Goal: Task Accomplishment & Management: Manage account settings

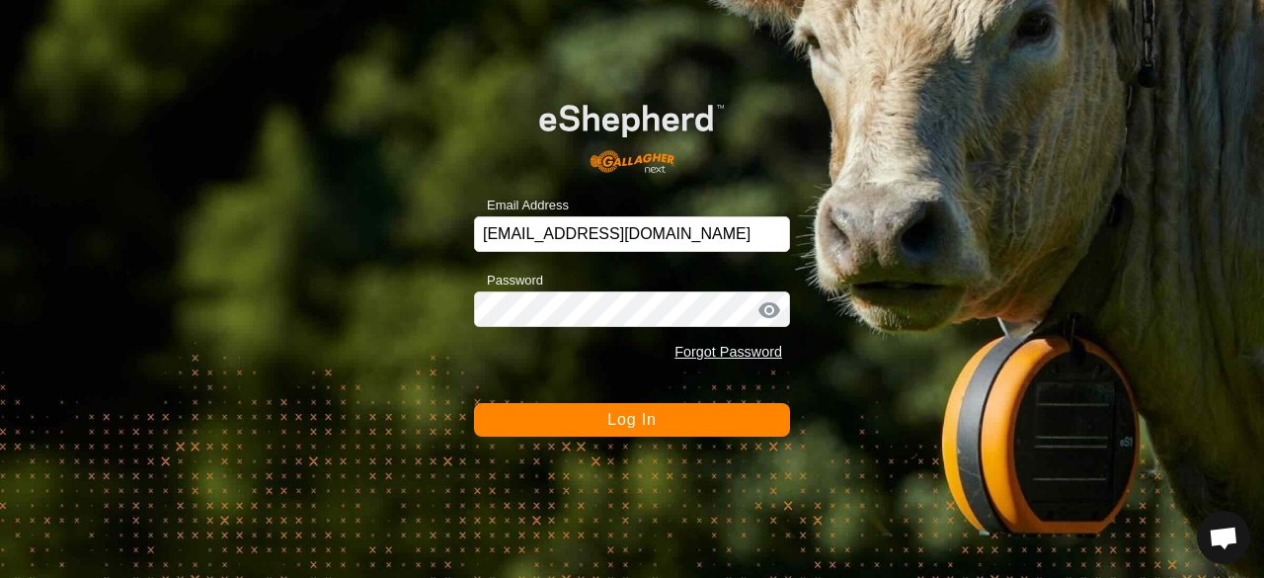
click at [666, 428] on button "Log In" at bounding box center [632, 420] width 316 height 34
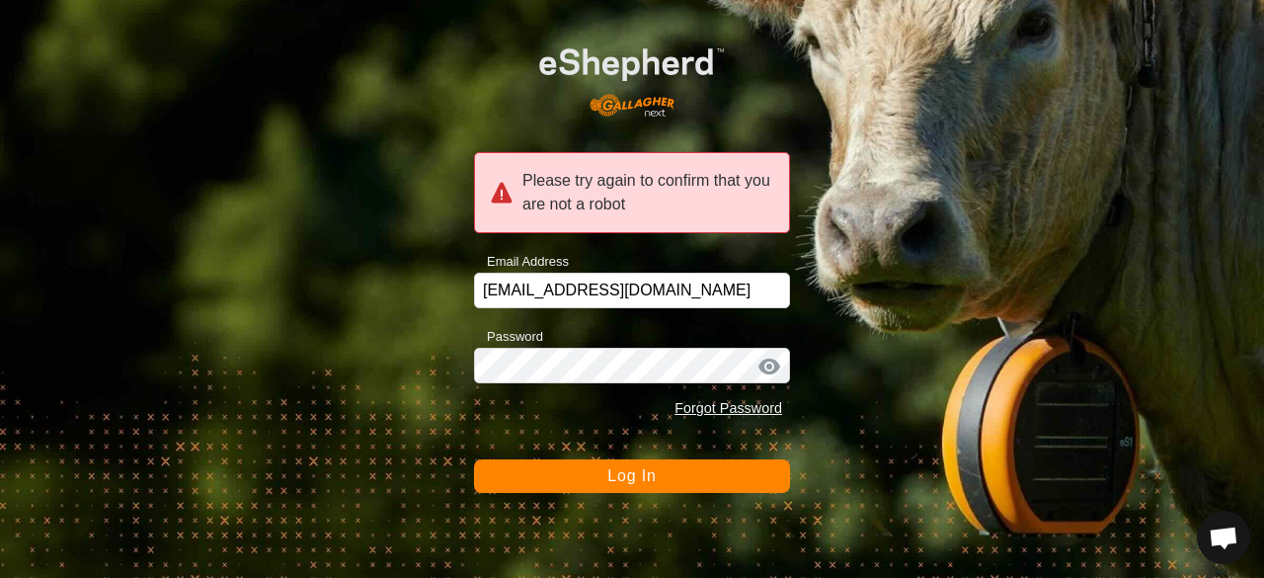
click at [686, 461] on button "Log In" at bounding box center [632, 476] width 316 height 34
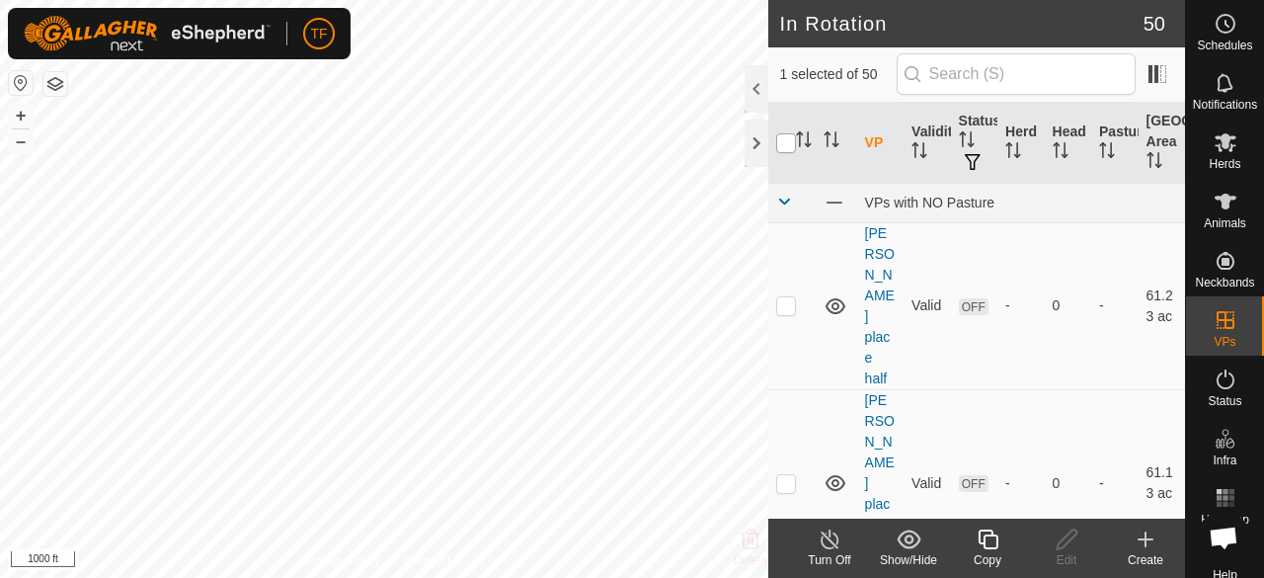
click at [789, 145] on input "checkbox" at bounding box center [786, 143] width 20 height 20
checkbox input "false"
click at [802, 137] on icon "Activate to sort" at bounding box center [804, 139] width 16 height 16
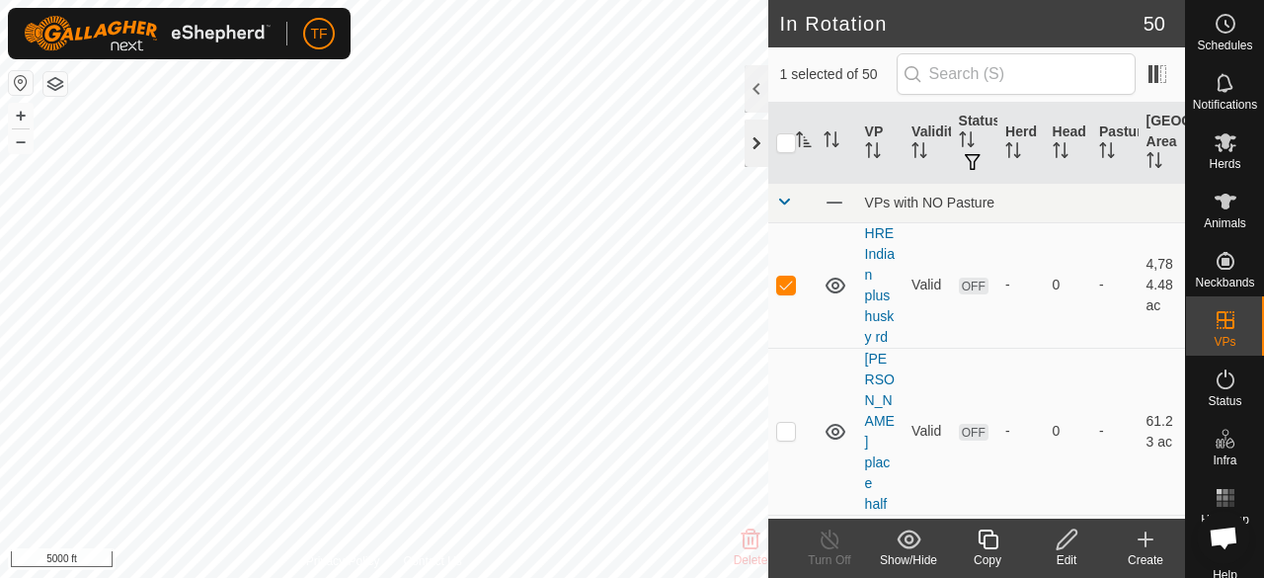
click at [747, 151] on div at bounding box center [757, 143] width 24 height 47
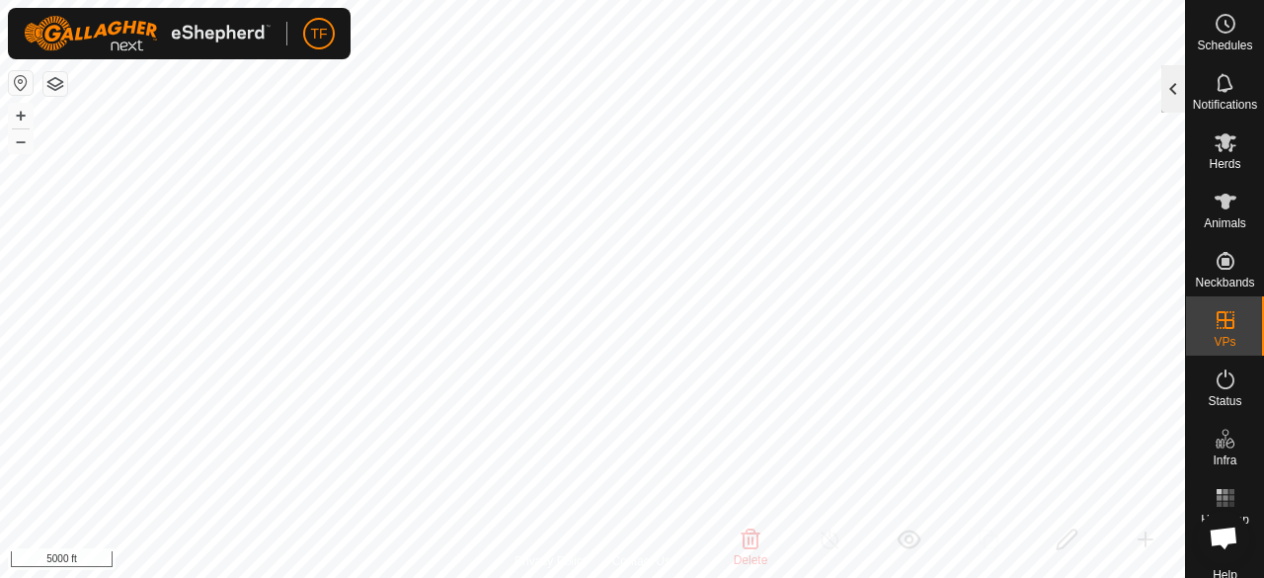
click at [1166, 96] on div at bounding box center [1173, 88] width 24 height 47
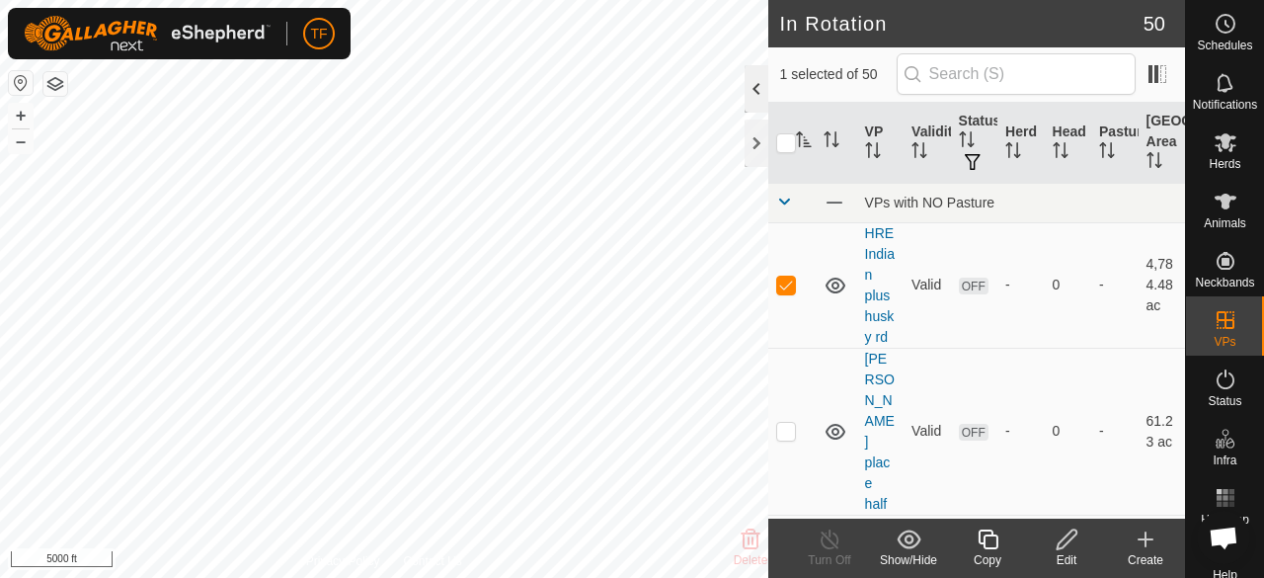
click at [760, 89] on div at bounding box center [757, 88] width 24 height 47
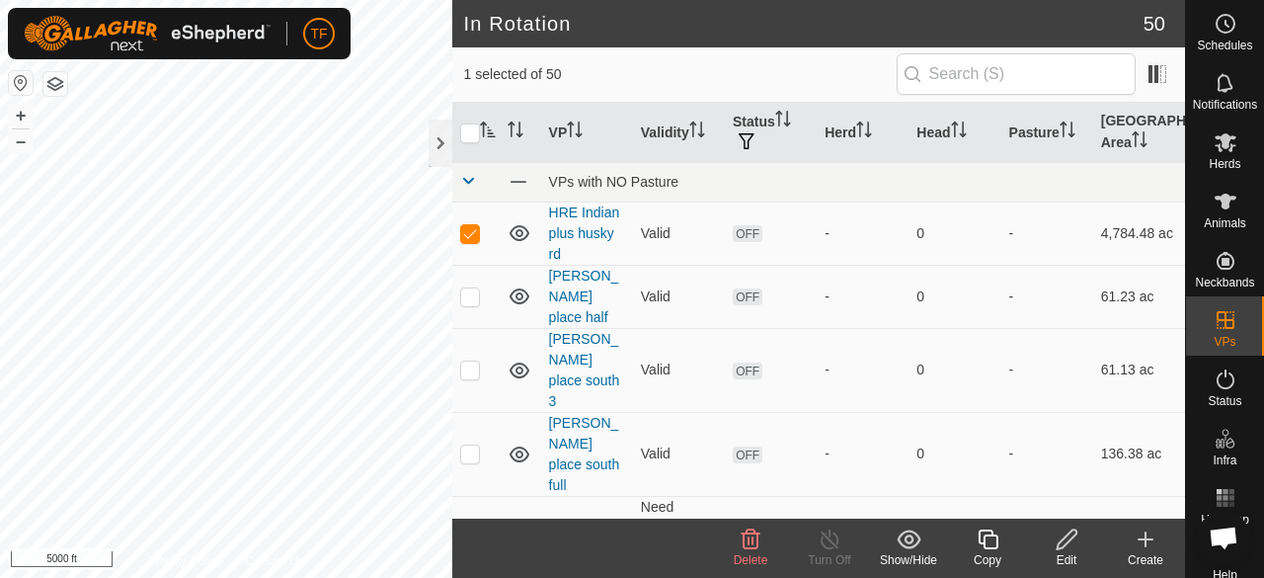
click at [755, 540] on icon at bounding box center [751, 539] width 24 height 24
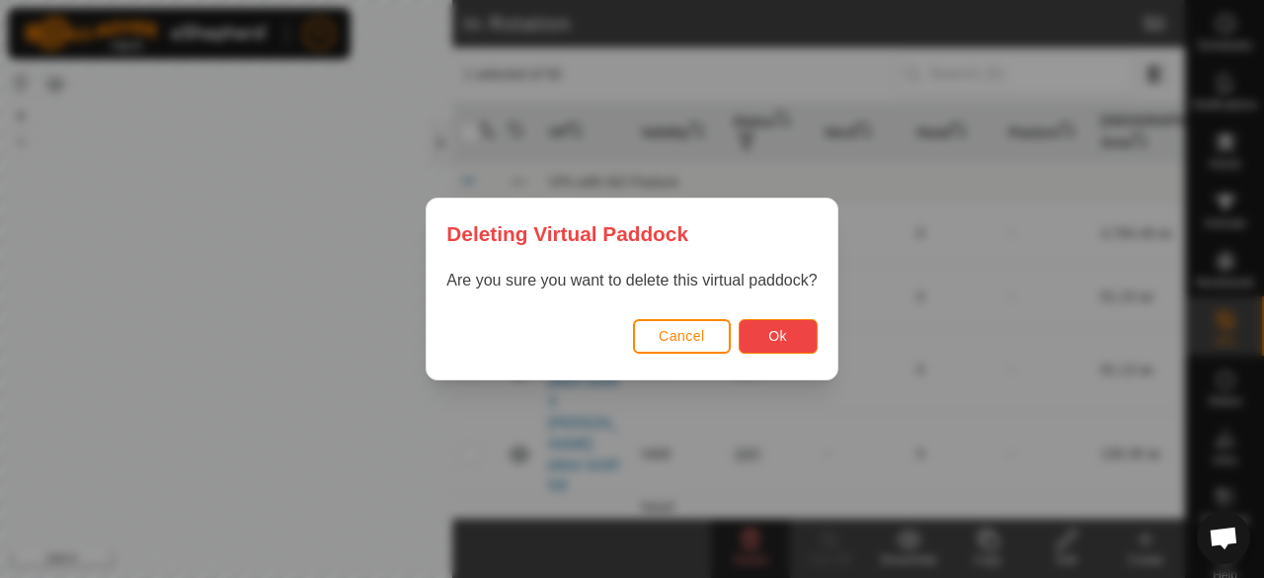
click at [762, 335] on button "Ok" at bounding box center [778, 336] width 79 height 35
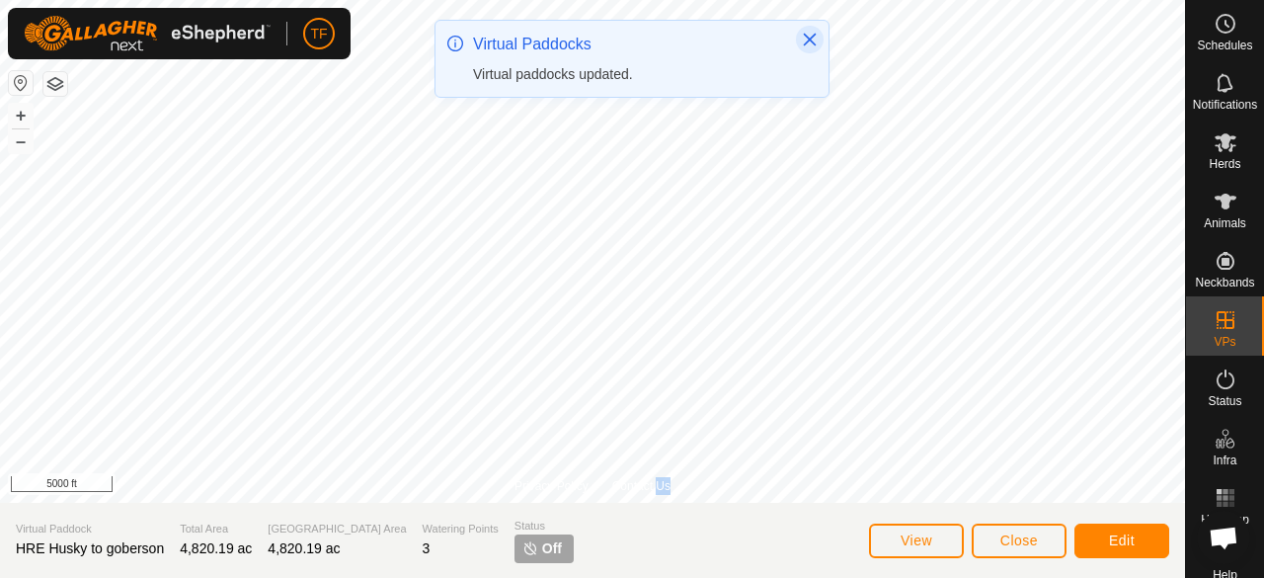
click at [808, 38] on icon "Close" at bounding box center [810, 40] width 13 height 13
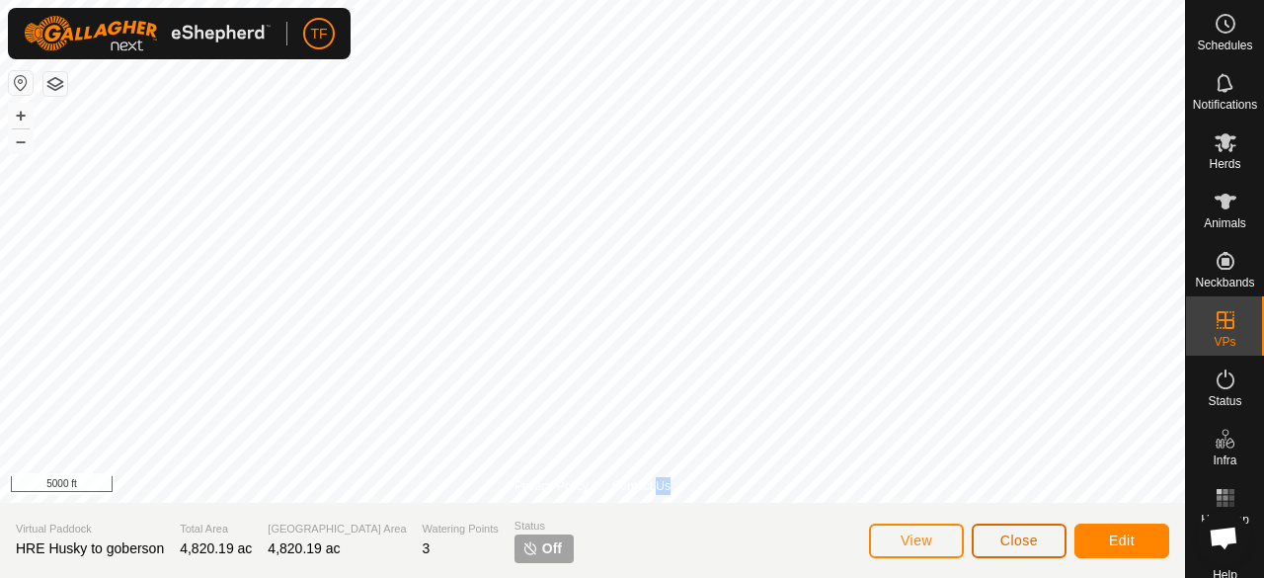
click at [1007, 540] on span "Close" at bounding box center [1019, 540] width 38 height 16
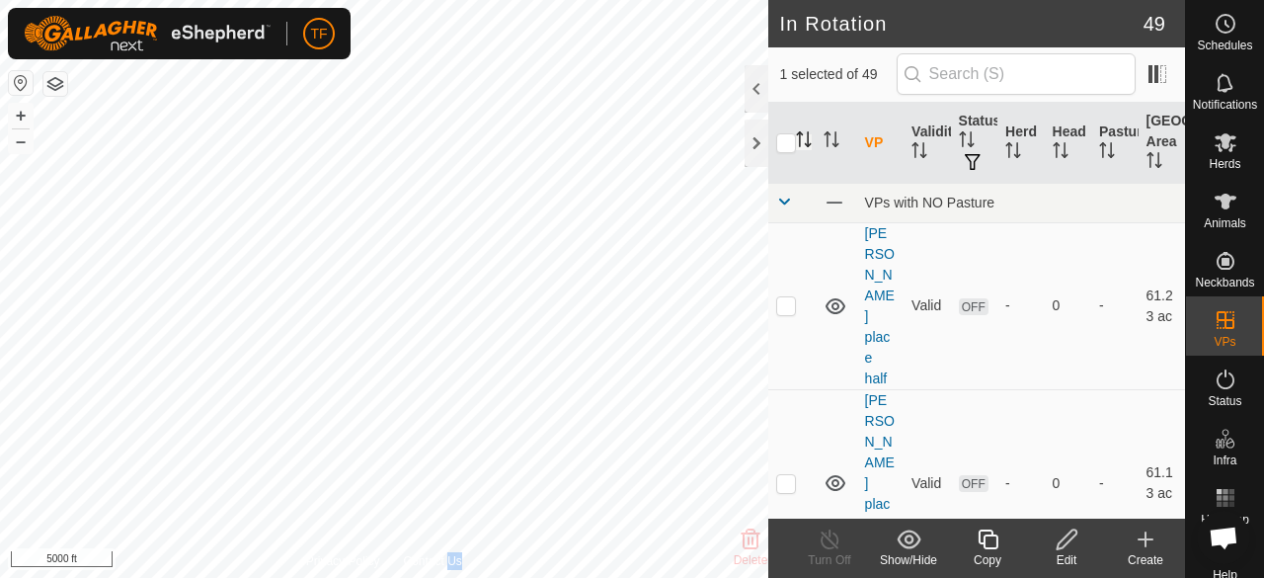
click at [803, 137] on icon "Activate to sort" at bounding box center [804, 139] width 16 height 16
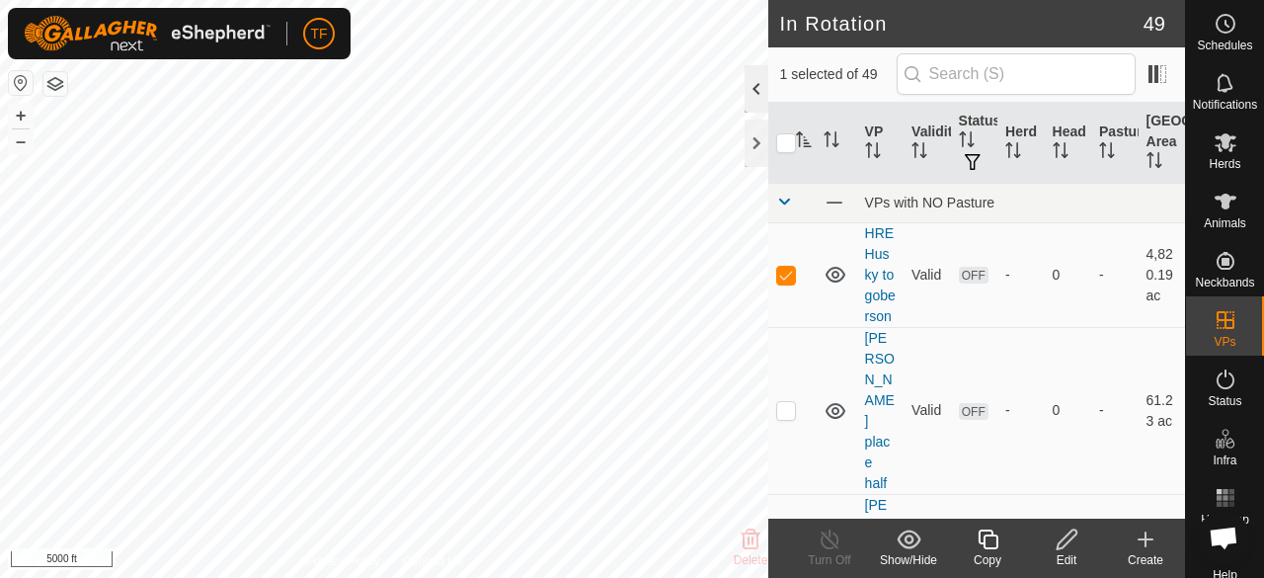
click at [751, 98] on div at bounding box center [757, 88] width 24 height 47
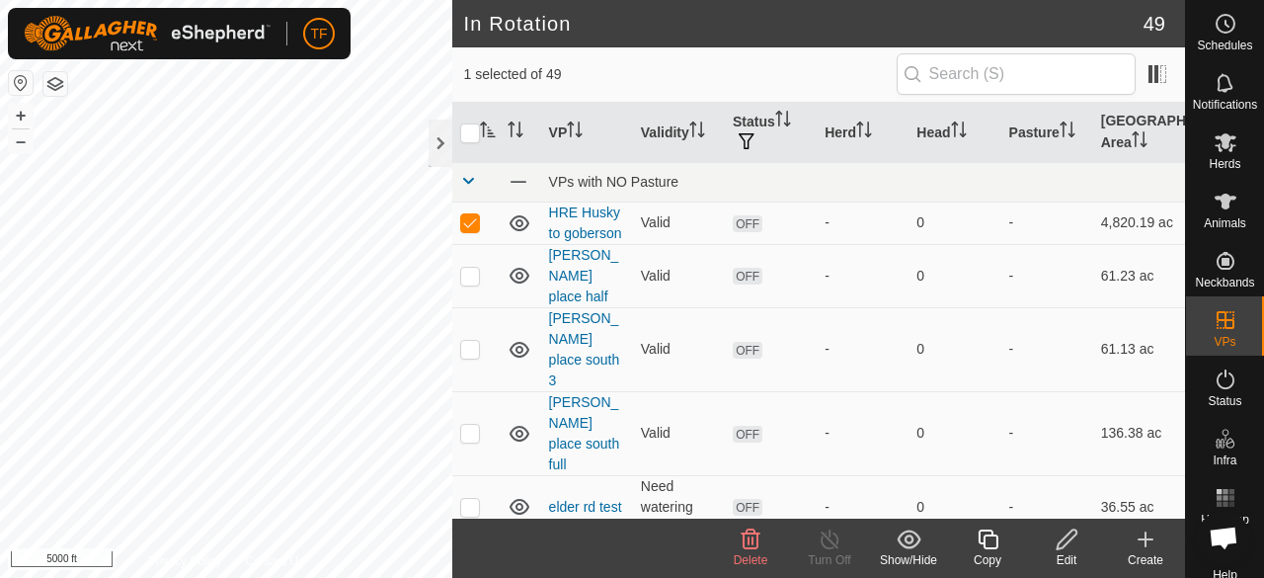
click at [751, 544] on icon at bounding box center [751, 539] width 24 height 24
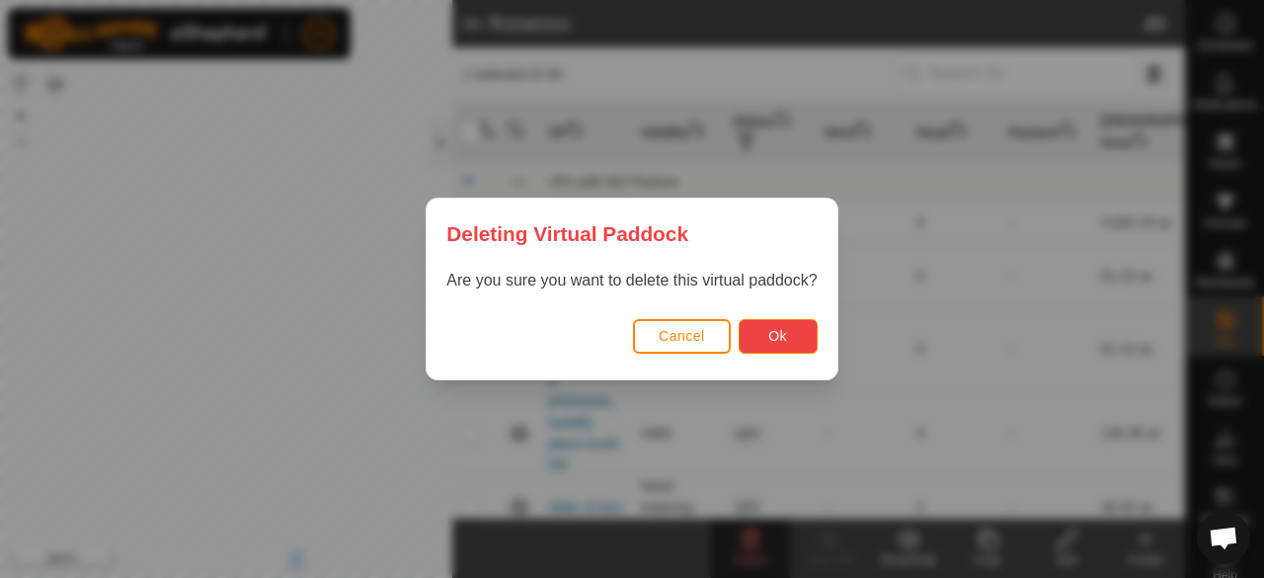
click at [775, 334] on span "Ok" at bounding box center [777, 336] width 19 height 16
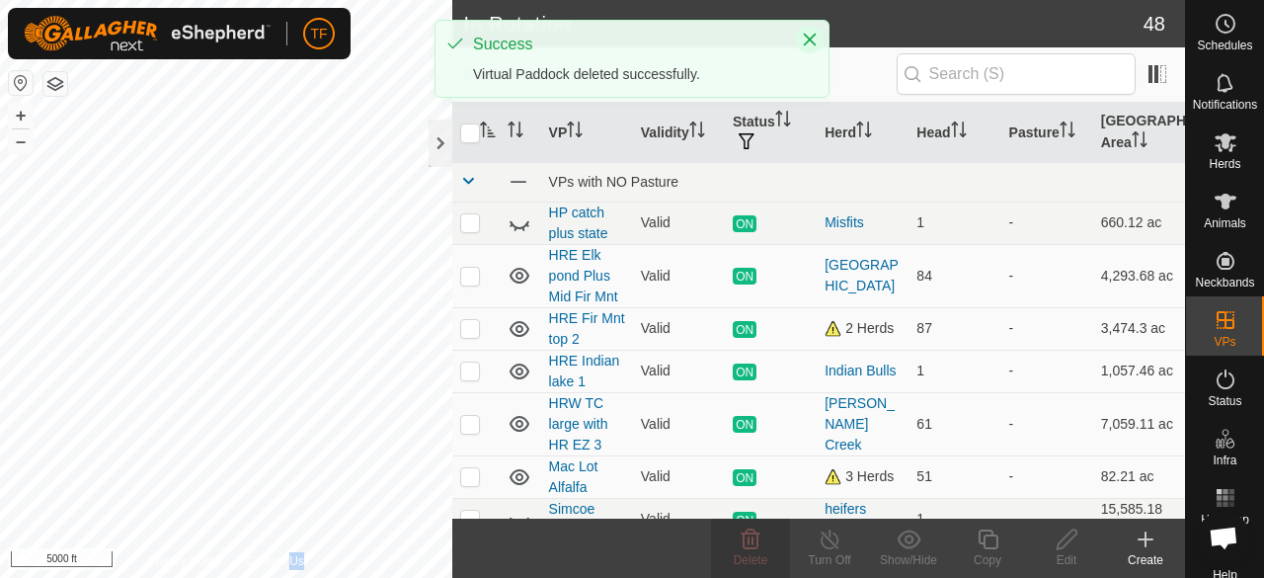
click at [804, 39] on icon "Close" at bounding box center [810, 40] width 16 height 16
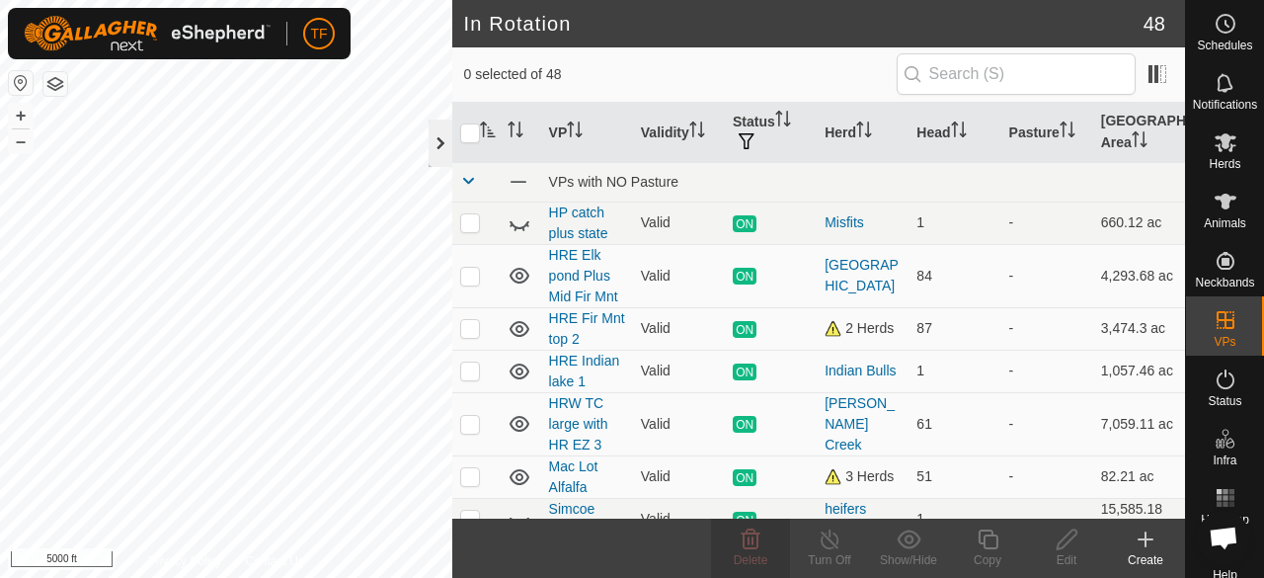
click at [446, 141] on div at bounding box center [441, 143] width 24 height 47
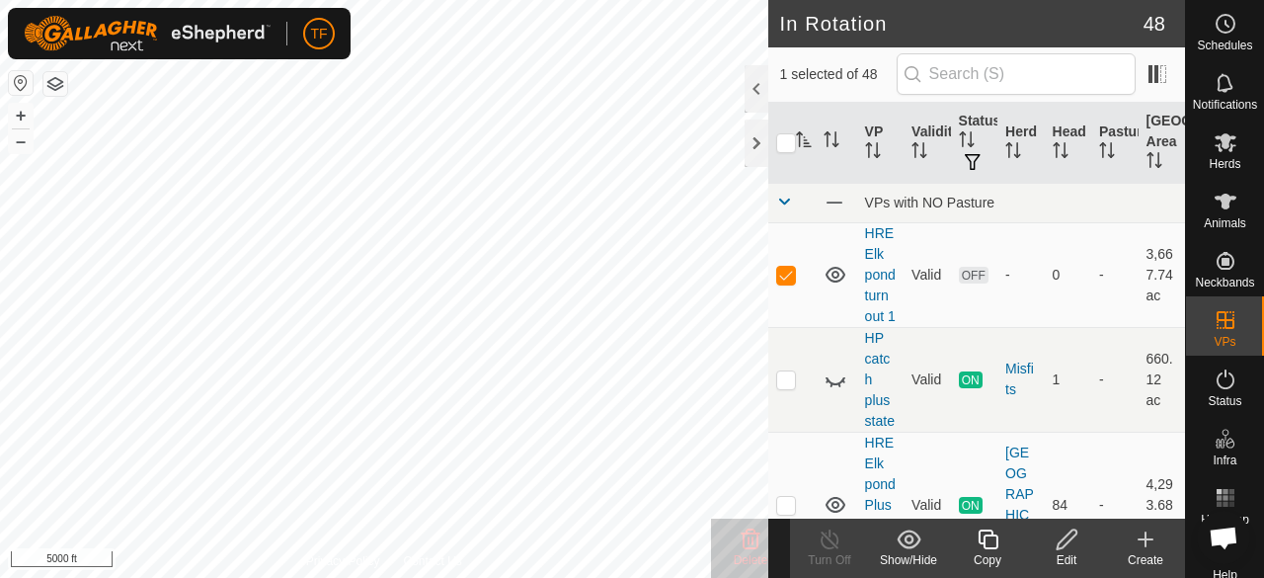
click at [761, 95] on div at bounding box center [757, 88] width 24 height 47
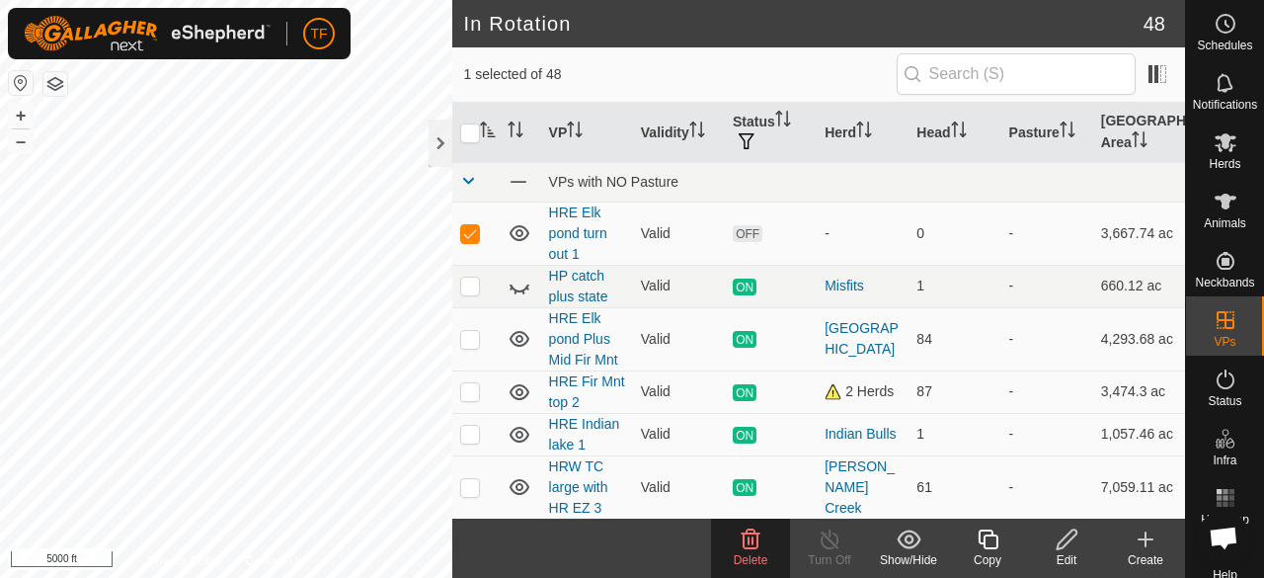
click at [746, 540] on icon at bounding box center [751, 539] width 24 height 24
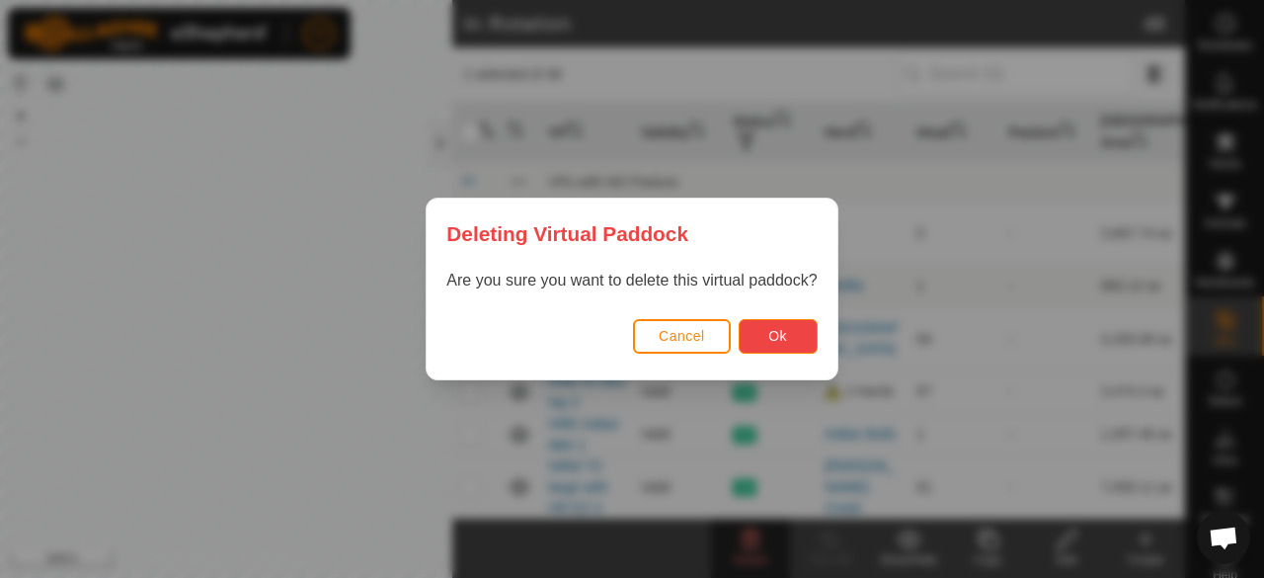
click at [762, 328] on button "Ok" at bounding box center [778, 336] width 79 height 35
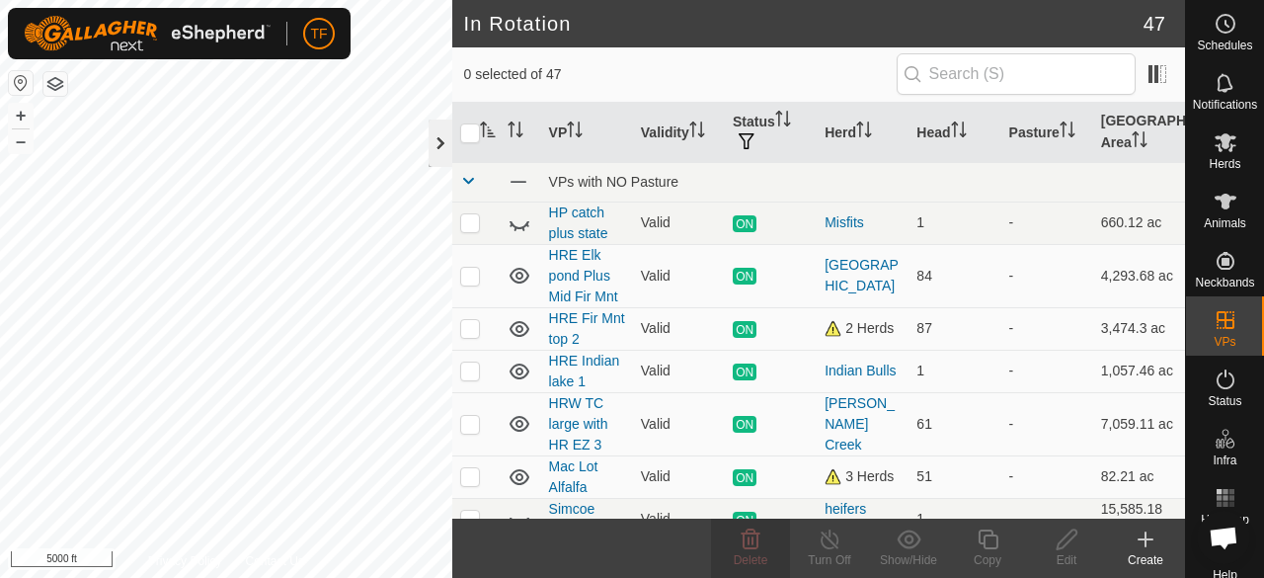
click at [445, 145] on div at bounding box center [441, 143] width 24 height 47
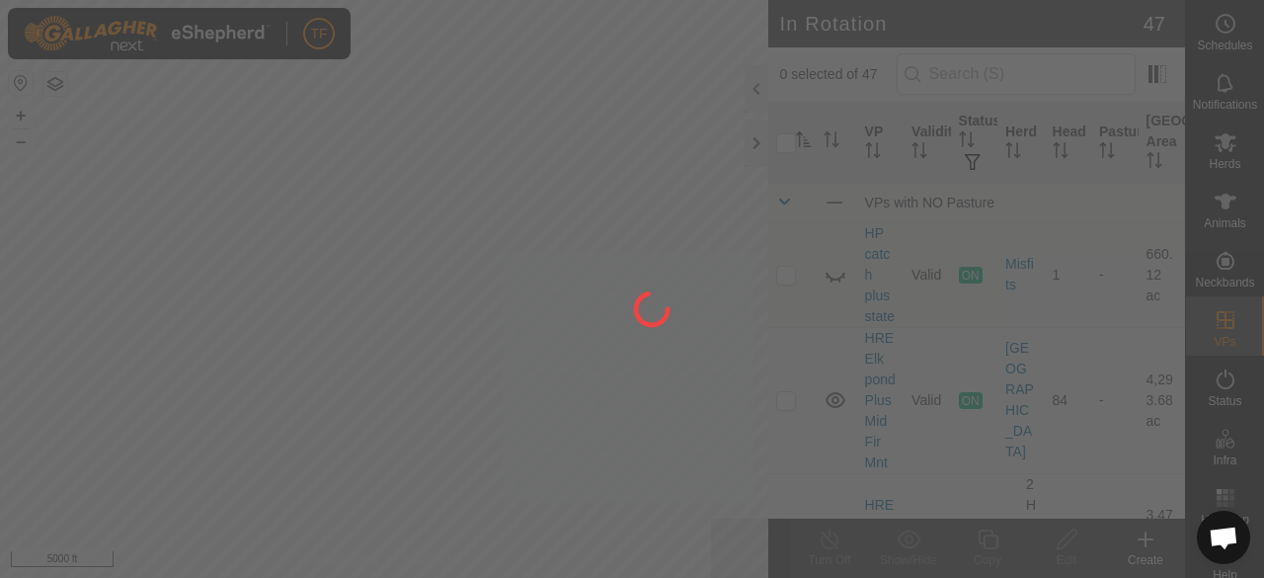
click at [591, 243] on div "TF Schedules Notifications Herds Animals Neckbands VPs Status Infra Heatmap Hel…" at bounding box center [632, 289] width 1264 height 578
drag, startPoint x: 445, startPoint y: 278, endPoint x: 456, endPoint y: 216, distance: 62.2
click at [449, 258] on div at bounding box center [632, 289] width 1264 height 578
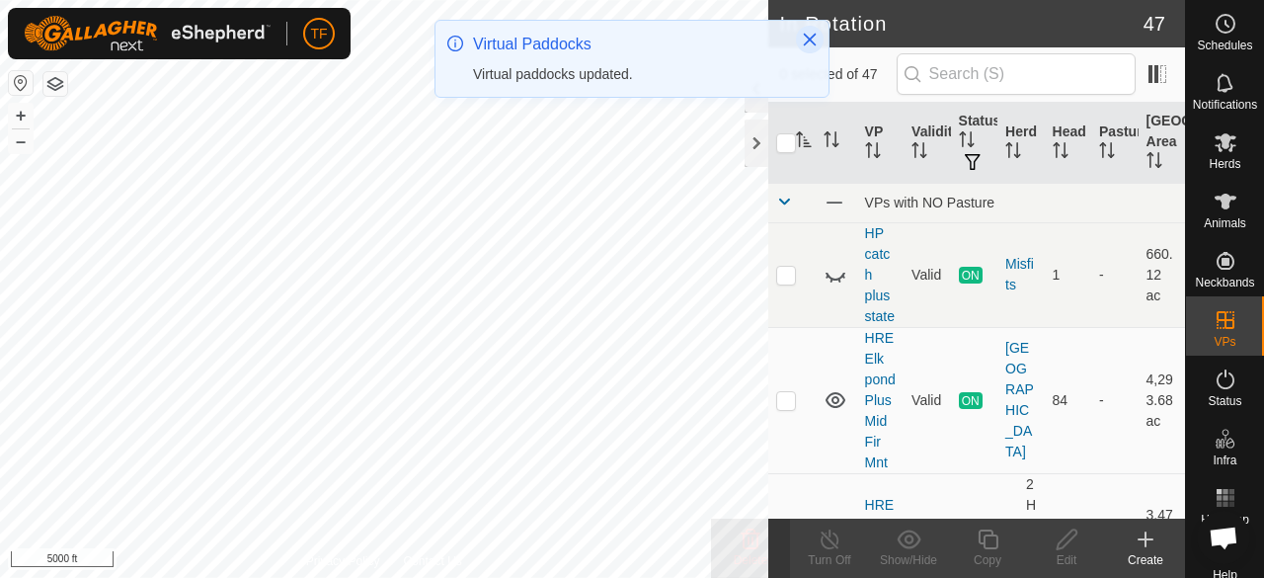
click at [809, 37] on icon "Close" at bounding box center [810, 40] width 16 height 16
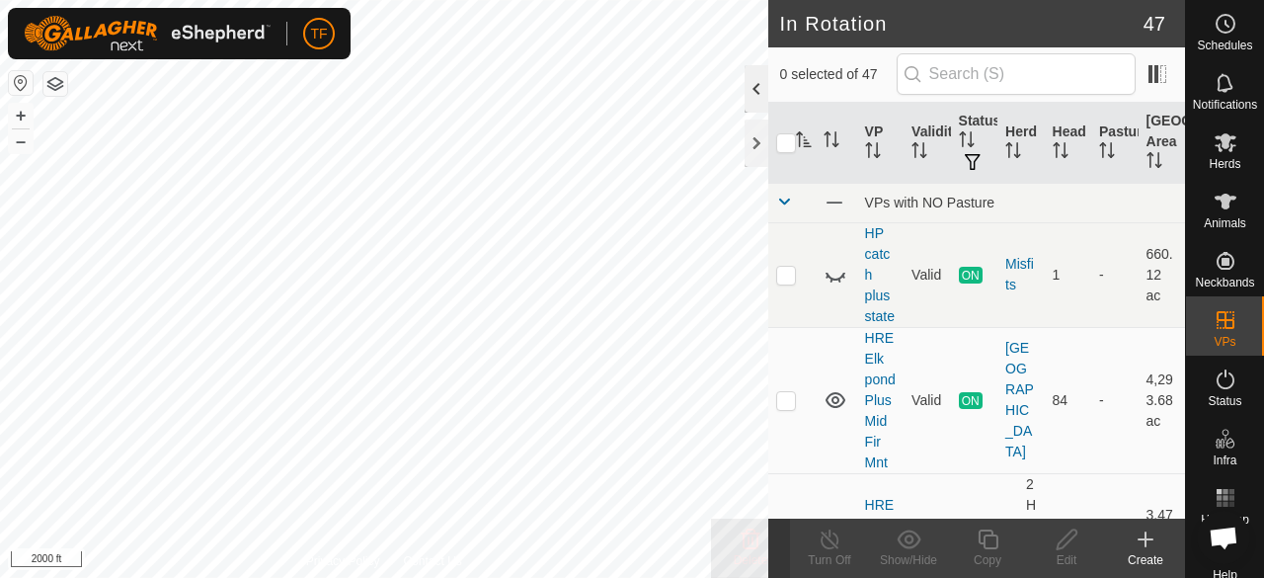
click at [751, 100] on div at bounding box center [757, 88] width 24 height 47
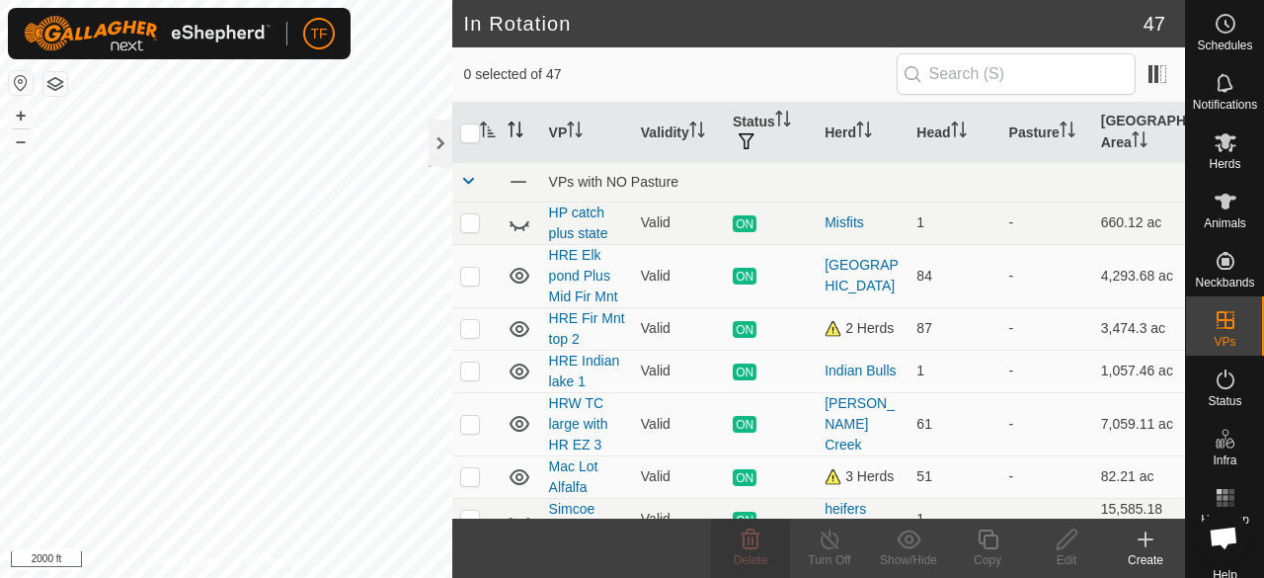
click at [516, 127] on icon "Activate to sort" at bounding box center [516, 129] width 16 height 16
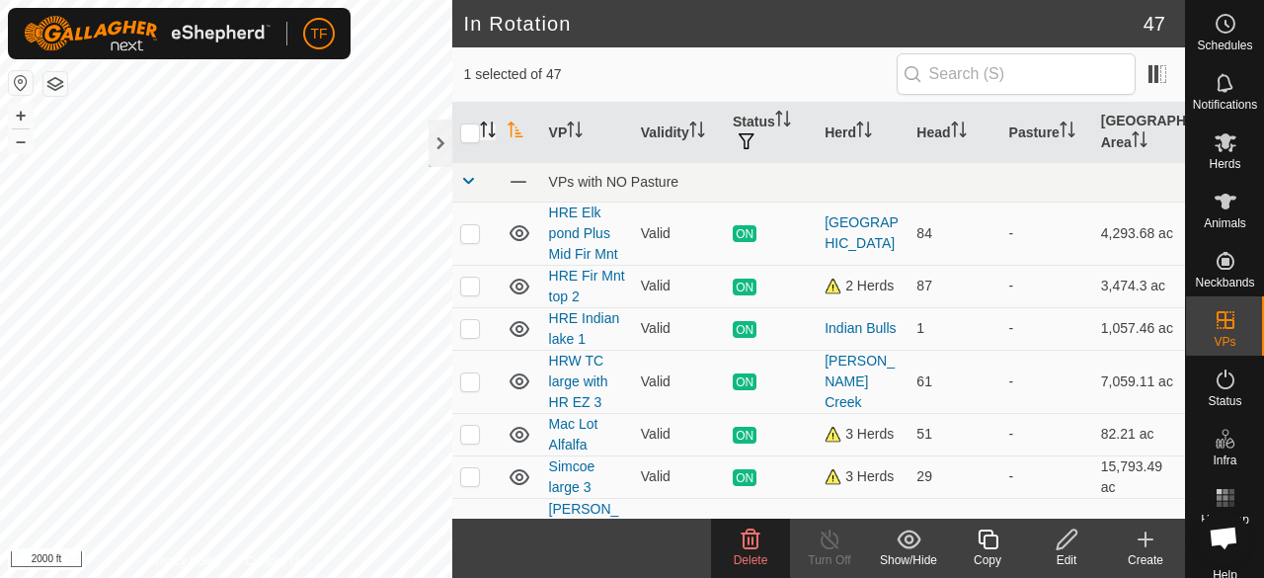
click at [516, 127] on icon "Activate to sort" at bounding box center [516, 129] width 16 height 16
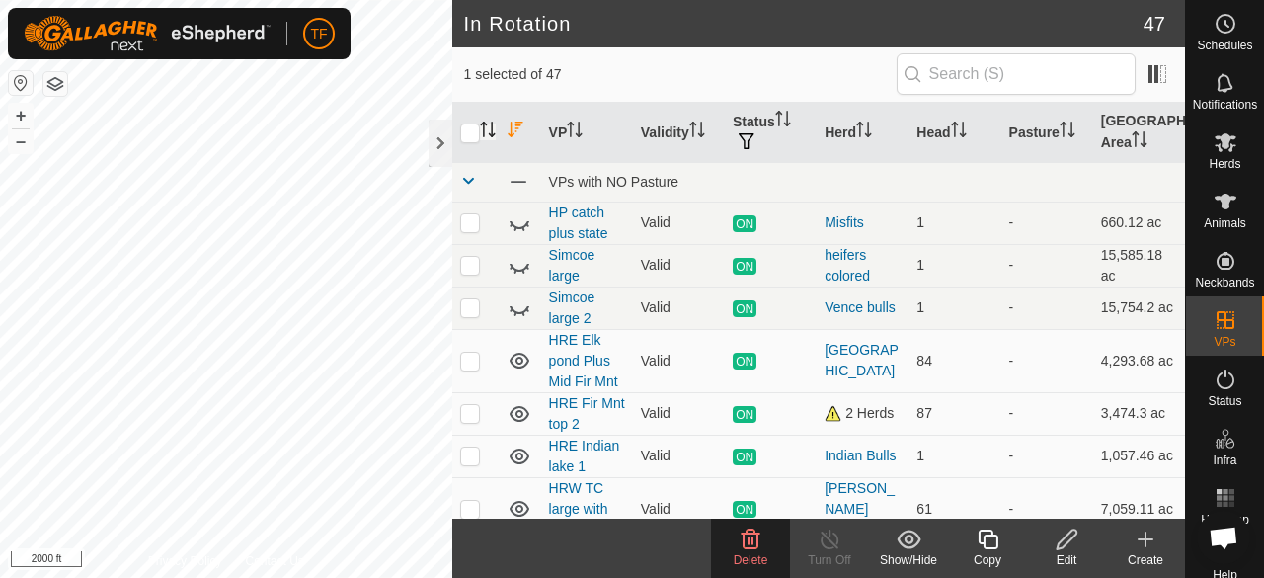
click at [490, 126] on icon "Activate to sort" at bounding box center [488, 129] width 16 height 16
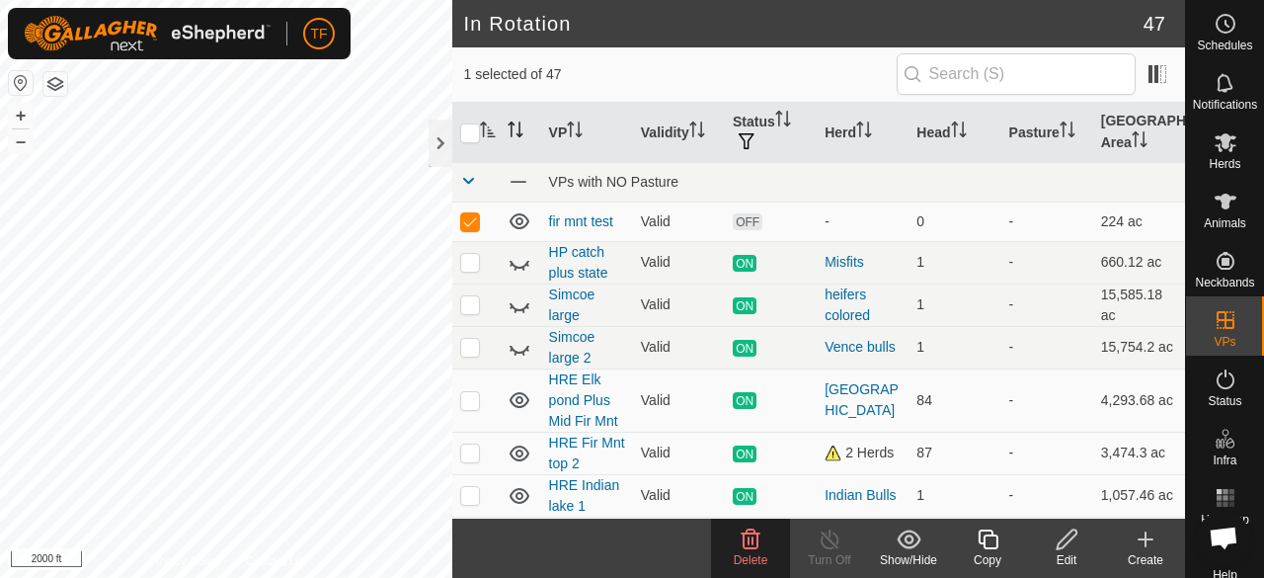
click at [749, 541] on icon at bounding box center [751, 539] width 19 height 20
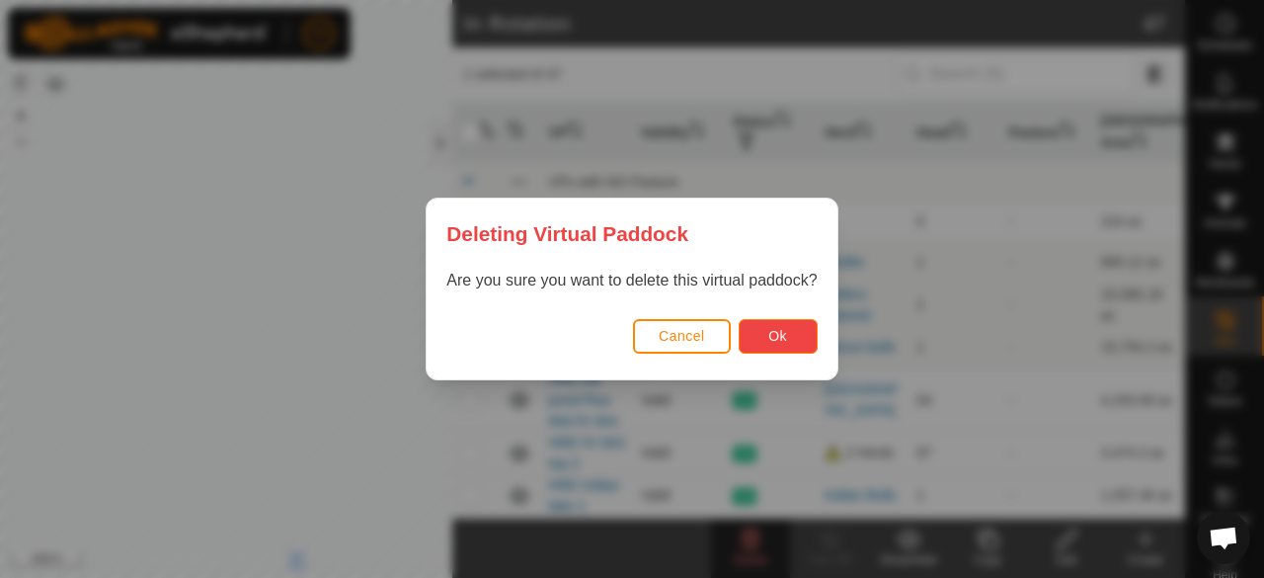
click at [762, 325] on button "Ok" at bounding box center [778, 336] width 79 height 35
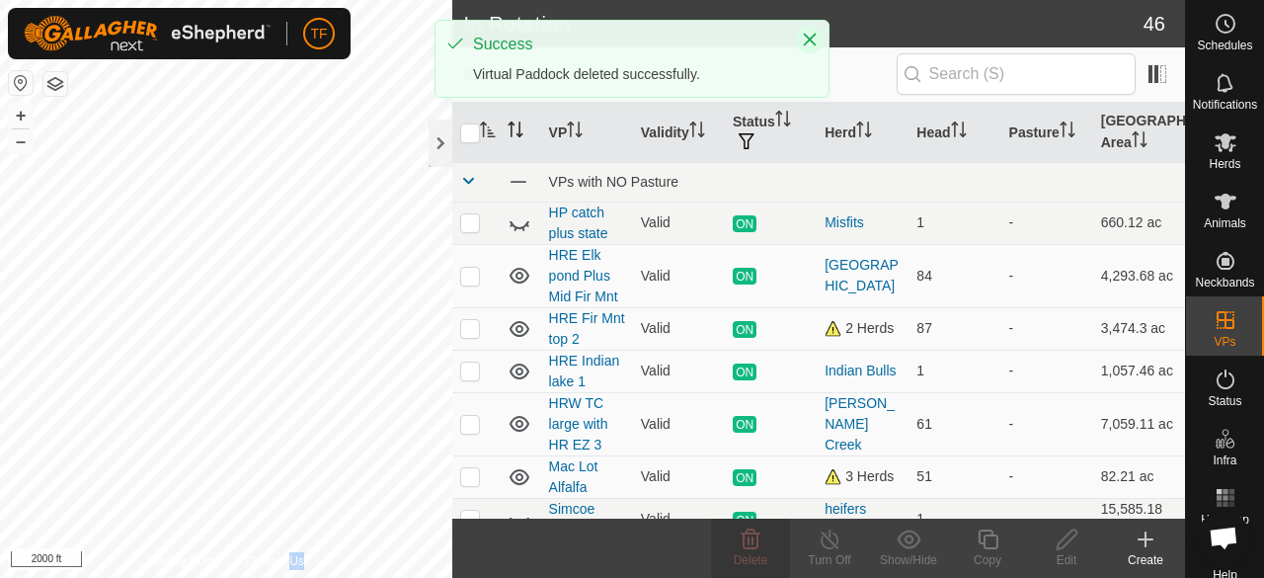
click at [811, 38] on icon "Close" at bounding box center [810, 40] width 13 height 13
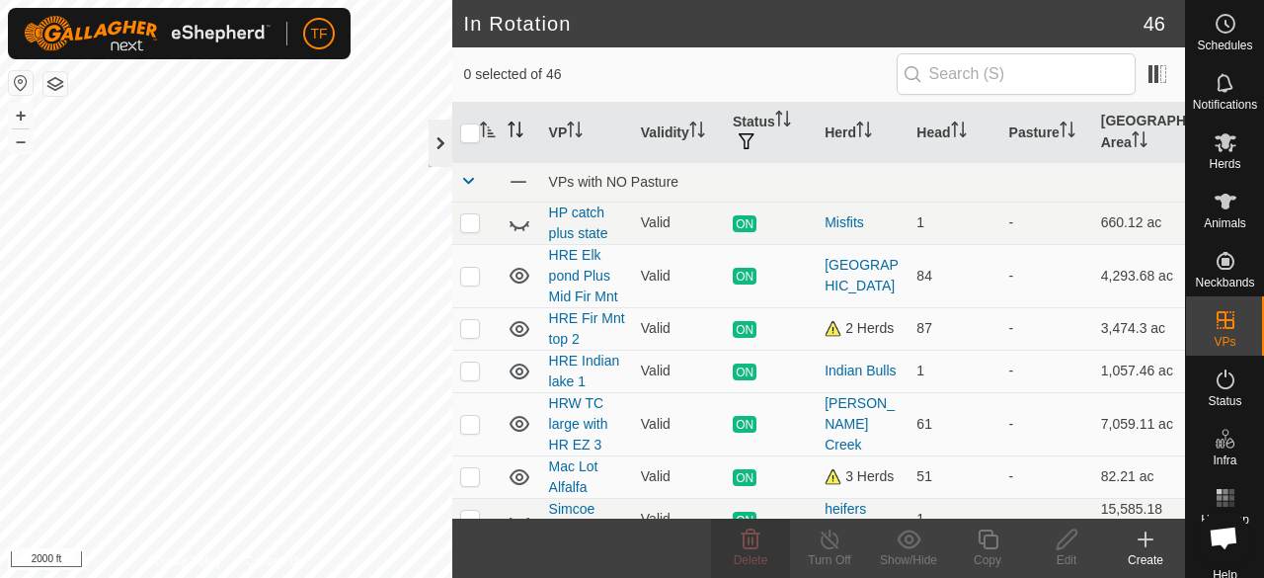
click at [438, 141] on div at bounding box center [441, 143] width 24 height 47
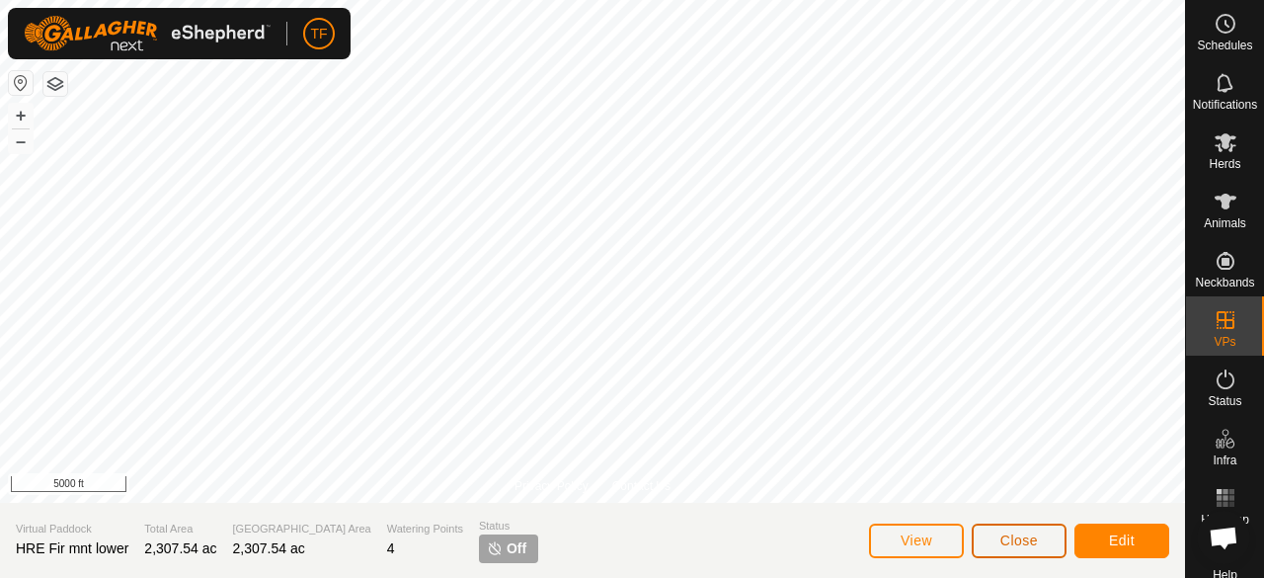
click at [1011, 540] on span "Close" at bounding box center [1019, 540] width 38 height 16
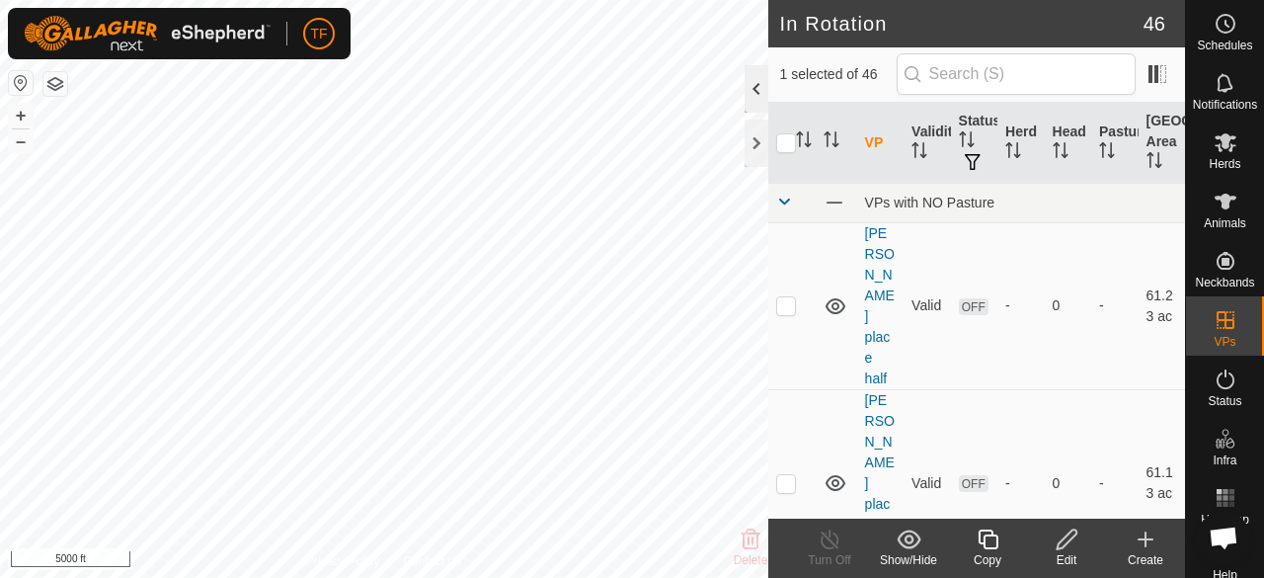
click at [762, 96] on div at bounding box center [757, 88] width 24 height 47
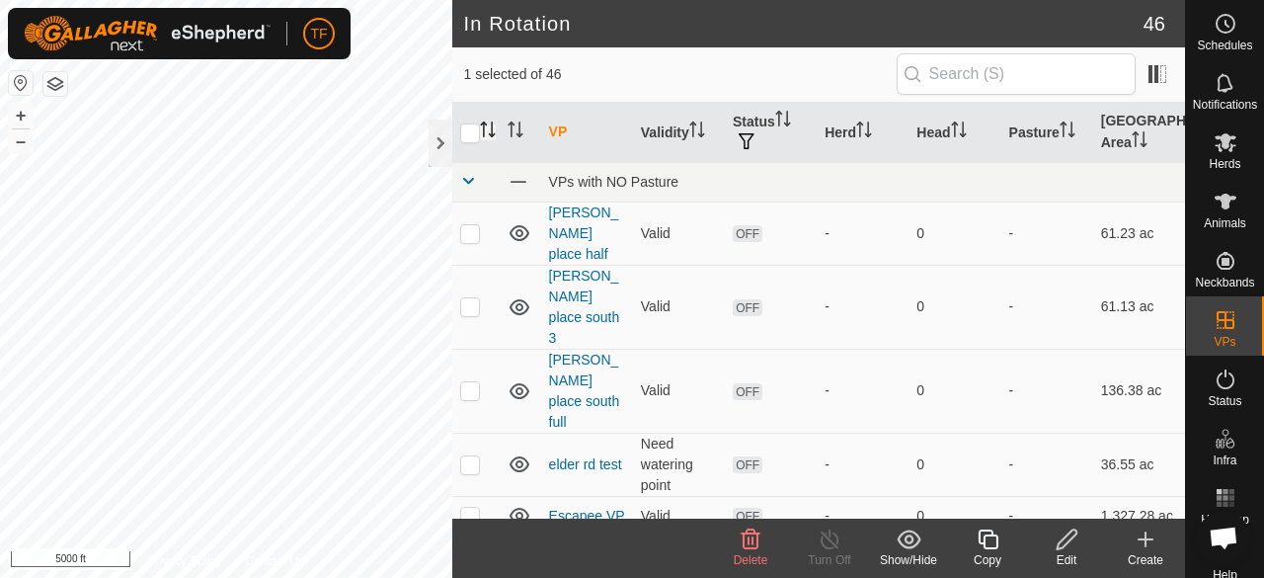
click at [488, 127] on icon "Activate to sort" at bounding box center [488, 129] width 16 height 16
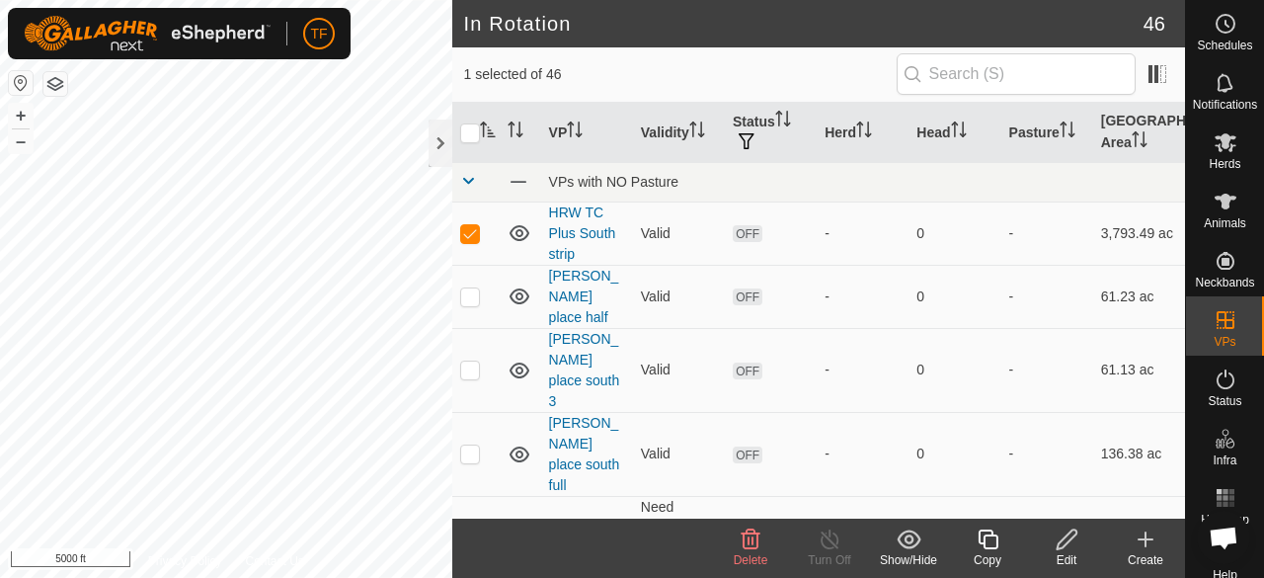
click at [762, 548] on delete-svg-icon at bounding box center [750, 539] width 79 height 24
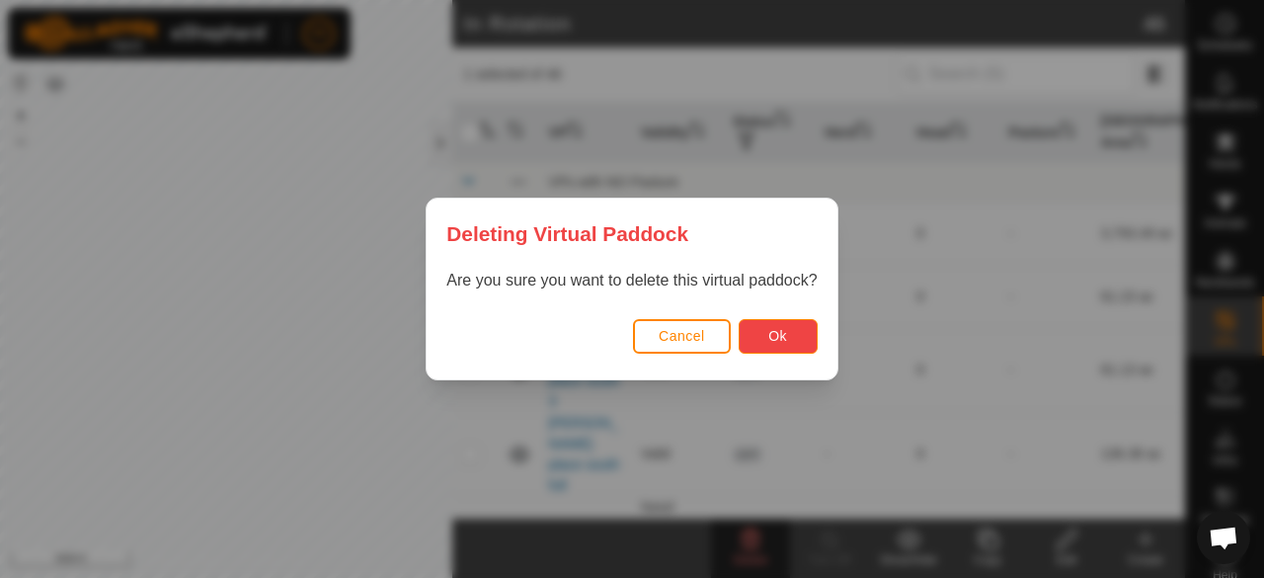
click at [783, 323] on button "Ok" at bounding box center [778, 336] width 79 height 35
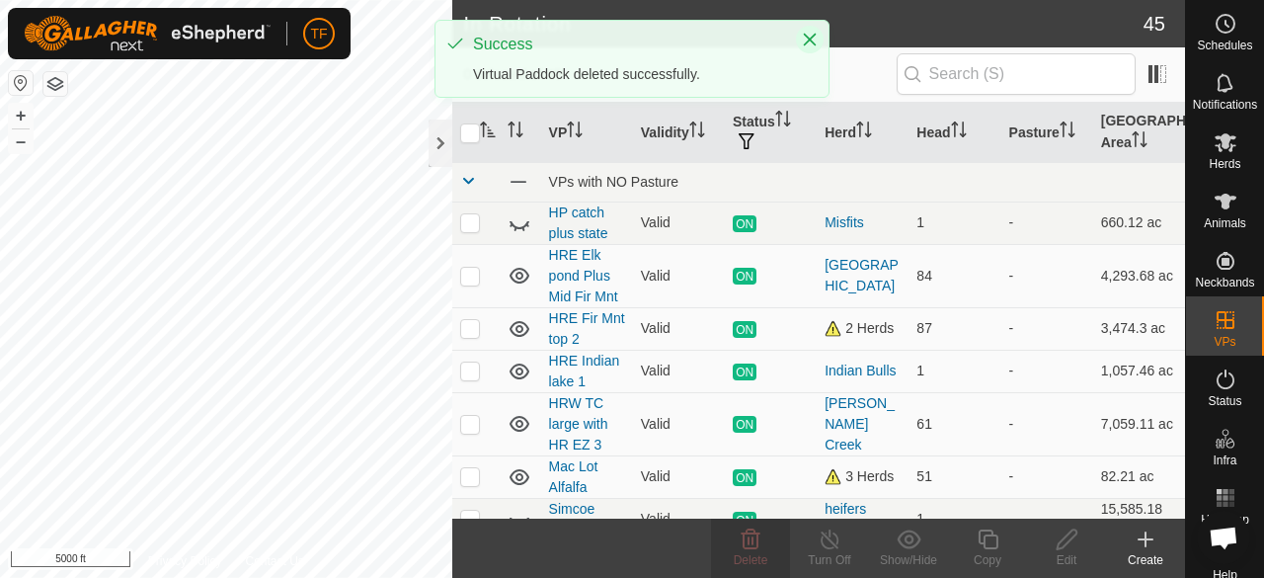
click at [802, 38] on icon "Close" at bounding box center [810, 40] width 16 height 16
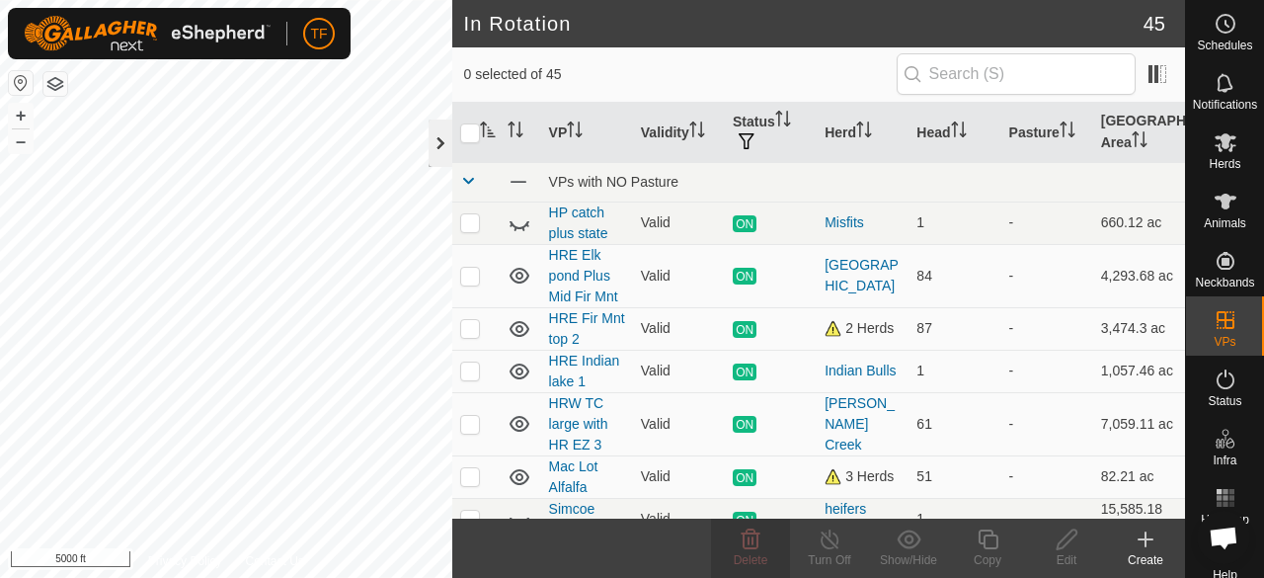
click at [442, 147] on div at bounding box center [441, 143] width 24 height 47
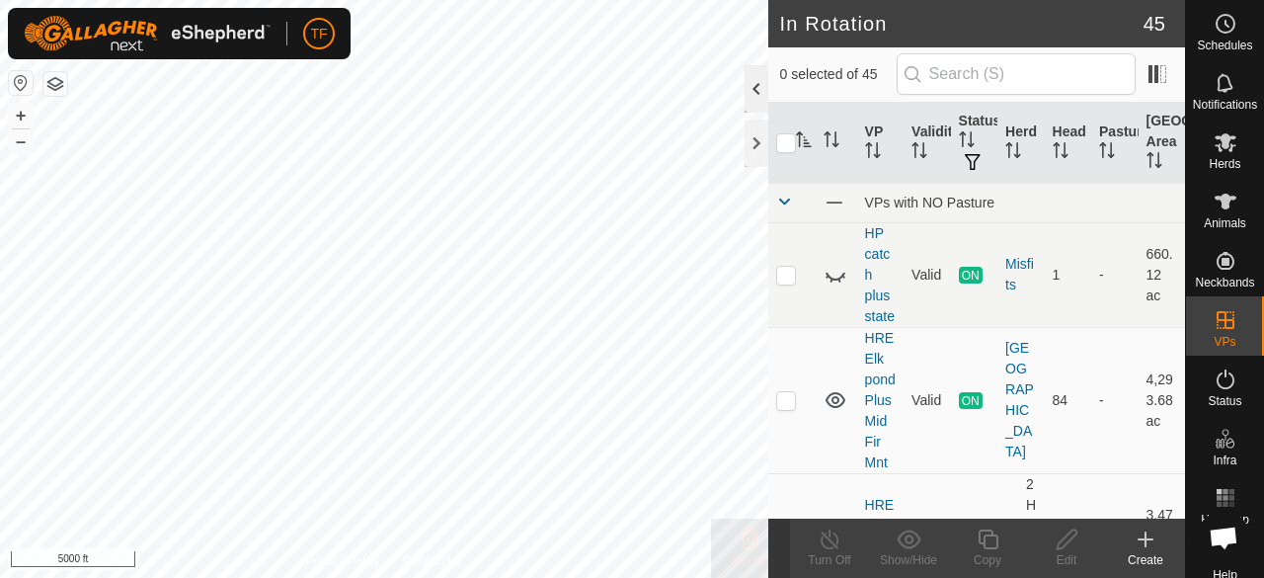
click at [751, 94] on div at bounding box center [757, 88] width 24 height 47
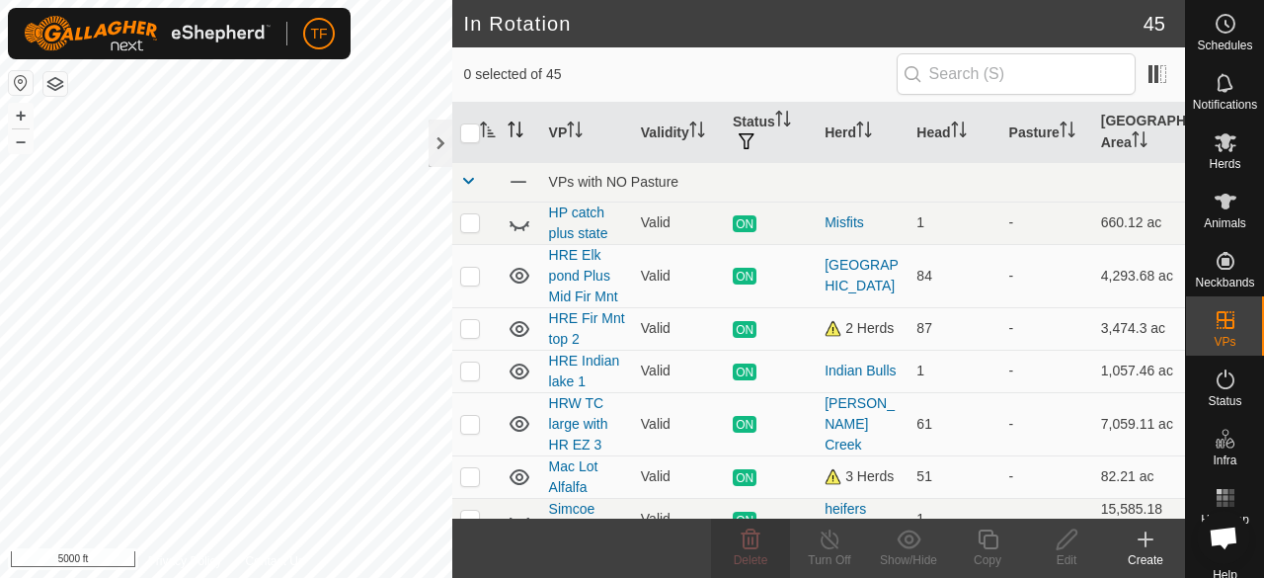
click at [513, 127] on icon "Activate to sort" at bounding box center [516, 129] width 16 height 16
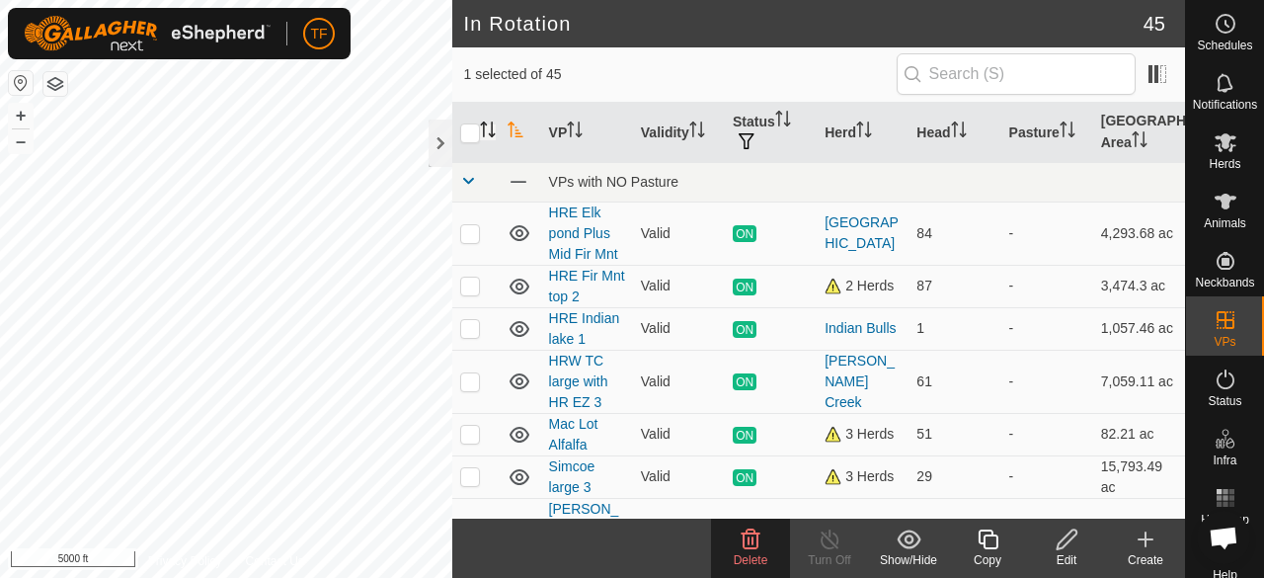
click at [514, 127] on icon "Activate to sort" at bounding box center [516, 129] width 16 height 16
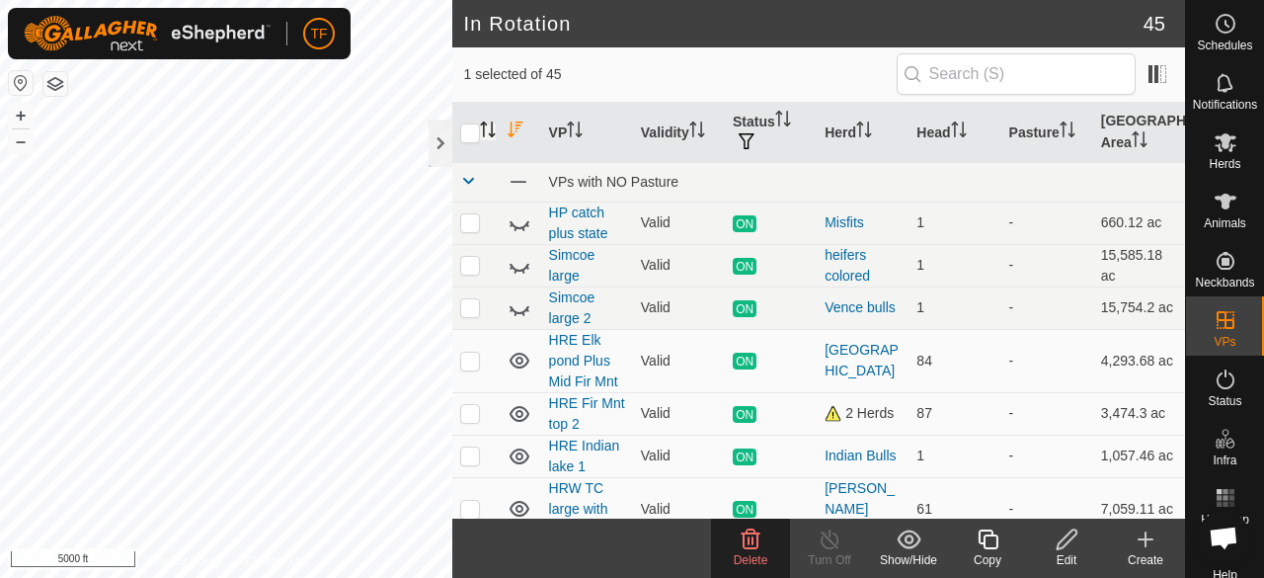
click at [490, 127] on icon "Activate to sort" at bounding box center [488, 129] width 16 height 16
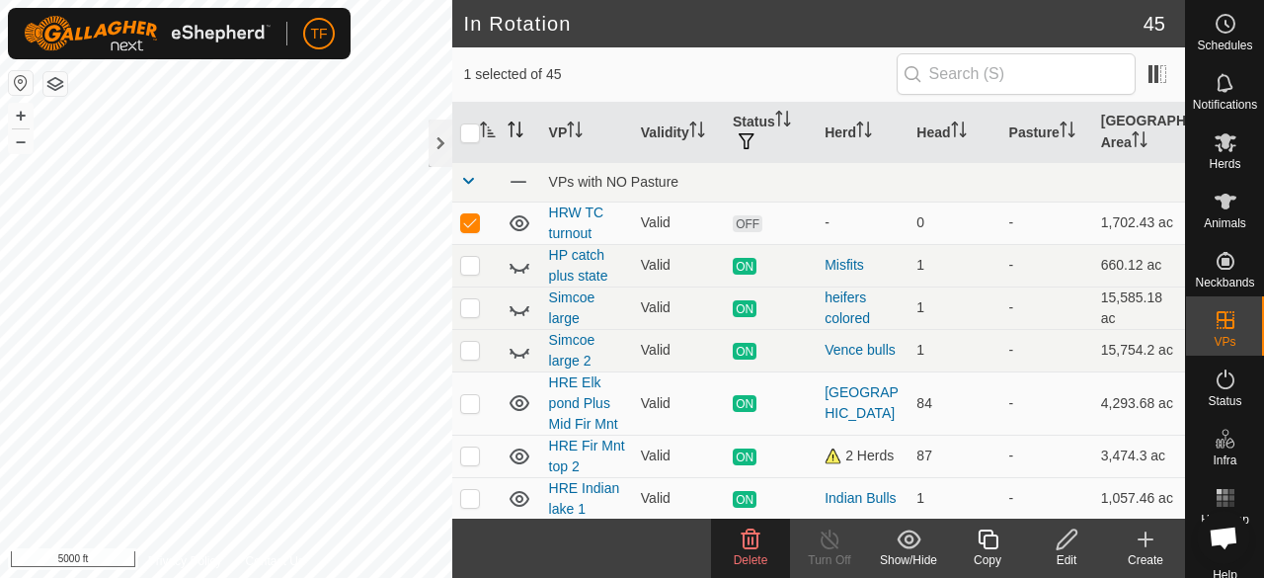
click at [757, 546] on icon at bounding box center [751, 539] width 19 height 20
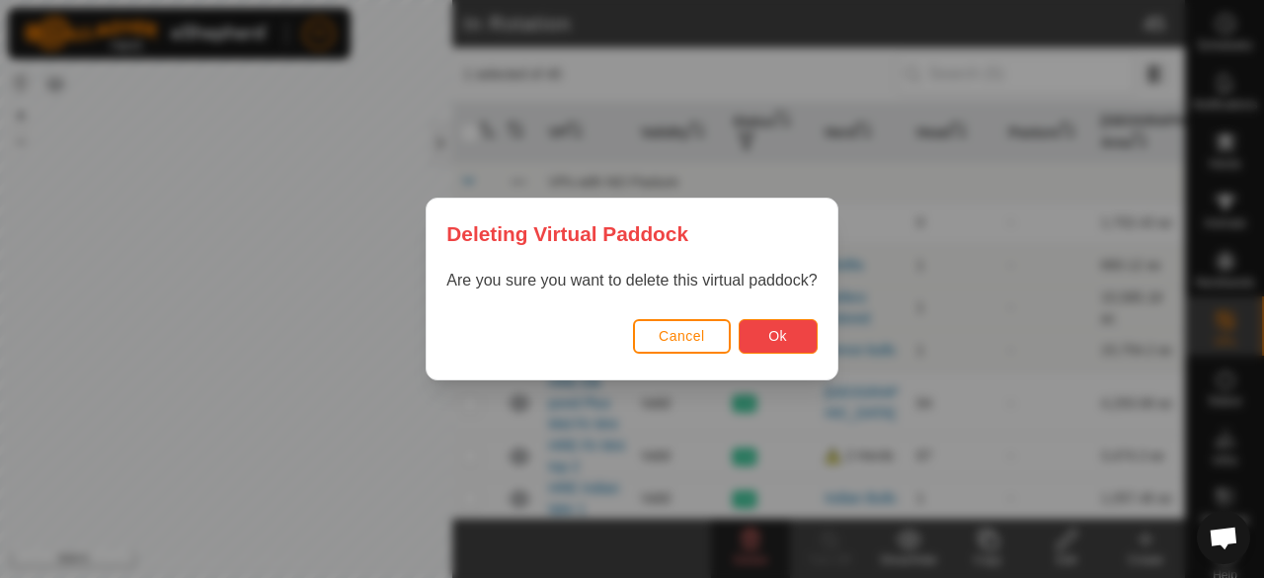
click at [760, 336] on button "Ok" at bounding box center [778, 336] width 79 height 35
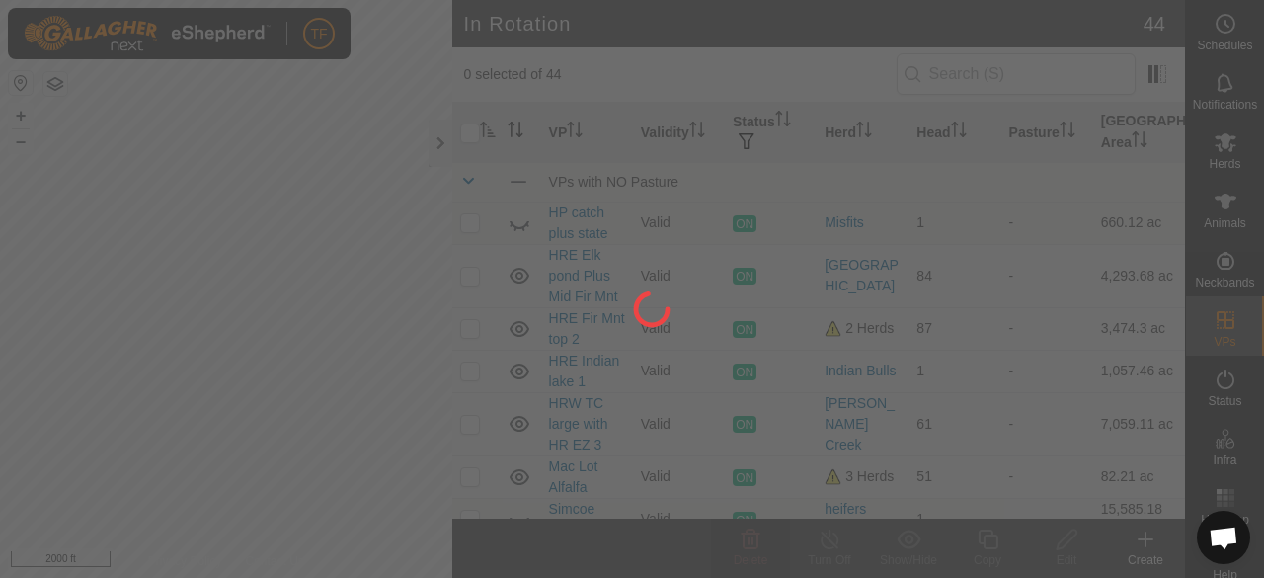
click at [105, 342] on div "TF Schedules Notifications Herds Animals Neckbands VPs Status Infra Heatmap Hel…" at bounding box center [632, 289] width 1264 height 578
click at [105, 342] on div at bounding box center [632, 289] width 1264 height 578
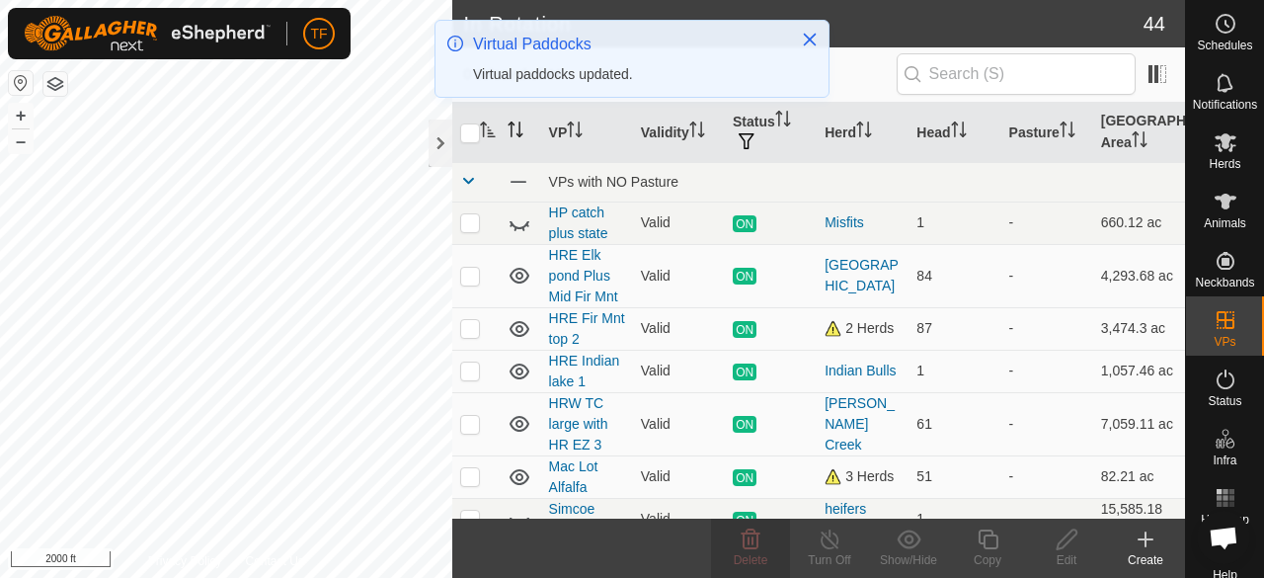
click at [442, 145] on div at bounding box center [441, 143] width 24 height 47
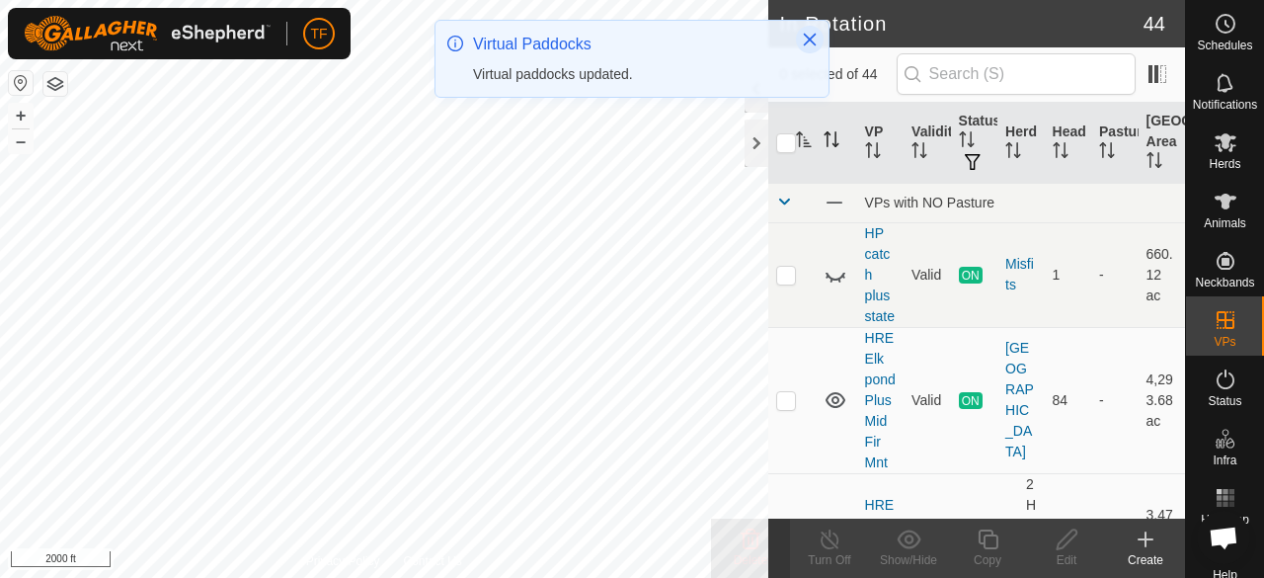
click at [806, 37] on icon "Close" at bounding box center [810, 40] width 16 height 16
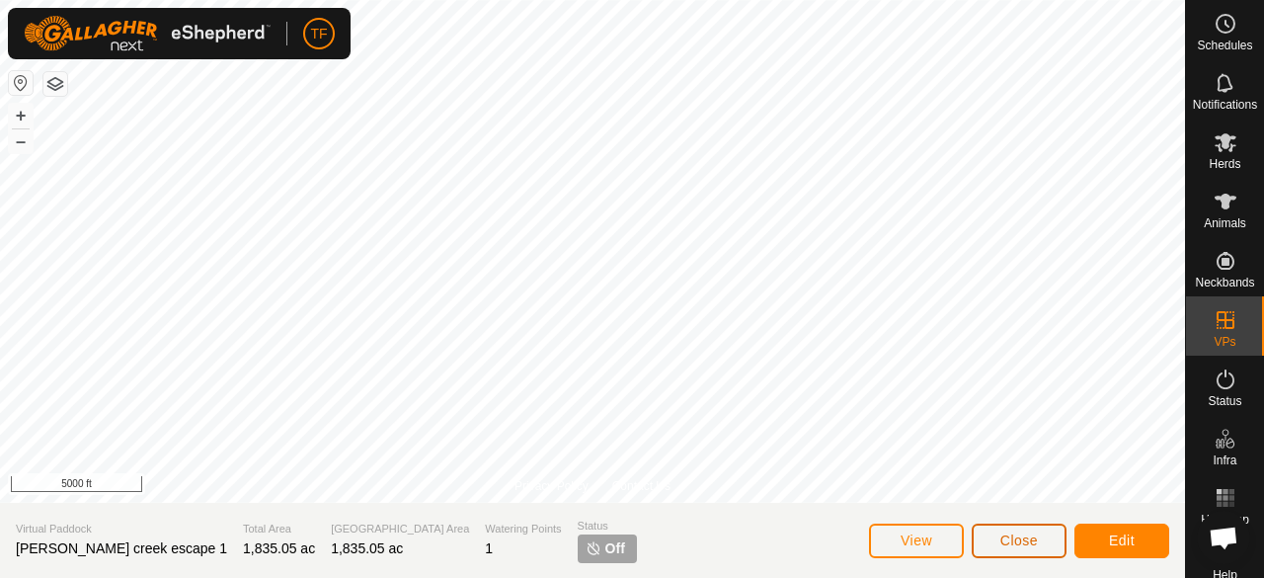
click at [1033, 538] on span "Close" at bounding box center [1019, 540] width 38 height 16
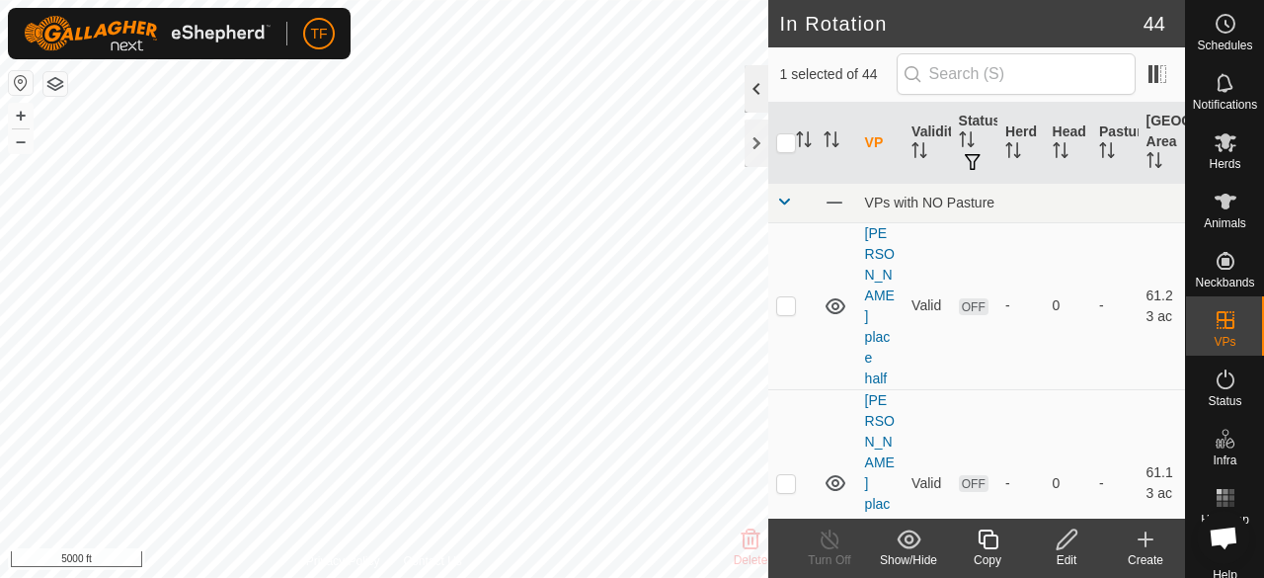
click at [749, 85] on div at bounding box center [757, 88] width 24 height 47
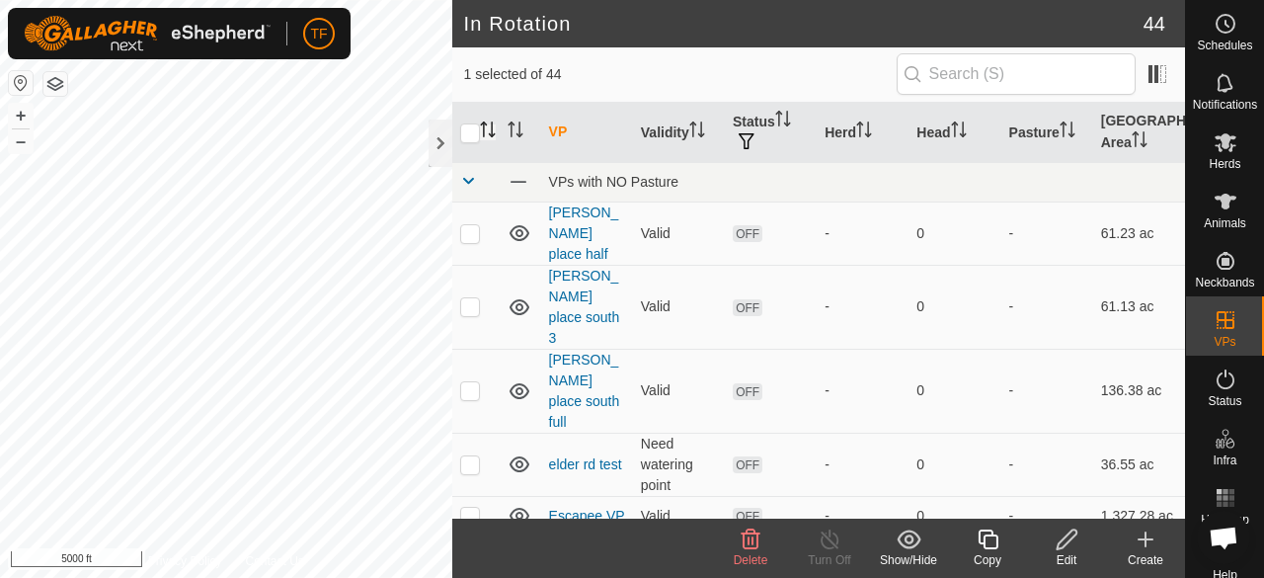
click at [487, 126] on icon "Activate to sort" at bounding box center [488, 129] width 16 height 16
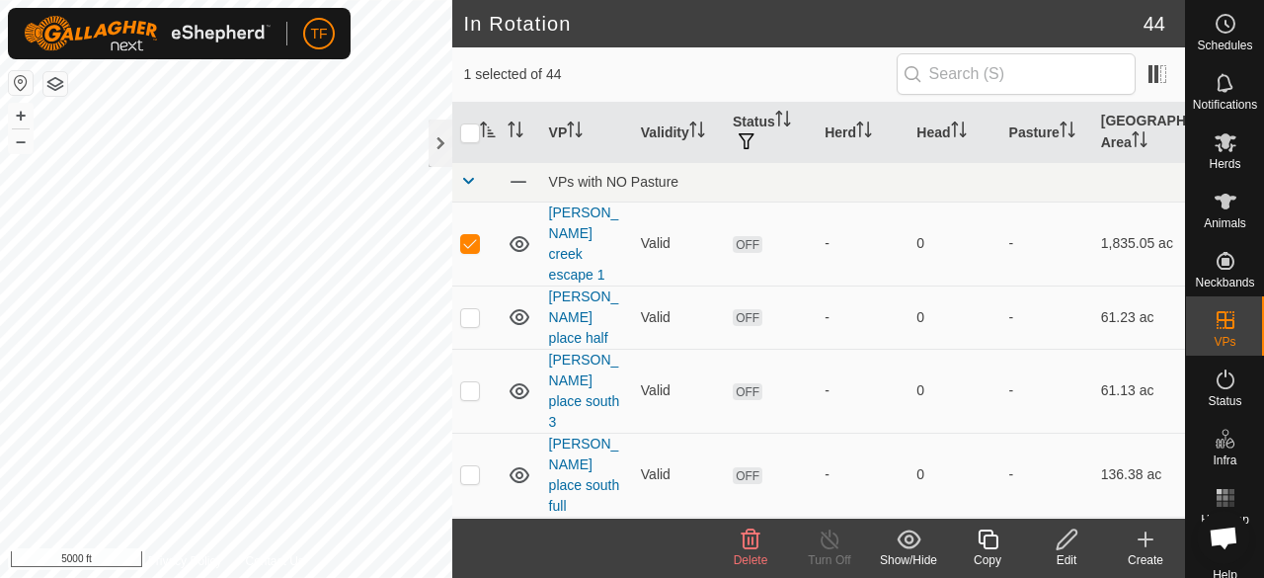
click at [752, 544] on icon at bounding box center [751, 539] width 19 height 20
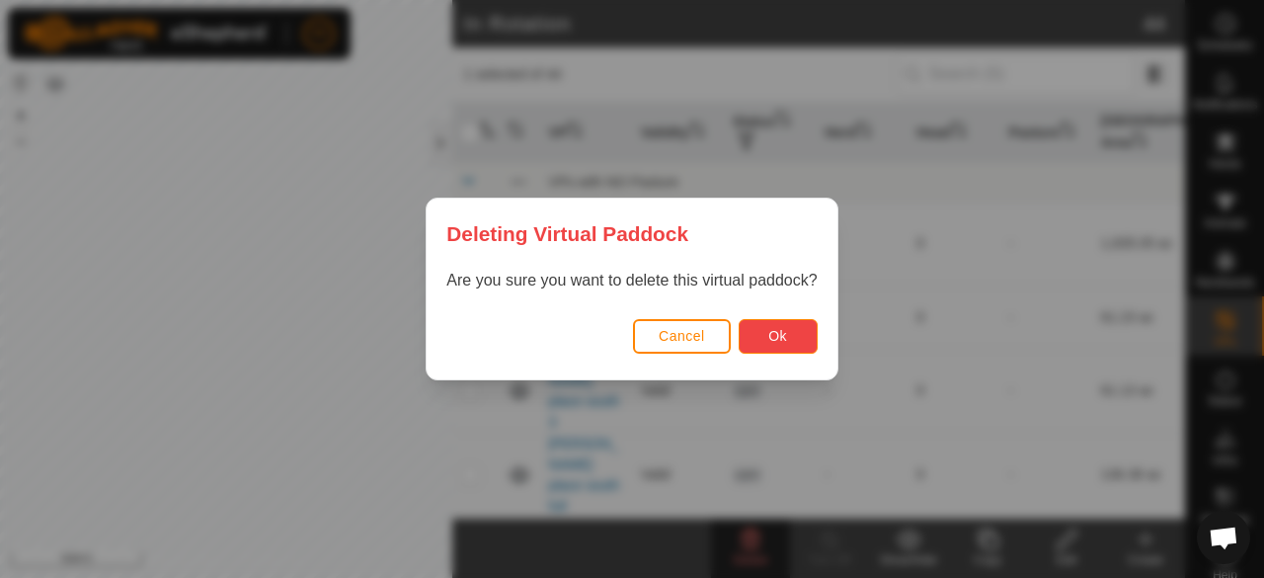
click at [767, 337] on button "Ok" at bounding box center [778, 336] width 79 height 35
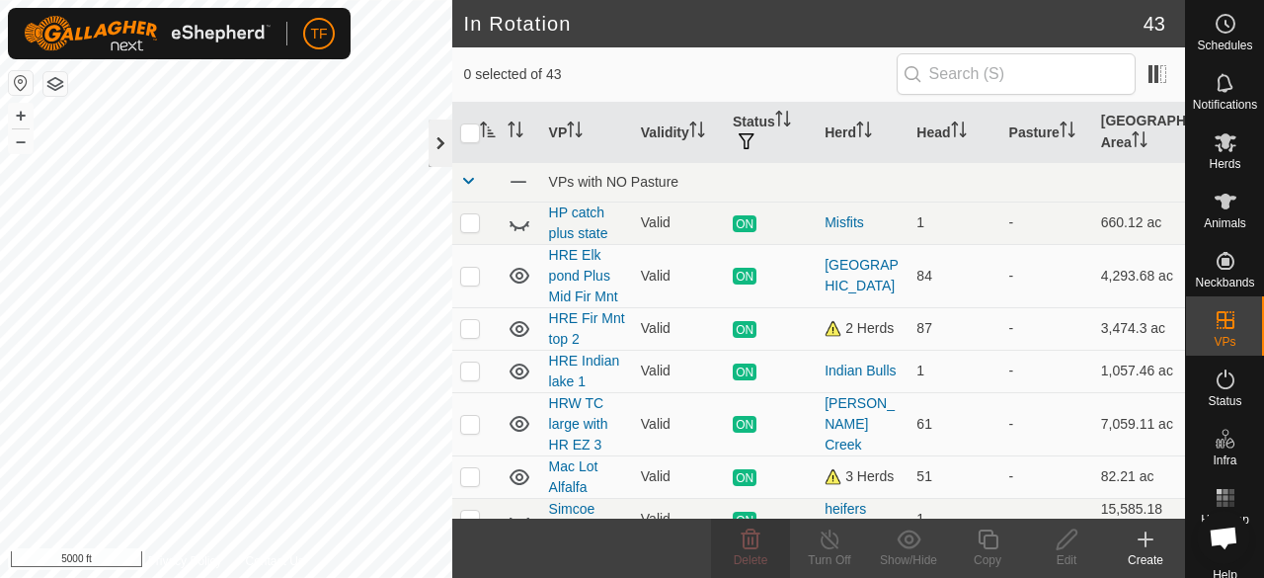
click at [444, 153] on div at bounding box center [441, 143] width 24 height 47
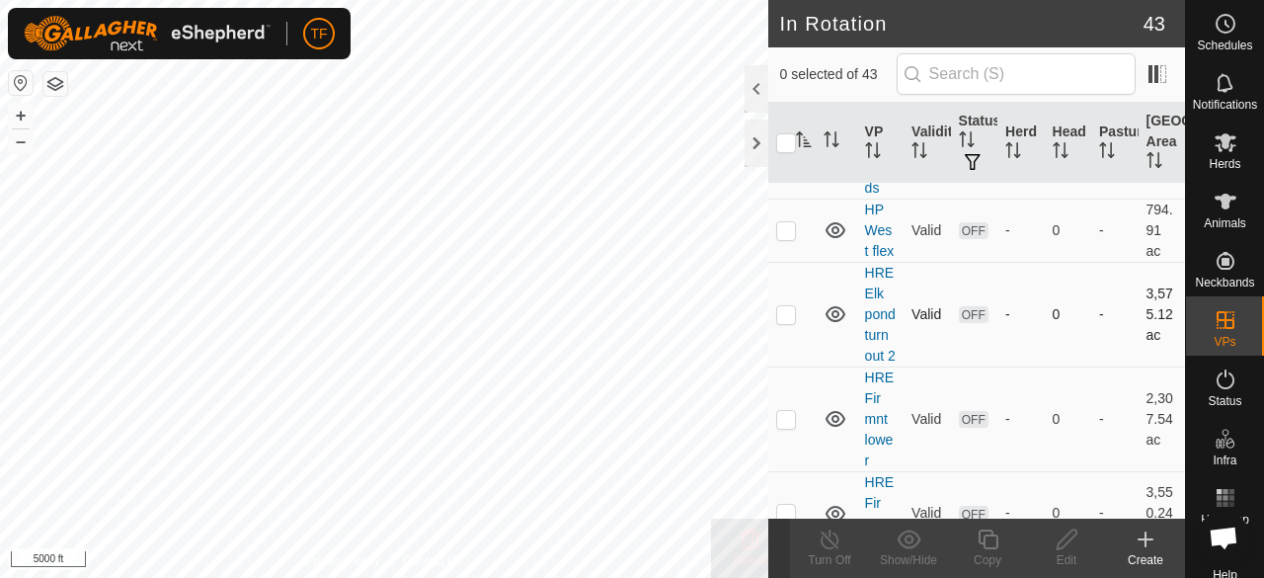
scroll to position [2469, 0]
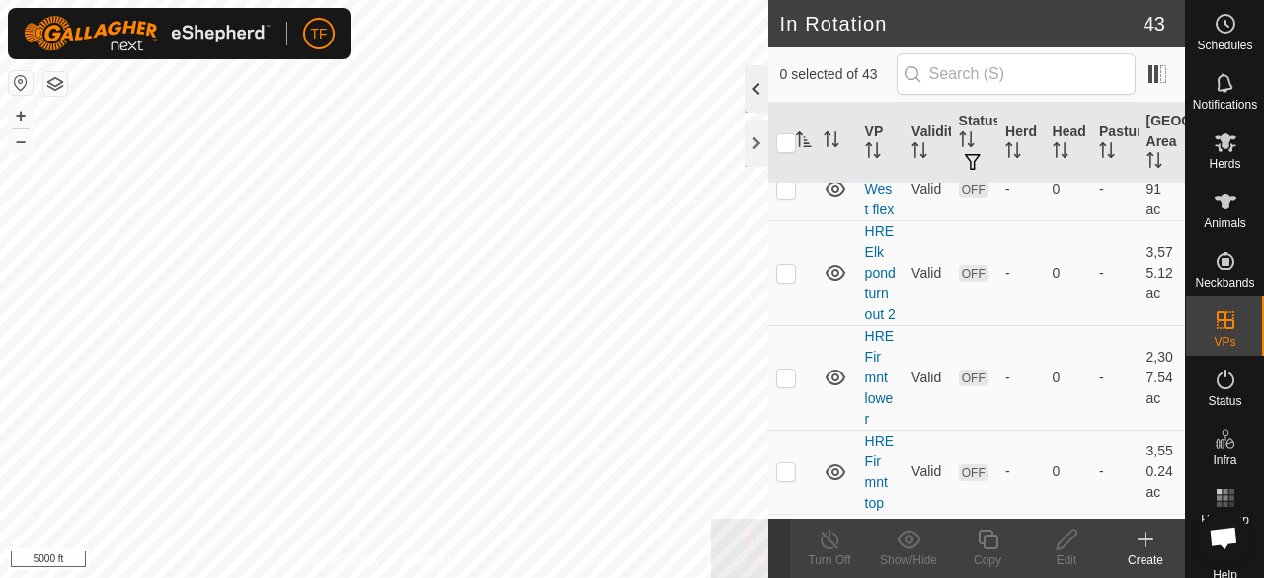
click at [757, 89] on div at bounding box center [757, 88] width 24 height 47
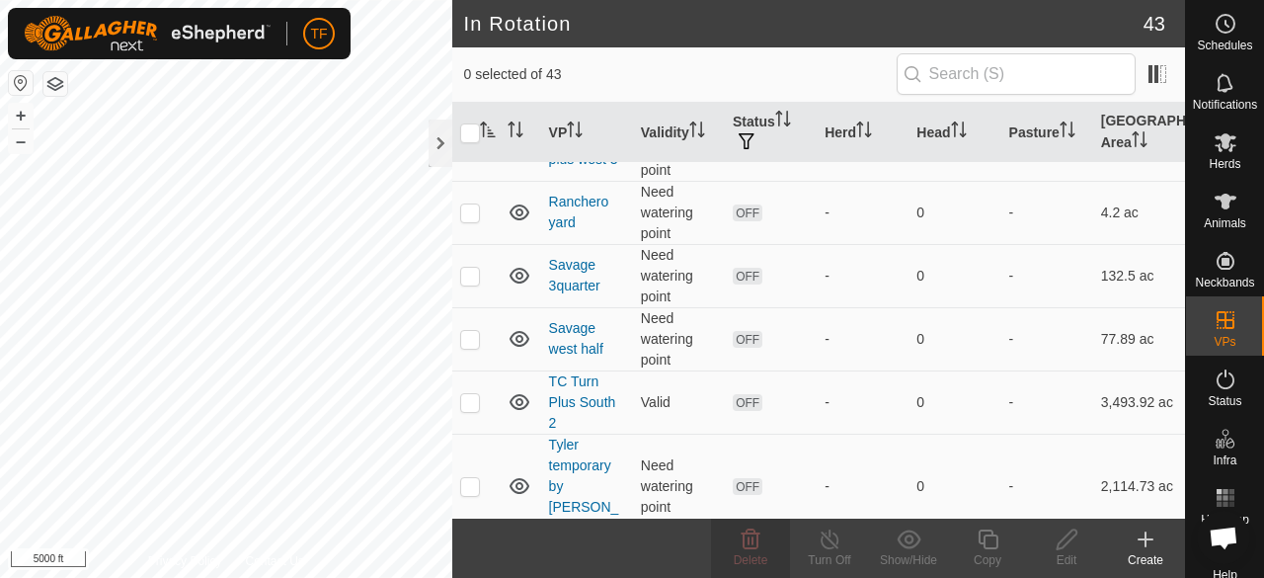
scroll to position [1991, 0]
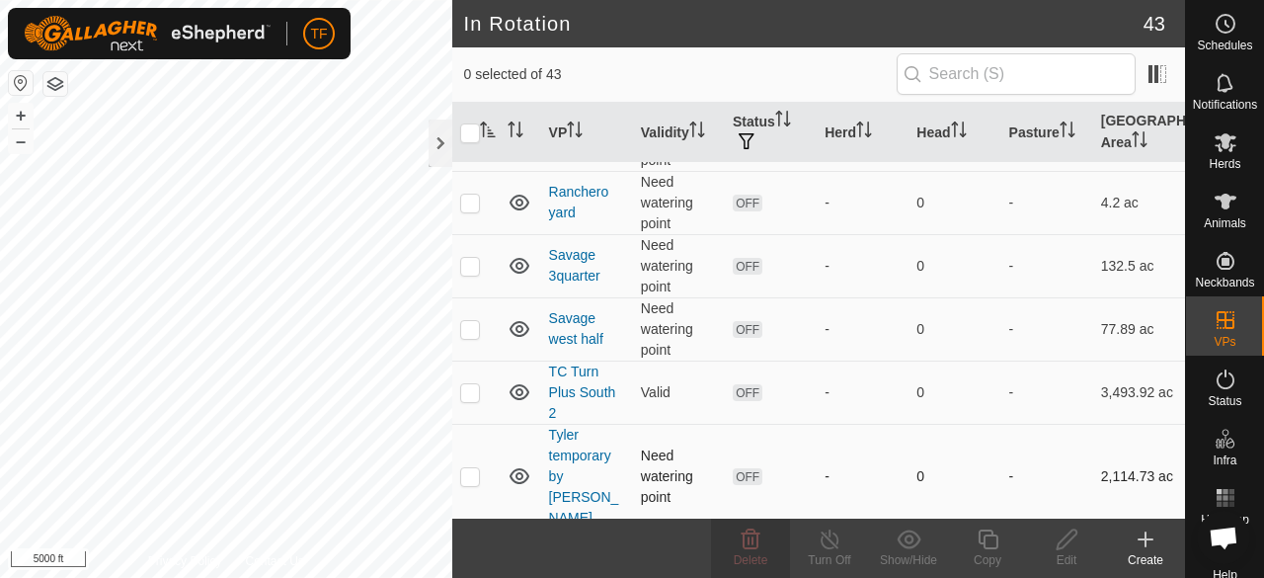
click at [474, 468] on p-checkbox at bounding box center [470, 476] width 20 height 16
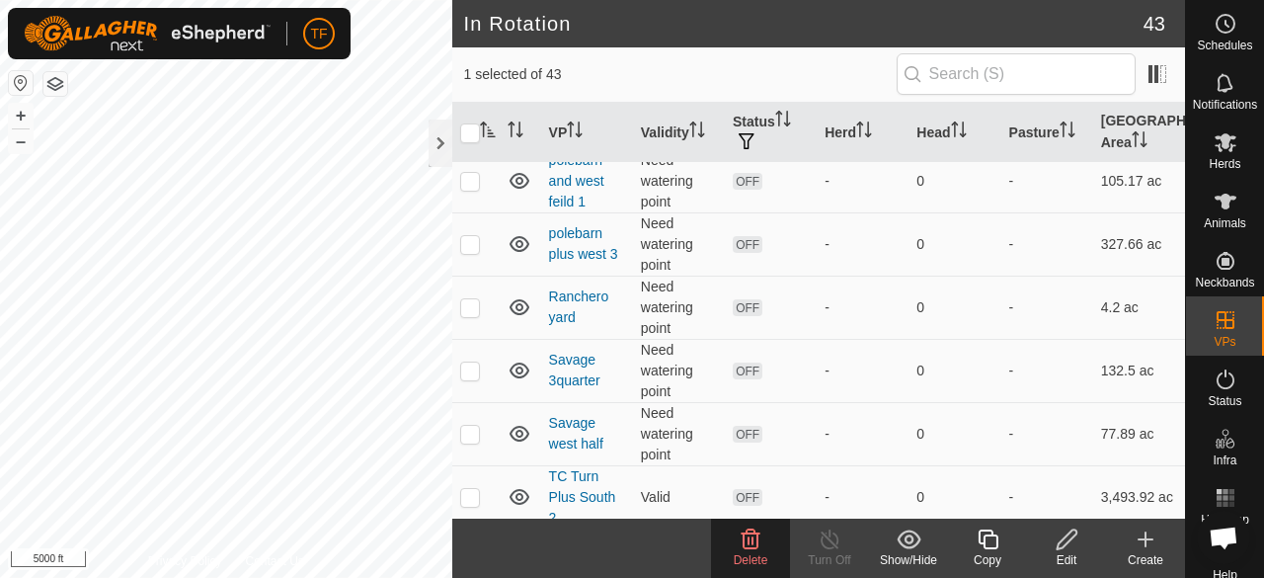
click at [470, 573] on p-checkbox at bounding box center [470, 581] width 20 height 16
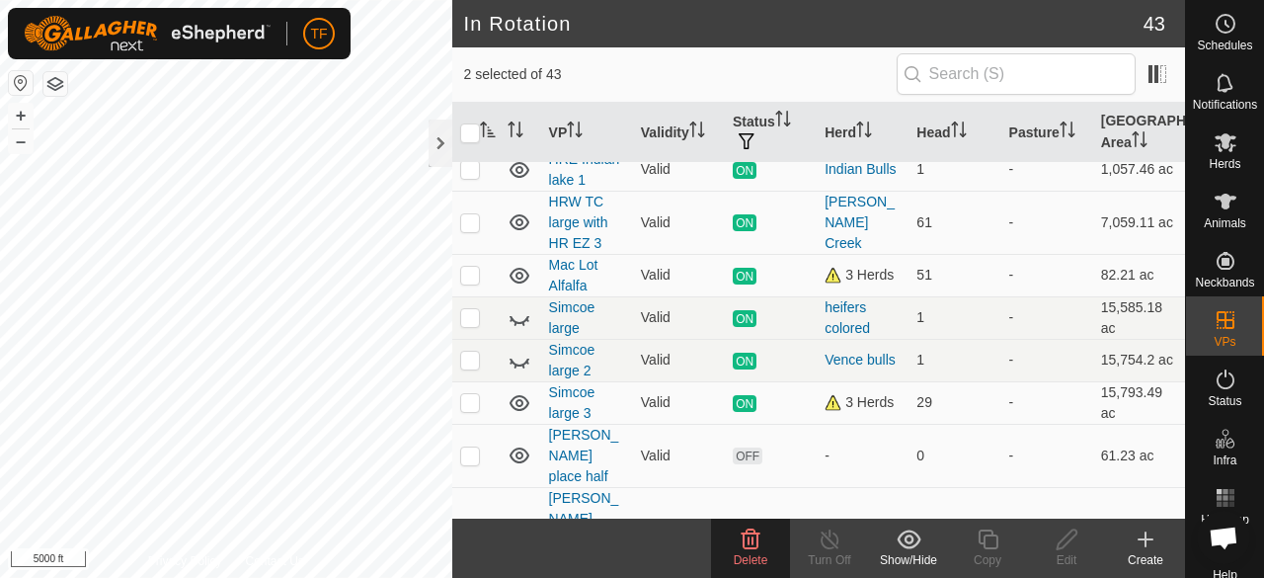
scroll to position [0, 0]
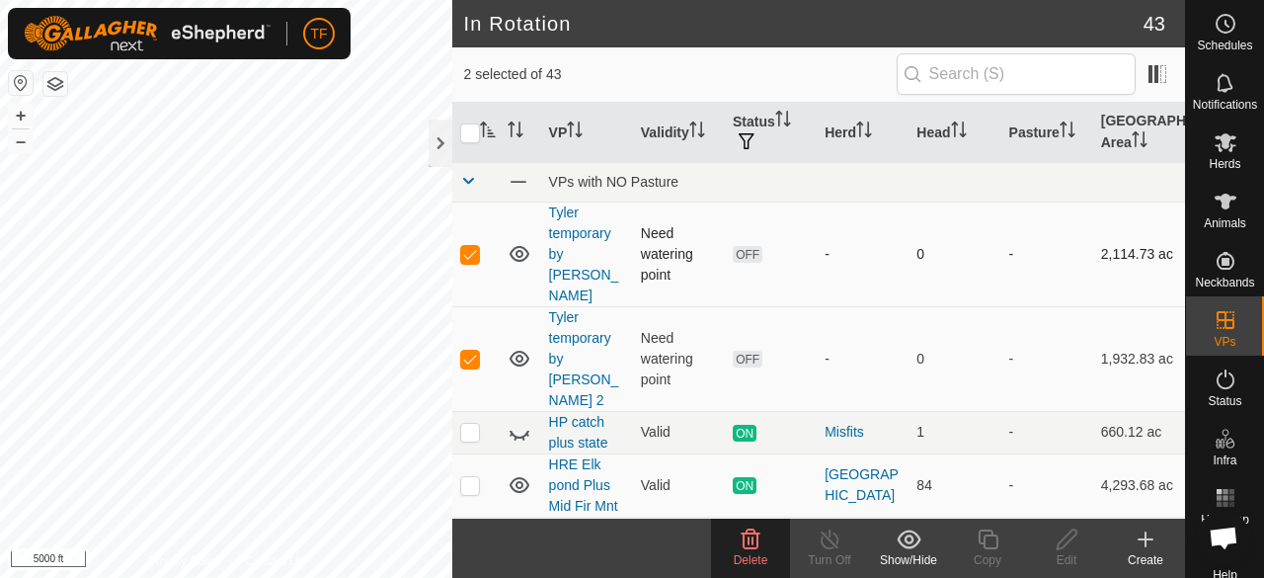
click at [469, 246] on p-checkbox at bounding box center [470, 254] width 20 height 16
click at [753, 542] on icon at bounding box center [751, 539] width 19 height 20
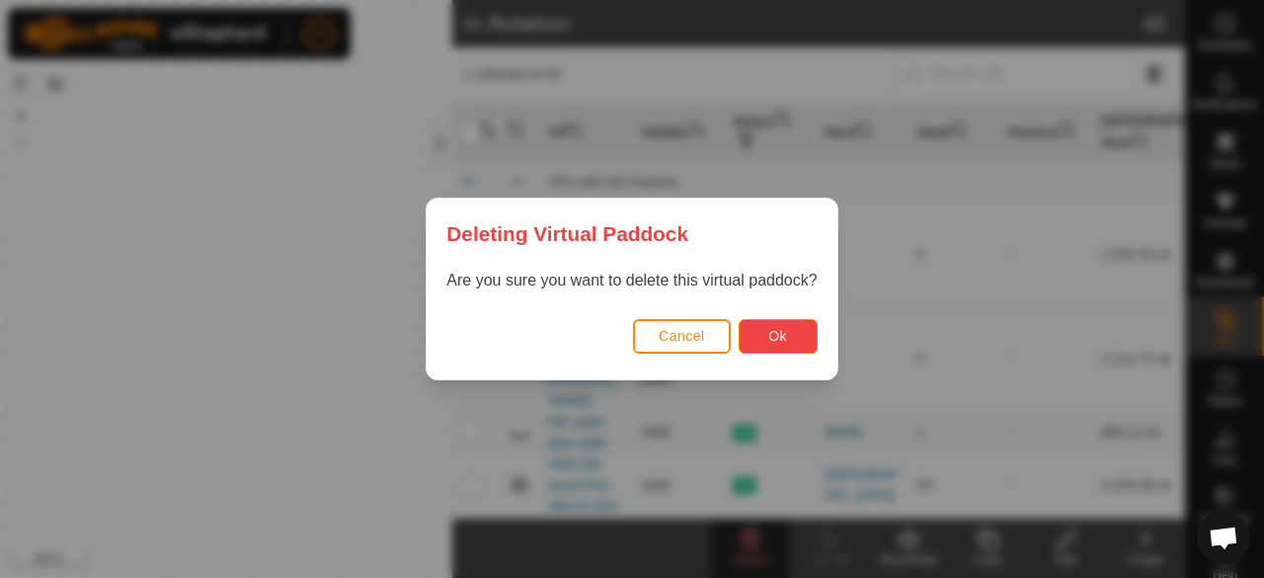
click at [768, 343] on span "Ok" at bounding box center [777, 336] width 19 height 16
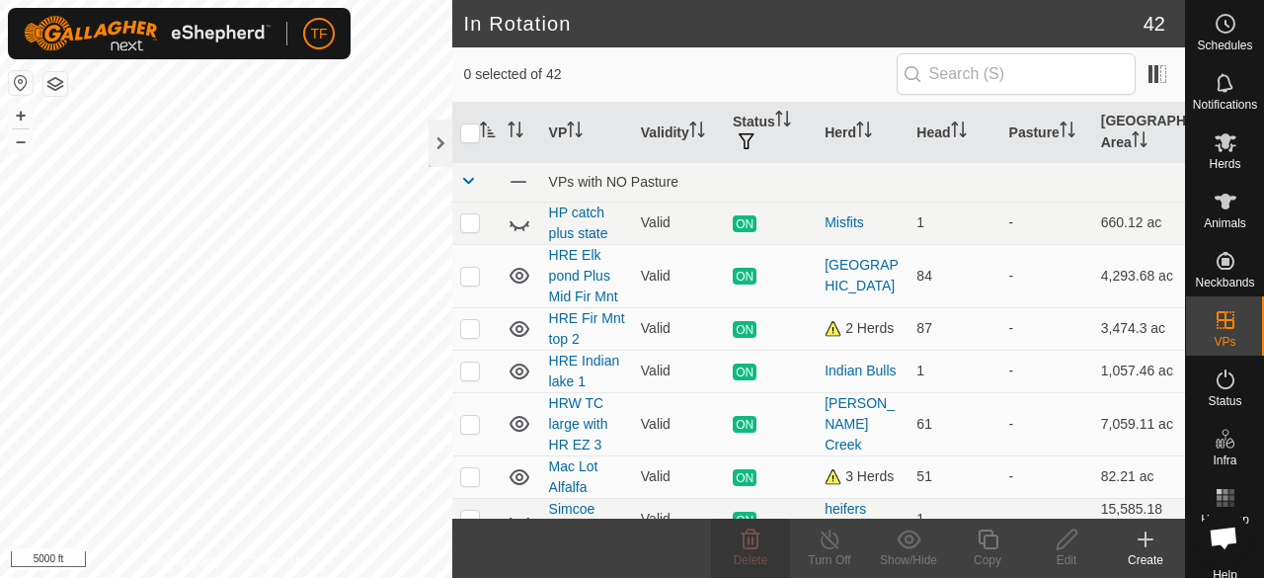
click at [486, 127] on icon "Activate to sort" at bounding box center [488, 129] width 16 height 16
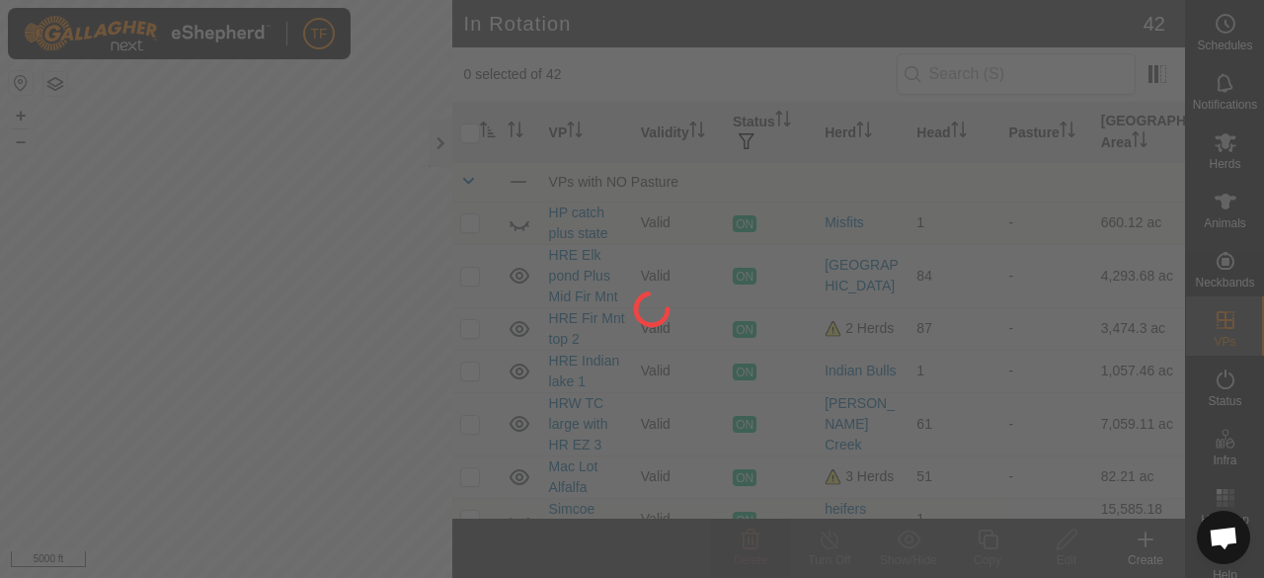
click at [1224, 216] on div at bounding box center [632, 289] width 1264 height 578
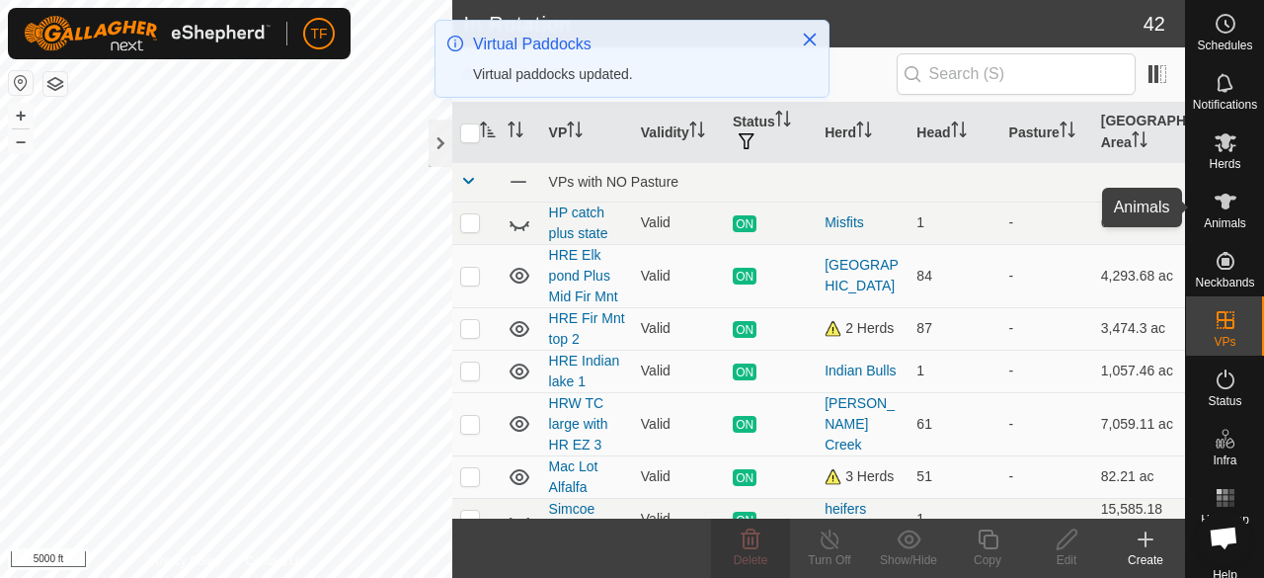
click at [1222, 212] on icon at bounding box center [1226, 202] width 24 height 24
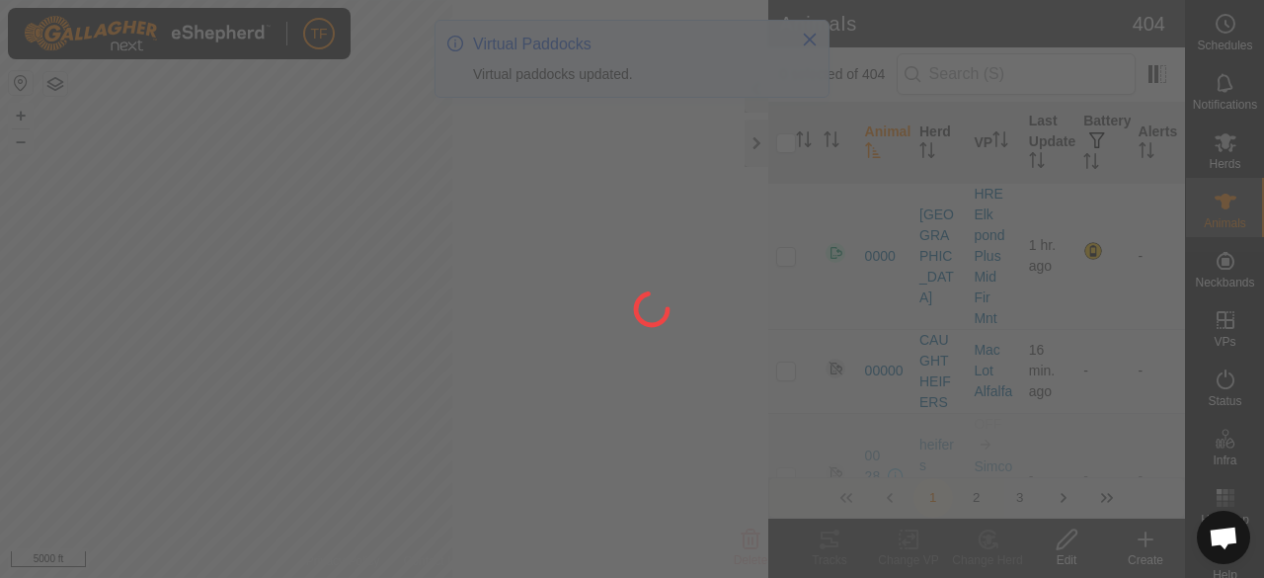
click at [1220, 324] on div at bounding box center [632, 289] width 1264 height 578
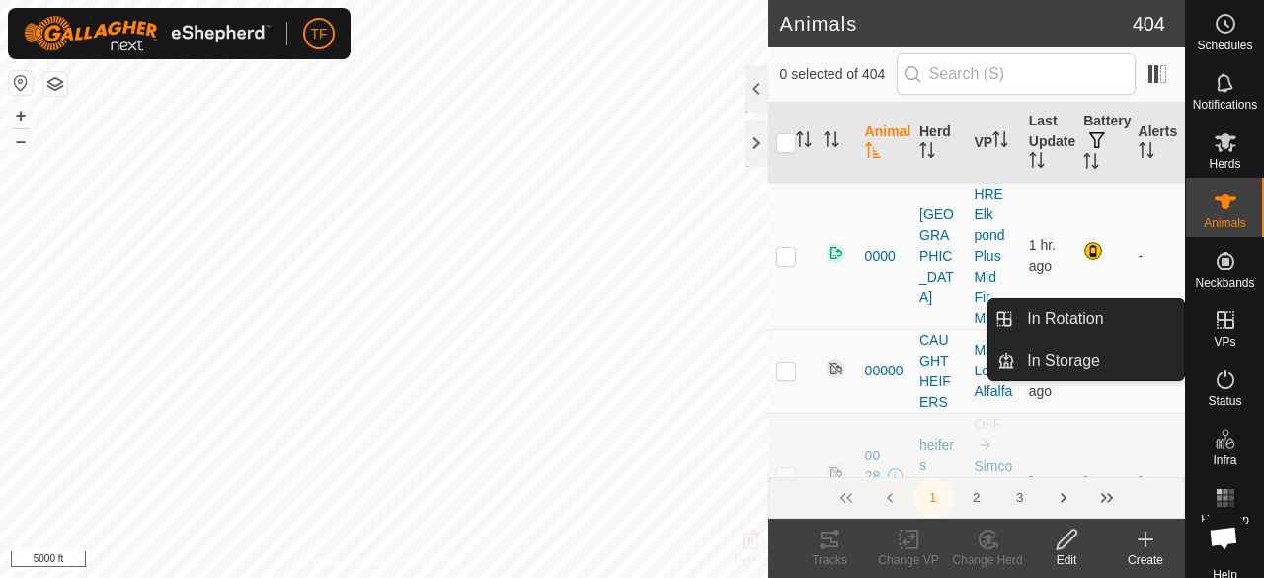
drag, startPoint x: 1222, startPoint y: 212, endPoint x: 1220, endPoint y: 324, distance: 111.6
click at [1220, 324] on icon at bounding box center [1226, 320] width 24 height 24
click at [1214, 318] on icon at bounding box center [1226, 320] width 24 height 24
click at [1131, 321] on link "In Rotation" at bounding box center [1099, 319] width 169 height 40
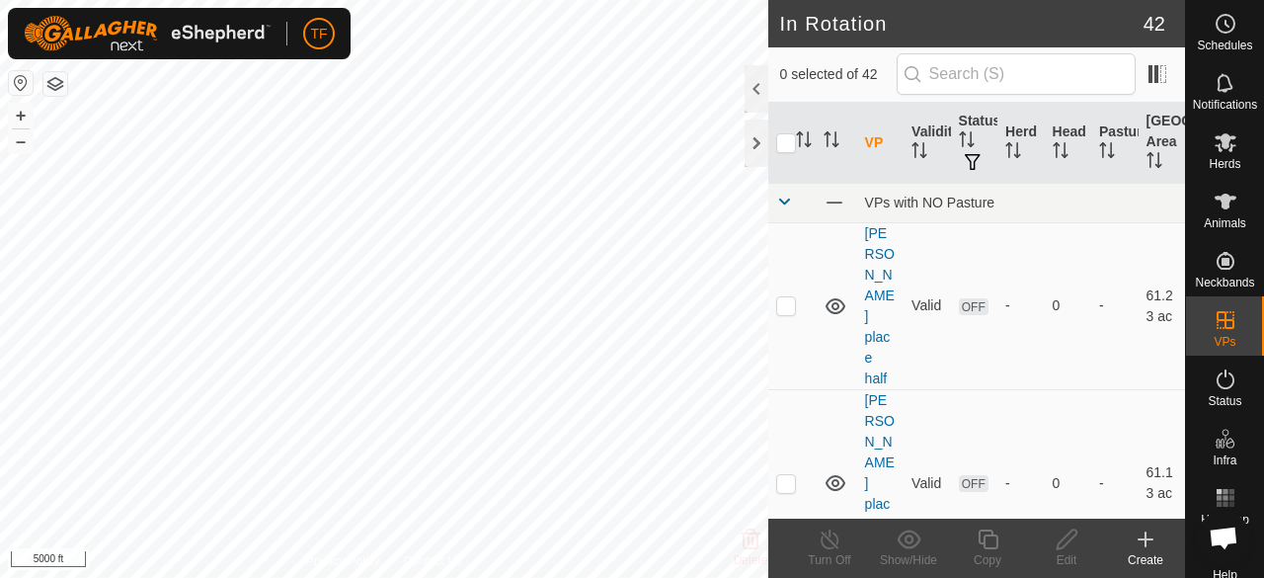
click at [762, 92] on div at bounding box center [757, 88] width 24 height 47
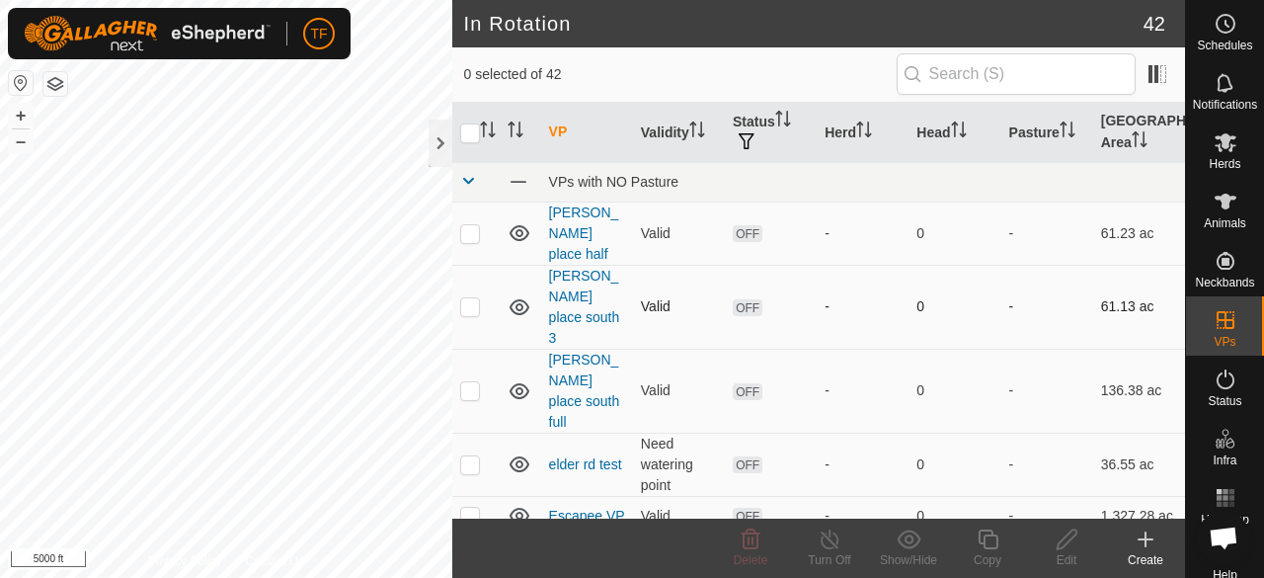
scroll to position [99, 0]
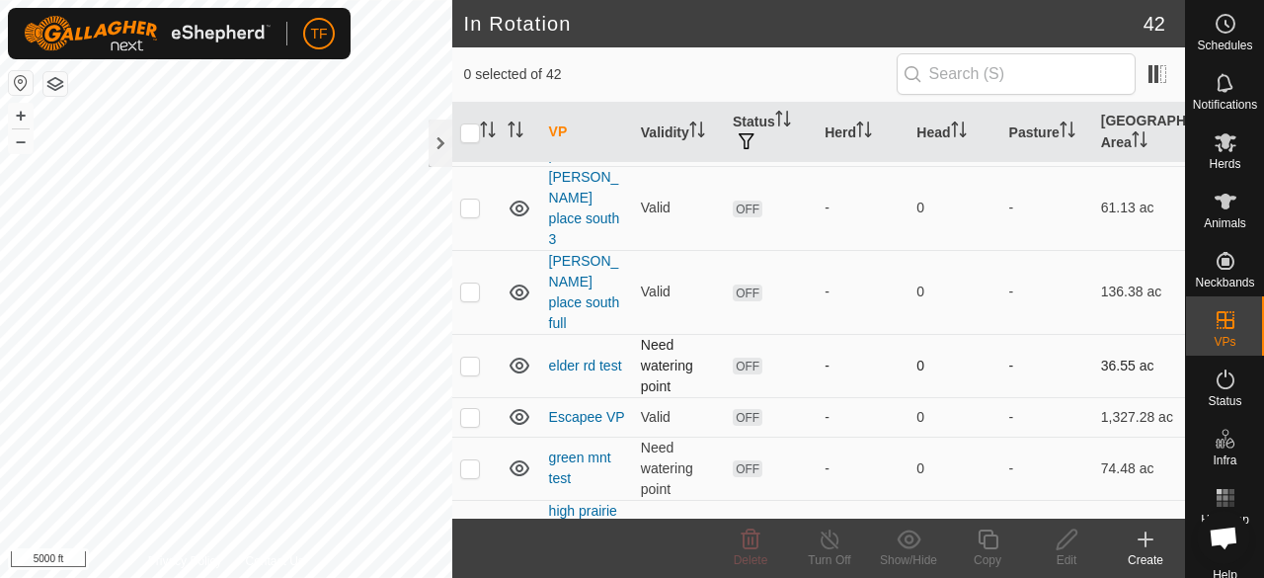
click at [472, 358] on p-checkbox at bounding box center [470, 366] width 20 height 16
click at [751, 544] on icon at bounding box center [751, 539] width 24 height 24
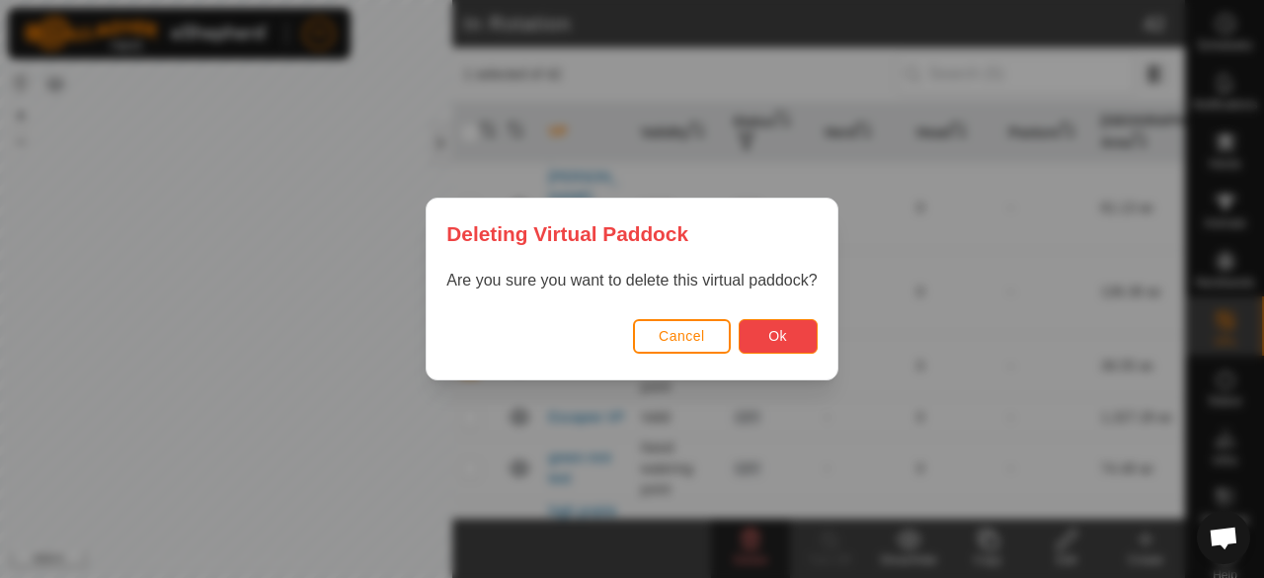
click at [759, 336] on button "Ok" at bounding box center [778, 336] width 79 height 35
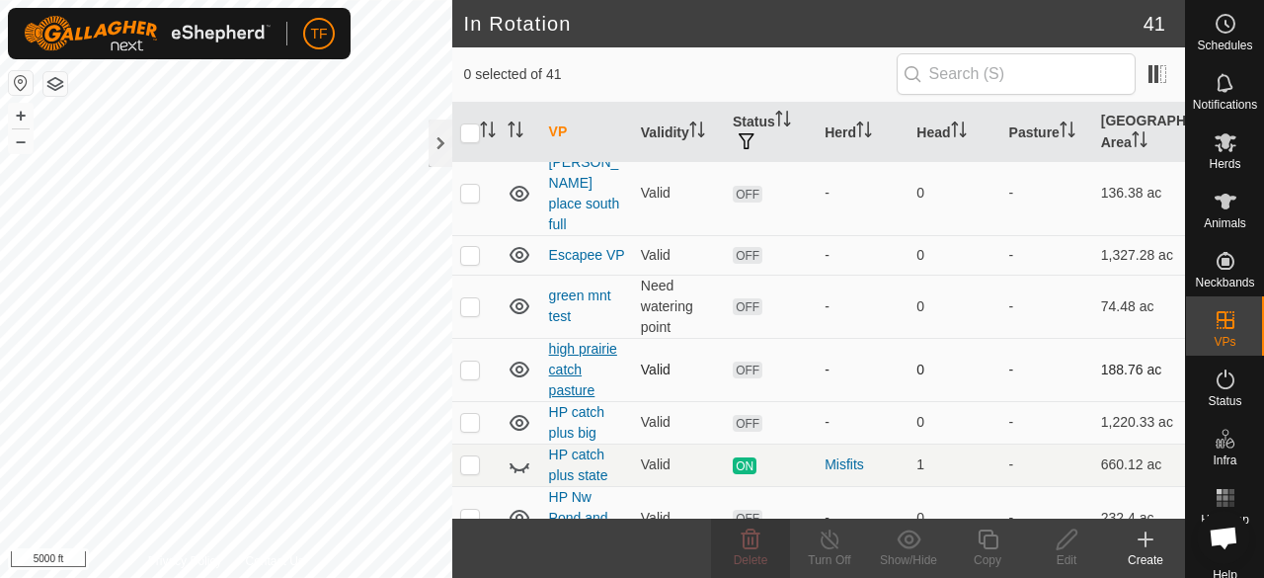
scroll to position [0, 0]
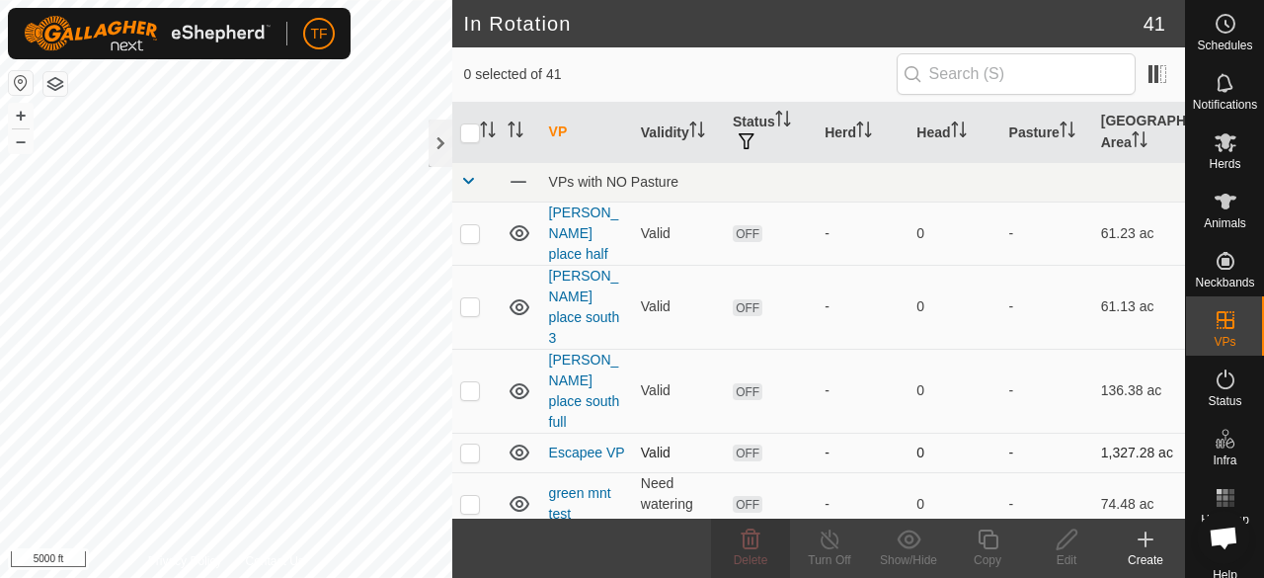
click at [473, 444] on p-checkbox at bounding box center [470, 452] width 20 height 16
click at [475, 444] on p-checkbox at bounding box center [470, 452] width 20 height 16
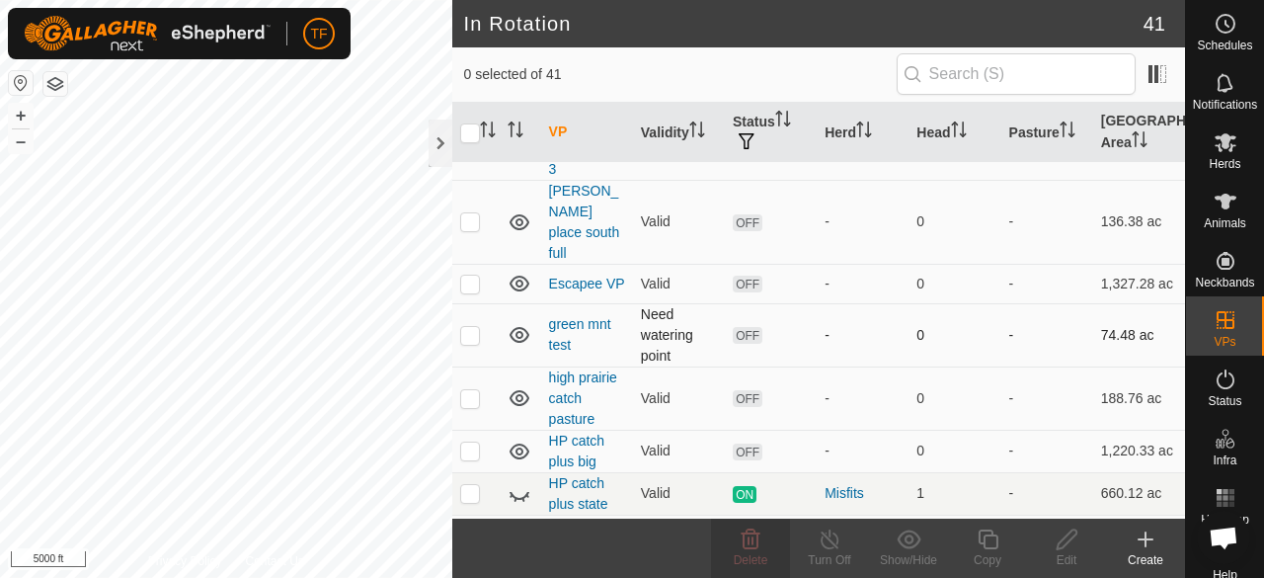
scroll to position [198, 0]
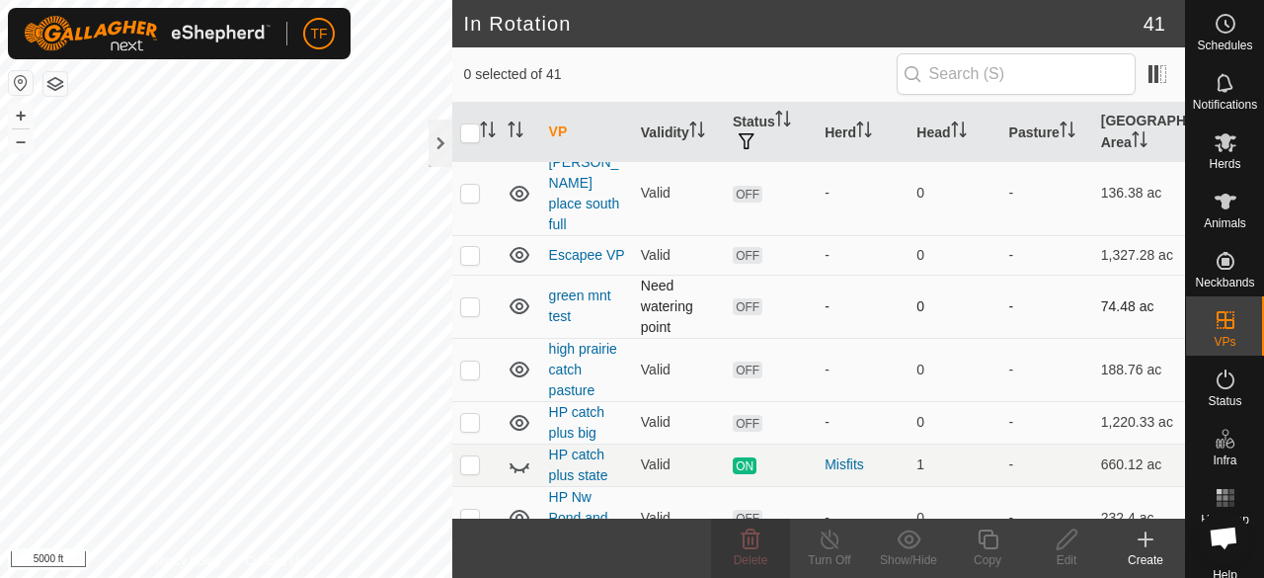
click at [466, 298] on p-checkbox at bounding box center [470, 306] width 20 height 16
click at [470, 298] on p-checkbox at bounding box center [470, 306] width 20 height 16
click at [757, 542] on icon at bounding box center [751, 539] width 19 height 20
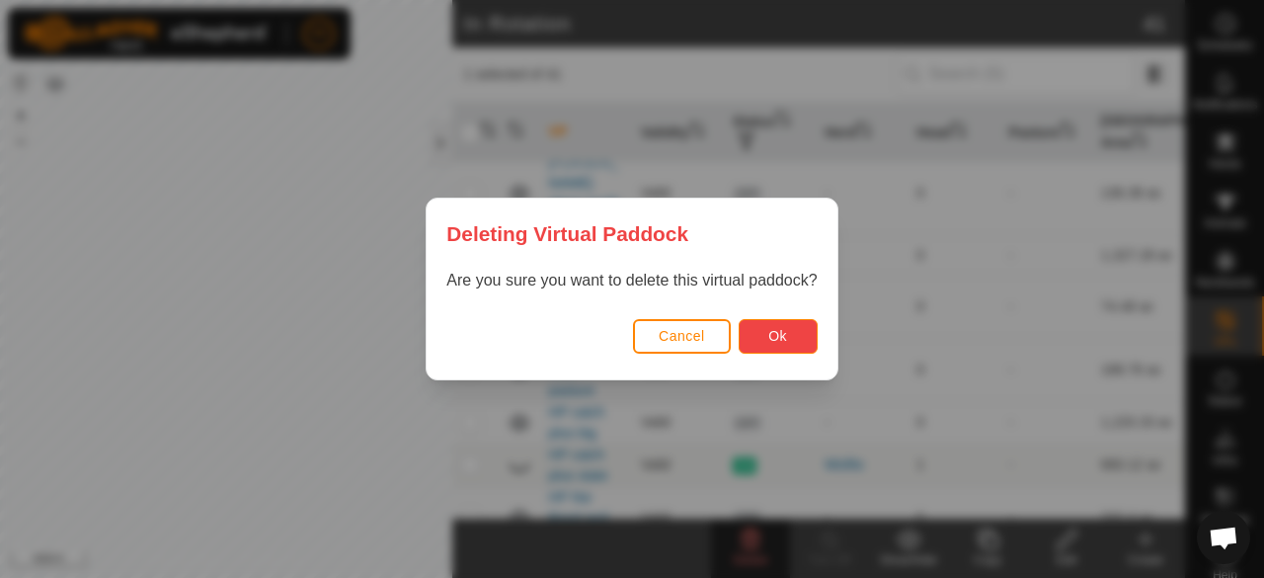
click at [751, 347] on button "Ok" at bounding box center [778, 336] width 79 height 35
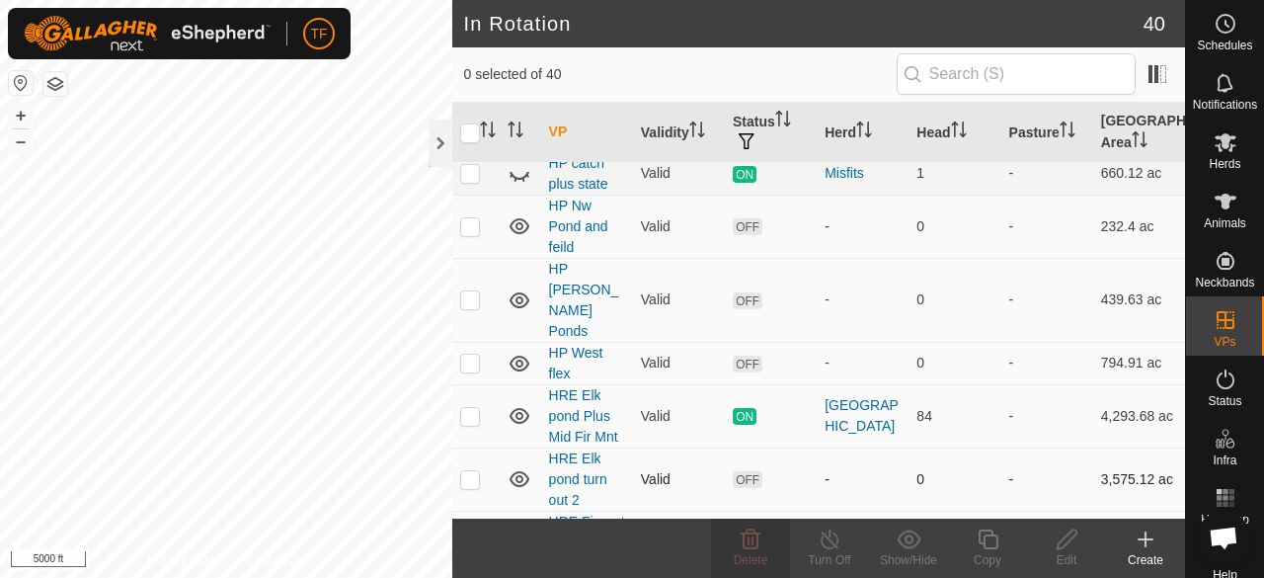
scroll to position [395, 0]
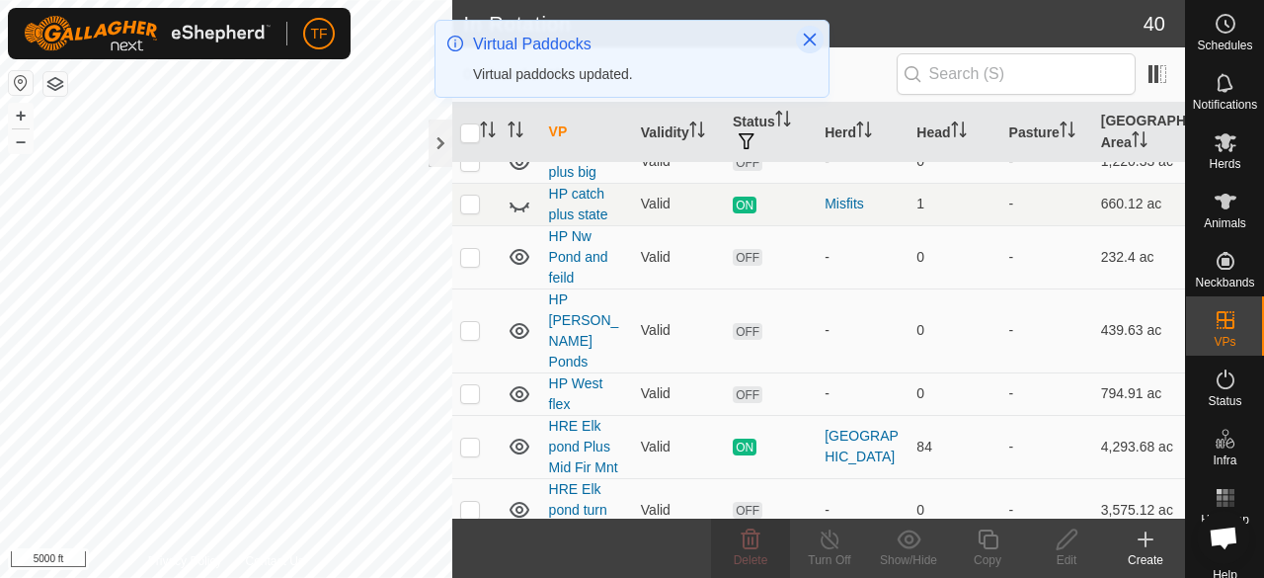
click at [812, 39] on icon "Close" at bounding box center [810, 40] width 13 height 13
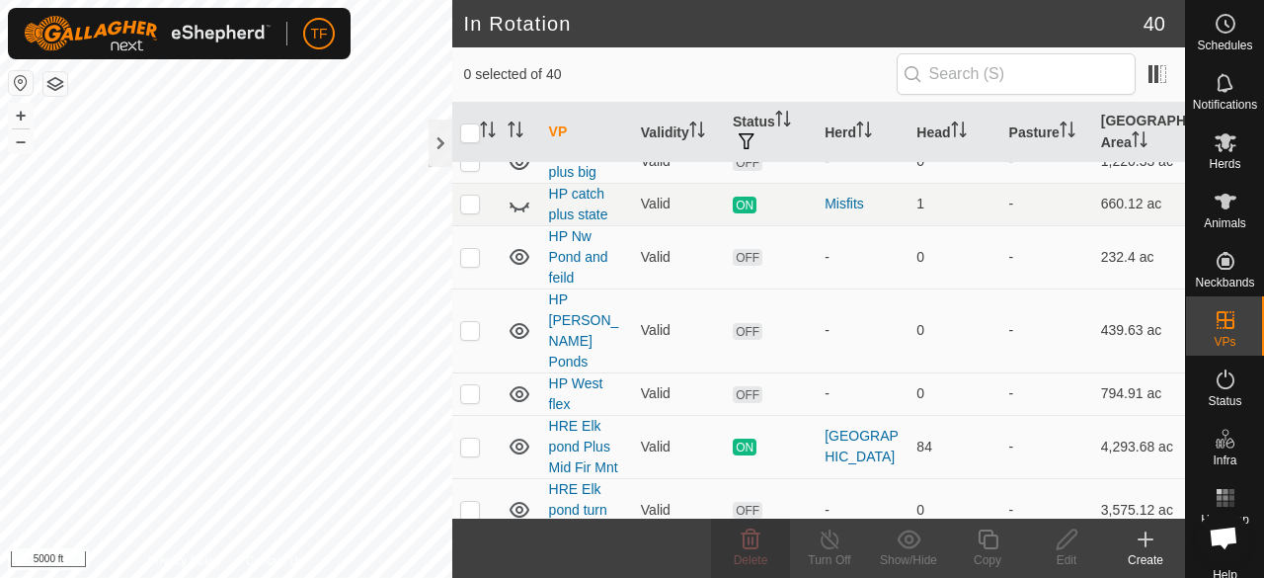
click at [812, 39] on icon "Close" at bounding box center [810, 38] width 13 height 13
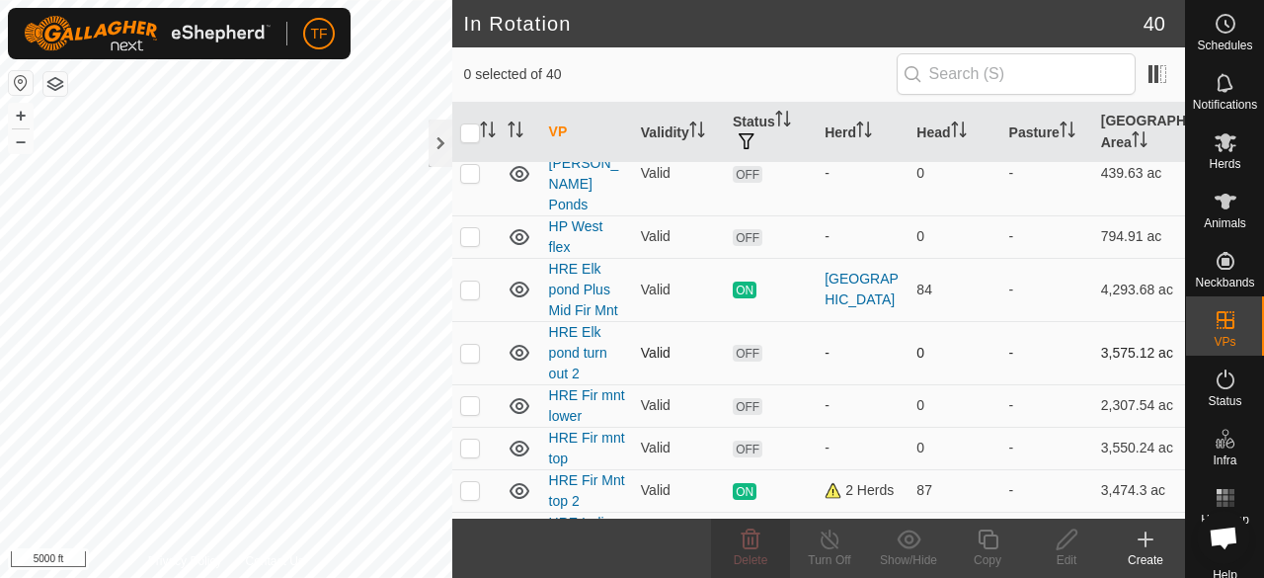
scroll to position [593, 0]
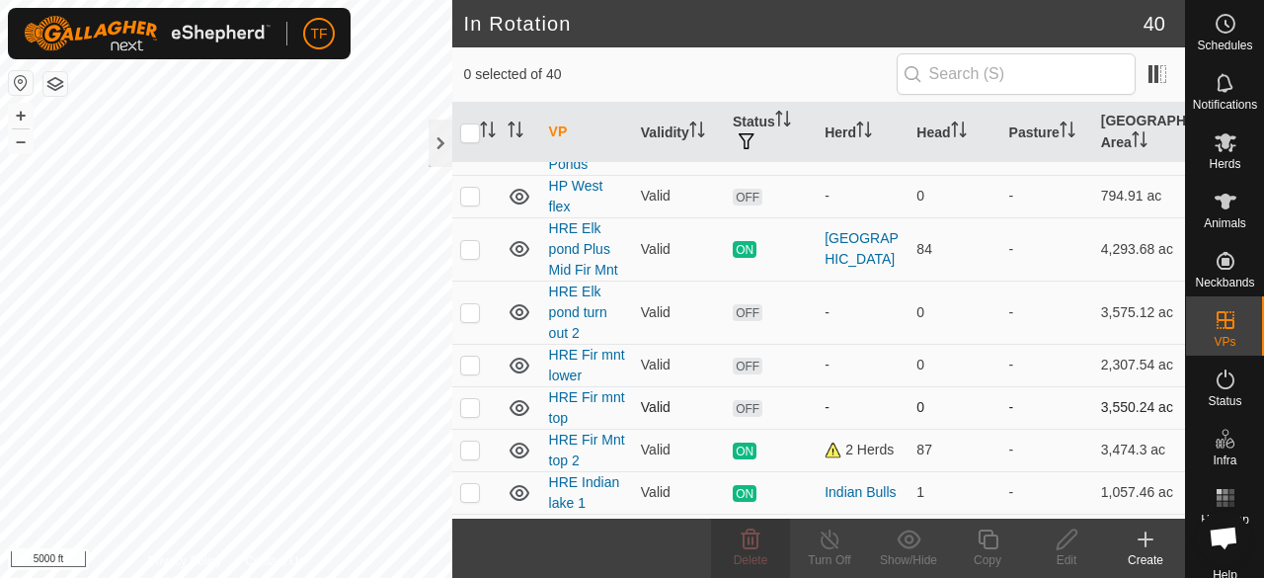
click at [472, 399] on p-checkbox at bounding box center [470, 407] width 20 height 16
click at [751, 540] on icon at bounding box center [751, 539] width 24 height 24
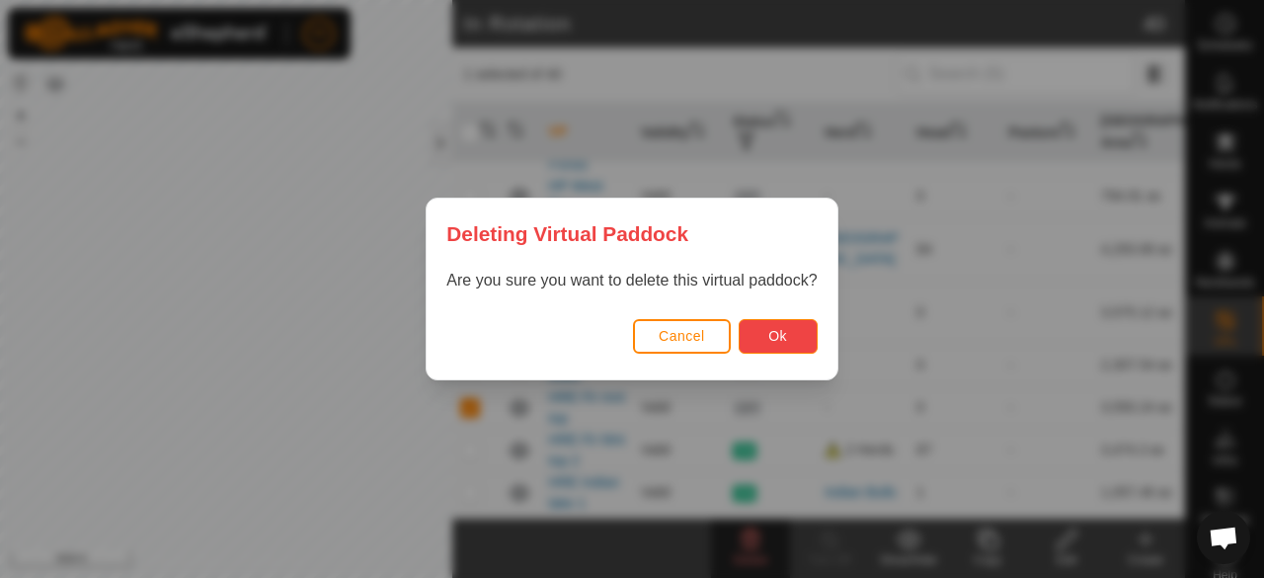
click at [753, 333] on button "Ok" at bounding box center [778, 336] width 79 height 35
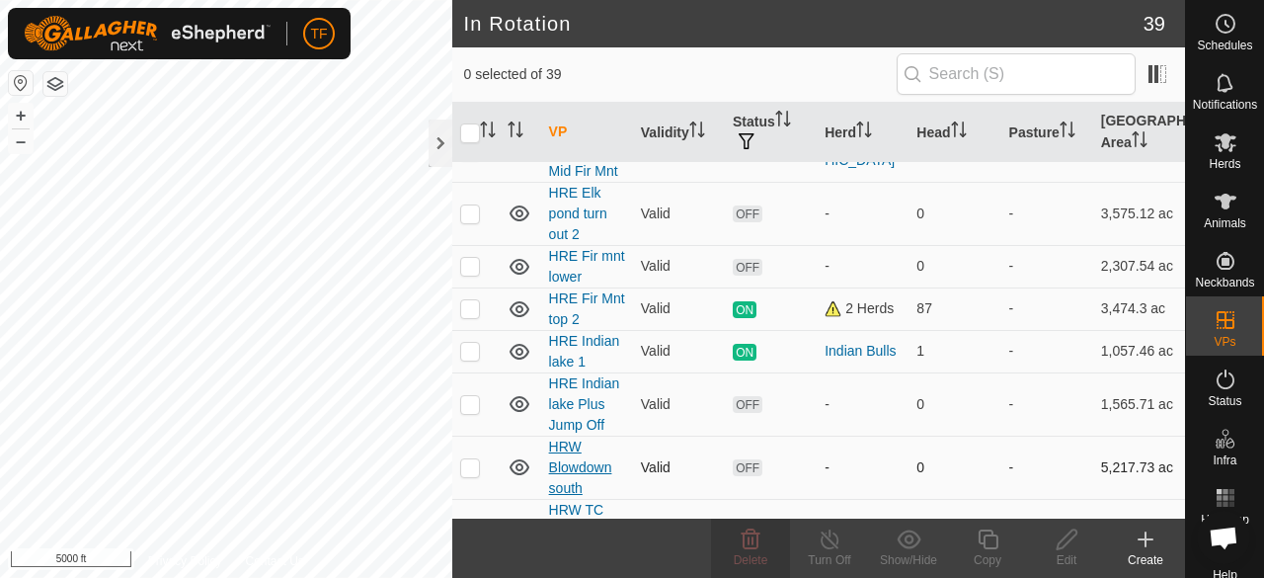
scroll to position [790, 0]
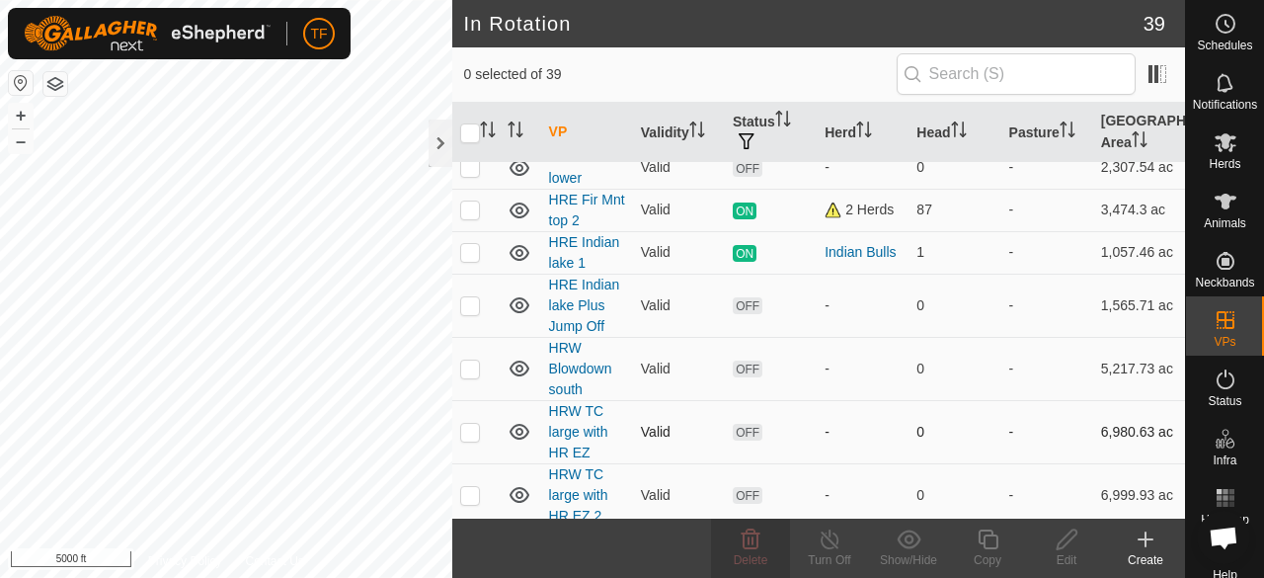
click at [470, 424] on p-checkbox at bounding box center [470, 432] width 20 height 16
click at [473, 487] on p-checkbox at bounding box center [470, 495] width 20 height 16
click at [753, 546] on icon at bounding box center [751, 539] width 24 height 24
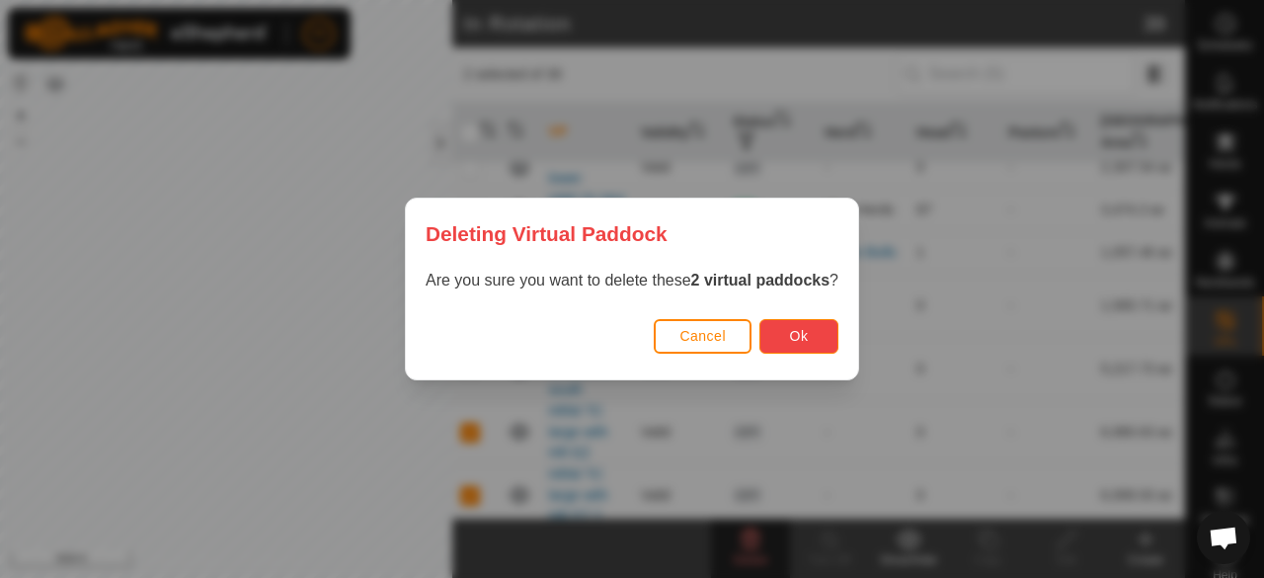
click at [809, 333] on span "Ok" at bounding box center [799, 336] width 19 height 16
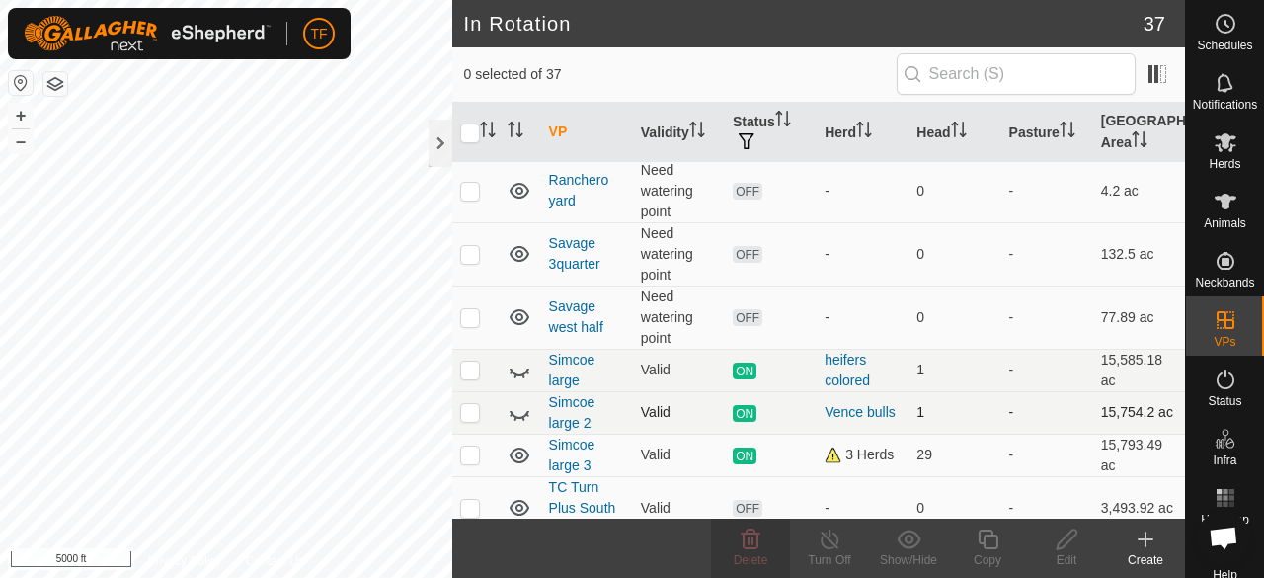
scroll to position [1634, 0]
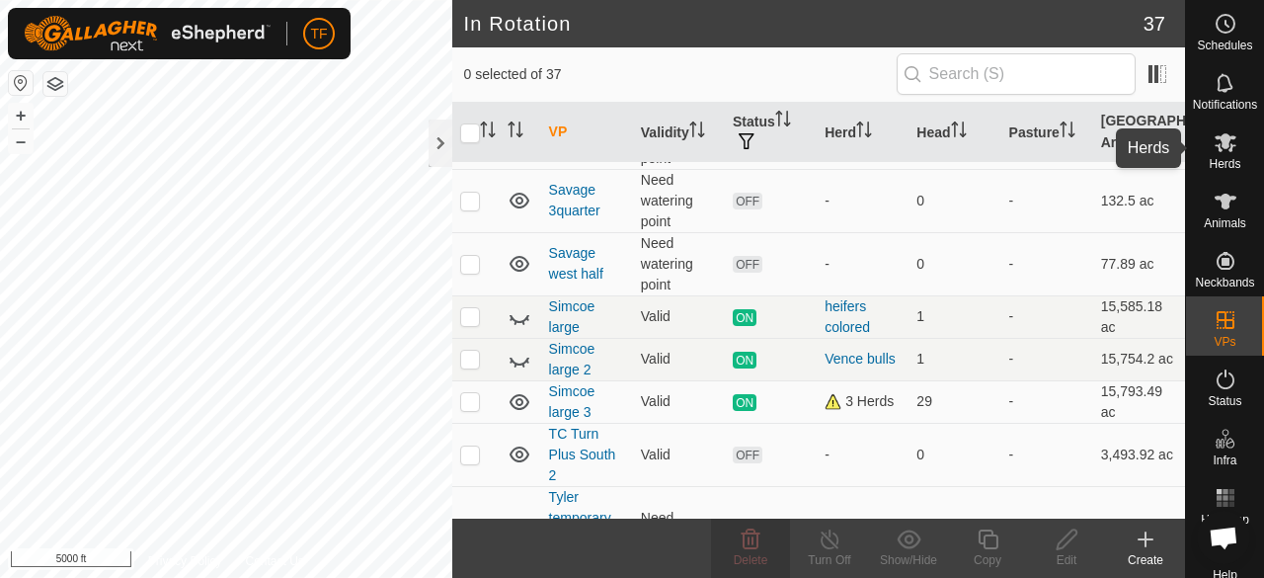
click at [1231, 148] on es-mob-svg-icon at bounding box center [1226, 142] width 36 height 32
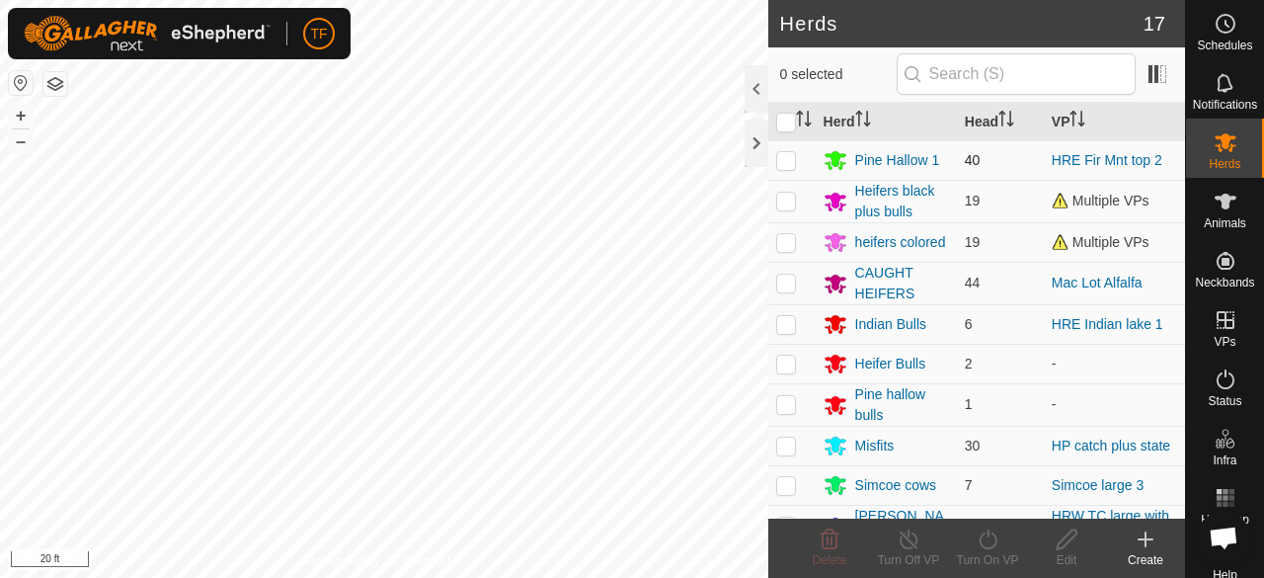
click at [785, 160] on p-checkbox at bounding box center [786, 160] width 20 height 16
click at [785, 161] on p-checkbox at bounding box center [786, 160] width 20 height 16
click at [755, 96] on div at bounding box center [757, 88] width 24 height 47
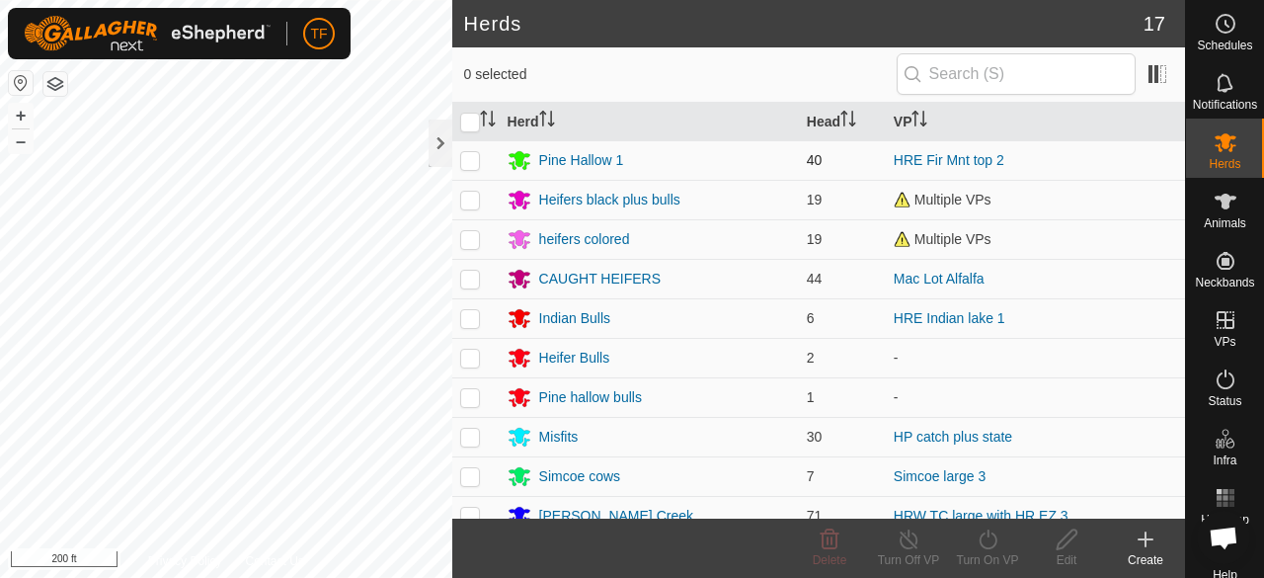
click at [470, 168] on td at bounding box center [475, 160] width 47 height 40
click at [550, 163] on div "Pine Hallow 1" at bounding box center [581, 160] width 85 height 21
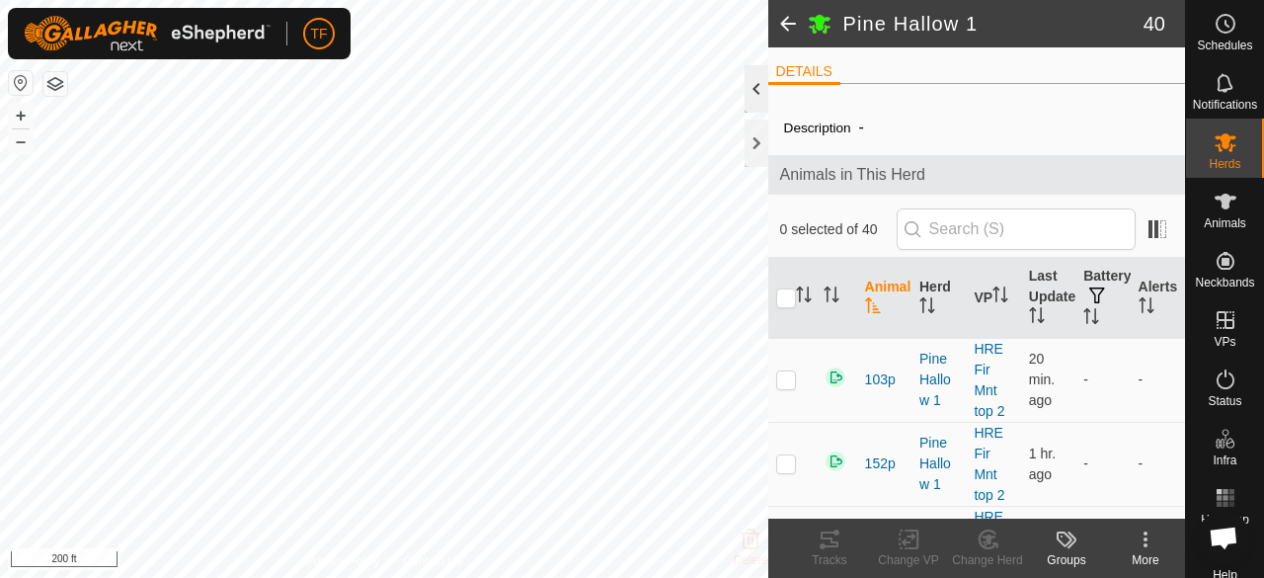
click at [751, 94] on div at bounding box center [757, 88] width 24 height 47
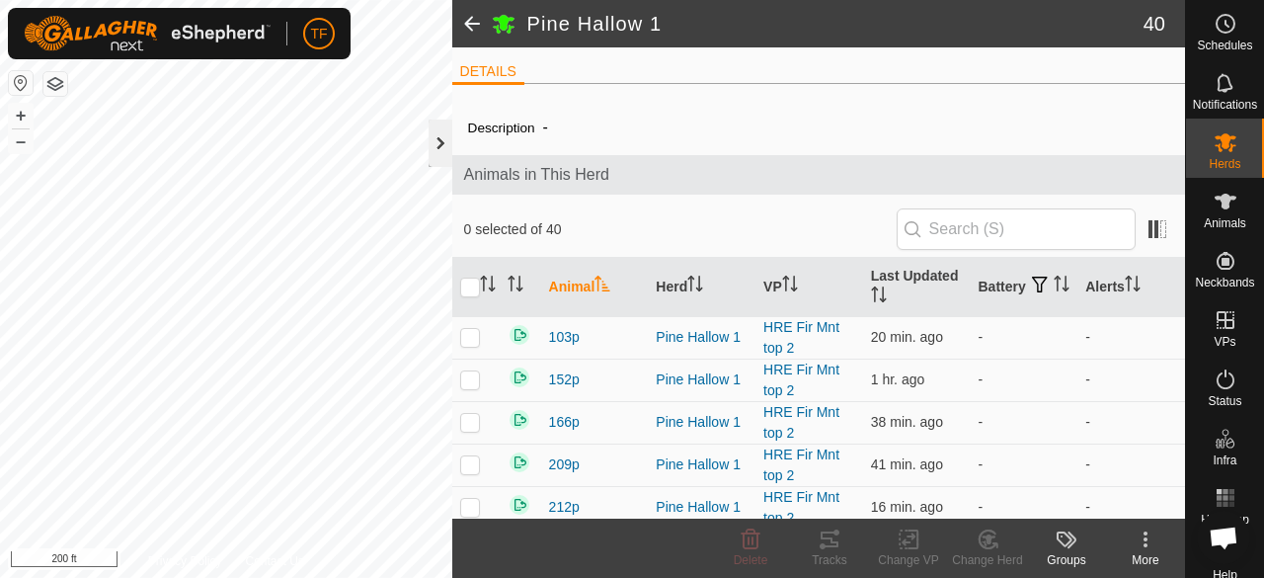
click at [445, 155] on div at bounding box center [441, 143] width 24 height 47
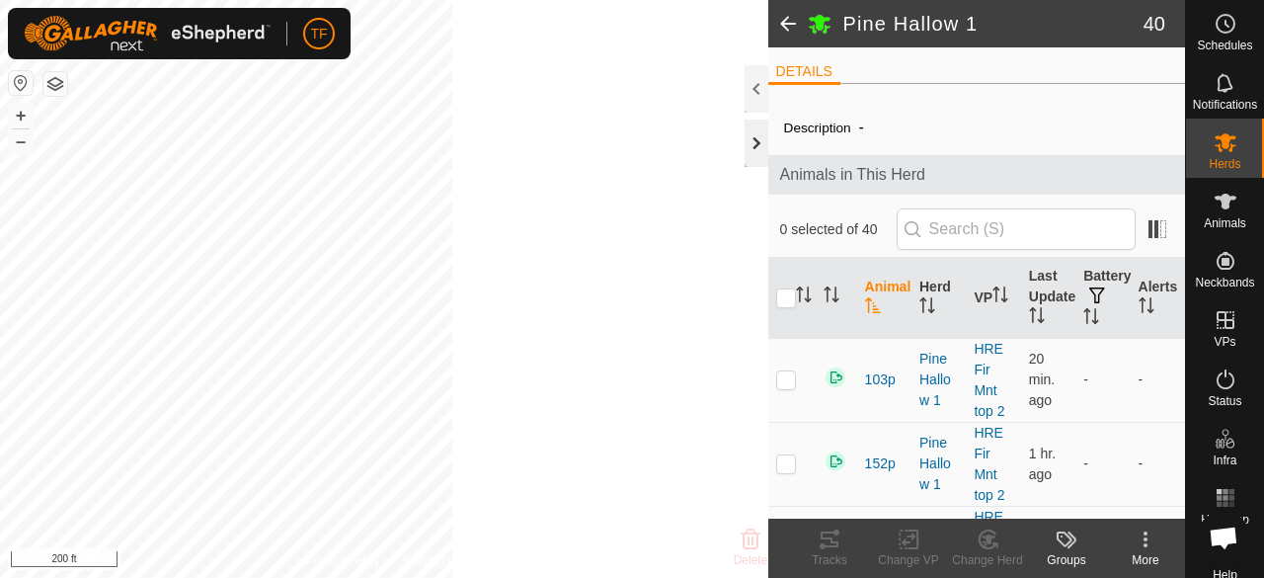
click at [445, 155] on div "Pine Hallow 1 40 DETAILS Description - Animals in This Herd 0 selected of 40 An…" at bounding box center [592, 289] width 1185 height 578
click at [748, 101] on div at bounding box center [757, 88] width 24 height 47
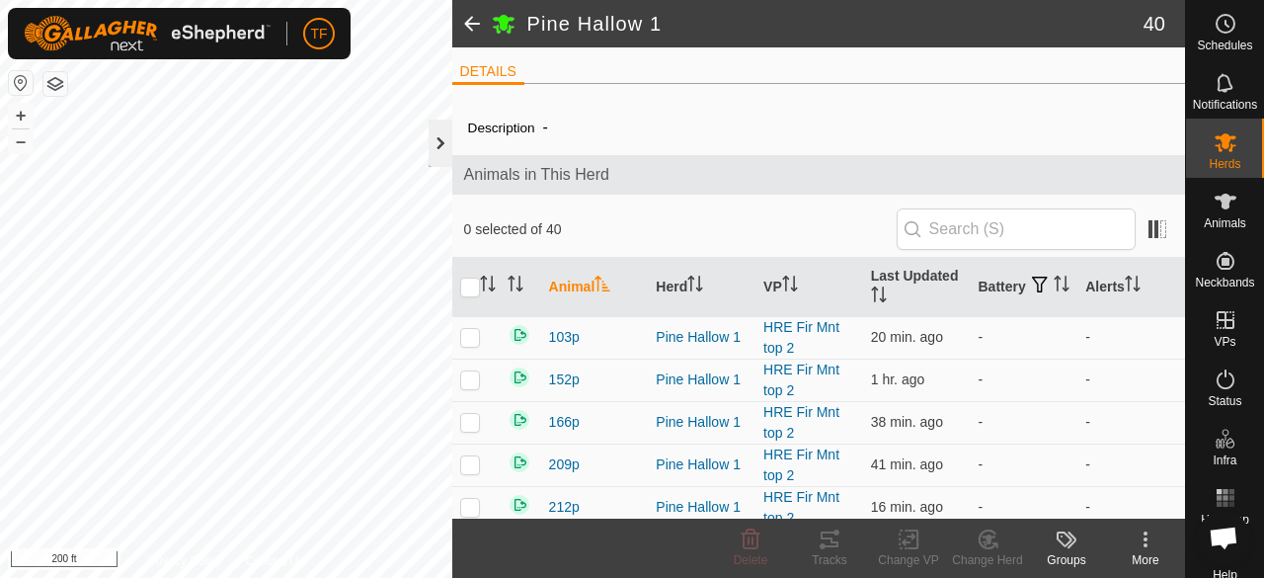
click at [444, 161] on div at bounding box center [441, 143] width 24 height 47
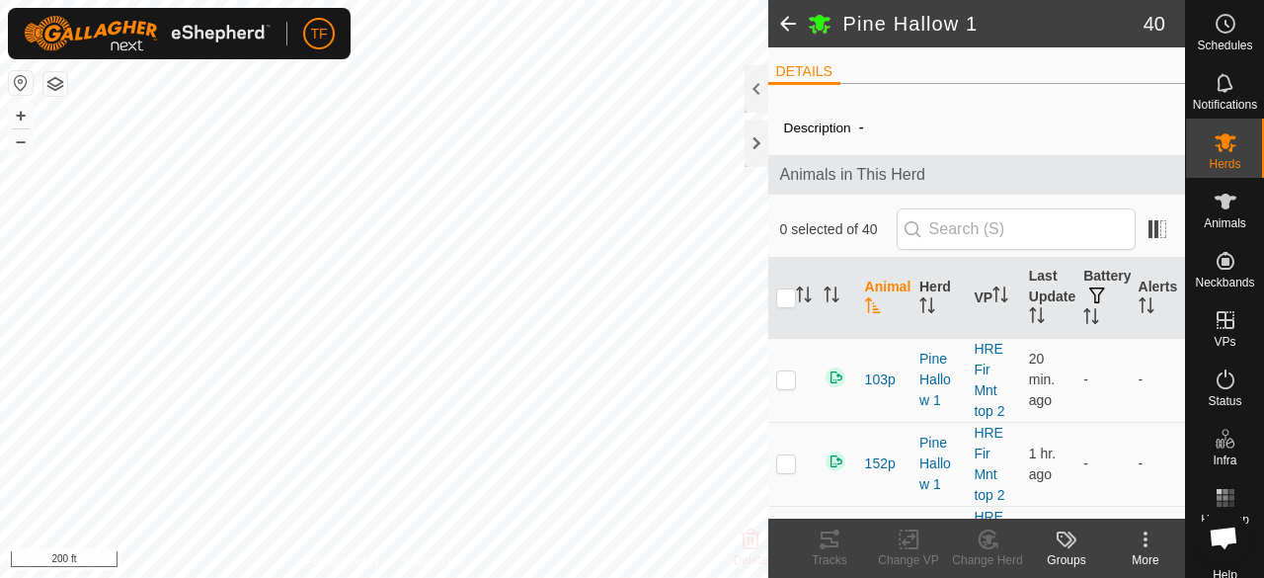
click at [784, 29] on span at bounding box center [788, 23] width 40 height 47
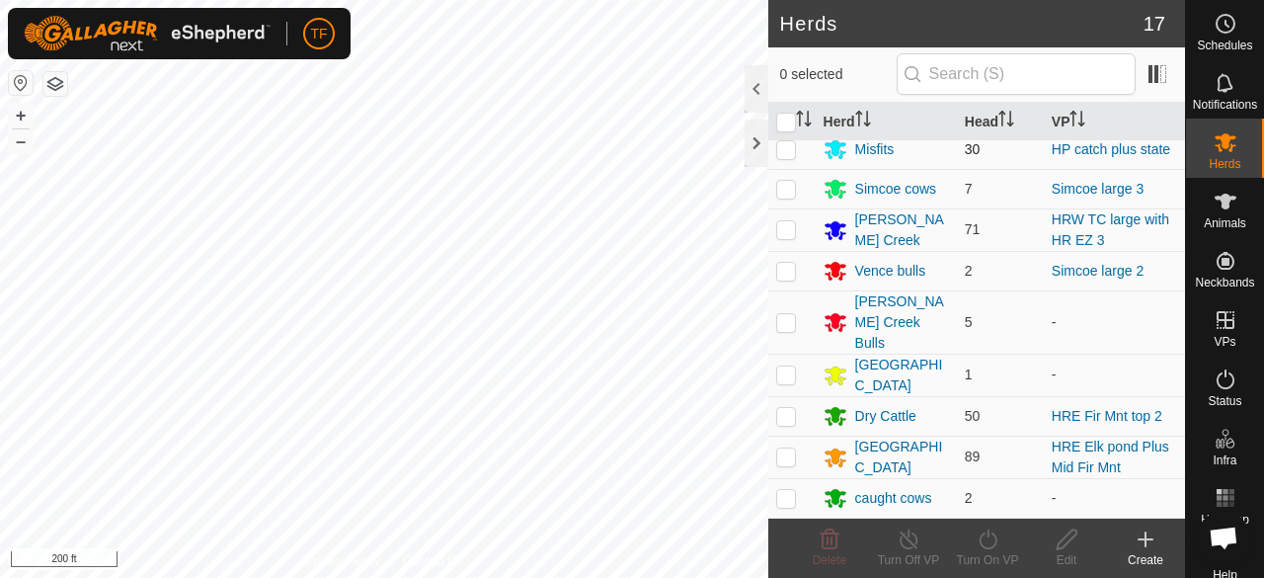
scroll to position [313, 0]
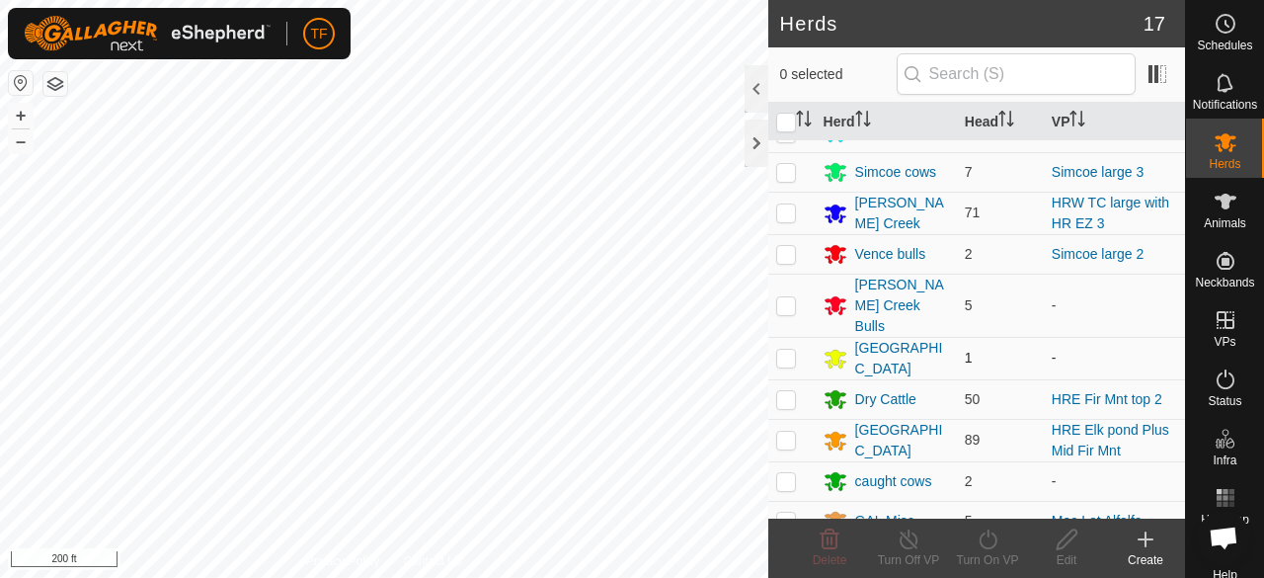
click at [789, 350] on p-checkbox at bounding box center [786, 358] width 20 height 16
click at [865, 339] on div "[GEOGRAPHIC_DATA]" at bounding box center [902, 358] width 94 height 41
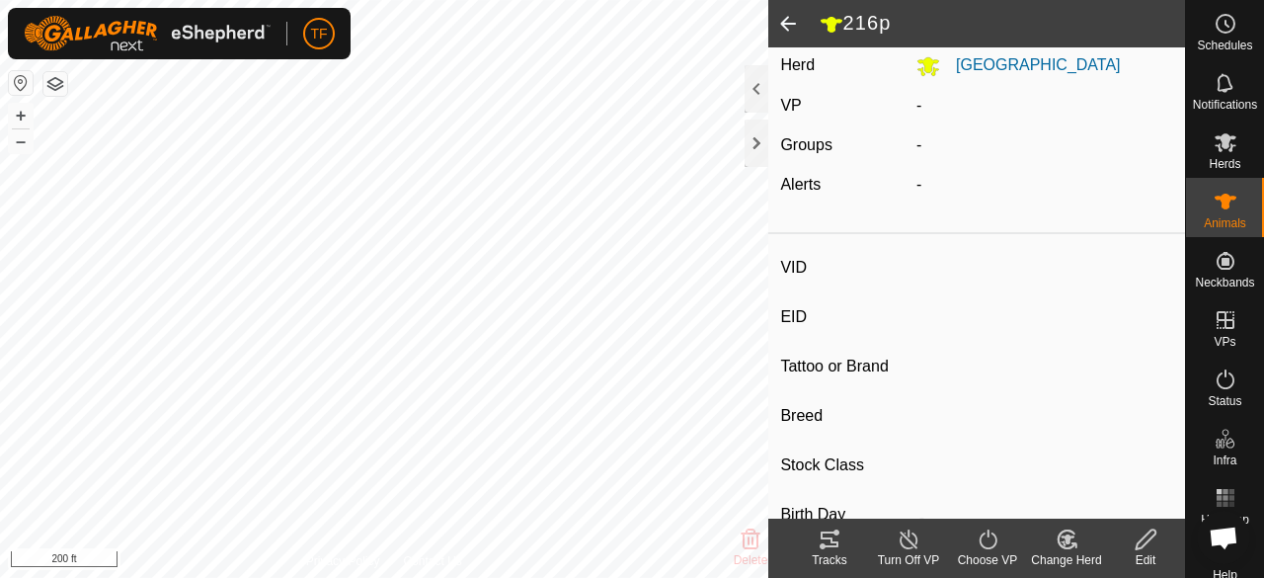
scroll to position [198, 0]
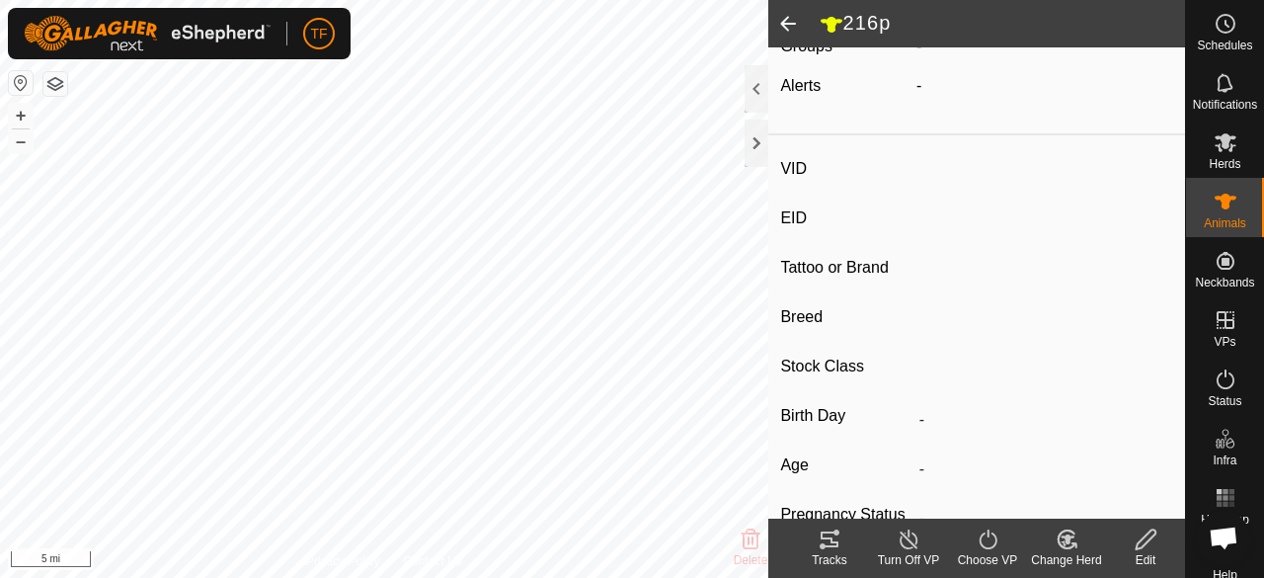
click at [793, 28] on span at bounding box center [788, 23] width 40 height 47
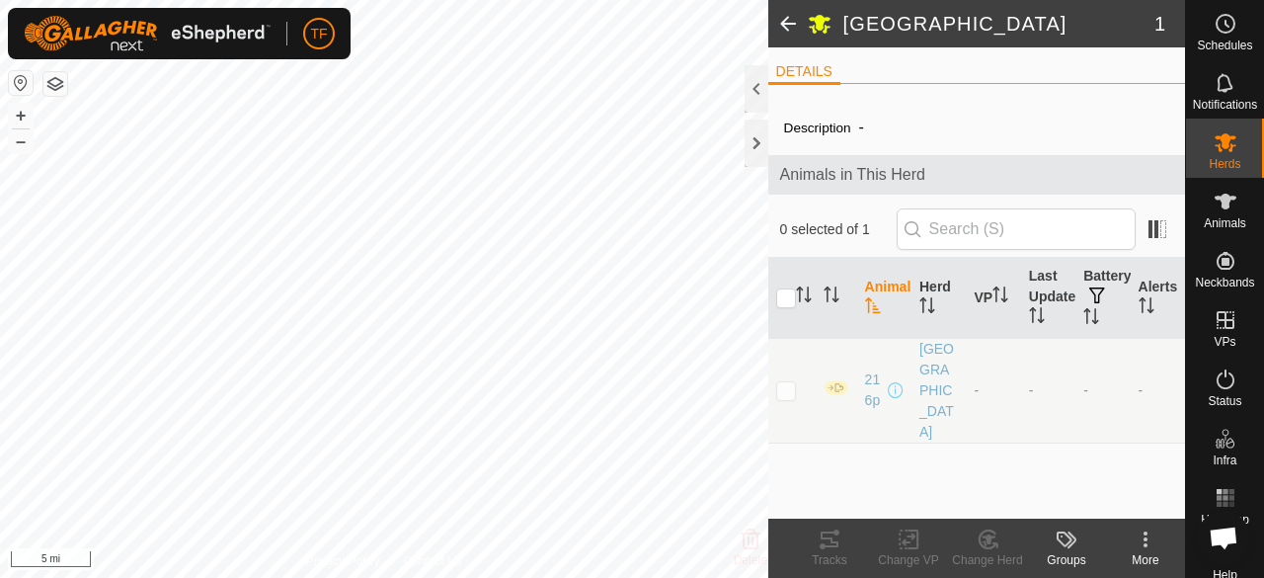
click at [790, 382] on p-checkbox at bounding box center [786, 390] width 20 height 16
click at [934, 359] on div "[GEOGRAPHIC_DATA]" at bounding box center [939, 391] width 39 height 104
click at [875, 369] on span "216p" at bounding box center [874, 389] width 19 height 41
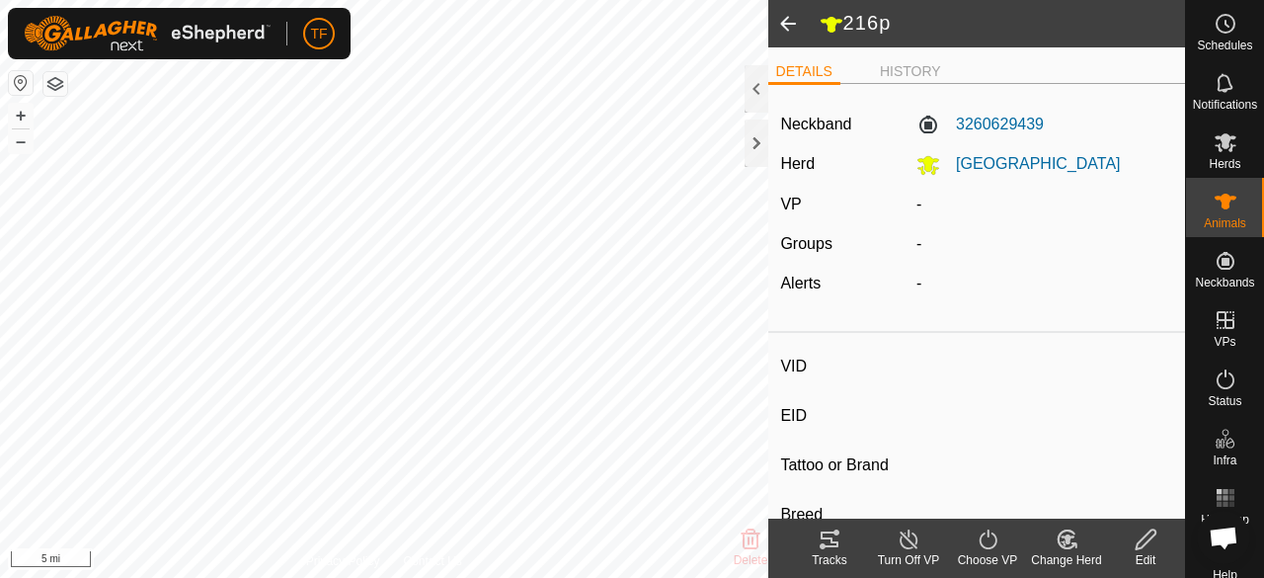
click at [785, 22] on span at bounding box center [788, 23] width 40 height 47
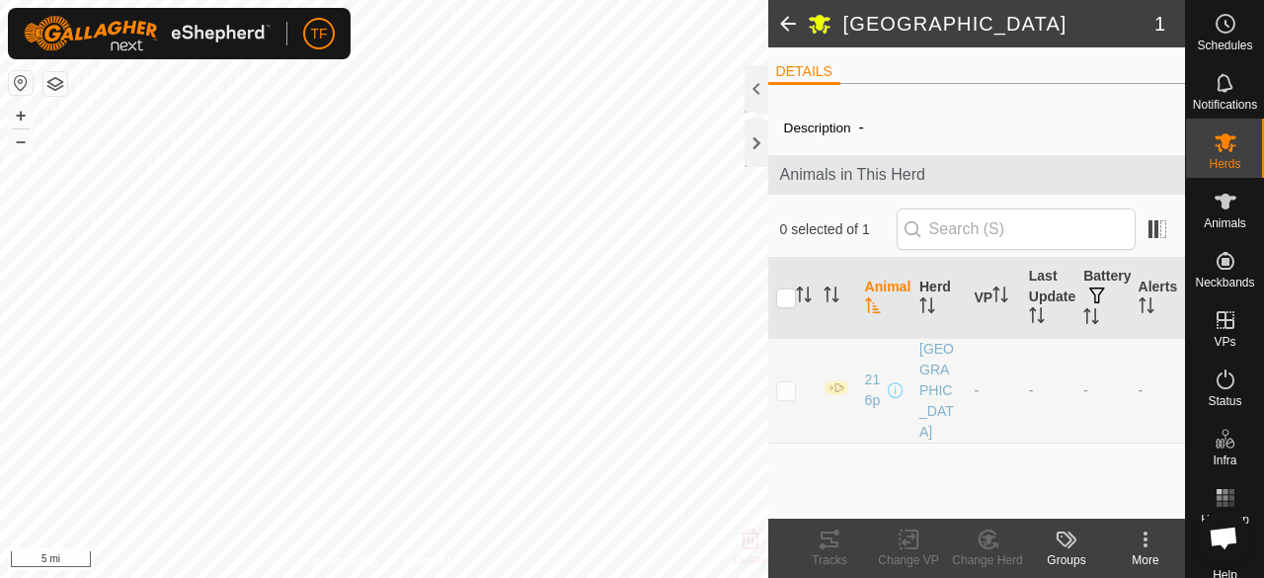
click at [784, 382] on p-checkbox at bounding box center [786, 390] width 20 height 16
click at [756, 92] on div at bounding box center [757, 88] width 24 height 47
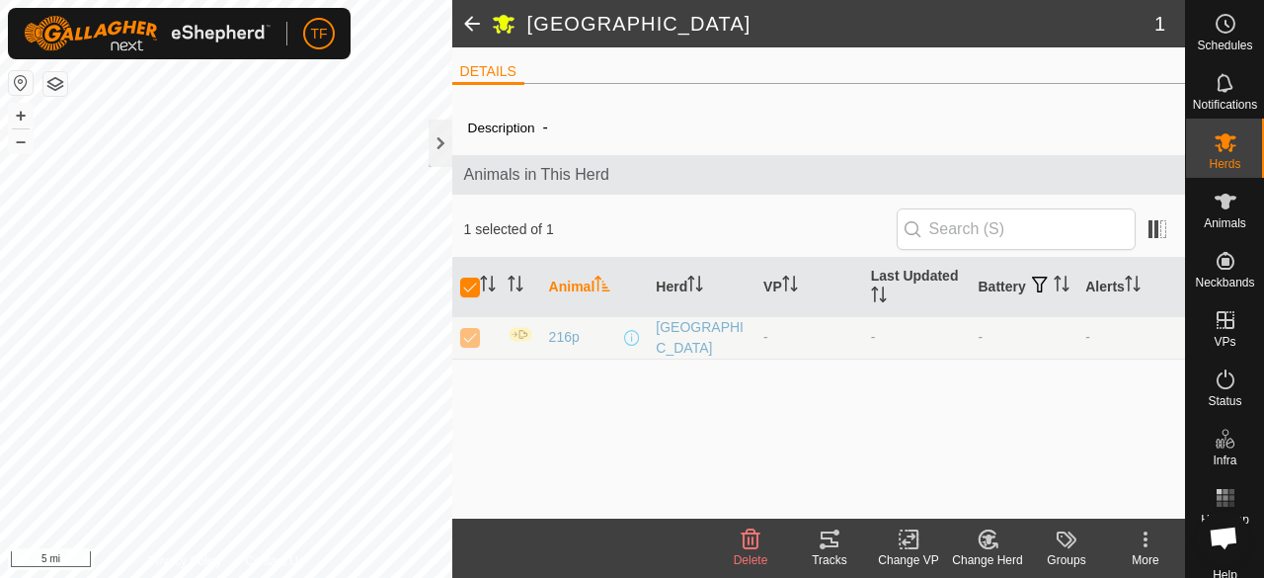
click at [747, 543] on icon at bounding box center [751, 539] width 24 height 24
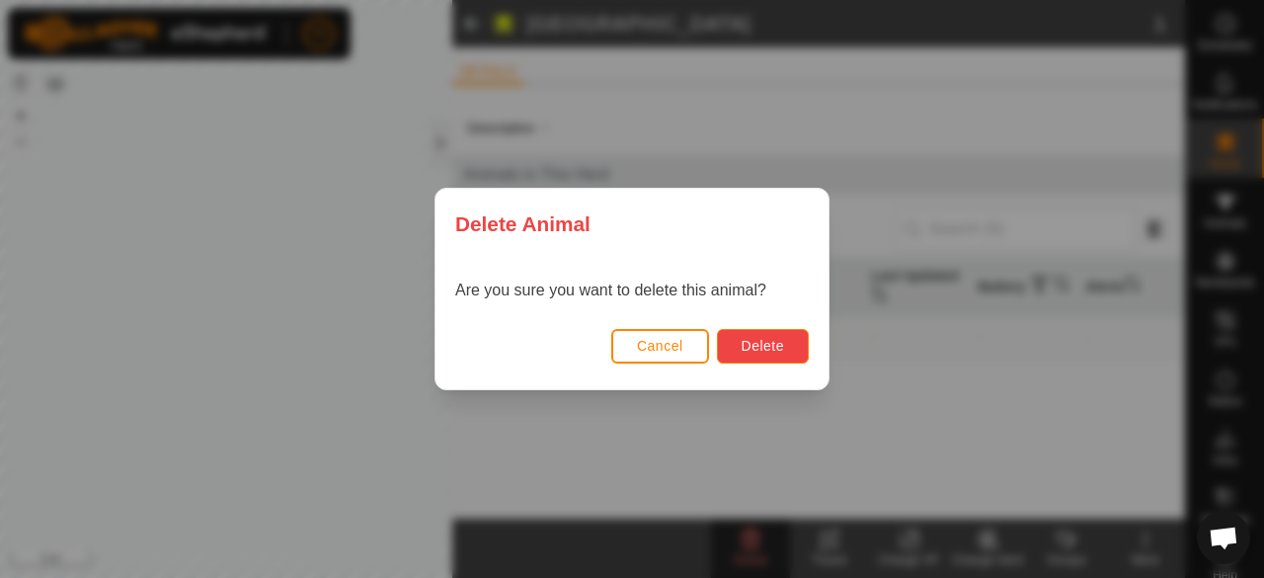
click at [753, 341] on span "Delete" at bounding box center [763, 346] width 42 height 16
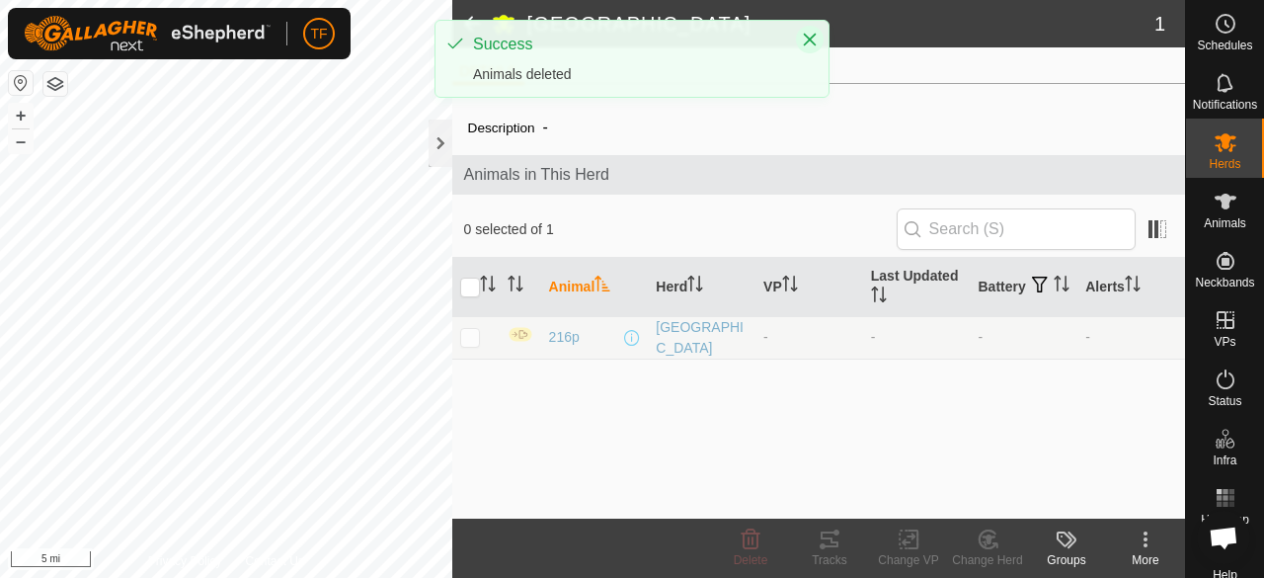
click at [809, 40] on icon "Close" at bounding box center [810, 40] width 13 height 13
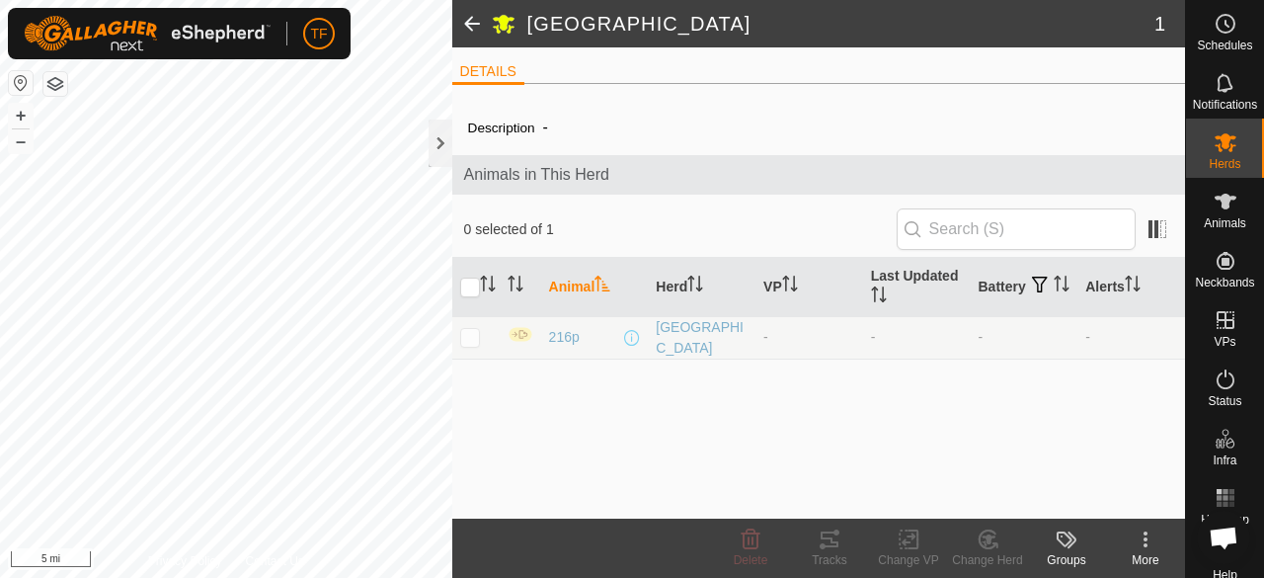
click at [474, 23] on span at bounding box center [472, 23] width 40 height 47
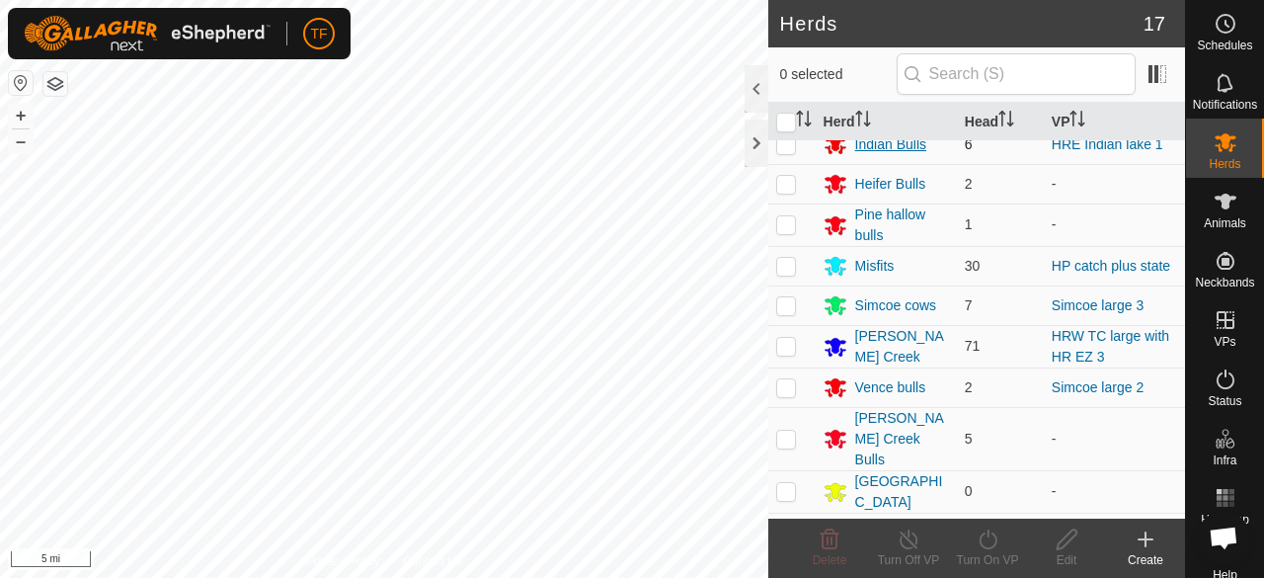
scroll to position [313, 0]
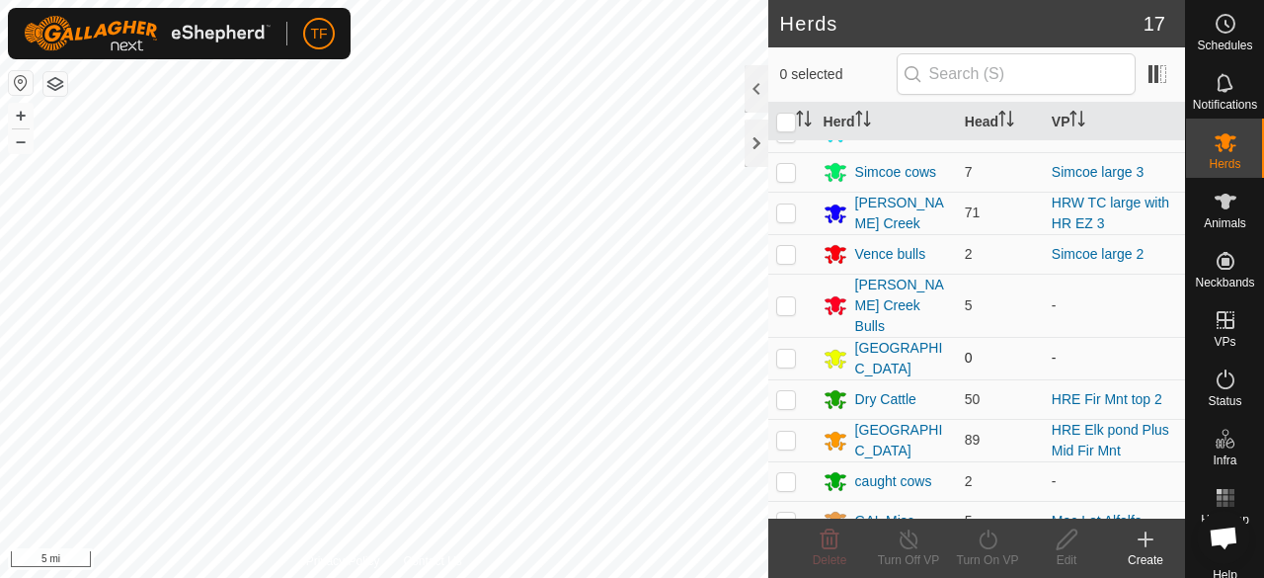
click at [789, 350] on p-checkbox at bounding box center [786, 358] width 20 height 16
click at [1073, 548] on icon at bounding box center [1067, 539] width 25 height 24
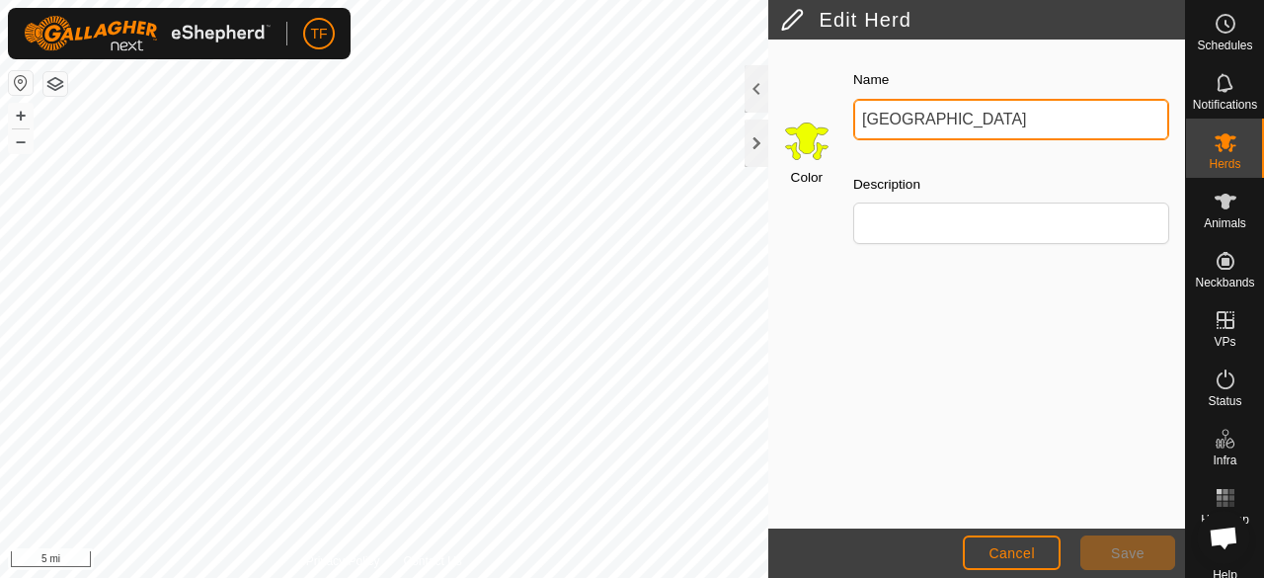
click at [989, 130] on input "[GEOGRAPHIC_DATA]" at bounding box center [1011, 119] width 316 height 41
type input "I"
type input "Fir Mnt weaned"
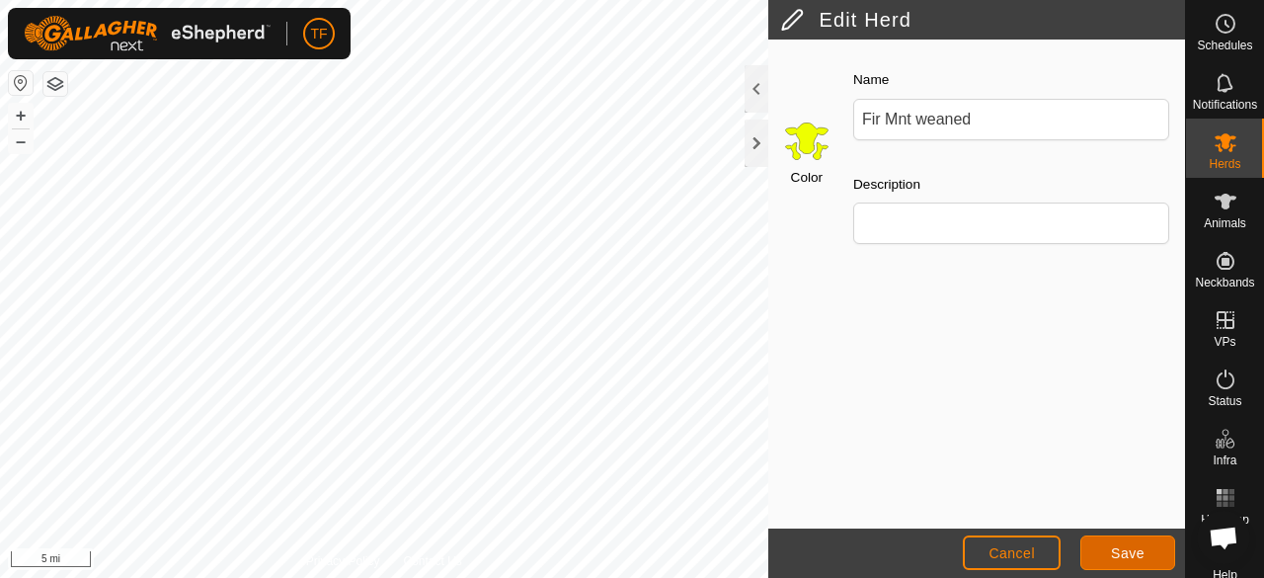
click at [1138, 551] on span "Save" at bounding box center [1128, 553] width 34 height 16
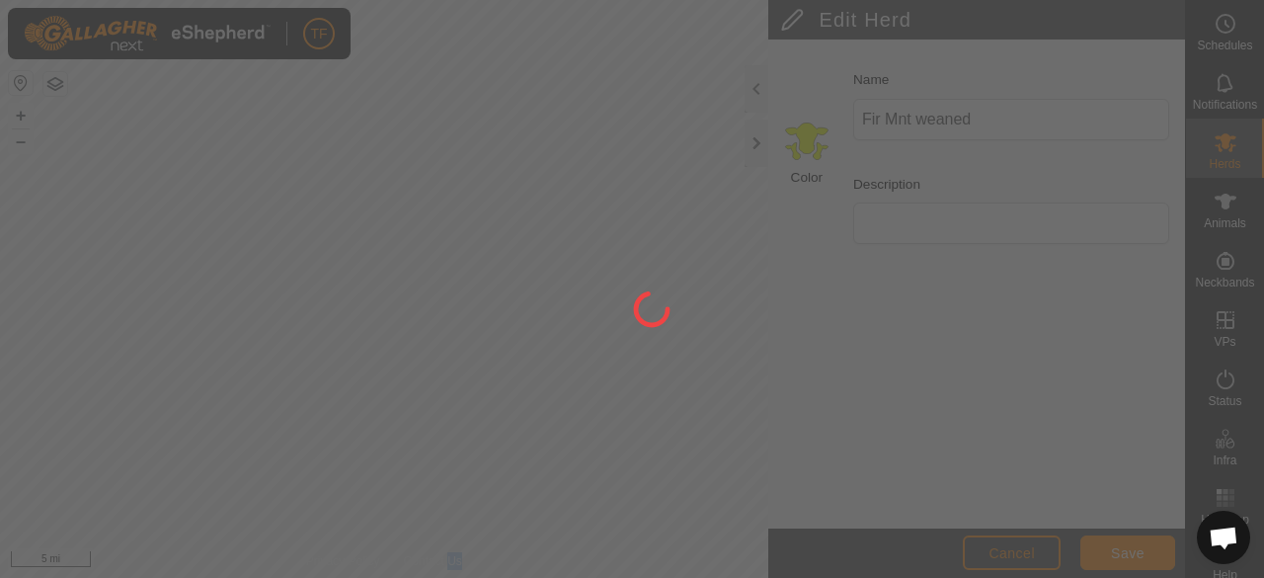
click at [1138, 551] on div at bounding box center [632, 289] width 1264 height 578
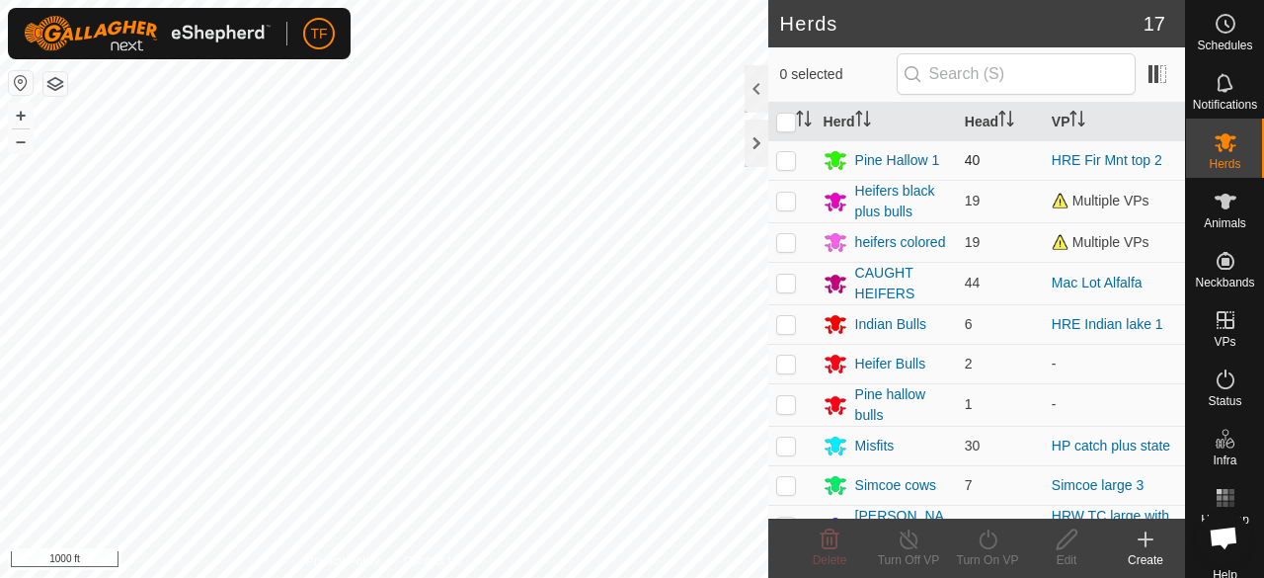
click at [780, 165] on p-checkbox at bounding box center [786, 160] width 20 height 16
click at [919, 152] on div "Pine Hallow 1" at bounding box center [897, 160] width 85 height 21
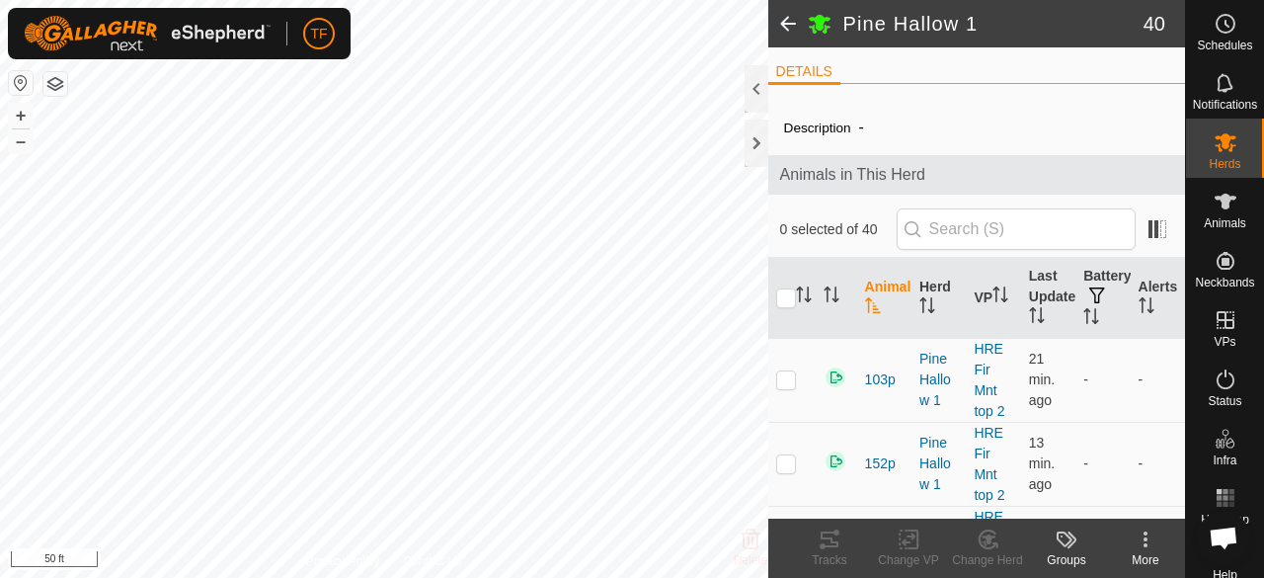
click at [512, 303] on div "K5 2500073449 Dry Cattle HRE Fir Mnt top 2 + – ⇧ i 50 ft" at bounding box center [384, 289] width 768 height 578
click at [437, 191] on div "HRE Fir Mnt top 2 Type: Inclusion Zone 87 Animals + – ⇧ i 50 ft" at bounding box center [384, 289] width 768 height 578
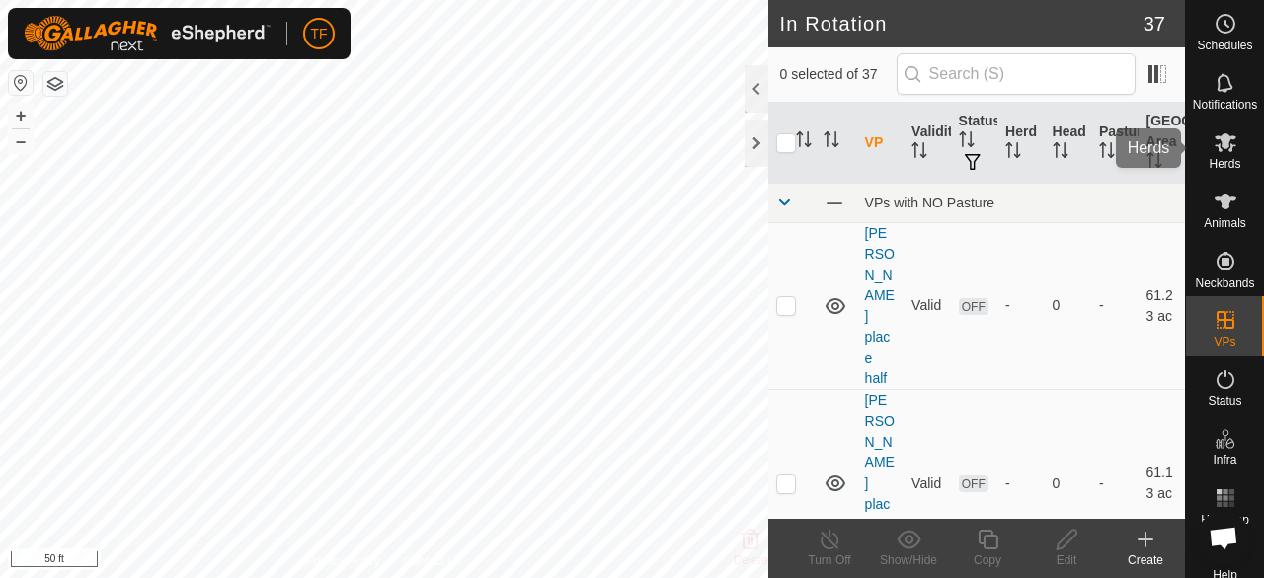
click at [1227, 146] on icon at bounding box center [1226, 142] width 24 height 24
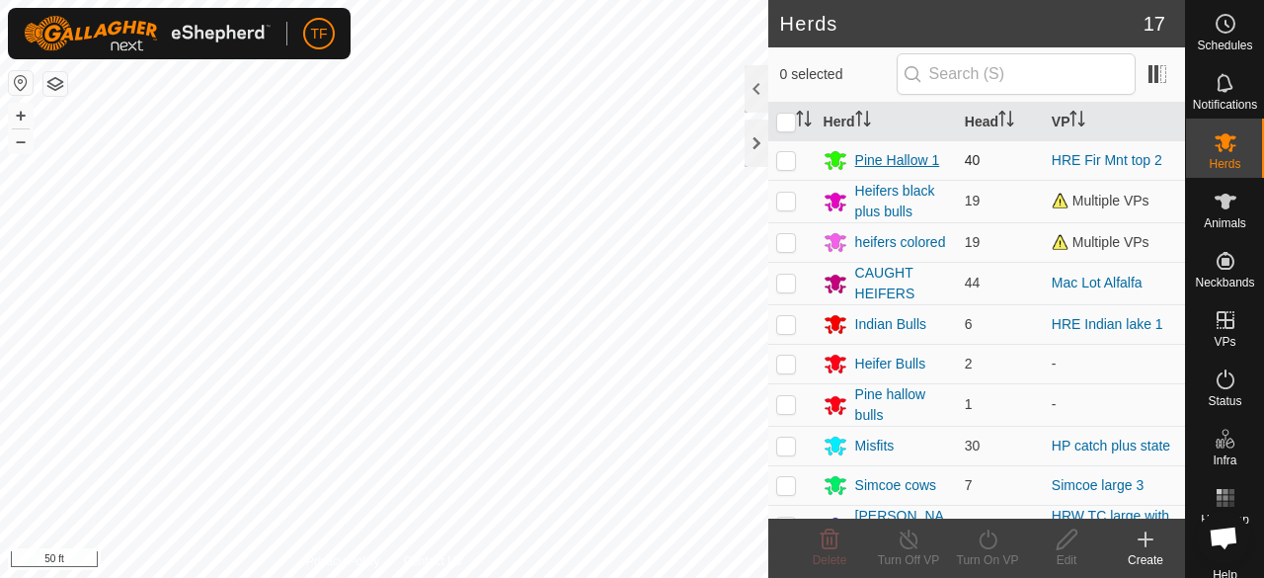
click at [874, 159] on div "Pine Hallow 1" at bounding box center [897, 160] width 85 height 21
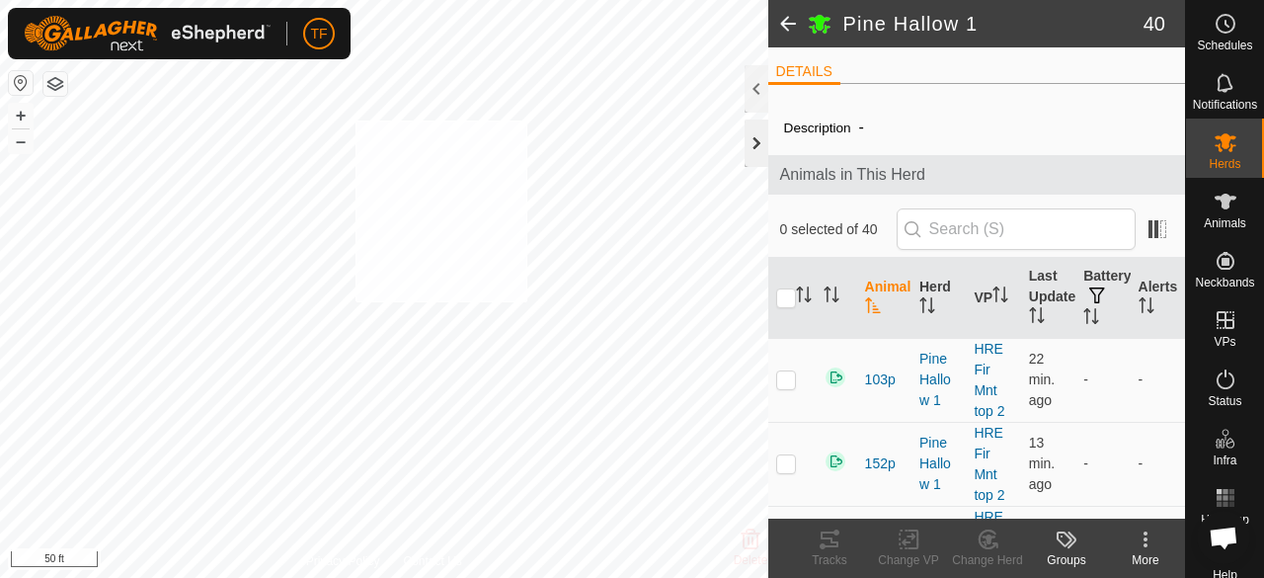
click at [353, 118] on div "859y 3343962725 [GEOGRAPHIC_DATA] 1 HRE Fir Mnt top 2 + – ⇧ i 50 ft" at bounding box center [384, 289] width 768 height 578
click at [493, 175] on div "327p 1215572810 [GEOGRAPHIC_DATA] 1 HRE Fir Mnt top 2 + – ⇧ i 50 ft" at bounding box center [384, 289] width 768 height 578
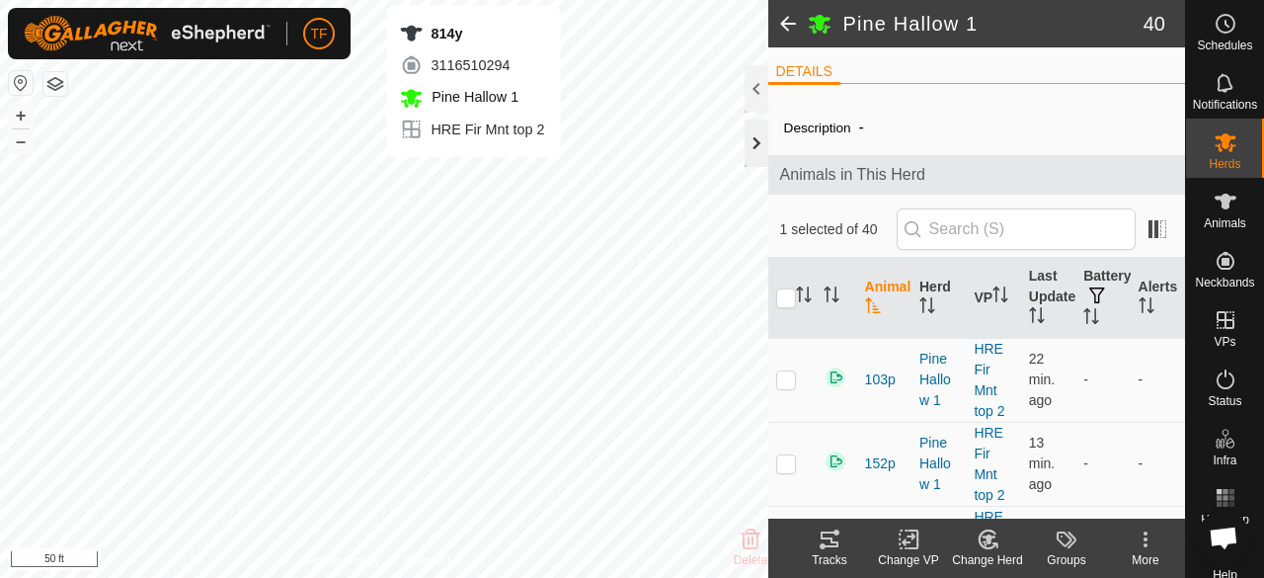
click at [473, 177] on div "814y 3116510294 [GEOGRAPHIC_DATA] 1 HRE Fir Mnt top 2 + – ⇧ i 50 ft" at bounding box center [384, 289] width 768 height 578
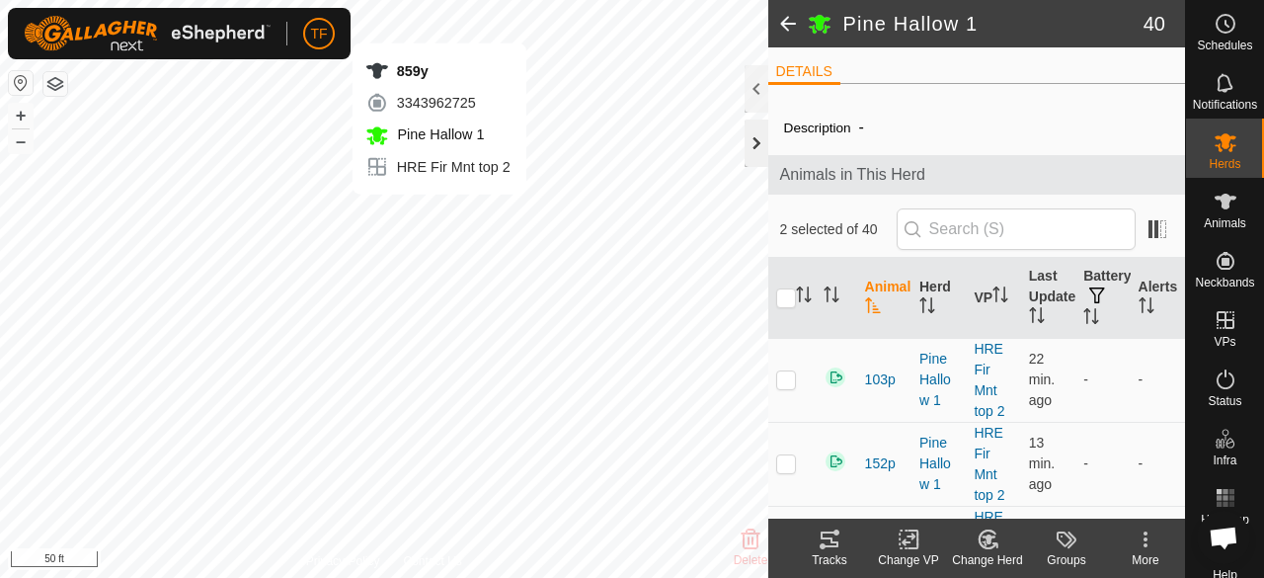
click at [439, 214] on div "859y 3343962725 [GEOGRAPHIC_DATA] 1 HRE Fir Mnt top 2 + – ⇧ i 50 ft" at bounding box center [384, 289] width 768 height 578
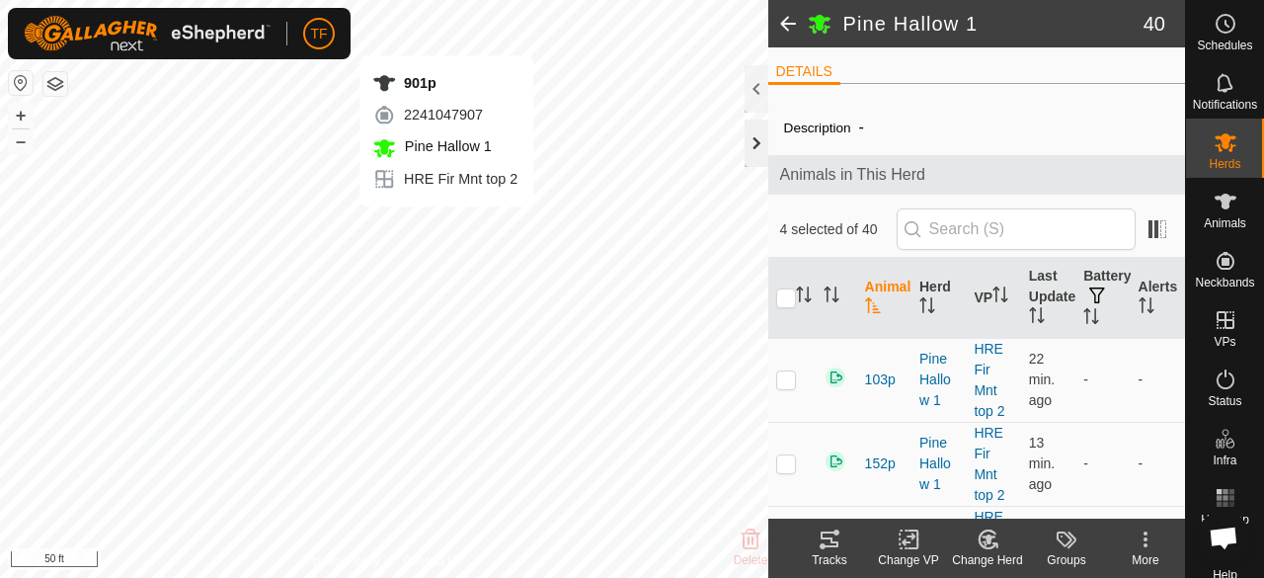
click at [446, 226] on div "901p 2241047907 [GEOGRAPHIC_DATA] 1 HRE Fir Mnt top 2 + – ⇧ i 50 ft" at bounding box center [384, 289] width 768 height 578
click at [449, 224] on div "374p 0329984719 [GEOGRAPHIC_DATA] 1 HRE Fir Mnt top 2 + – ⇧ i 50 ft" at bounding box center [384, 289] width 768 height 578
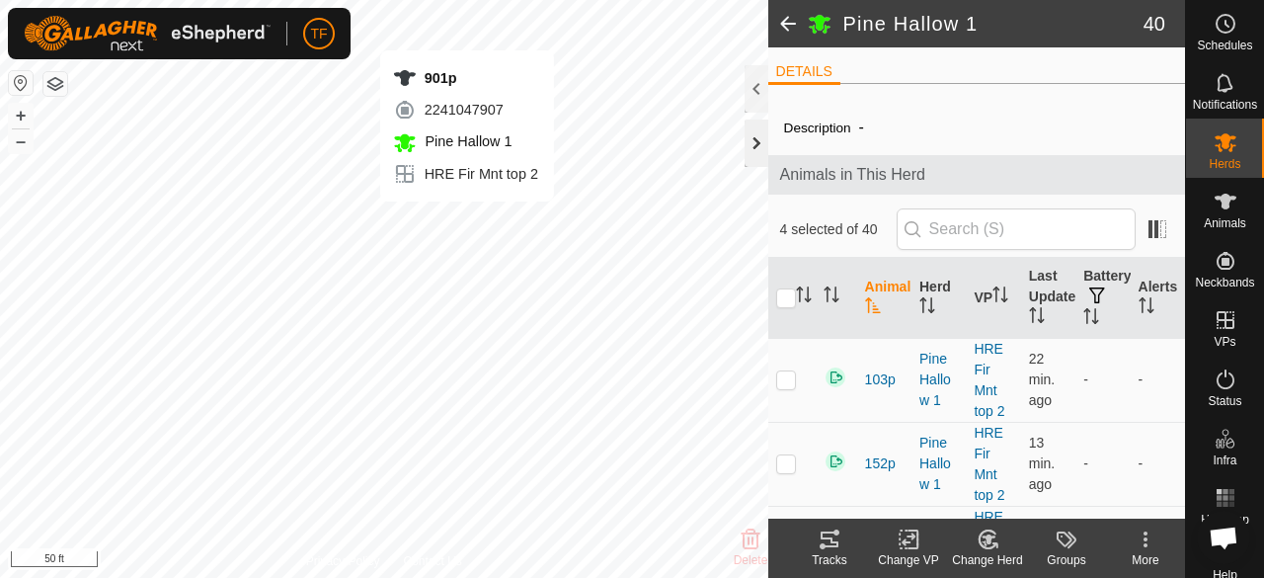
click at [466, 221] on div "901p 2241047907 [GEOGRAPHIC_DATA] 1 HRE Fir Mnt top 2 + – ⇧ i 50 ft" at bounding box center [384, 289] width 768 height 578
click at [988, 544] on icon at bounding box center [988, 539] width 25 height 24
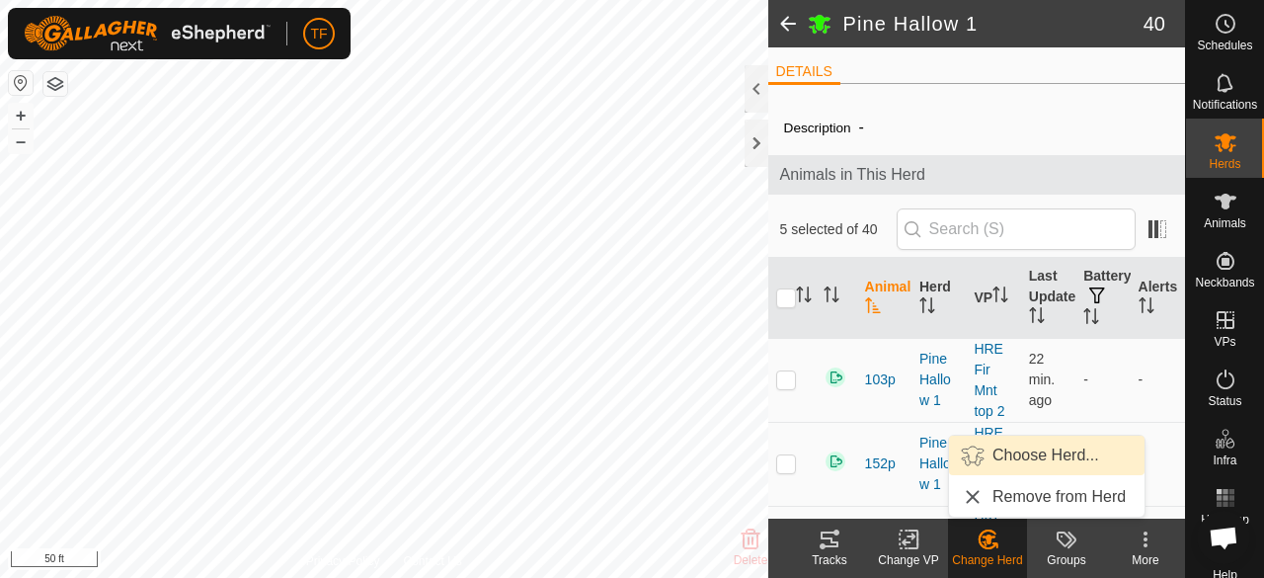
click at [1005, 456] on link "Choose Herd..." at bounding box center [1047, 456] width 196 height 40
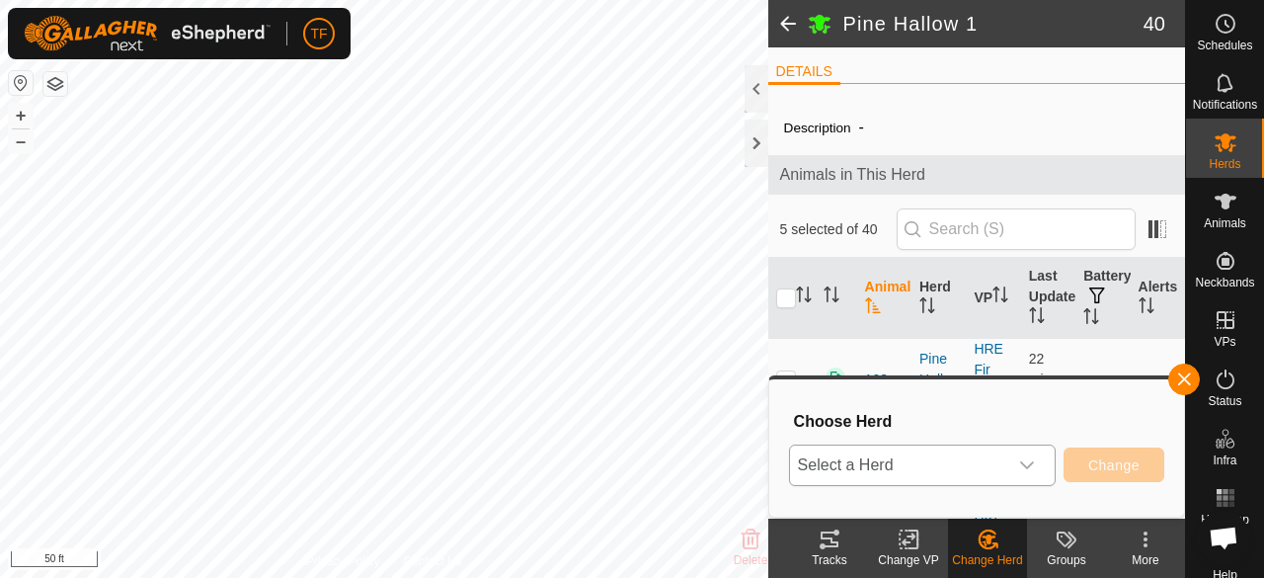
click at [1002, 456] on span "Select a Herd" at bounding box center [898, 465] width 217 height 40
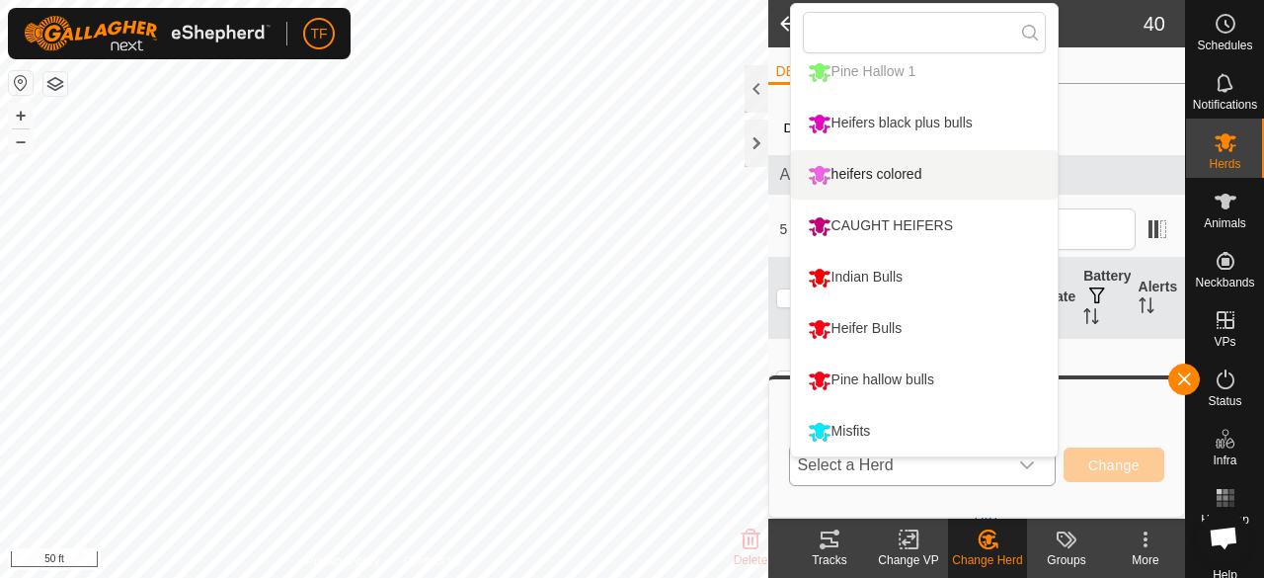
scroll to position [409, 0]
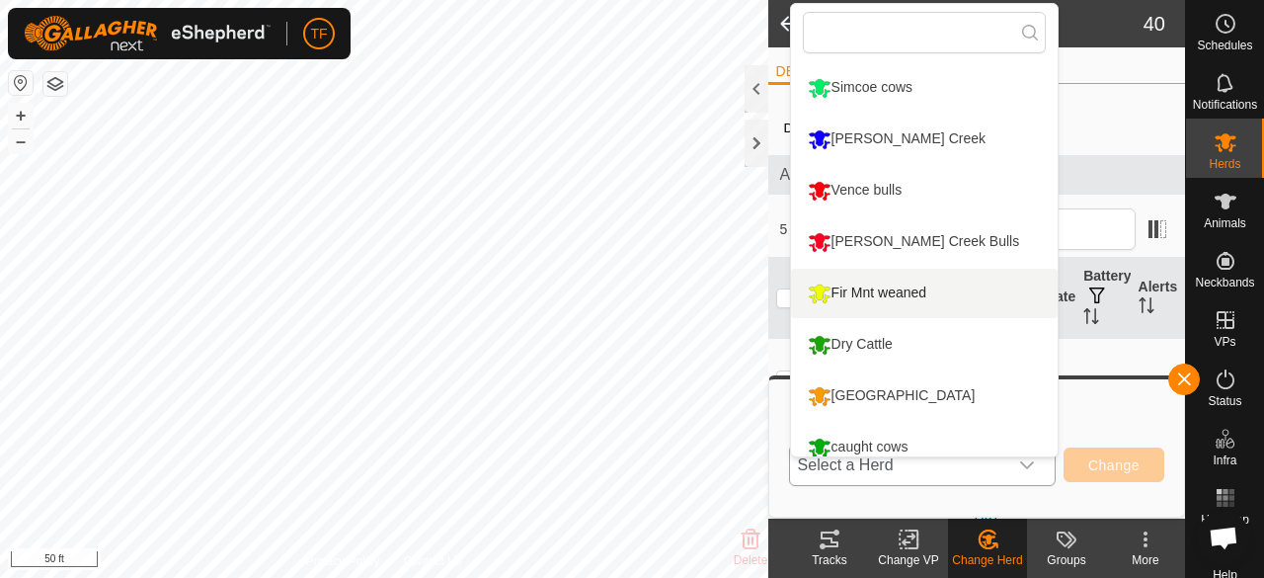
click at [883, 286] on li "Fir Mnt weaned" at bounding box center [924, 293] width 267 height 49
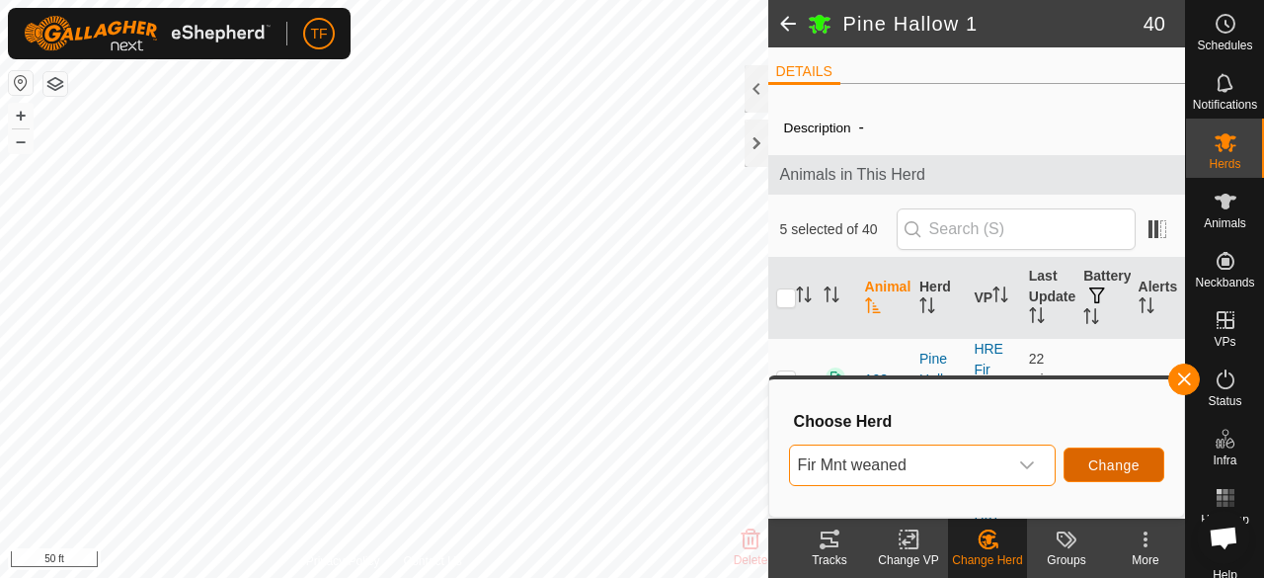
click at [1079, 465] on button "Change" at bounding box center [1114, 464] width 101 height 35
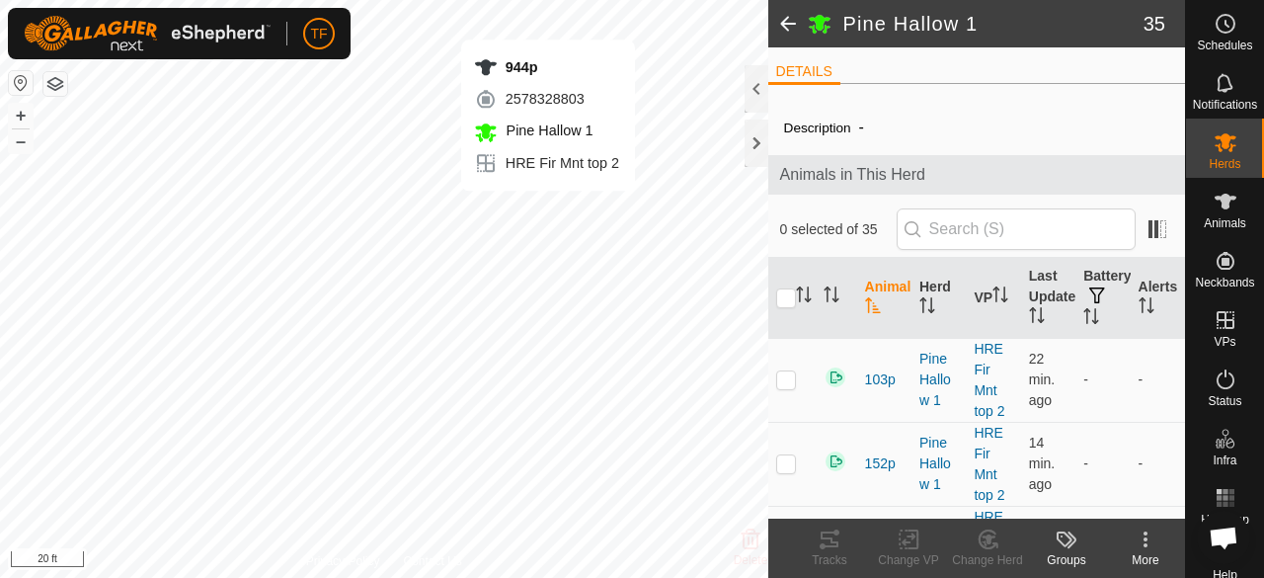
click at [546, 210] on div "944p 2578328803 [GEOGRAPHIC_DATA] 1 HRE Fir Mnt top 2 + – ⇧ i 20 ft" at bounding box center [384, 289] width 768 height 578
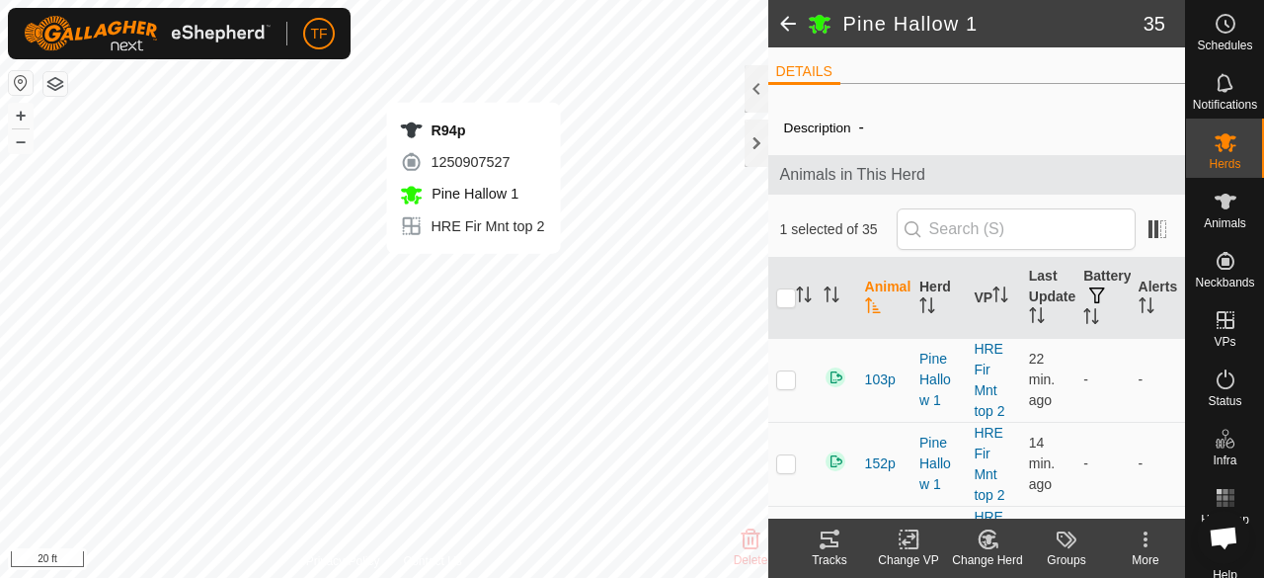
click at [467, 275] on div "R94p 1250907527 [GEOGRAPHIC_DATA] 1 HRE Fir Mnt top 2 + – ⇧ i 20 ft" at bounding box center [384, 289] width 768 height 578
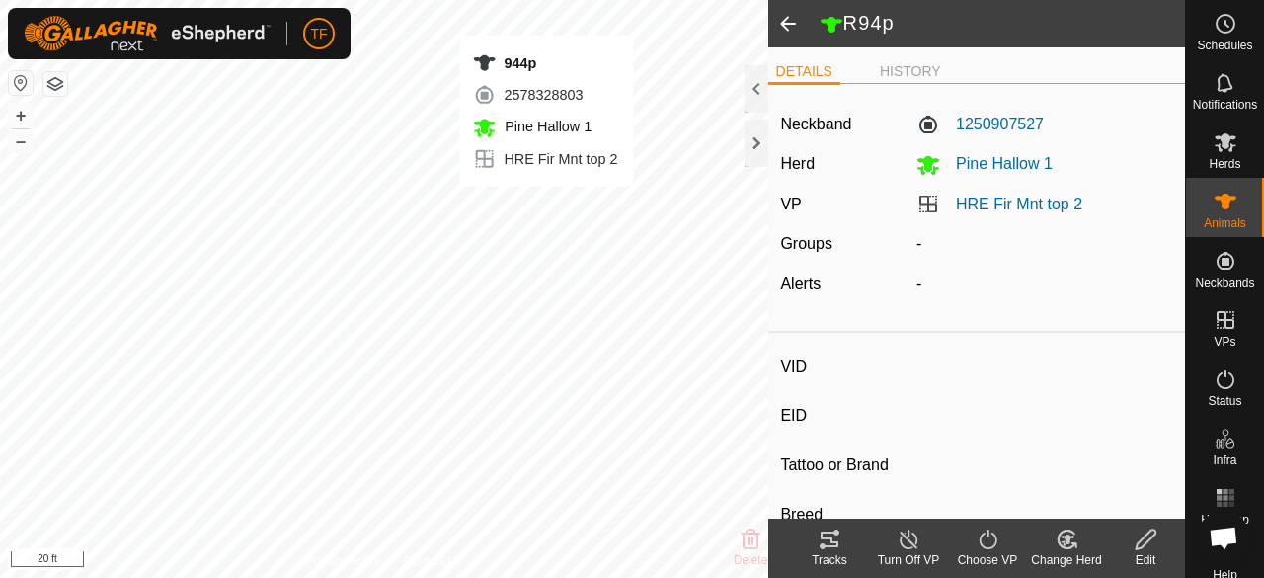
click at [546, 206] on div "944p 2578328803 [GEOGRAPHIC_DATA] 1 HRE Fir Mnt top 2 + – ⇧ i 20 ft" at bounding box center [384, 289] width 768 height 578
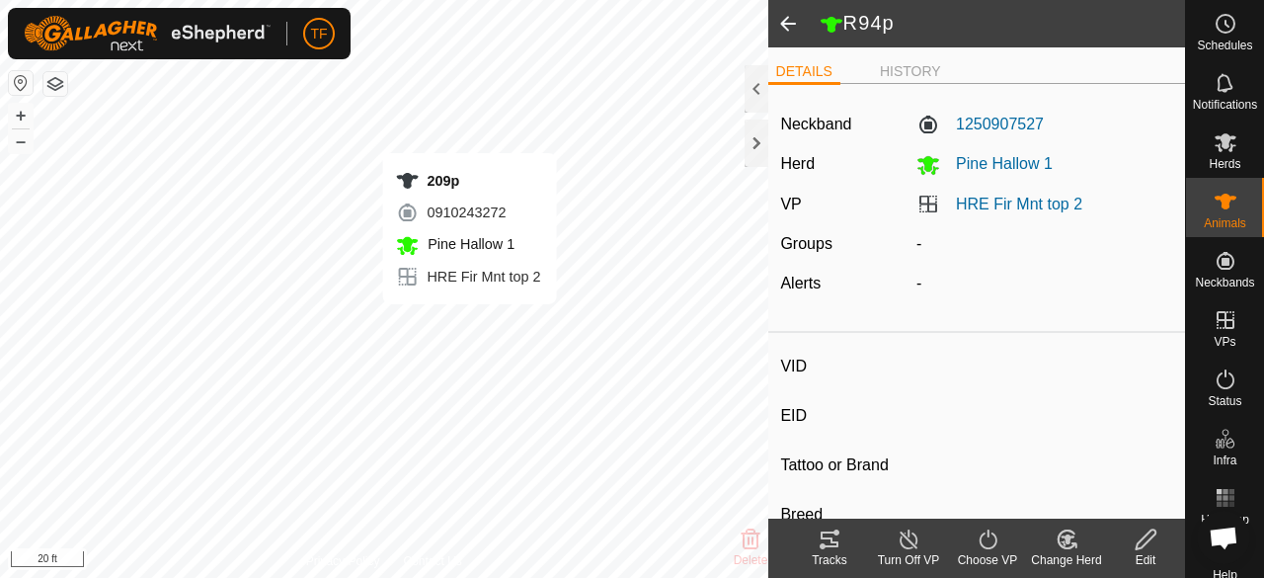
click at [469, 324] on div "209p 0910243272 [GEOGRAPHIC_DATA] 1 HRE Fir Mnt top 2 + – ⇧ i 20 ft" at bounding box center [384, 289] width 768 height 578
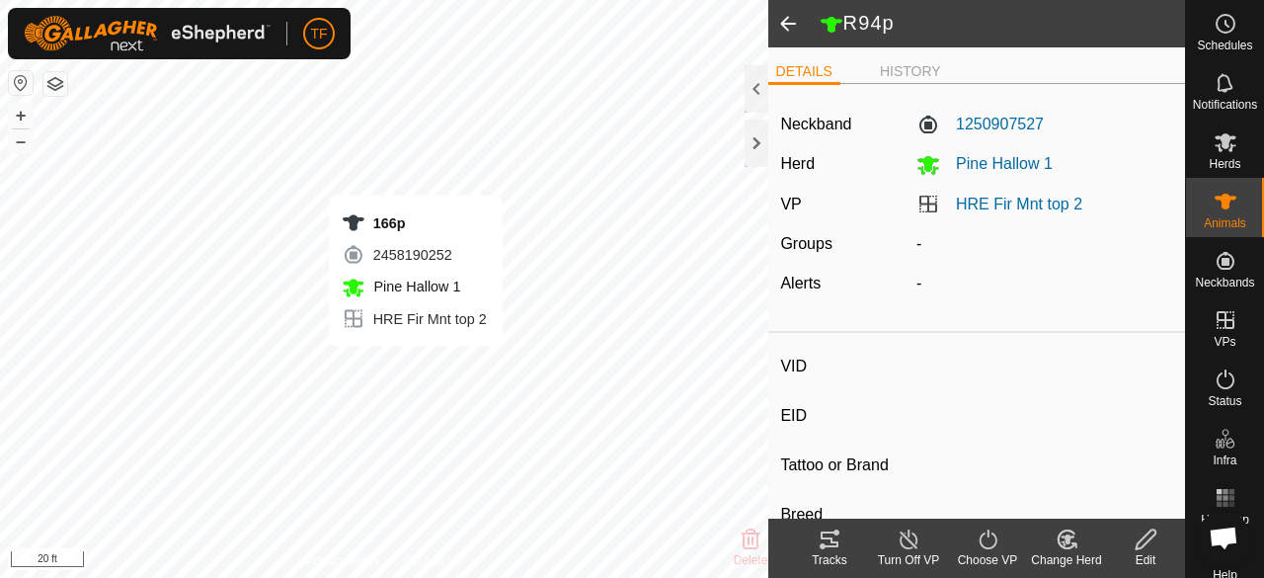
click at [414, 366] on div "166p 2458190252 [GEOGRAPHIC_DATA] 1 HRE Fir Mnt top 2 + – ⇧ i 20 ft" at bounding box center [384, 289] width 768 height 578
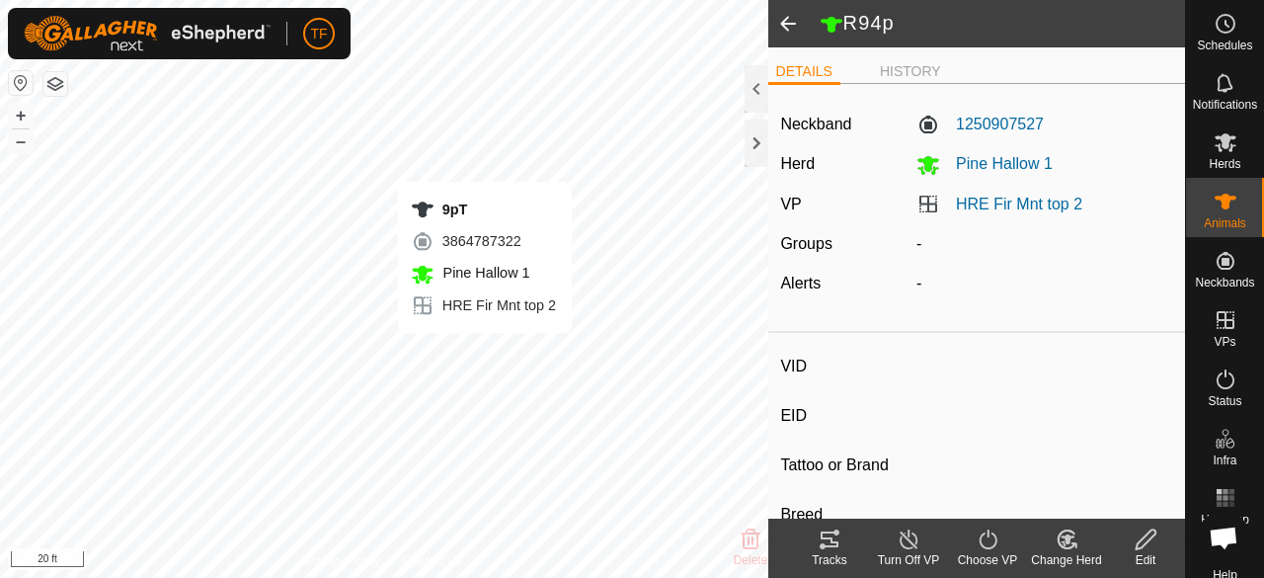
click at [484, 353] on div "9pT 3864787322 [GEOGRAPHIC_DATA] 1 HRE Fir Mnt top 2 + – ⇧ i 20 ft" at bounding box center [384, 289] width 768 height 578
click at [792, 27] on span at bounding box center [788, 23] width 40 height 47
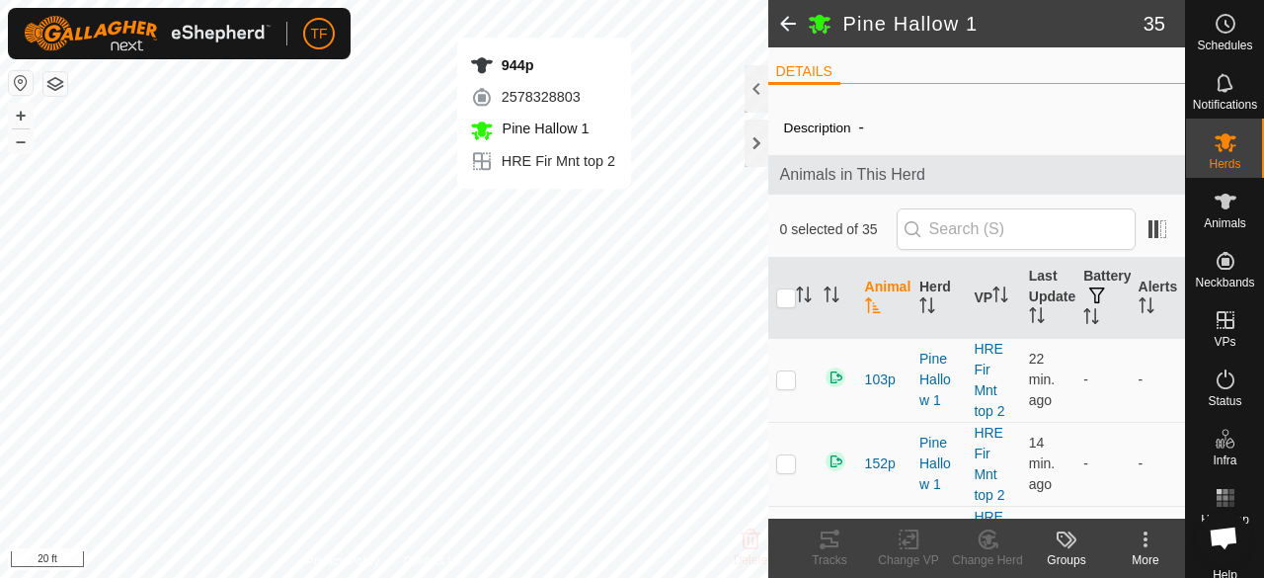
click at [543, 208] on div "944p 2578328803 [GEOGRAPHIC_DATA] 1 HRE Fir Mnt top 2 + – ⇧ i 20 ft" at bounding box center [384, 289] width 768 height 578
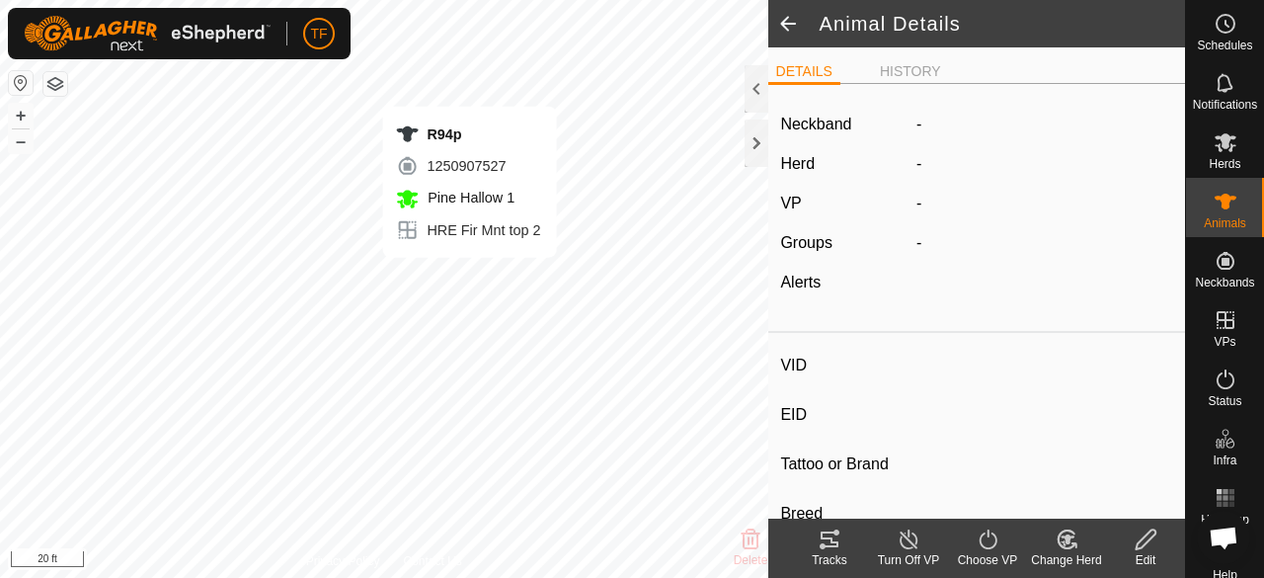
click at [469, 278] on div "R94p 1250907527 [GEOGRAPHIC_DATA] 1 HRE Fir Mnt top 2 + – ⇧ i 20 ft" at bounding box center [384, 289] width 768 height 578
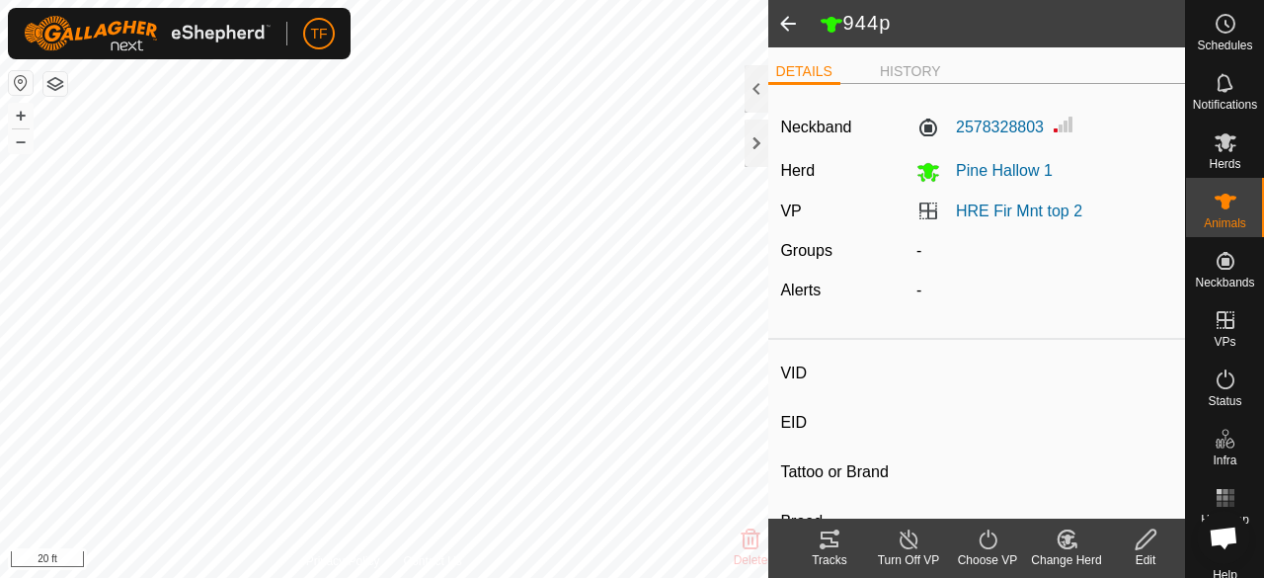
click at [793, 23] on span at bounding box center [788, 23] width 40 height 47
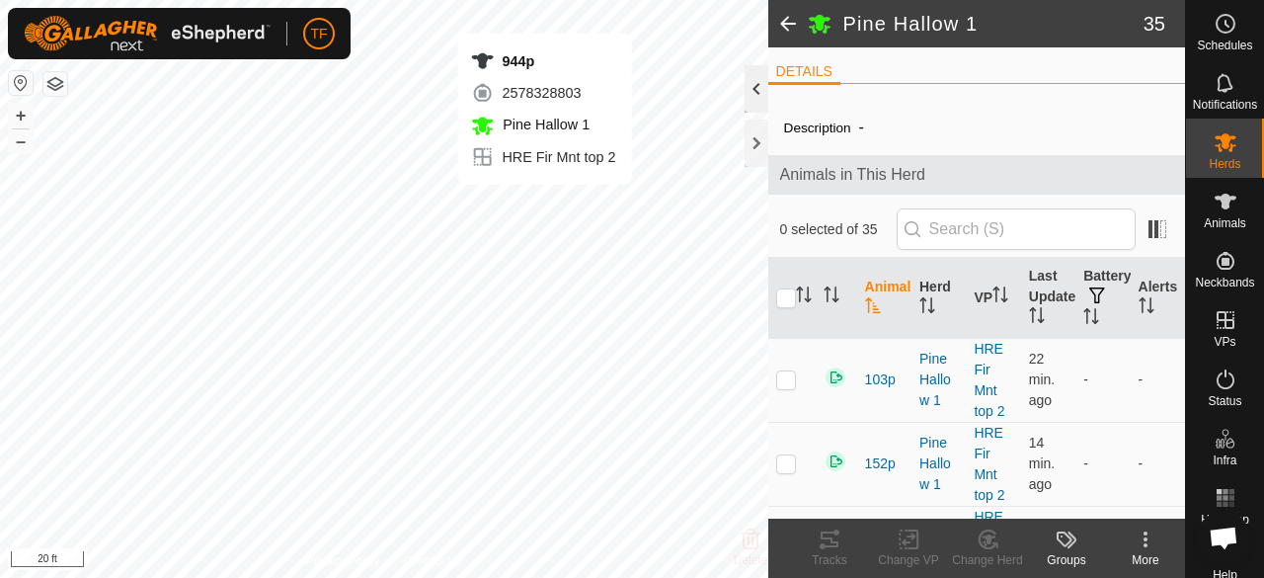
click at [544, 204] on div "944p 2578328803 [GEOGRAPHIC_DATA] 1 HRE Fir Mnt top 2 + – ⇧ i 20 ft" at bounding box center [384, 289] width 768 height 578
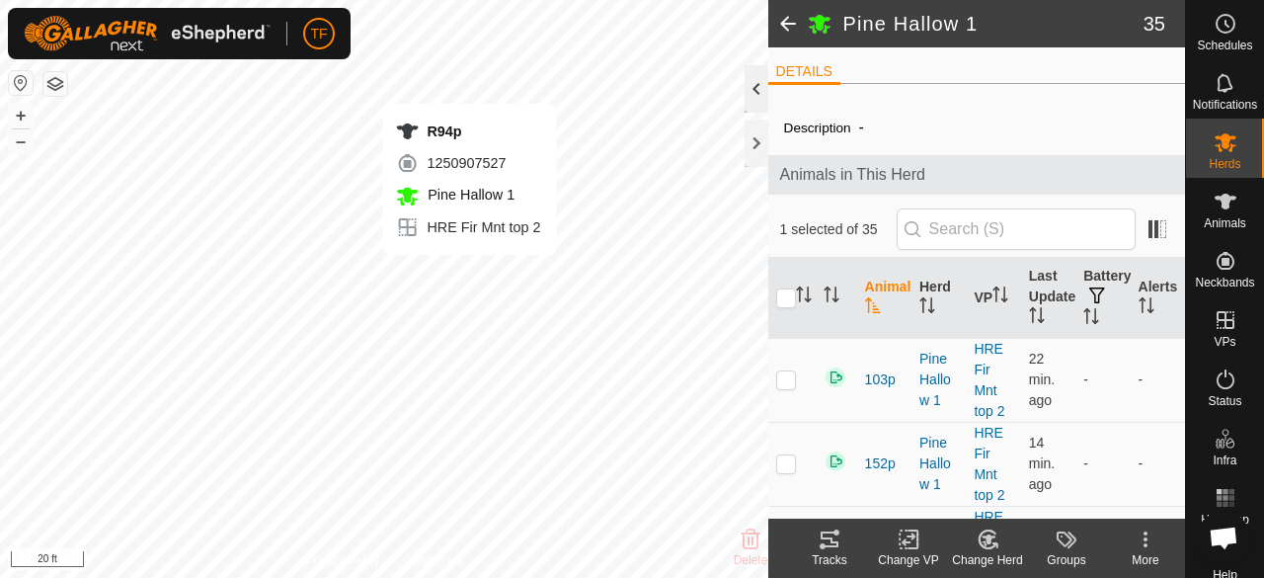
click at [469, 275] on div "R94p 1250907527 [GEOGRAPHIC_DATA] 1 HRE Fir Mnt top 2 + – ⇧ i 20 ft" at bounding box center [384, 289] width 768 height 578
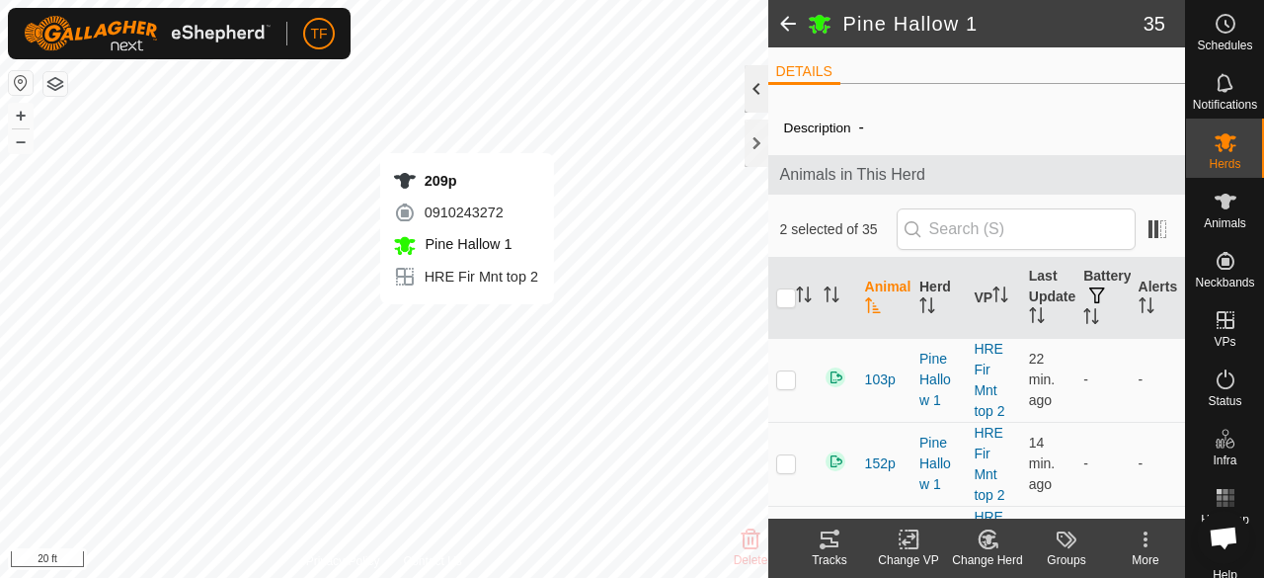
click at [466, 324] on div "209p 0910243272 [GEOGRAPHIC_DATA] 1 HRE Fir Mnt top 2 + – ⇧ i 20 ft" at bounding box center [384, 289] width 768 height 578
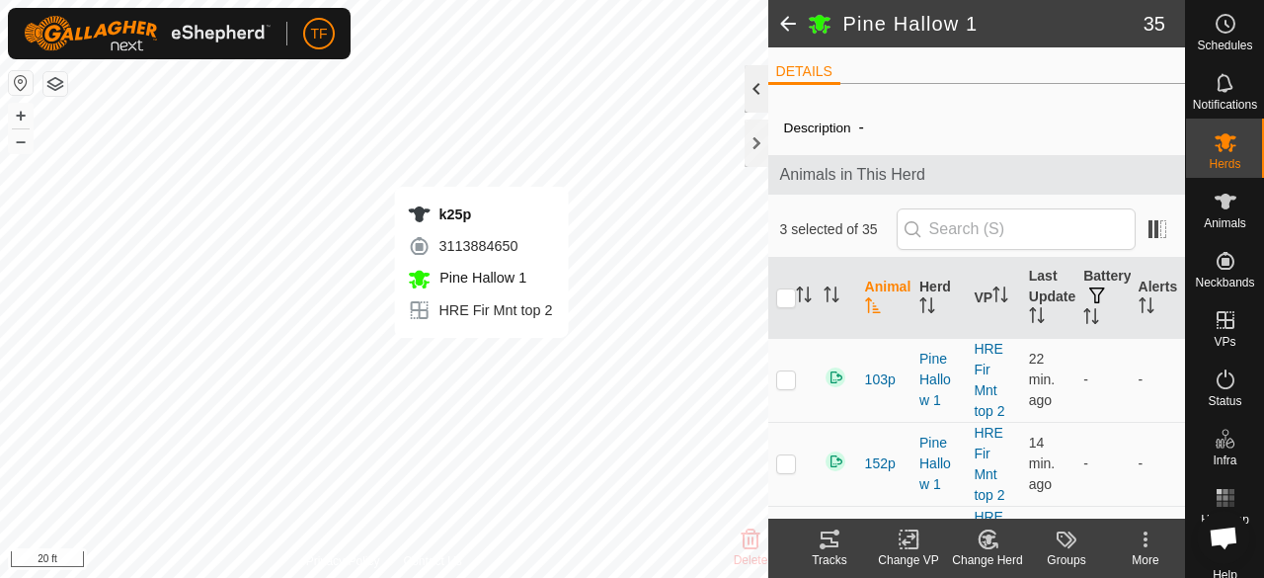
click at [481, 358] on div "k25p 3113884650 [GEOGRAPHIC_DATA] 1 HRE Fir Mnt top 2 + – ⇧ i 20 ft" at bounding box center [384, 289] width 768 height 578
click at [502, 357] on div "9pT 3864787322 [GEOGRAPHIC_DATA] 1 HRE Fir Mnt top 2 + – ⇧ i 20 ft" at bounding box center [384, 289] width 768 height 578
click at [499, 354] on div "9pT 3864787322 [GEOGRAPHIC_DATA] 1 HRE Fir Mnt top 2 + – ⇧ i 20 ft" at bounding box center [384, 289] width 768 height 578
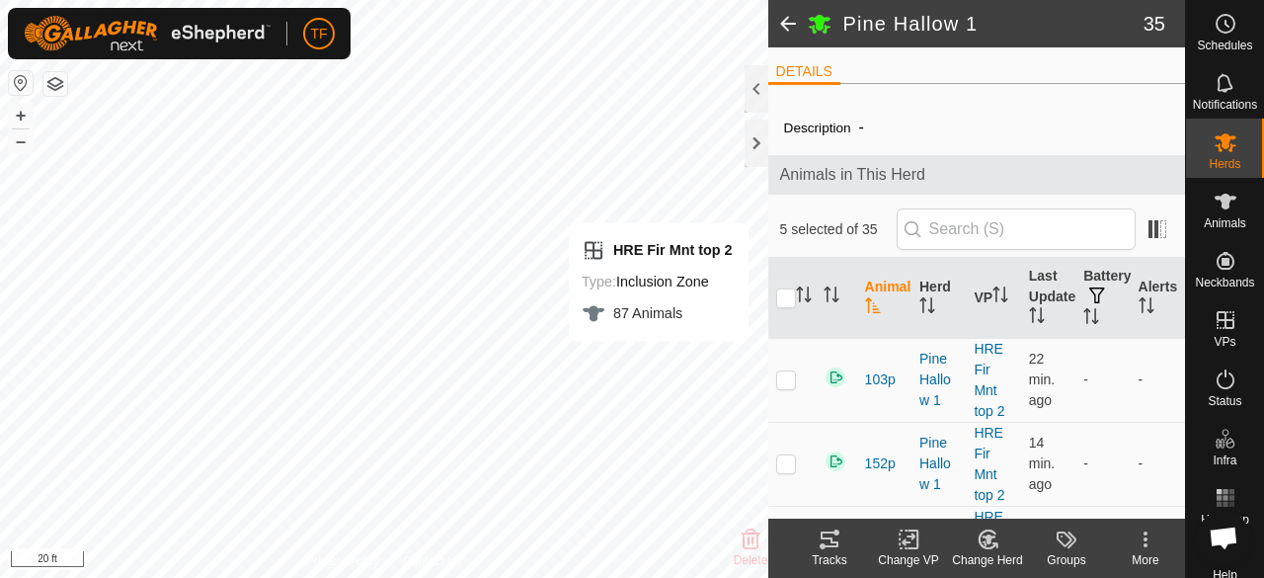
click at [995, 548] on icon at bounding box center [988, 539] width 25 height 24
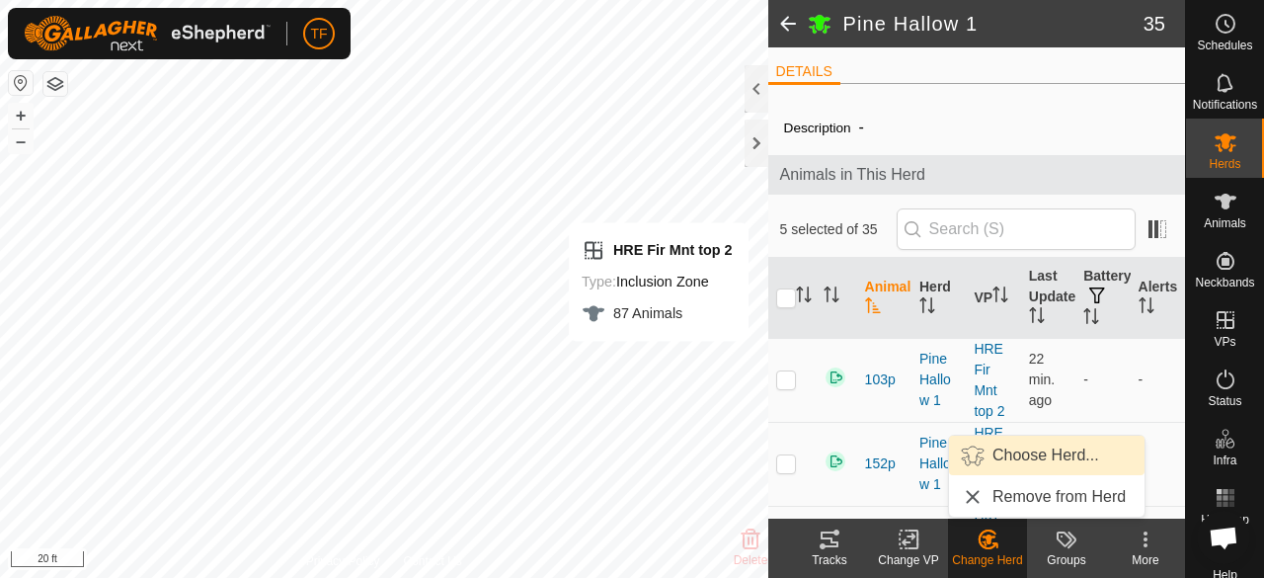
click at [1043, 448] on link "Choose Herd..." at bounding box center [1047, 456] width 196 height 40
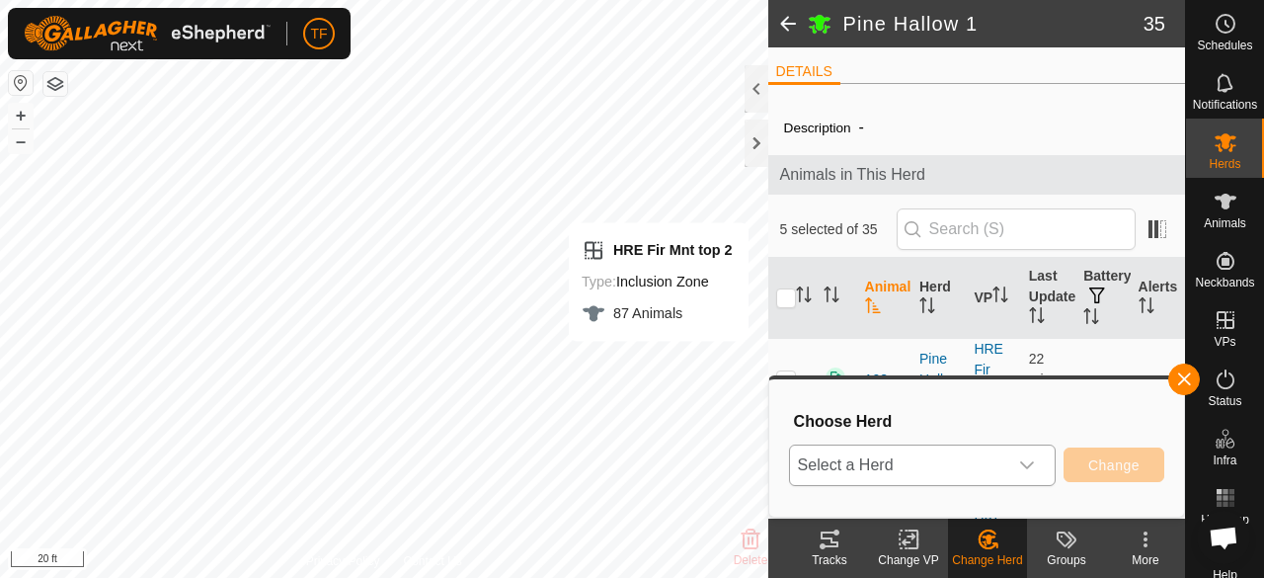
click at [1000, 465] on span "Select a Herd" at bounding box center [898, 465] width 217 height 40
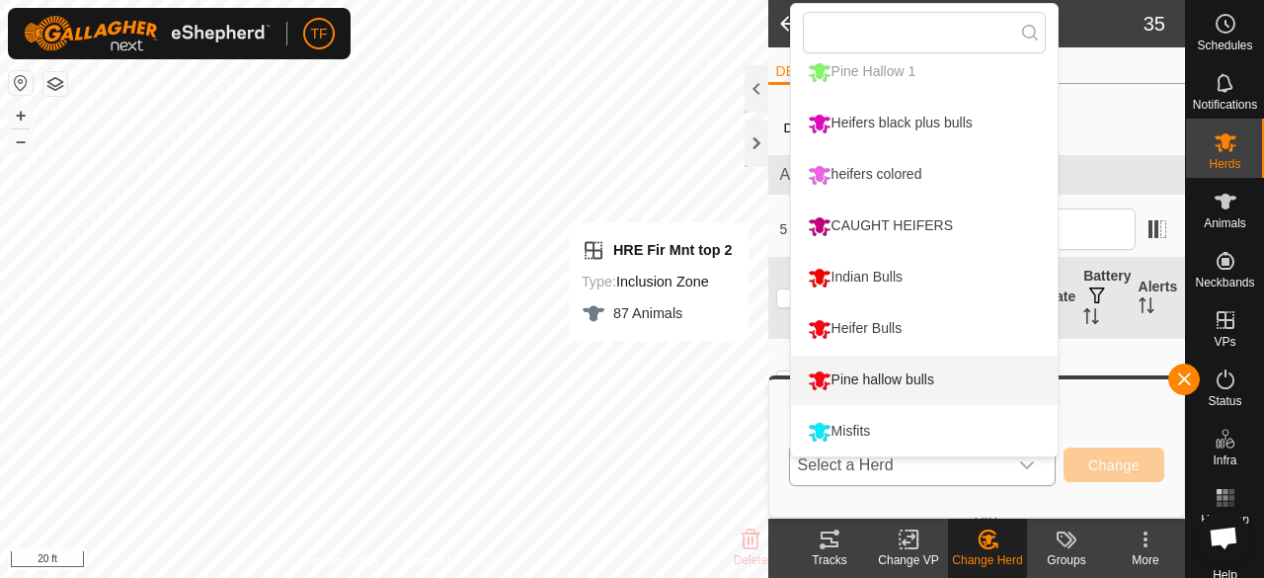
scroll to position [409, 0]
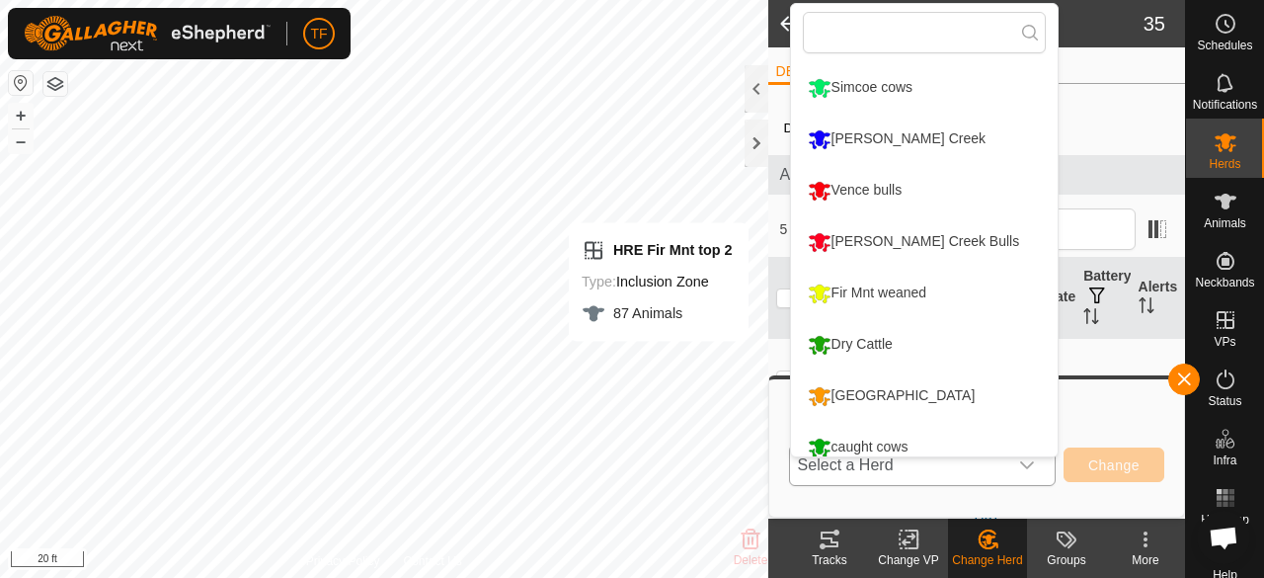
click at [904, 293] on li "Fir Mnt weaned" at bounding box center [924, 293] width 267 height 49
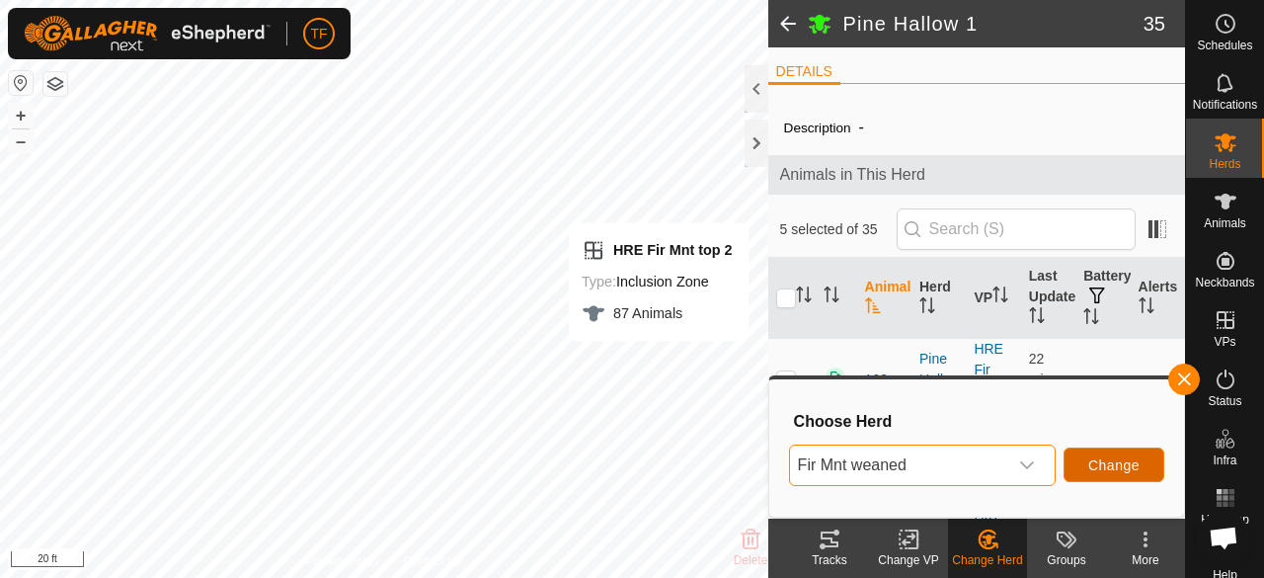
click at [1091, 467] on span "Change" at bounding box center [1113, 465] width 51 height 16
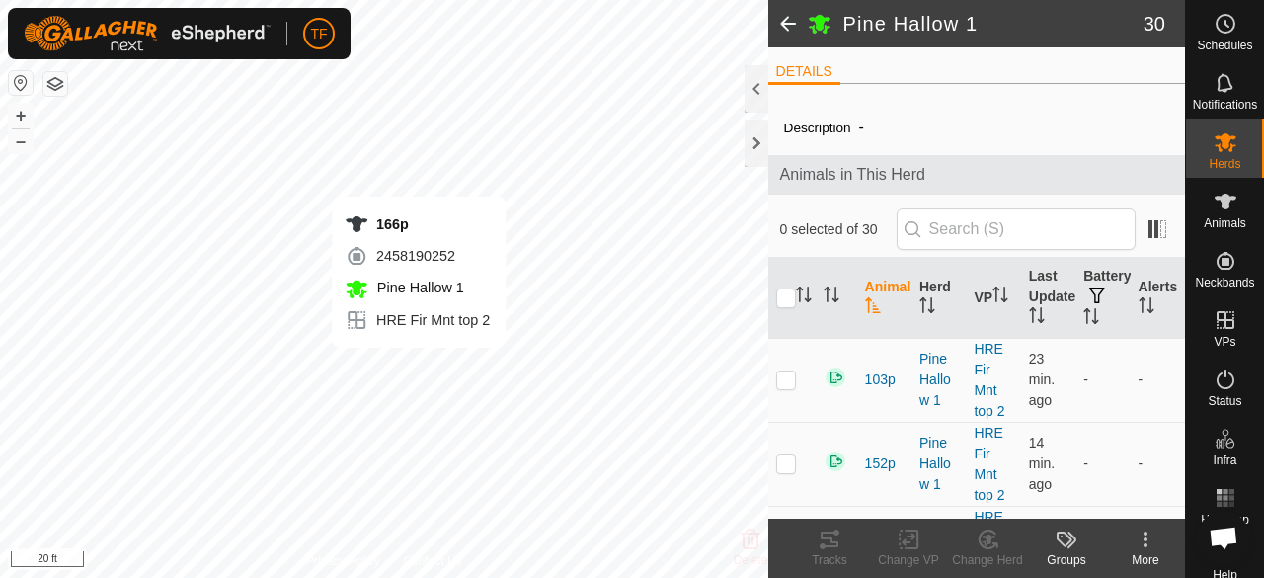
click at [419, 367] on div "166p 2458190252 [GEOGRAPHIC_DATA] 1 HRE Fir Mnt top 2 + – ⇧ i 20 ft" at bounding box center [384, 289] width 768 height 578
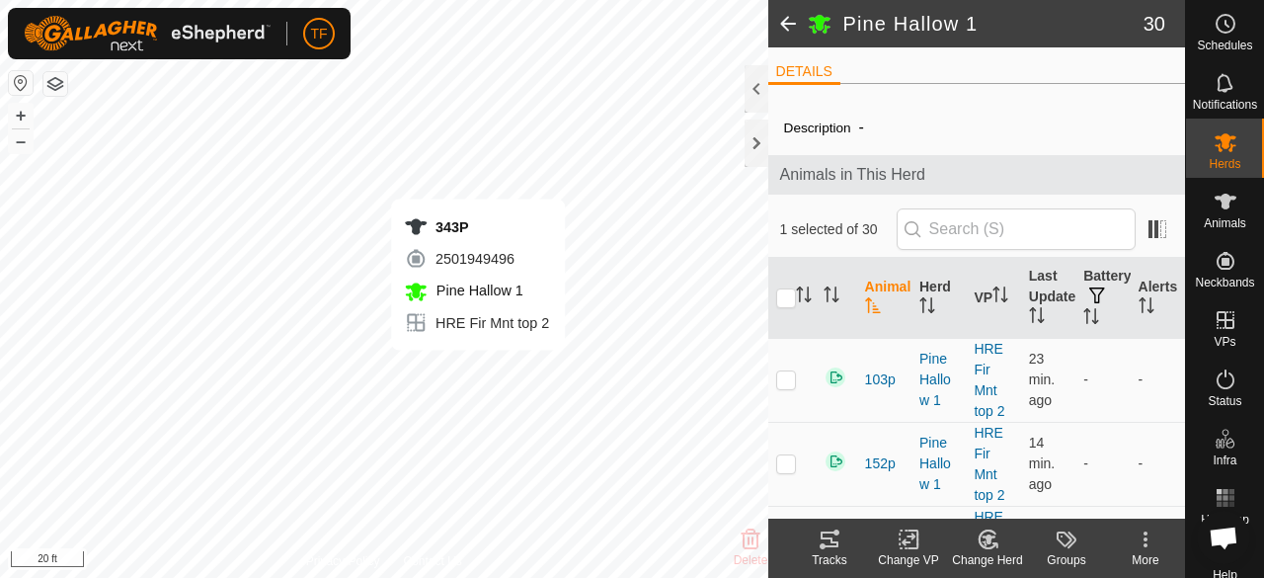
click at [478, 370] on div "343P 2501949496 [GEOGRAPHIC_DATA] 1 HRE Fir Mnt top 2 + – ⇧ i 20 ft" at bounding box center [384, 289] width 768 height 578
click at [498, 366] on div "r12p 0457230592 [GEOGRAPHIC_DATA] 1 HRE Fir Mnt top 2 + – ⇧ i 20 ft" at bounding box center [384, 289] width 768 height 578
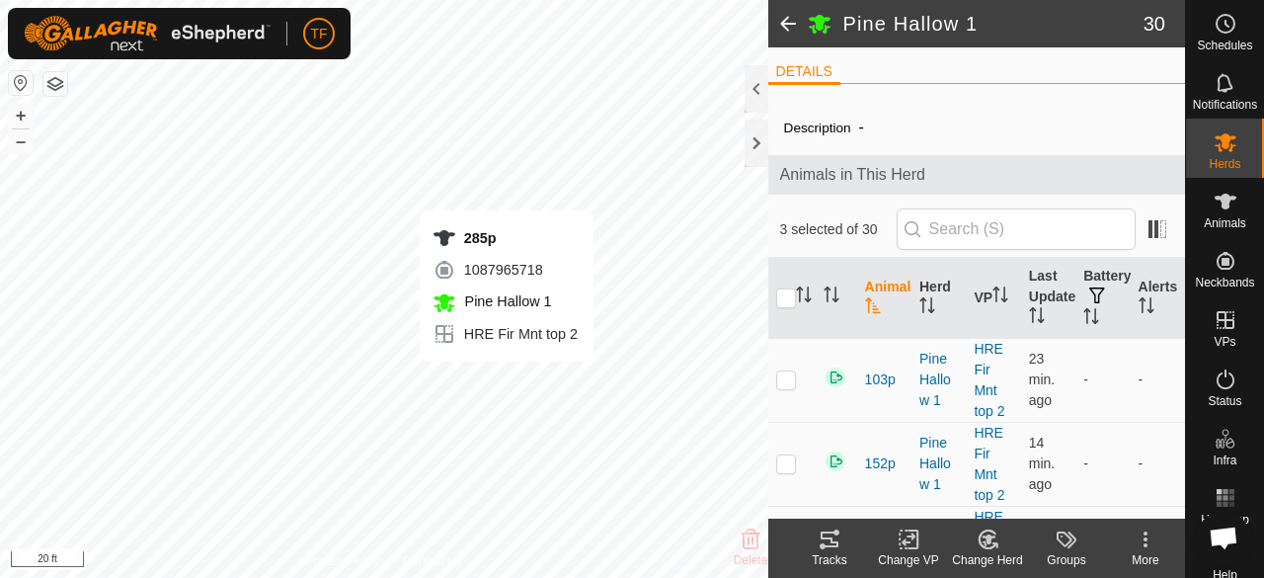
click at [506, 381] on div "285p 1087965718 [GEOGRAPHIC_DATA] 1 HRE Fir Mnt top 2 + – ⇧ i 20 ft" at bounding box center [384, 289] width 768 height 578
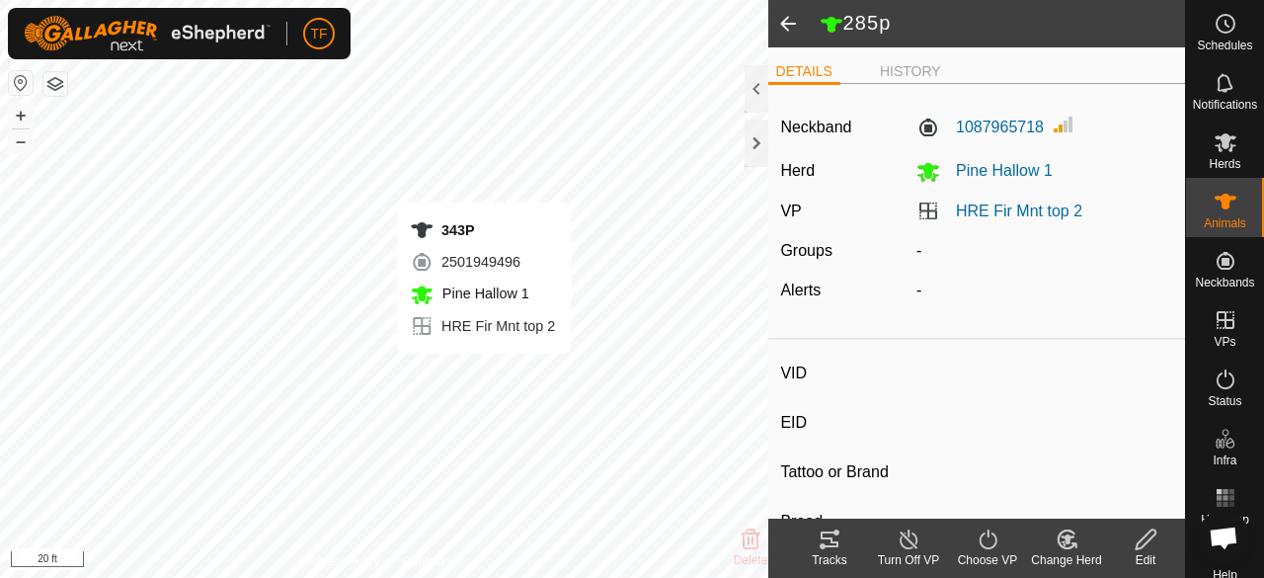
click at [484, 373] on div "343P 2501949496 [GEOGRAPHIC_DATA] 1 HRE Fir Mnt top 2 + – ⇧ i 20 ft" at bounding box center [384, 289] width 768 height 578
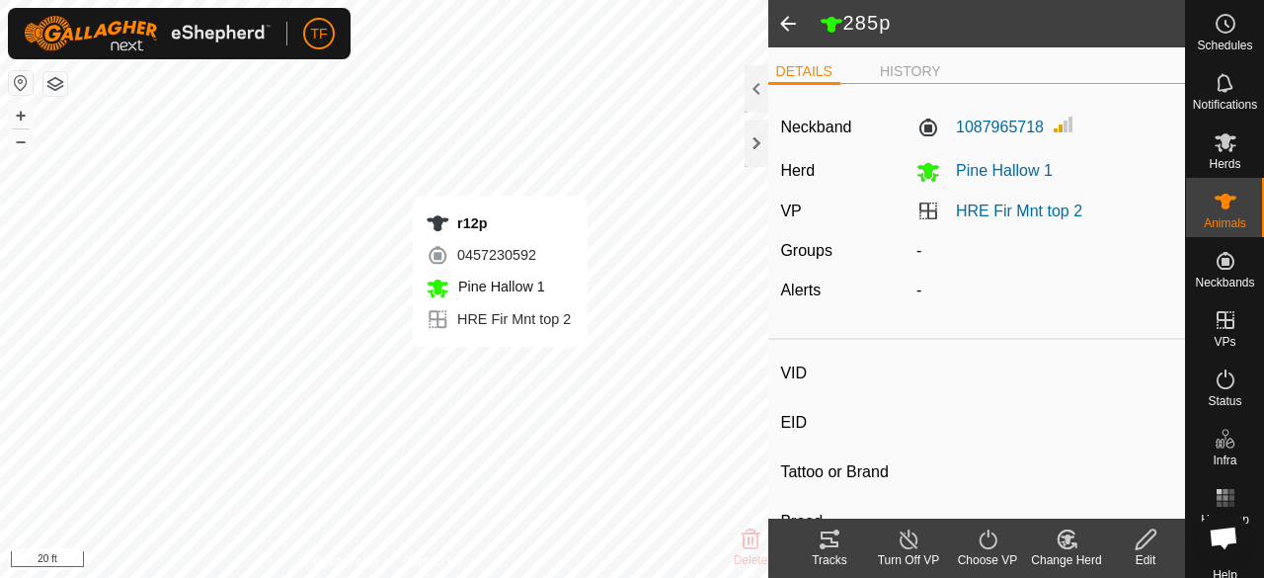
click at [500, 366] on div "r12p 0457230592 [GEOGRAPHIC_DATA] 1 HRE Fir Mnt top 2 + – ⇧ i 20 ft" at bounding box center [384, 289] width 768 height 578
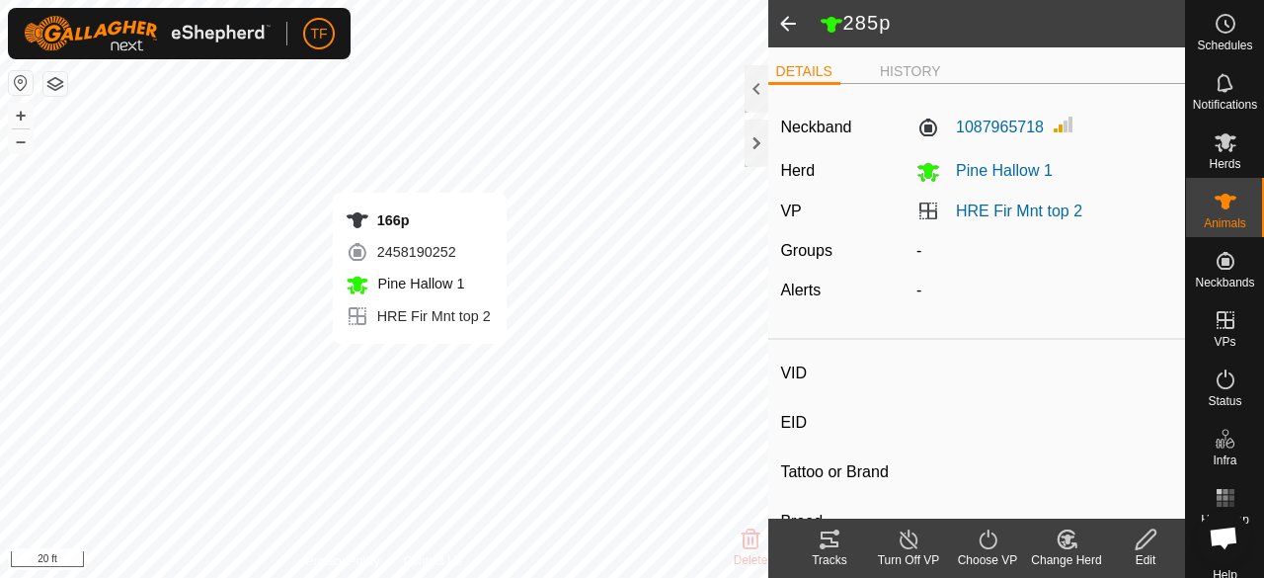
click at [419, 363] on div "166p 2458190252 [GEOGRAPHIC_DATA] 1 HRE Fir Mnt top 2 + – ⇧ i 20 ft" at bounding box center [384, 289] width 768 height 578
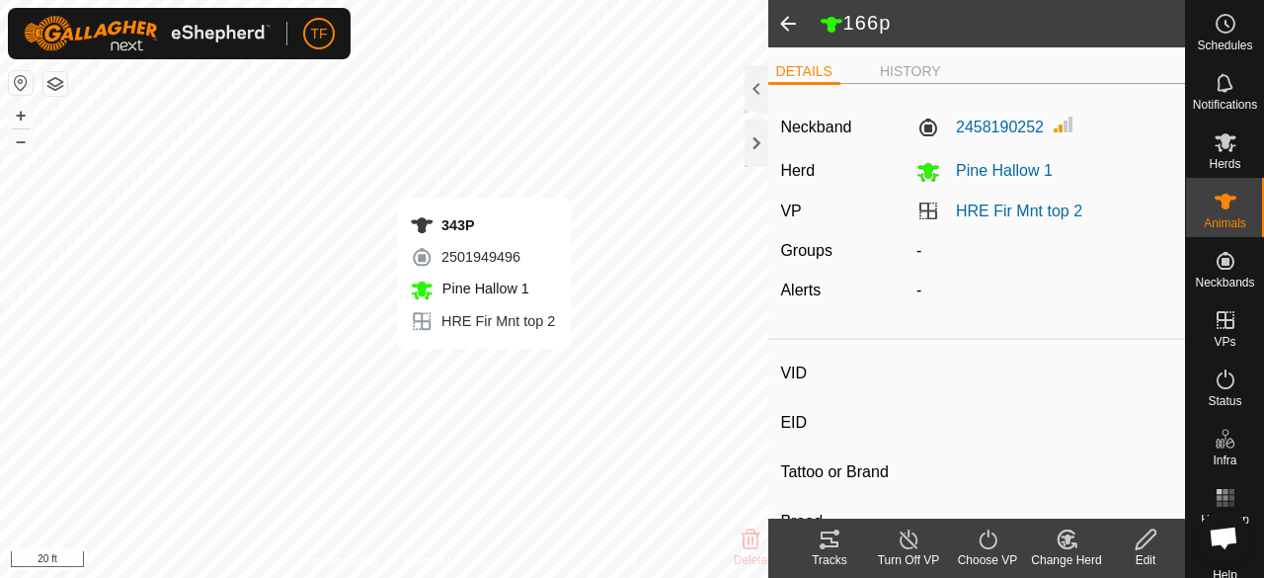
click at [483, 368] on div "343P 2501949496 [GEOGRAPHIC_DATA] 1 HRE Fir Mnt top 2 + – ⇧ i 20 ft" at bounding box center [384, 289] width 768 height 578
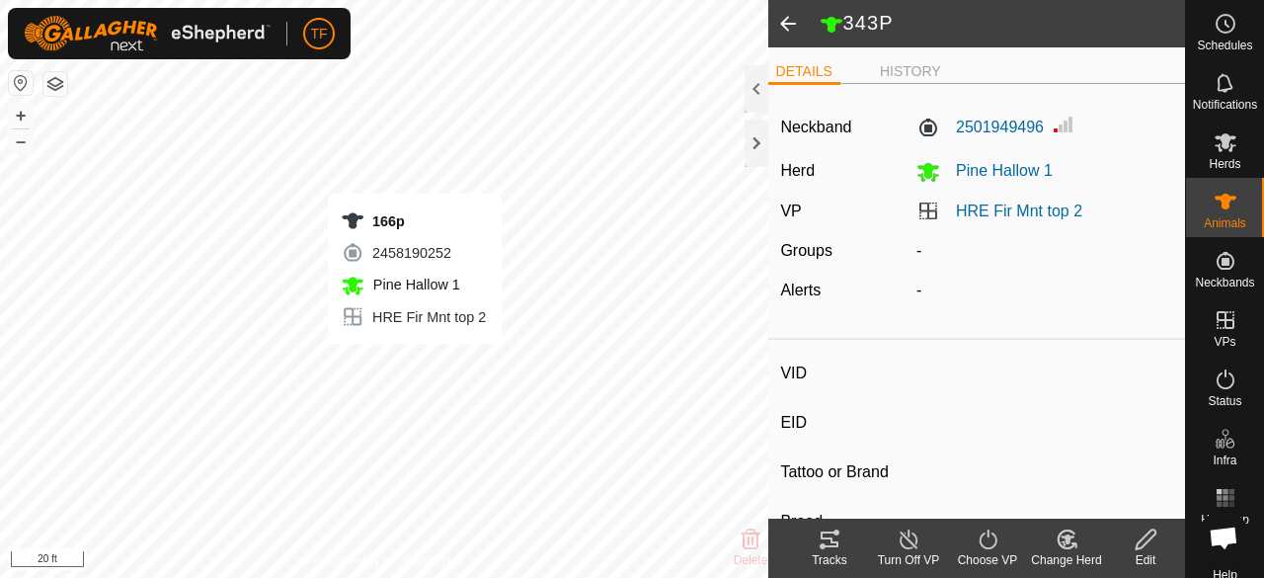
click at [415, 364] on div "166p 2458190252 [GEOGRAPHIC_DATA] 1 HRE Fir Mnt top 2 + – ⇧ i 20 ft" at bounding box center [384, 289] width 768 height 578
click at [419, 368] on div "166p 2458190252 [GEOGRAPHIC_DATA] 1 HRE Fir Mnt top 2 + – ⇧ i 20 ft" at bounding box center [384, 289] width 768 height 578
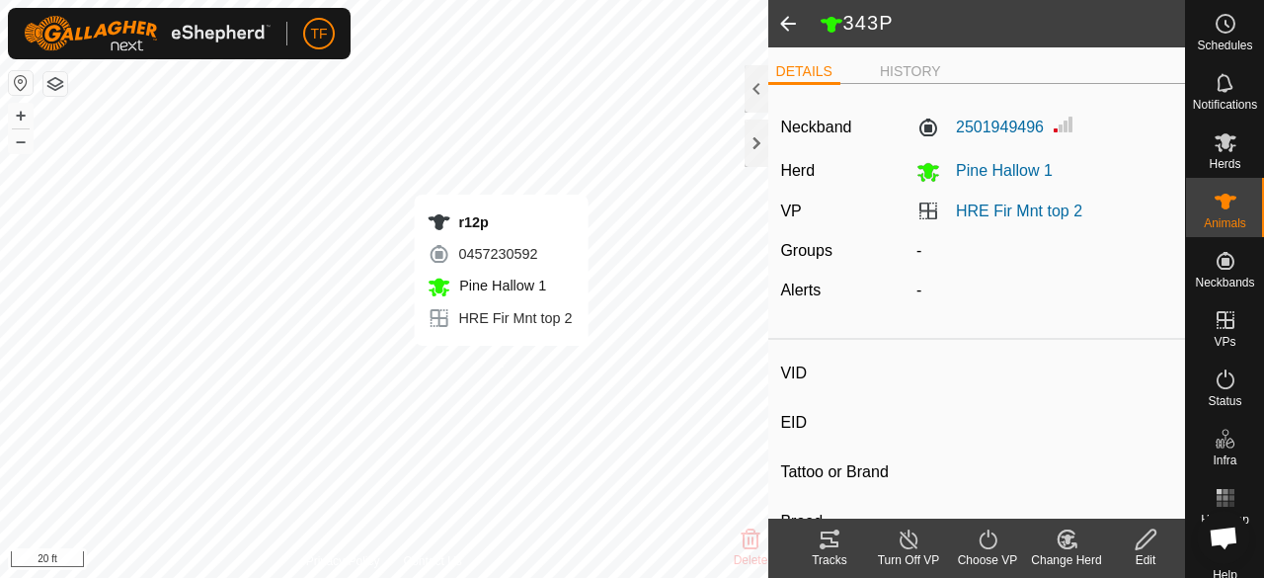
click at [501, 365] on div "r12p 0457230592 [GEOGRAPHIC_DATA] 1 HRE Fir Mnt top 2 + – ⇧ i 20 ft" at bounding box center [384, 289] width 768 height 578
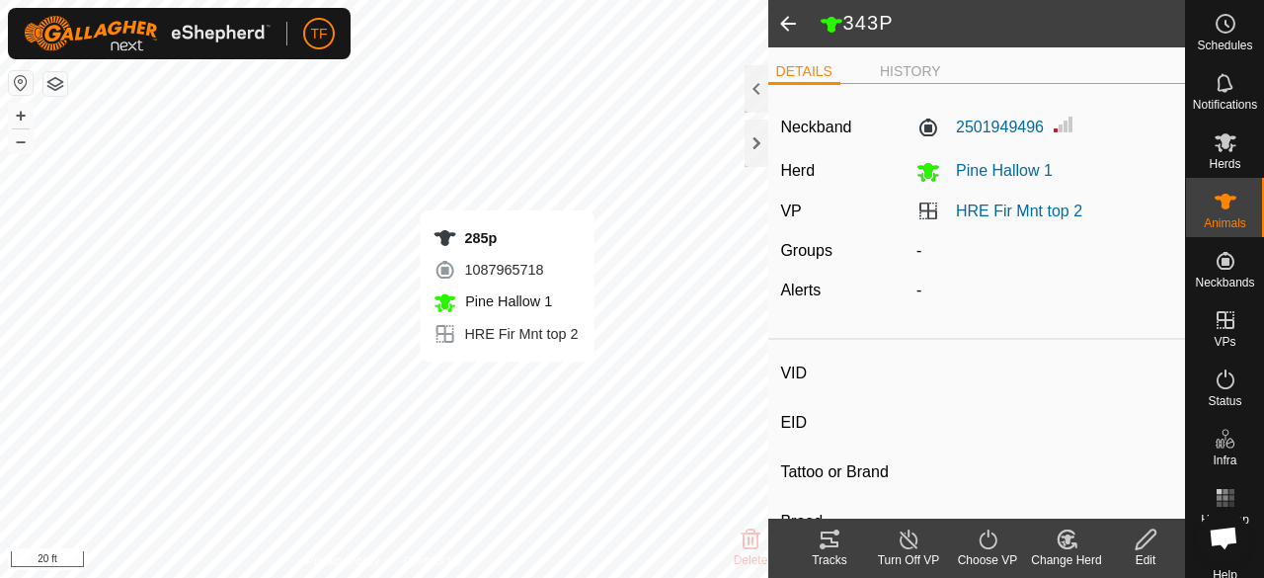
click at [507, 381] on div "285p 1087965718 [GEOGRAPHIC_DATA] 1 HRE Fir Mnt top 2 + – ⇧ i 20 ft" at bounding box center [384, 289] width 768 height 578
click at [471, 380] on div "r46p 3874811538 [GEOGRAPHIC_DATA] 1 HRE Fir Mnt top 2 + – ⇧ i 20 ft" at bounding box center [384, 289] width 768 height 578
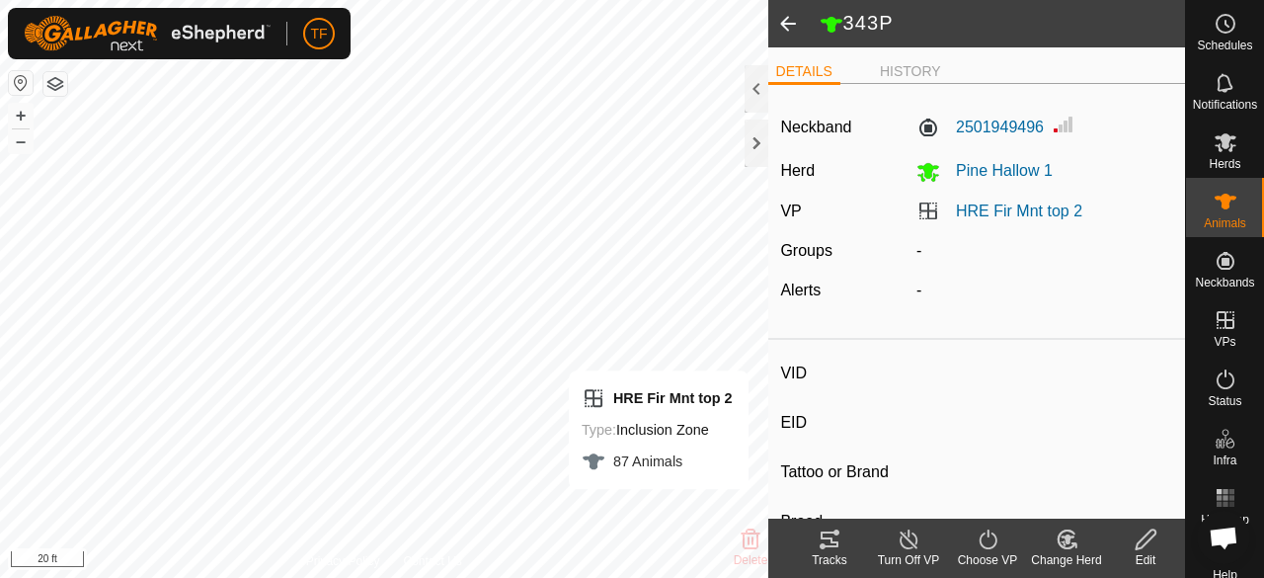
click at [1061, 542] on icon at bounding box center [1067, 539] width 25 height 24
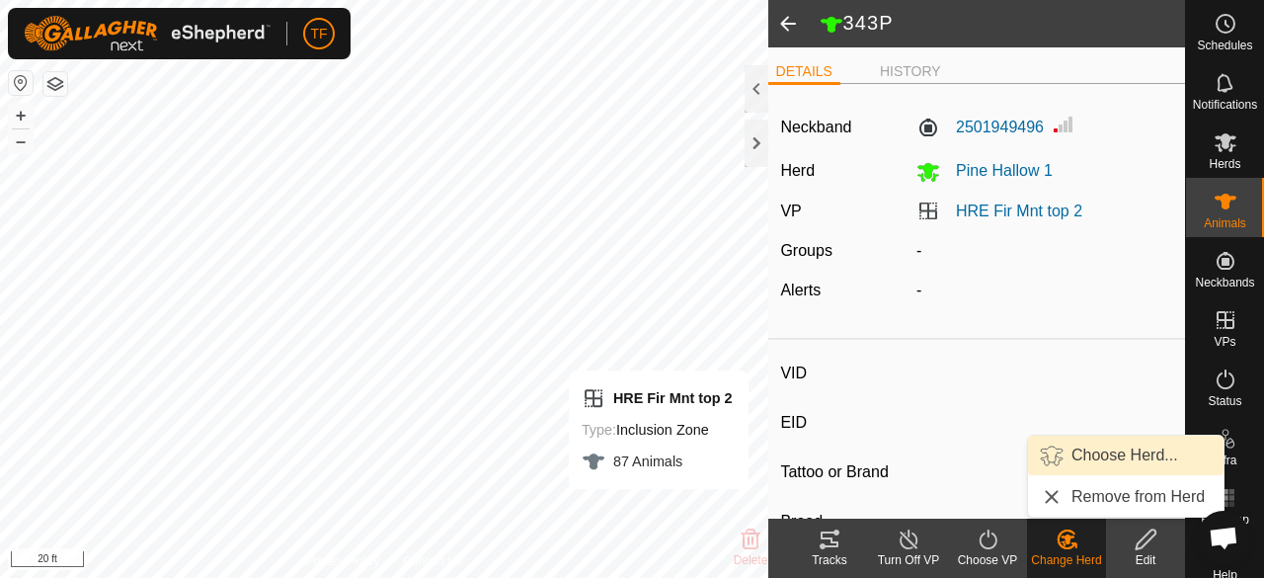
click at [1090, 461] on link "Choose Herd..." at bounding box center [1126, 456] width 196 height 40
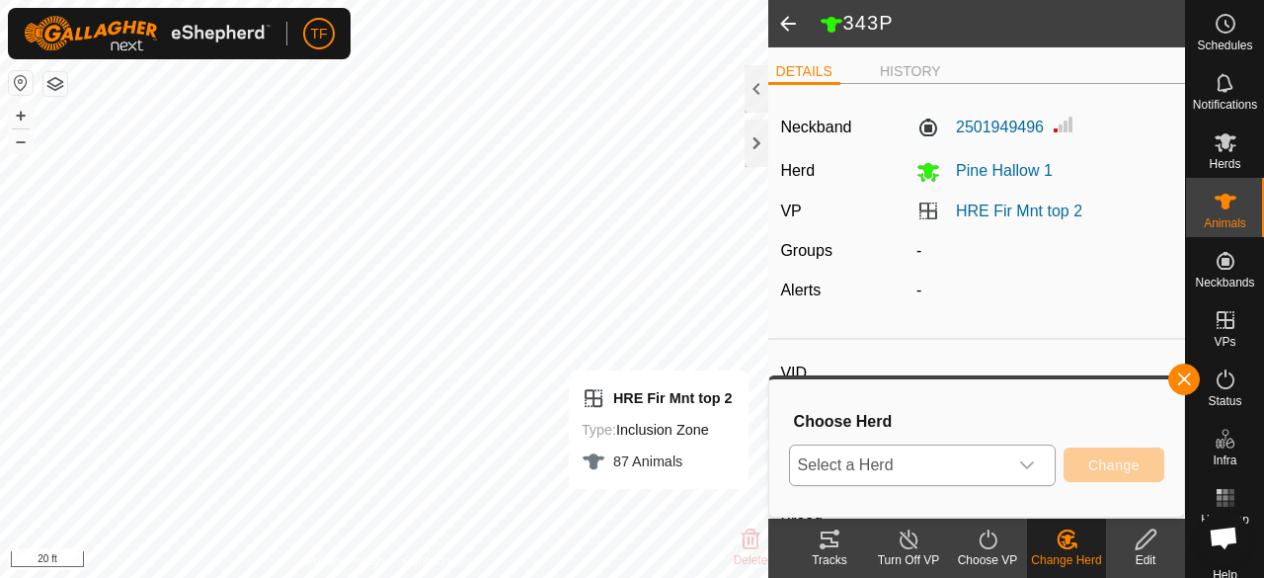
click at [1028, 464] on icon "dropdown trigger" at bounding box center [1027, 465] width 16 height 16
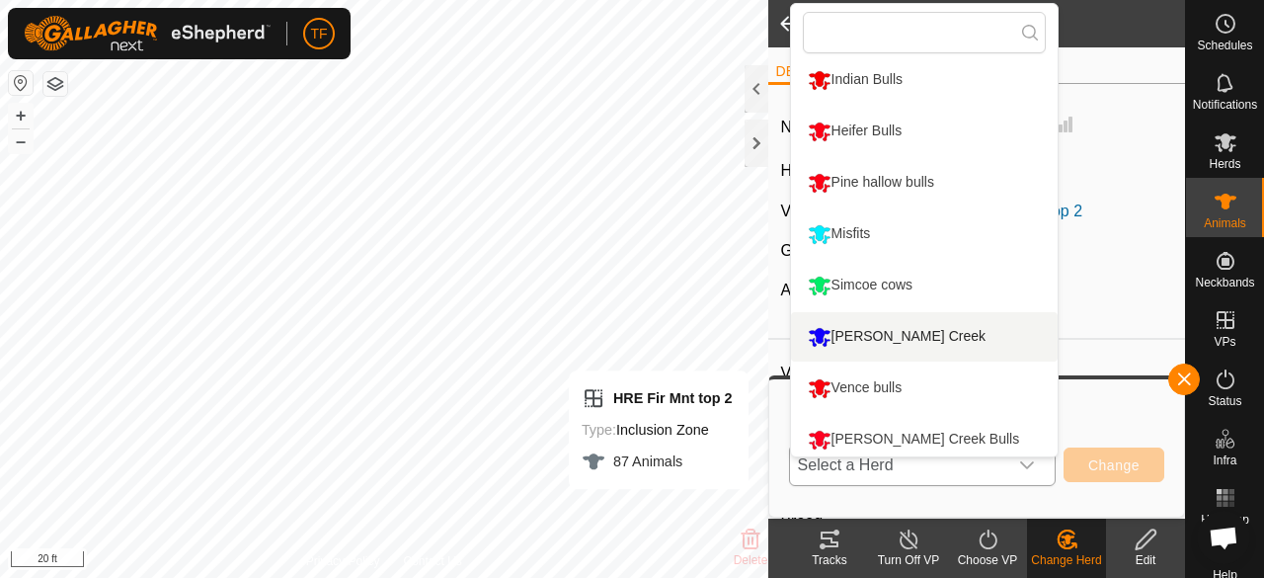
scroll to position [409, 0]
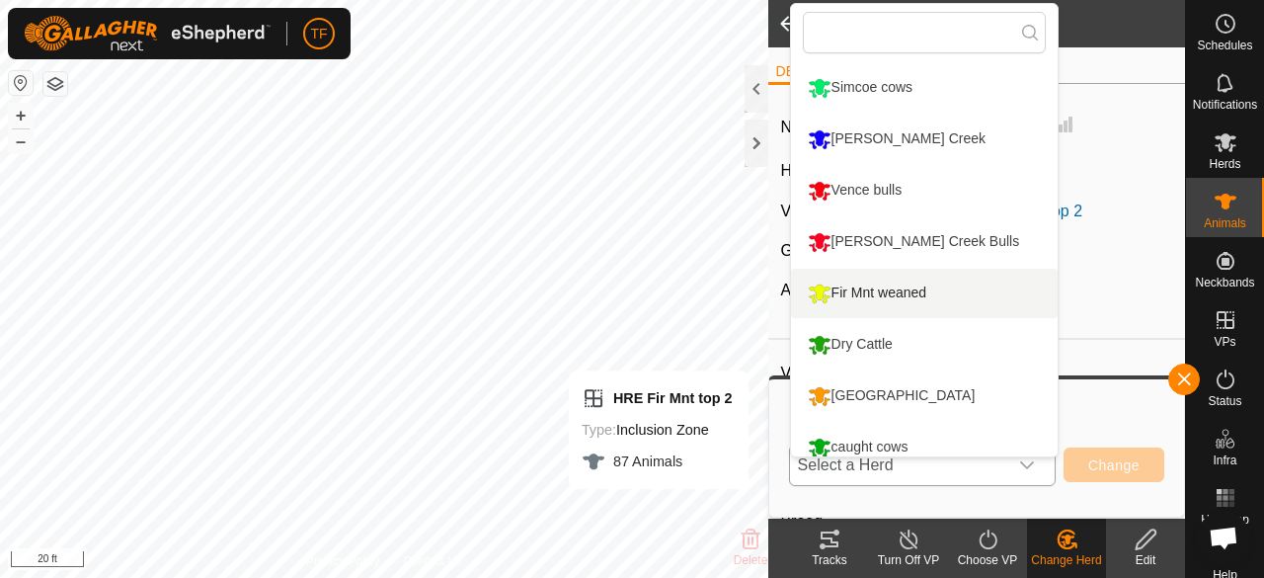
click at [897, 293] on li "Fir Mnt weaned" at bounding box center [924, 293] width 267 height 49
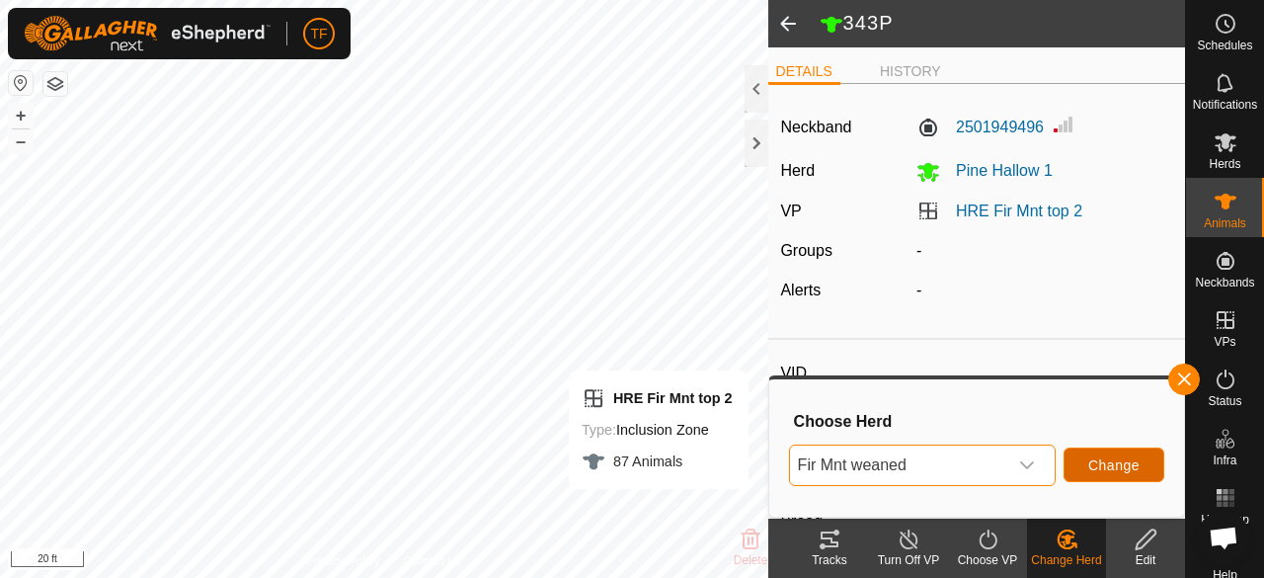
click at [1116, 461] on span "Change" at bounding box center [1113, 465] width 51 height 16
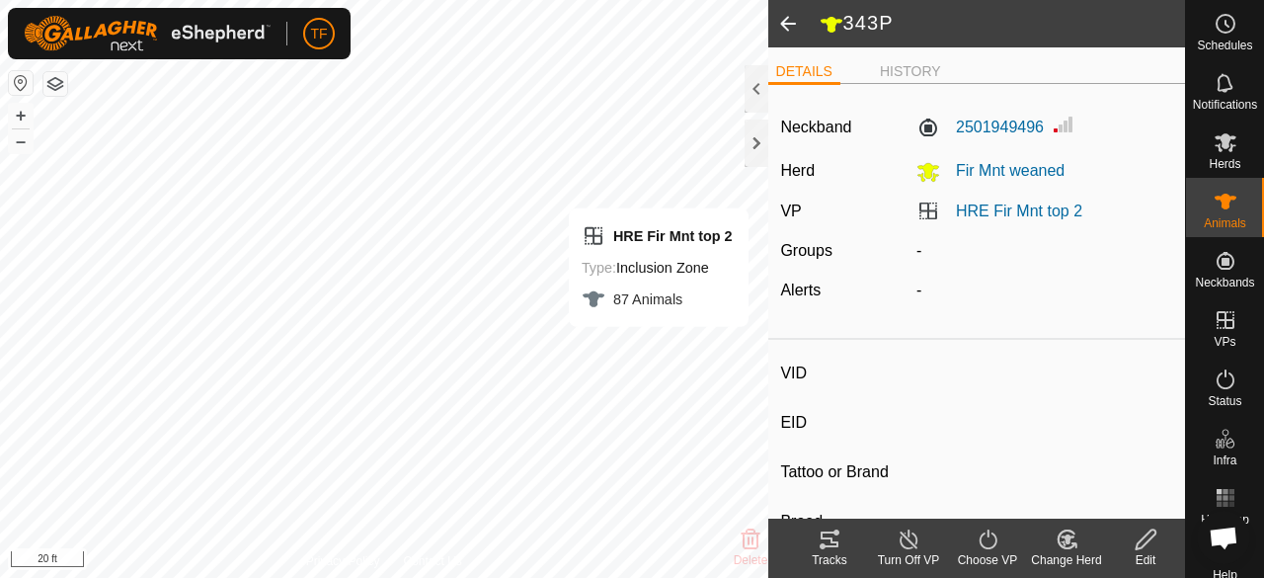
click at [1065, 545] on icon at bounding box center [1063, 543] width 5 height 6
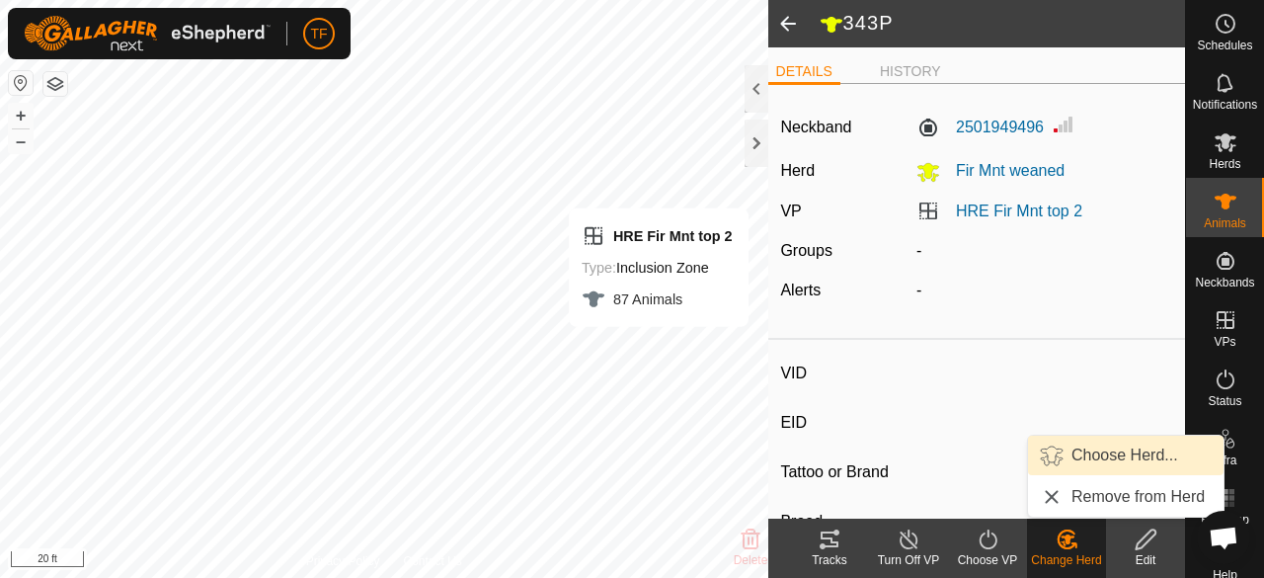
click at [1084, 454] on span "Choose Herd..." at bounding box center [1125, 455] width 107 height 24
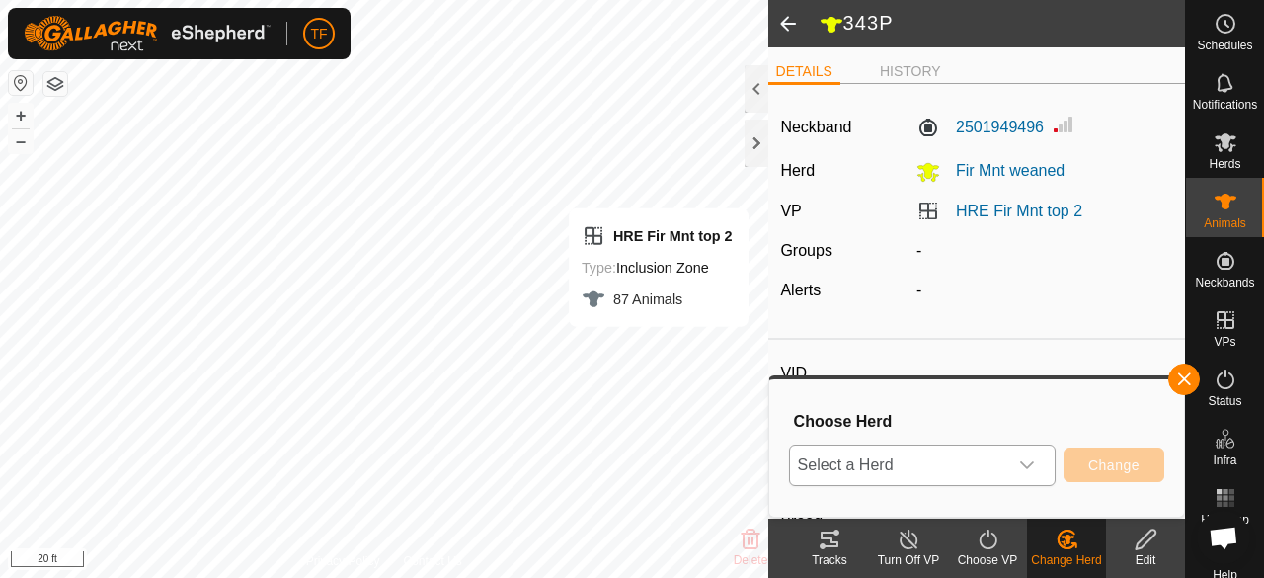
click at [1040, 468] on div "dropdown trigger" at bounding box center [1027, 465] width 40 height 40
click at [1038, 467] on div "dropdown trigger" at bounding box center [1027, 465] width 40 height 40
click at [1031, 463] on icon "dropdown trigger" at bounding box center [1027, 465] width 14 height 8
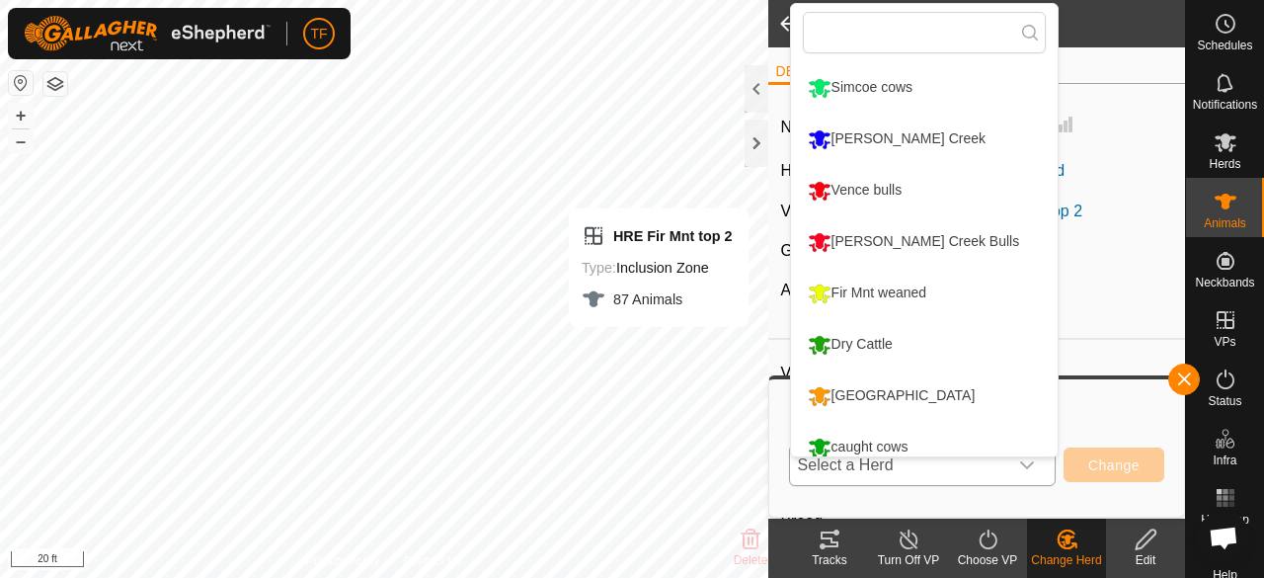
click at [885, 289] on li "Fir Mnt weaned" at bounding box center [924, 293] width 267 height 49
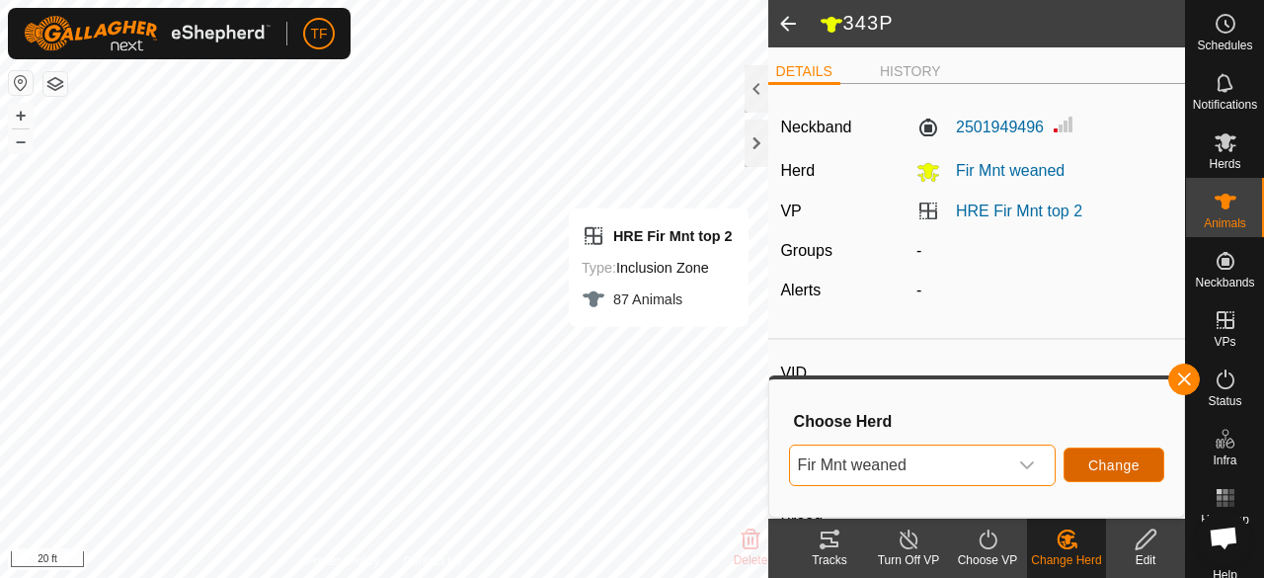
click at [1098, 467] on span "Change" at bounding box center [1113, 465] width 51 height 16
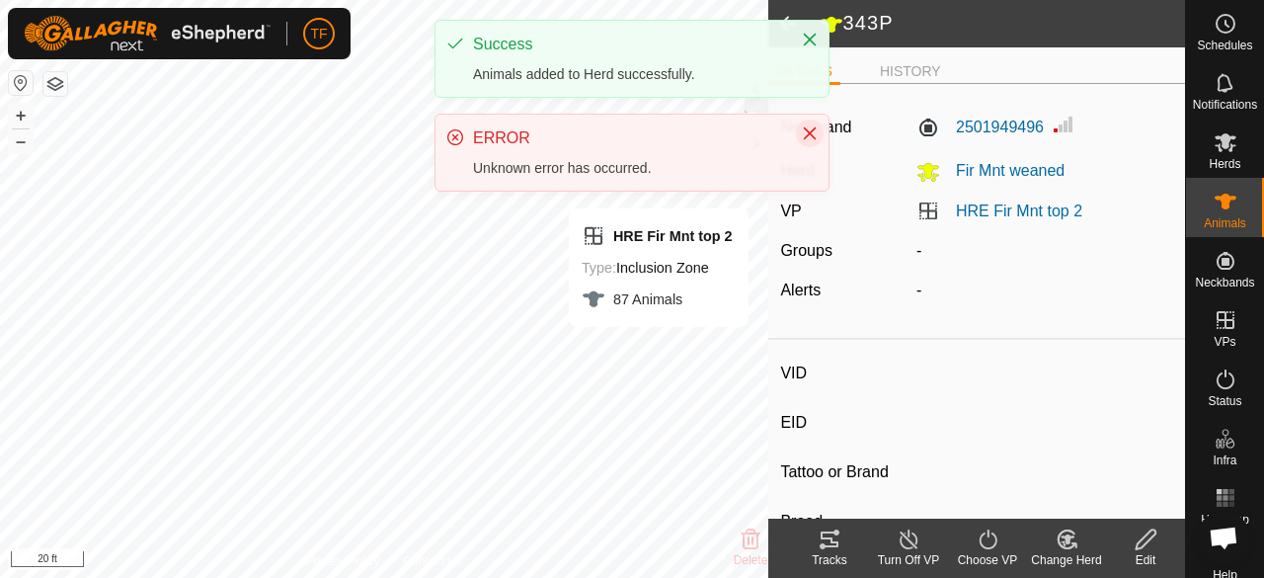
click at [807, 133] on icon "Close" at bounding box center [810, 133] width 16 height 16
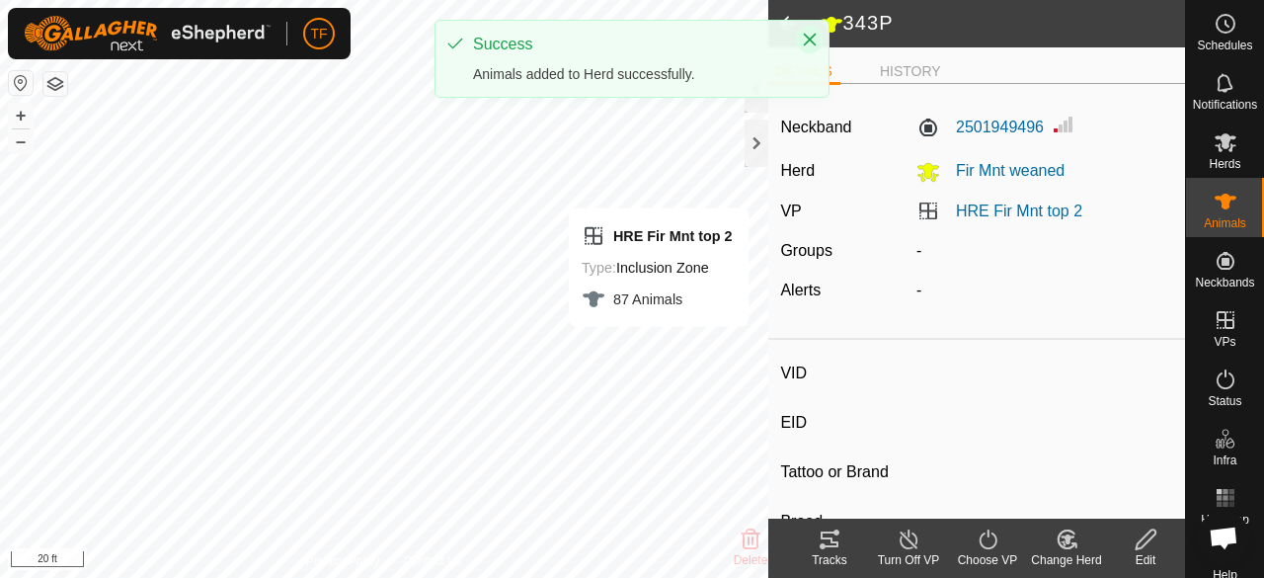
click at [814, 40] on icon "Close" at bounding box center [810, 40] width 16 height 16
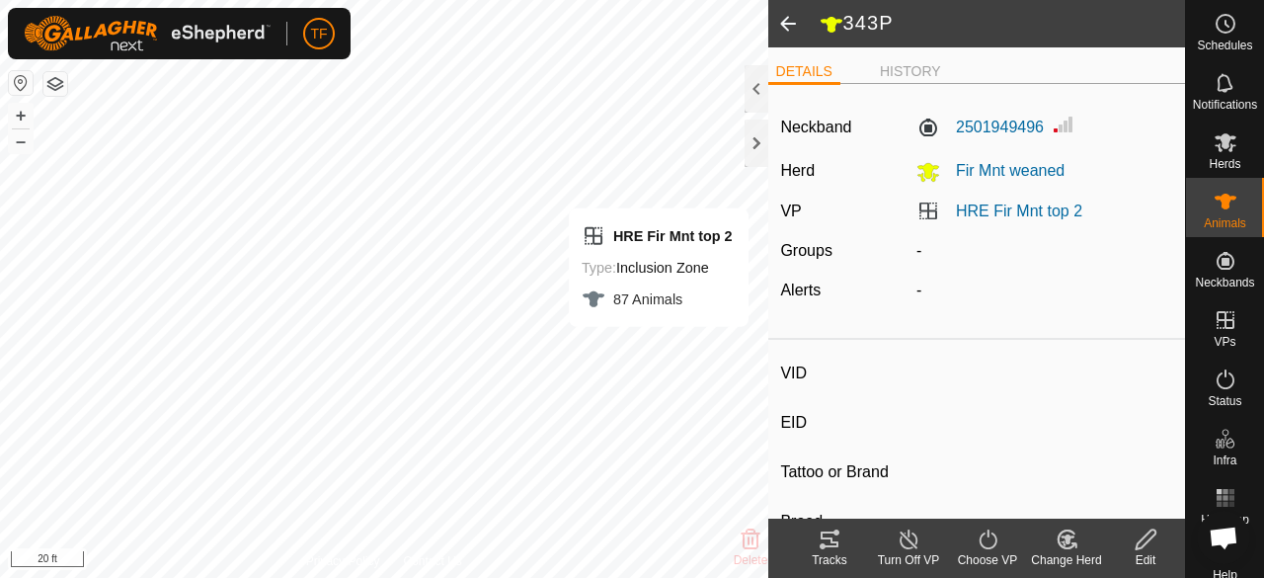
click at [778, 12] on span at bounding box center [788, 23] width 40 height 47
click at [778, 13] on span at bounding box center [788, 23] width 40 height 47
click at [784, 21] on span at bounding box center [788, 23] width 40 height 47
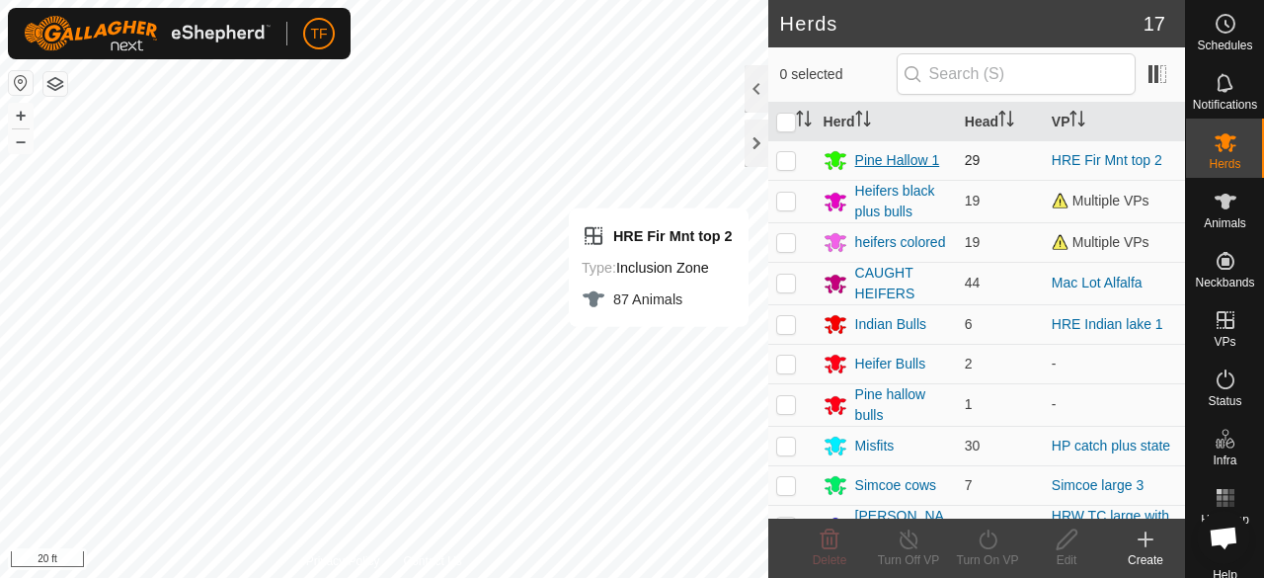
click at [893, 163] on div "Pine Hallow 1" at bounding box center [897, 160] width 85 height 21
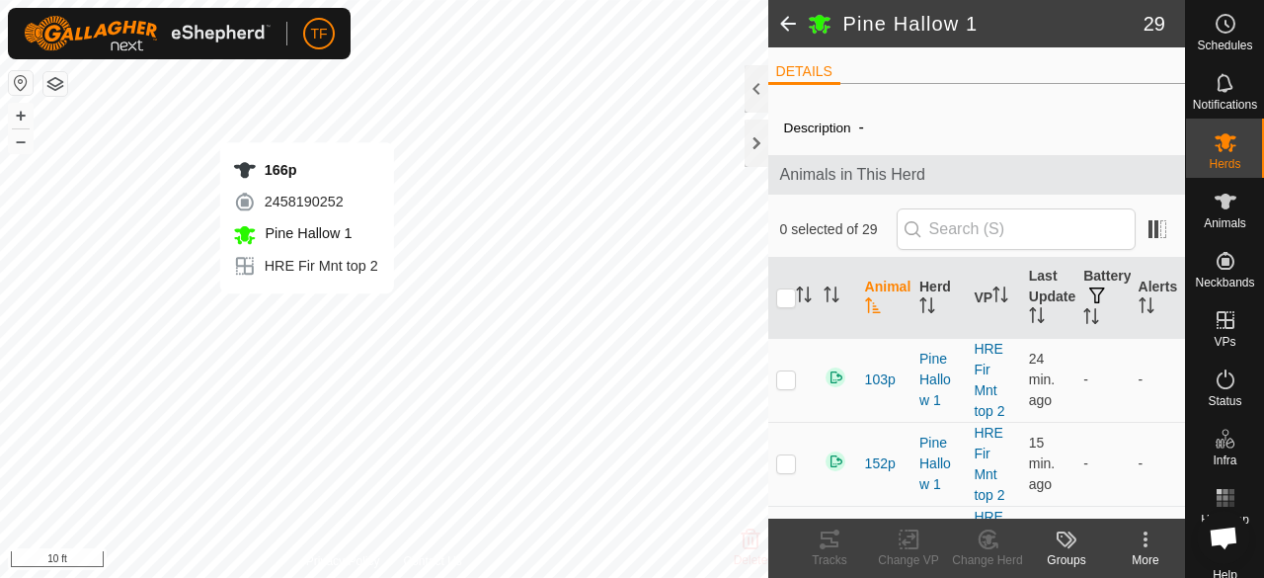
click at [306, 313] on div "166p 2458190252 [GEOGRAPHIC_DATA] 1 HRE Fir Mnt top 2 + – ⇧ i 10 ft" at bounding box center [384, 289] width 768 height 578
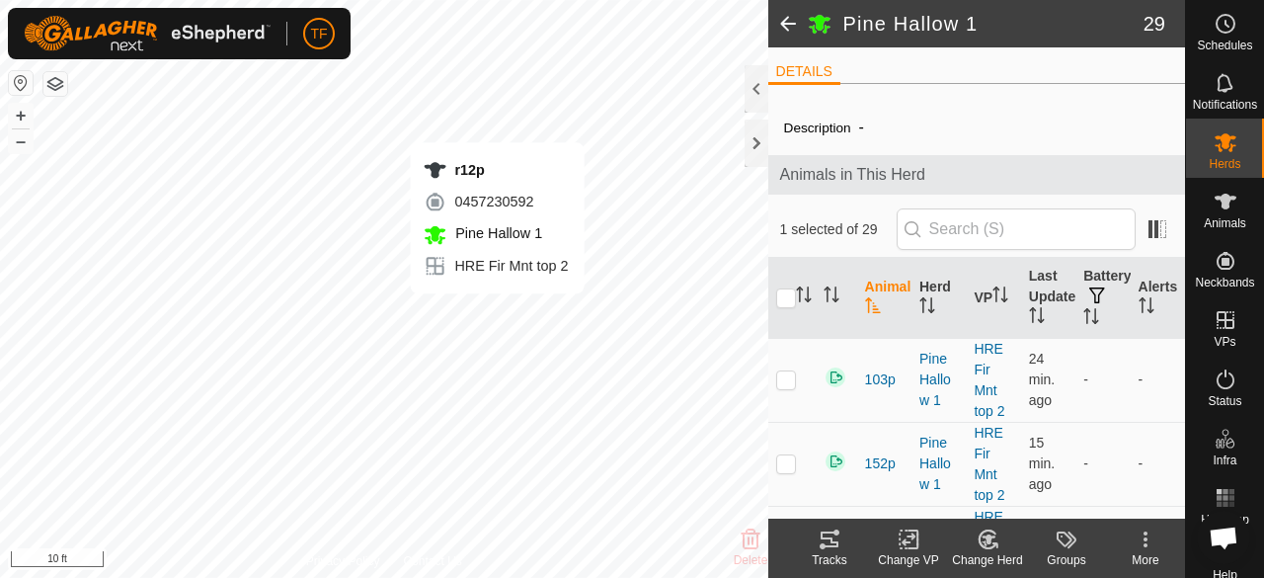
click at [497, 313] on div "r12p 0457230592 [GEOGRAPHIC_DATA] 1 HRE Fir Mnt top 2 + – ⇧ i 10 ft" at bounding box center [384, 289] width 768 height 578
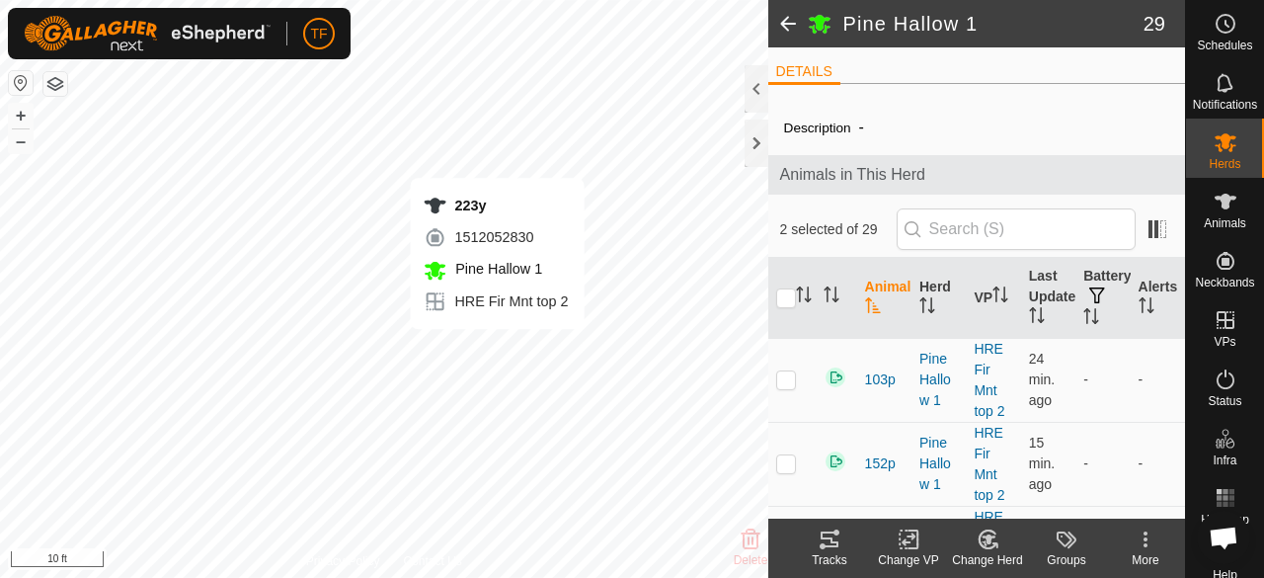
click at [497, 349] on div "223y 1512052830 [GEOGRAPHIC_DATA] 1 HRE Fir Mnt top 2 + – ⇧ i 10 ft" at bounding box center [384, 289] width 768 height 578
click at [520, 347] on div "285p 1087965718 [GEOGRAPHIC_DATA] 1 HRE Fir Mnt top 2 + – ⇧ i 10 ft" at bounding box center [384, 289] width 768 height 578
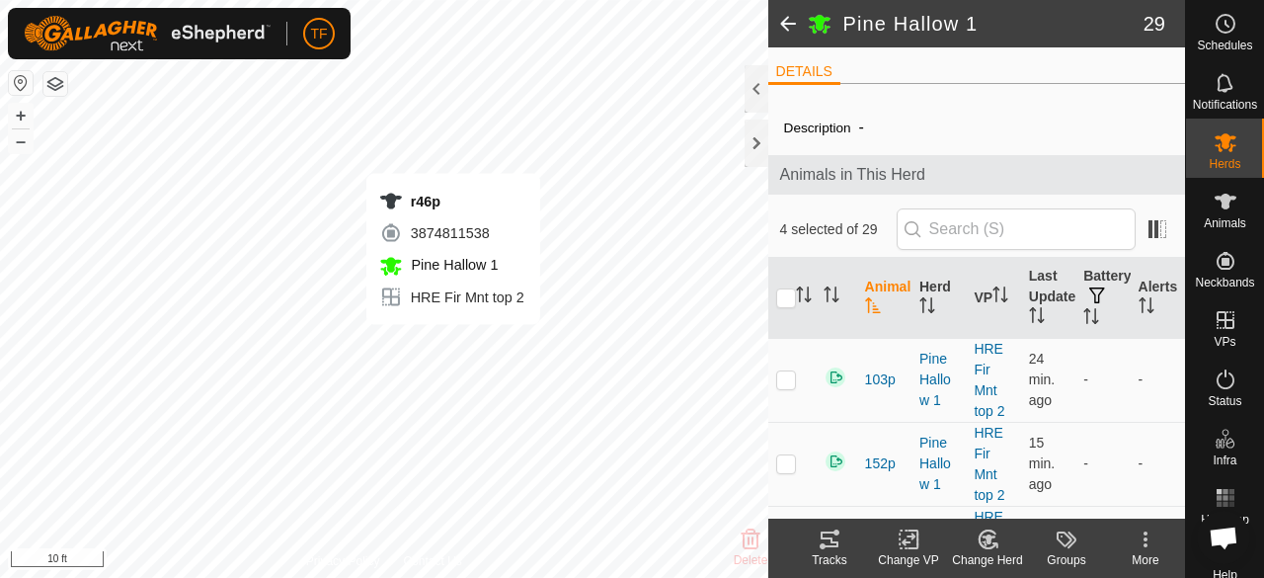
click at [452, 345] on div "r46p 3874811538 [GEOGRAPHIC_DATA] 1 HRE Fir Mnt top 2 + – ⇧ i 10 ft" at bounding box center [384, 289] width 768 height 578
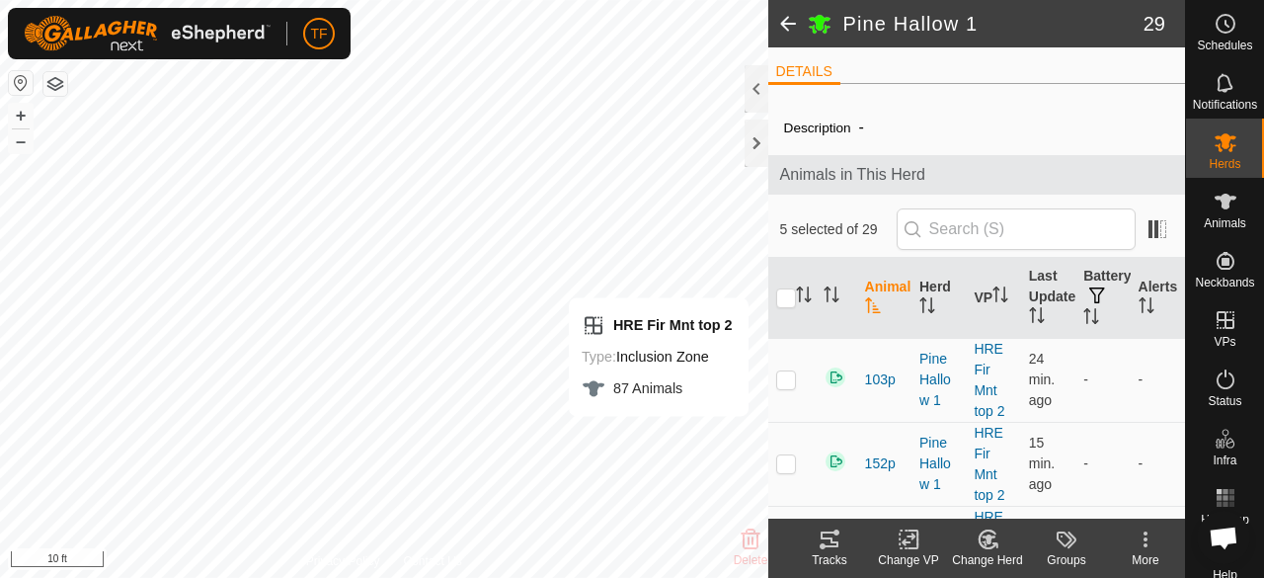
click at [996, 540] on icon at bounding box center [988, 539] width 25 height 24
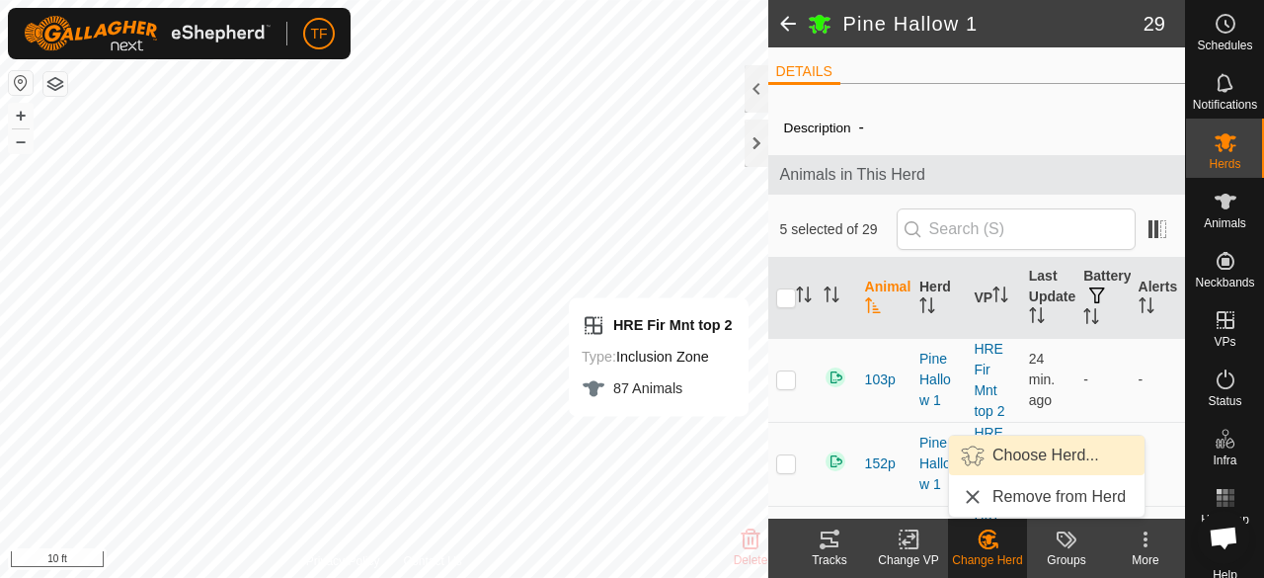
click at [1025, 450] on link "Choose Herd..." at bounding box center [1047, 456] width 196 height 40
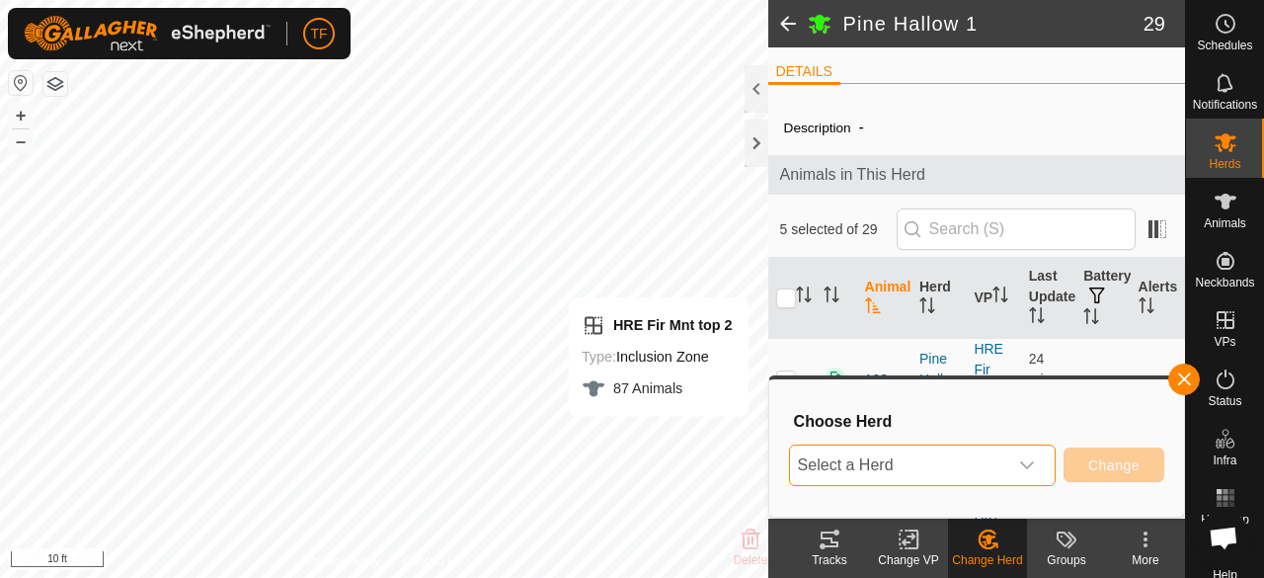
click at [1007, 463] on span "Select a Herd" at bounding box center [898, 465] width 217 height 40
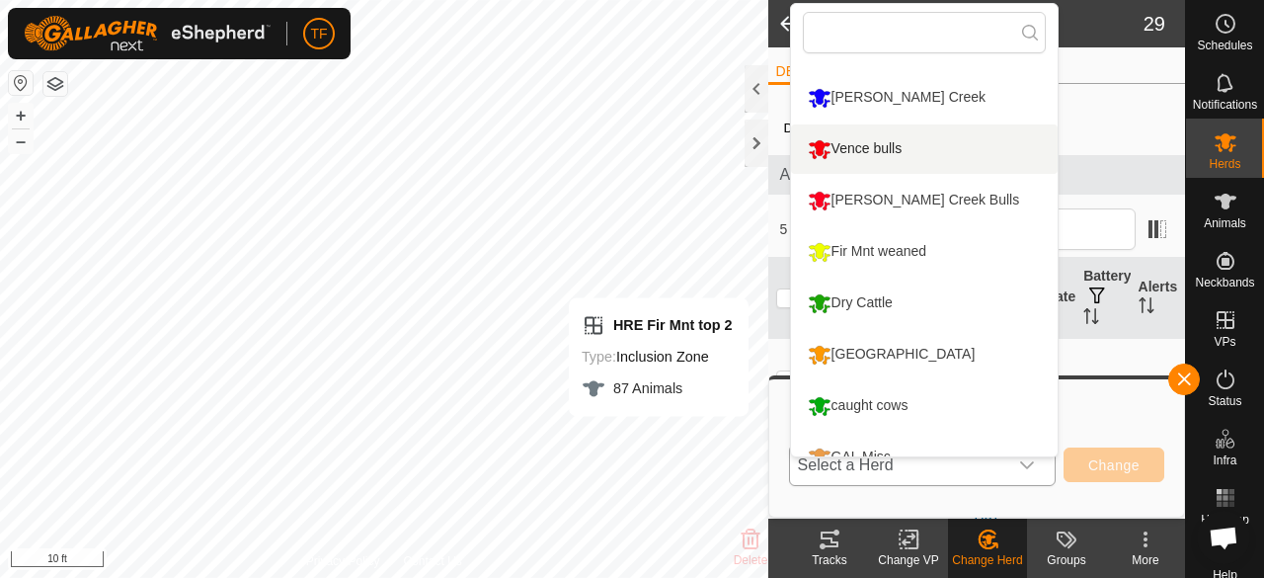
scroll to position [476, 0]
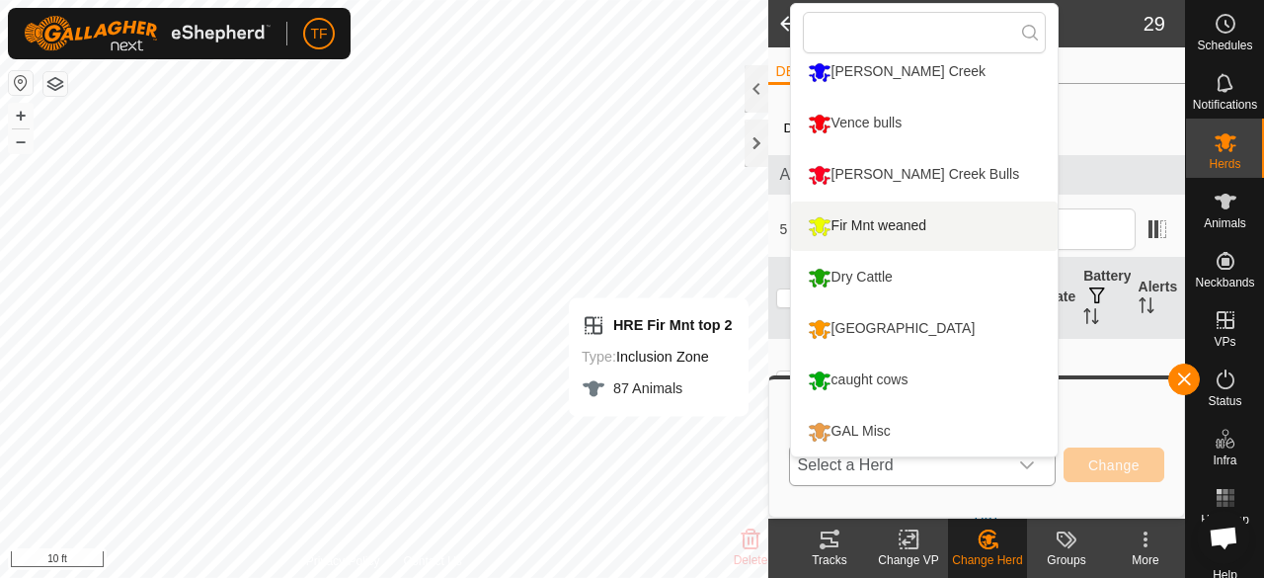
click at [887, 227] on li "Fir Mnt weaned" at bounding box center [924, 225] width 267 height 49
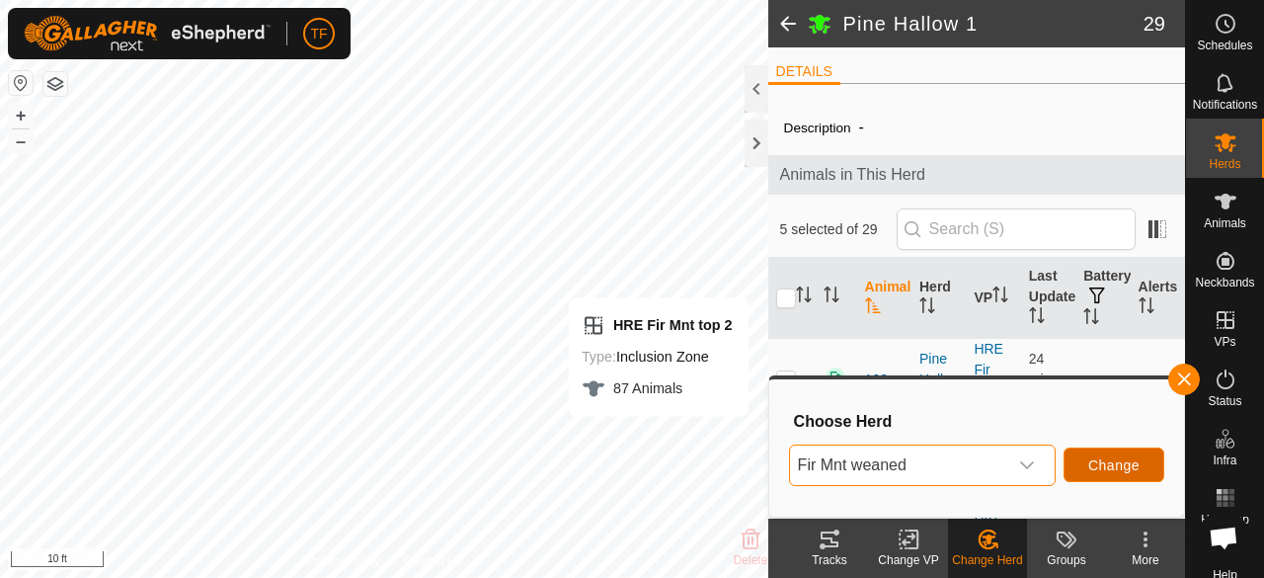
click at [1111, 466] on span "Change" at bounding box center [1113, 465] width 51 height 16
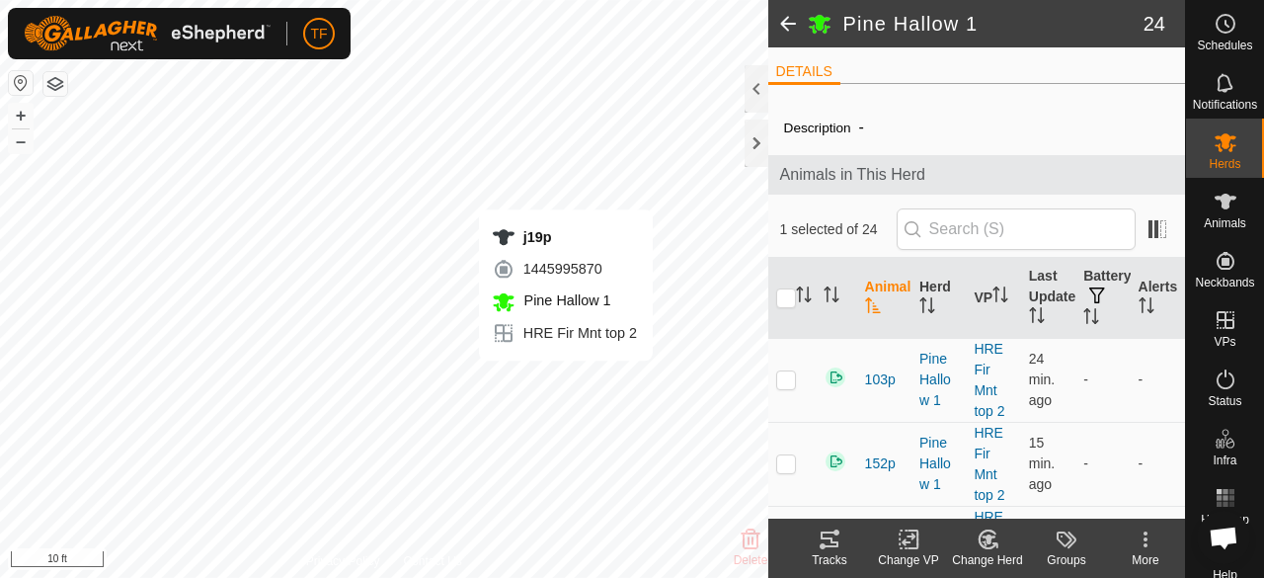
click at [565, 380] on div "j19p 1445995870 [GEOGRAPHIC_DATA] 1 HRE Fir Mnt top 2 + – ⇧ i 10 ft" at bounding box center [384, 289] width 768 height 578
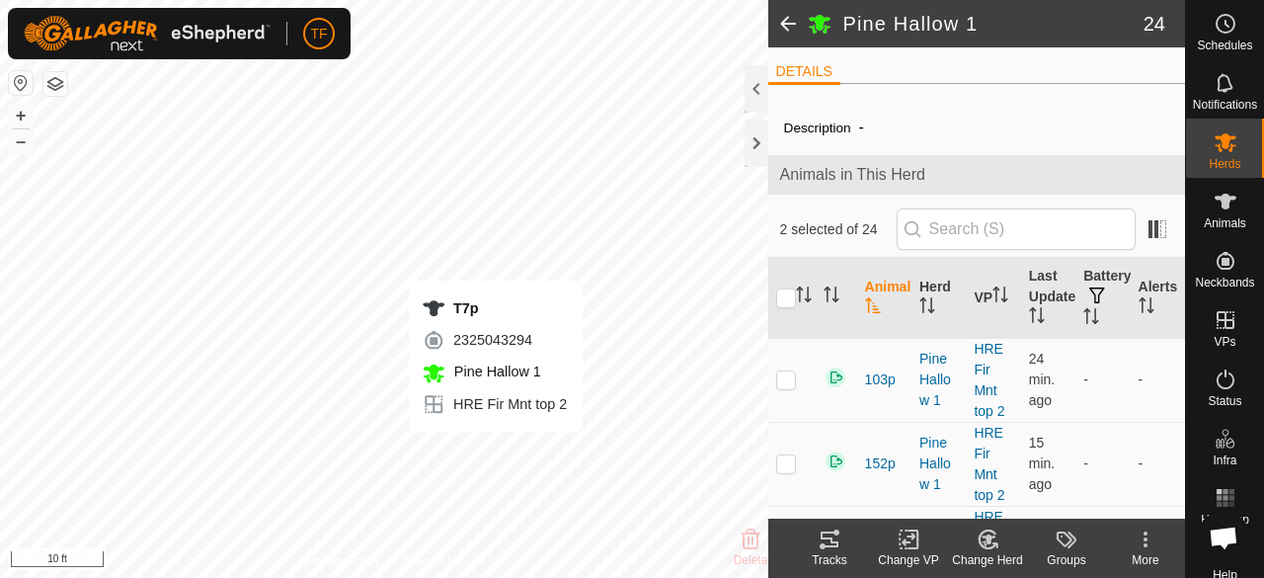
click at [496, 451] on div "T7p 2325043294 [GEOGRAPHIC_DATA] 1 HRE Fir Mnt top 2 + – ⇧ i 10 ft" at bounding box center [384, 289] width 768 height 578
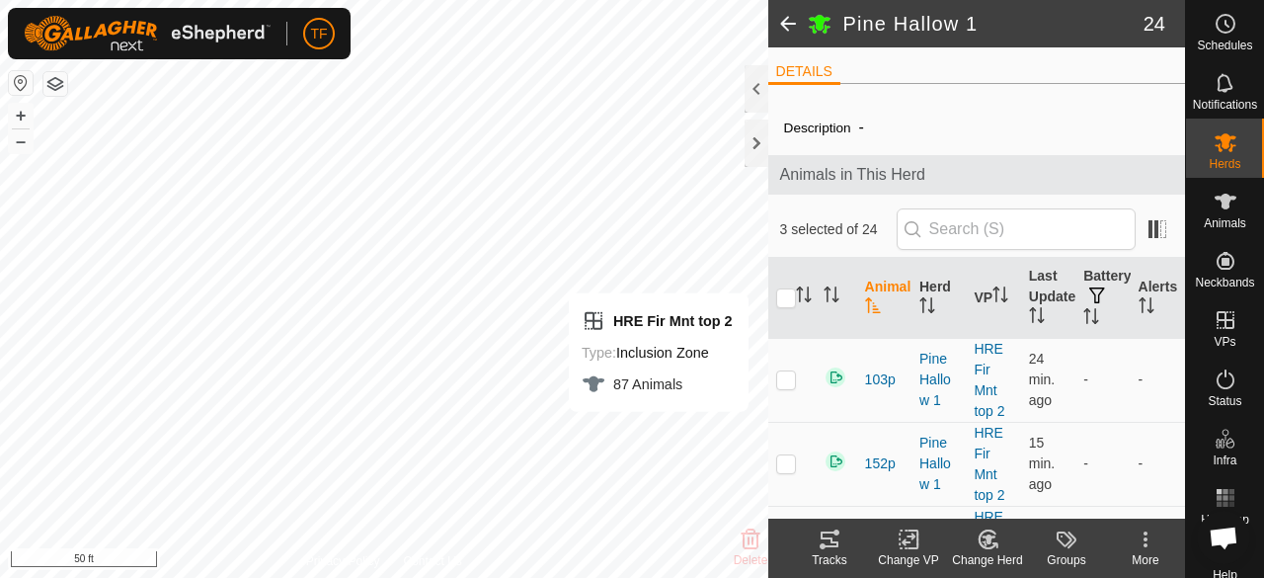
click at [1003, 548] on change-mob-svg-icon at bounding box center [987, 539] width 79 height 24
click at [1003, 547] on change-mob-svg-icon at bounding box center [987, 539] width 79 height 24
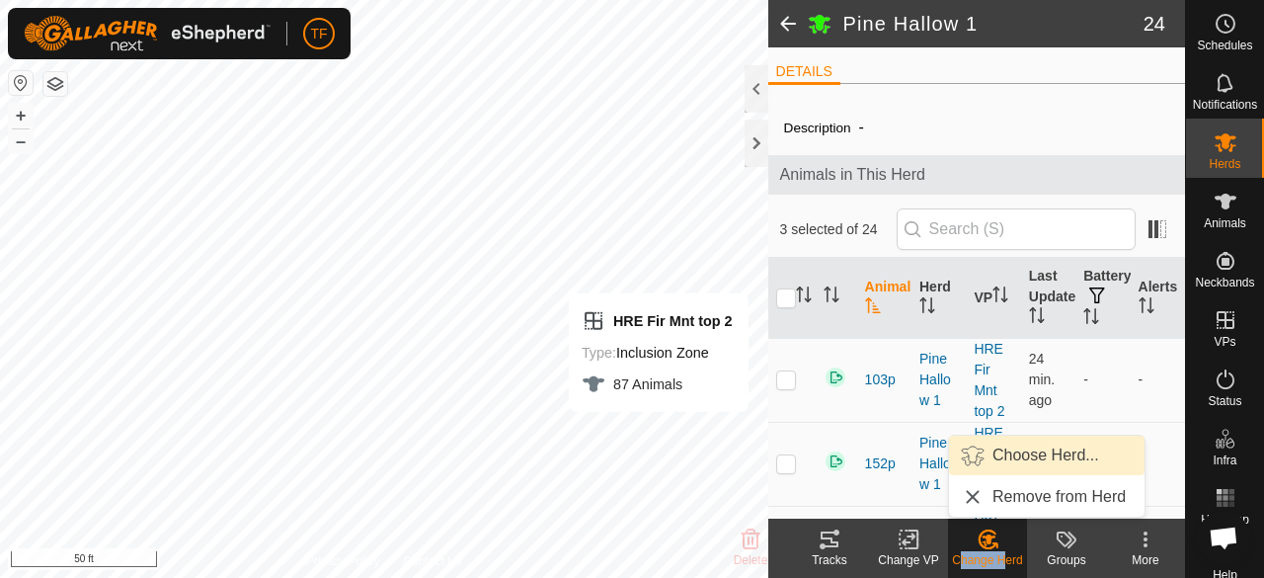
click at [1005, 462] on span "Choose Herd..." at bounding box center [1046, 455] width 107 height 24
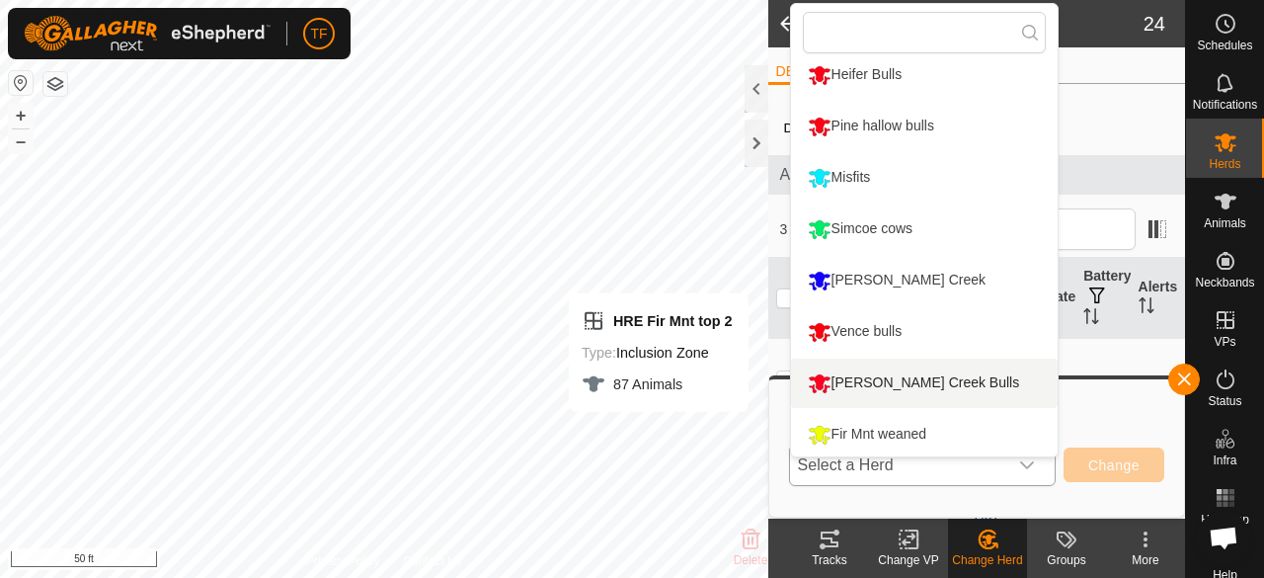
scroll to position [310, 0]
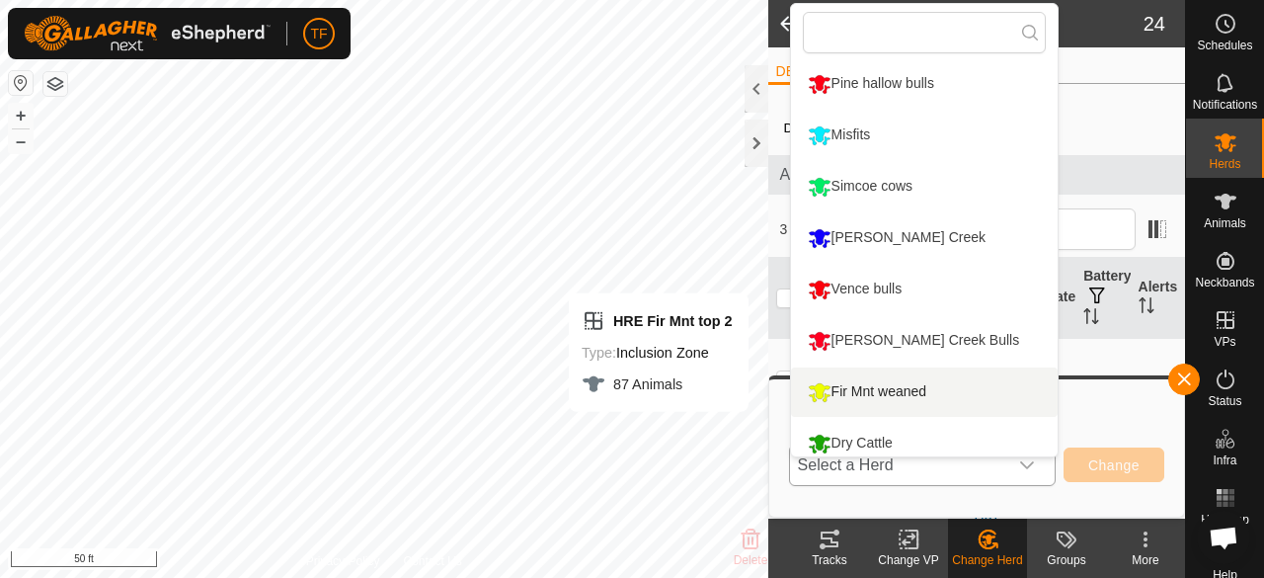
click at [911, 384] on li "Fir Mnt weaned" at bounding box center [924, 391] width 267 height 49
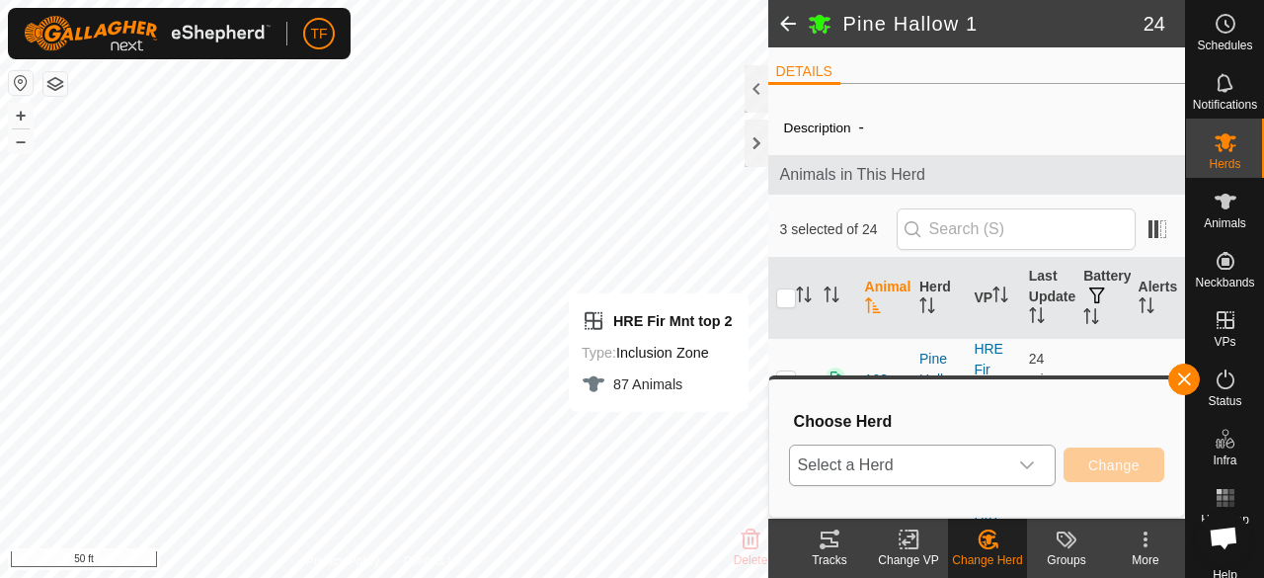
click at [911, 391] on div "Fir Mnt weaned" at bounding box center [867, 404] width 128 height 27
click at [1111, 458] on span "Change" at bounding box center [1113, 465] width 51 height 16
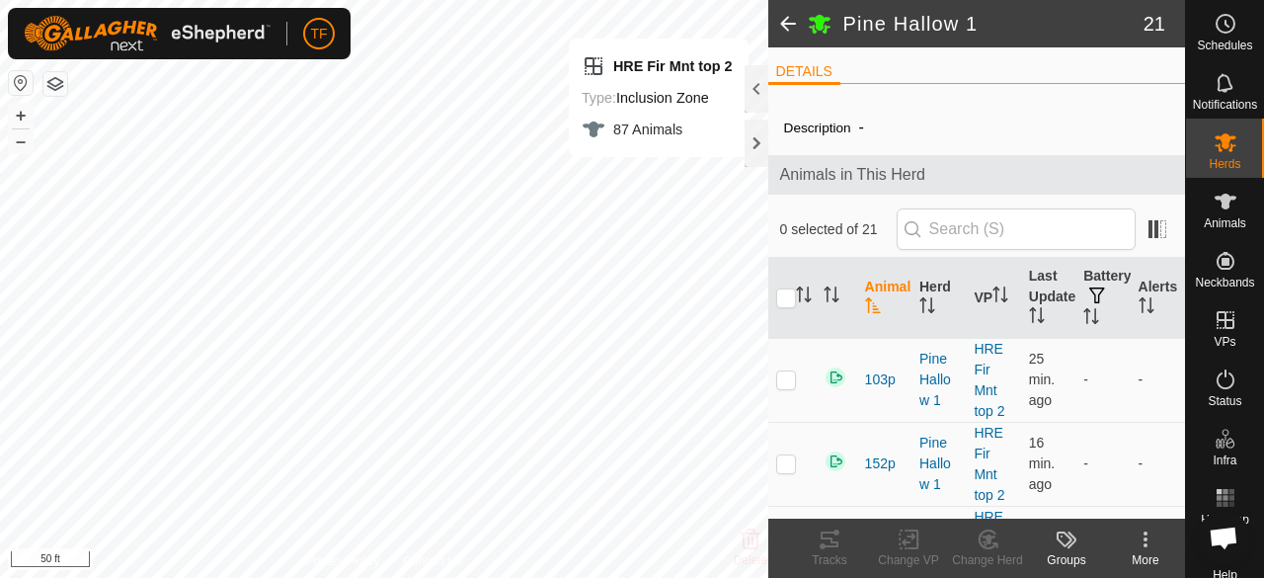
click at [784, 21] on span at bounding box center [788, 23] width 40 height 47
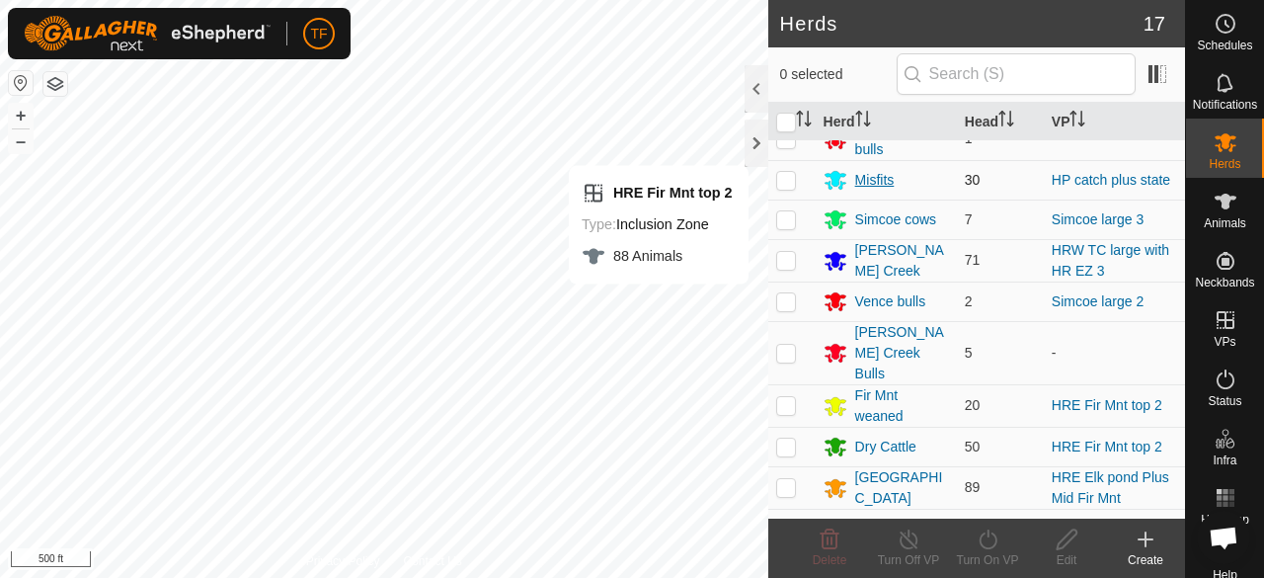
scroll to position [296, 0]
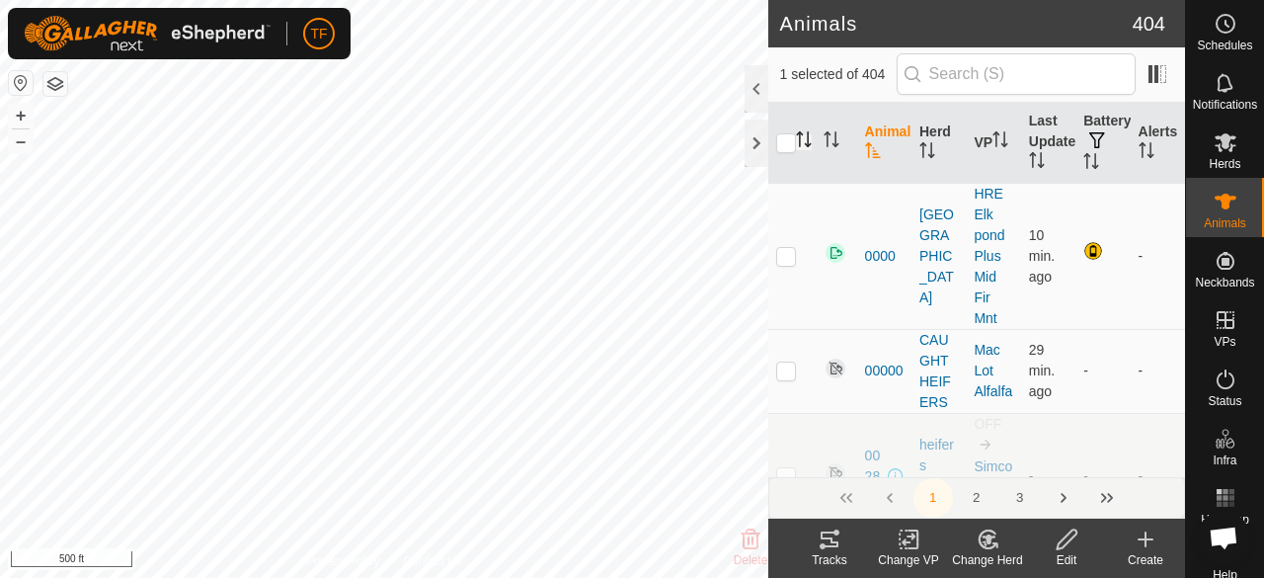
click at [804, 137] on icon "Activate to sort" at bounding box center [804, 139] width 16 height 16
click at [804, 137] on icon "Activate to sort" at bounding box center [803, 139] width 15 height 16
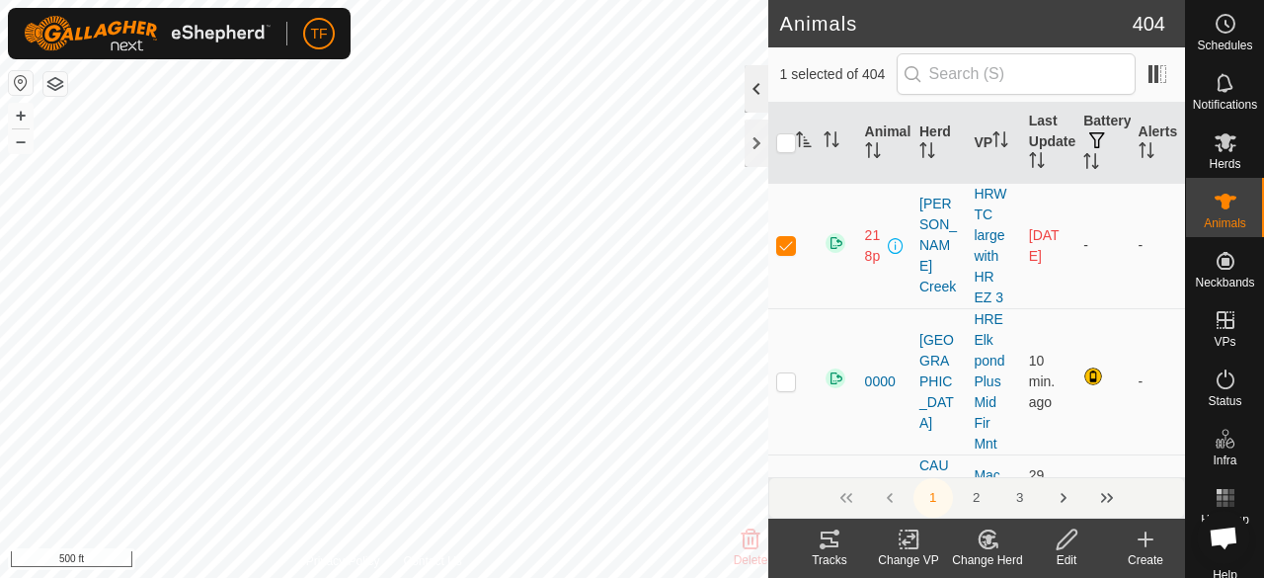
click at [757, 93] on div at bounding box center [757, 88] width 24 height 47
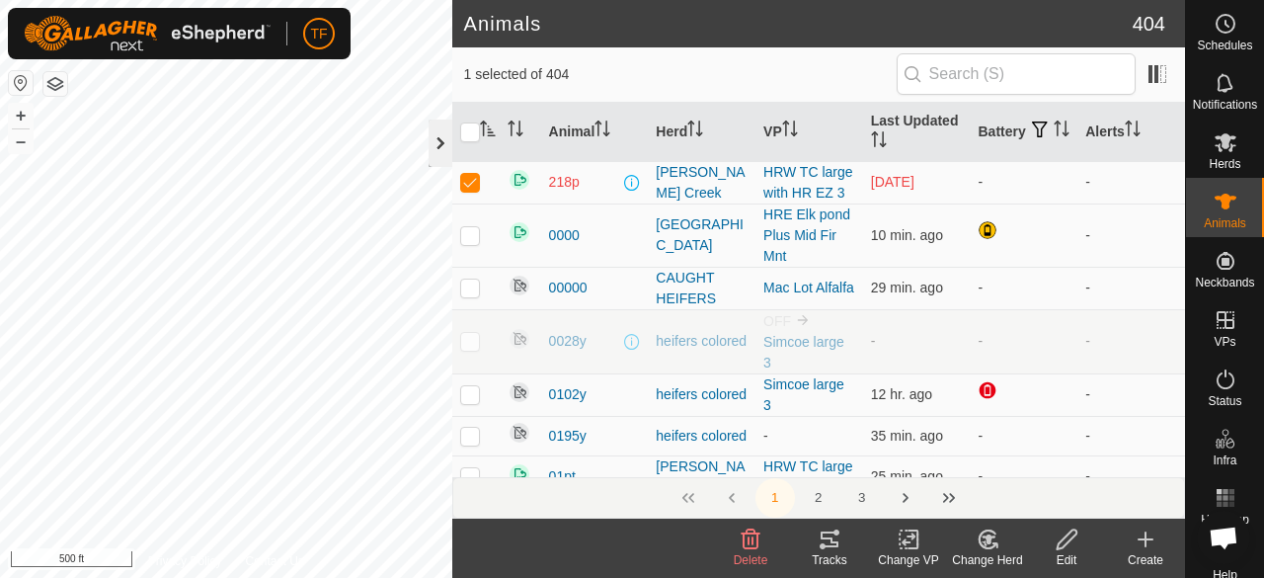
click at [444, 140] on div at bounding box center [441, 143] width 24 height 47
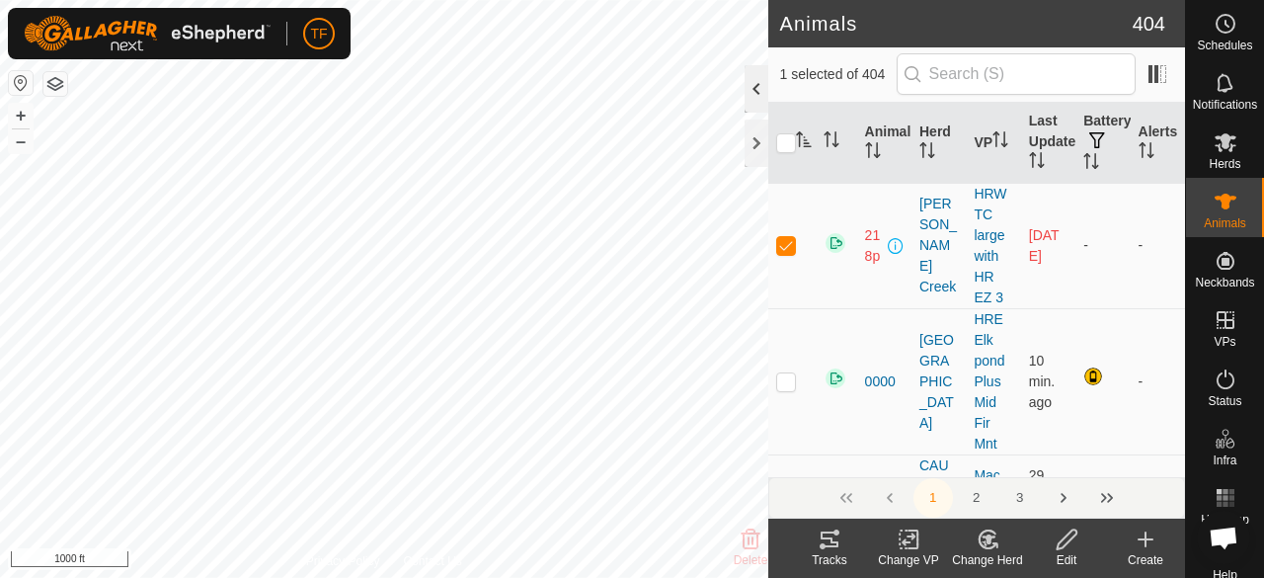
click at [759, 87] on div at bounding box center [757, 88] width 24 height 47
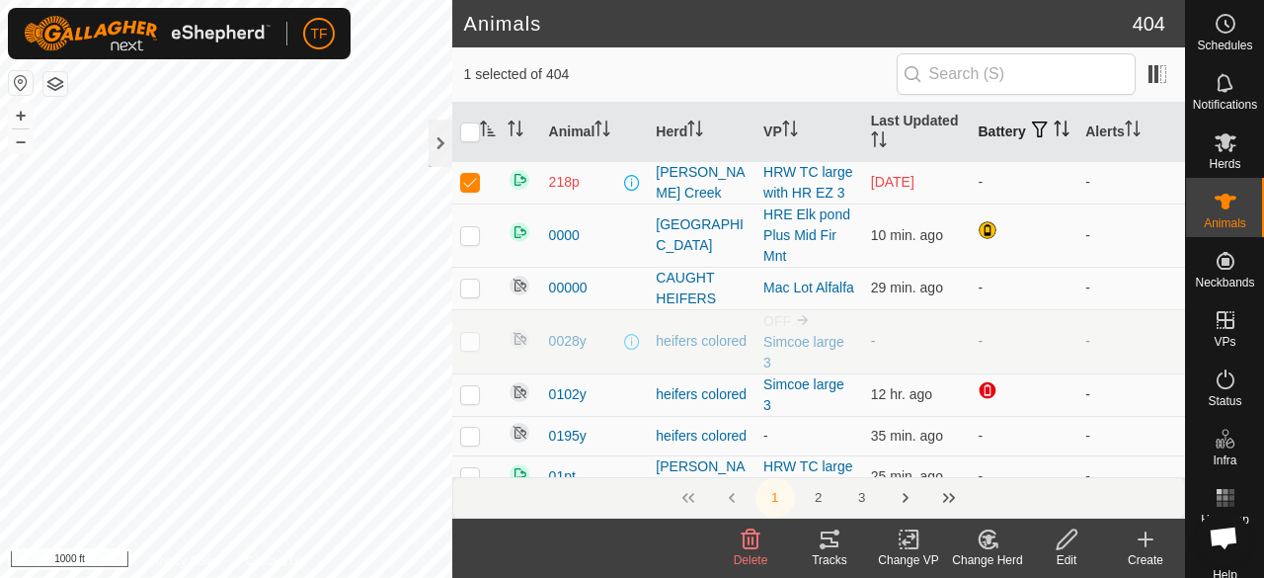
click at [973, 128] on th "Battery" at bounding box center [1024, 132] width 108 height 59
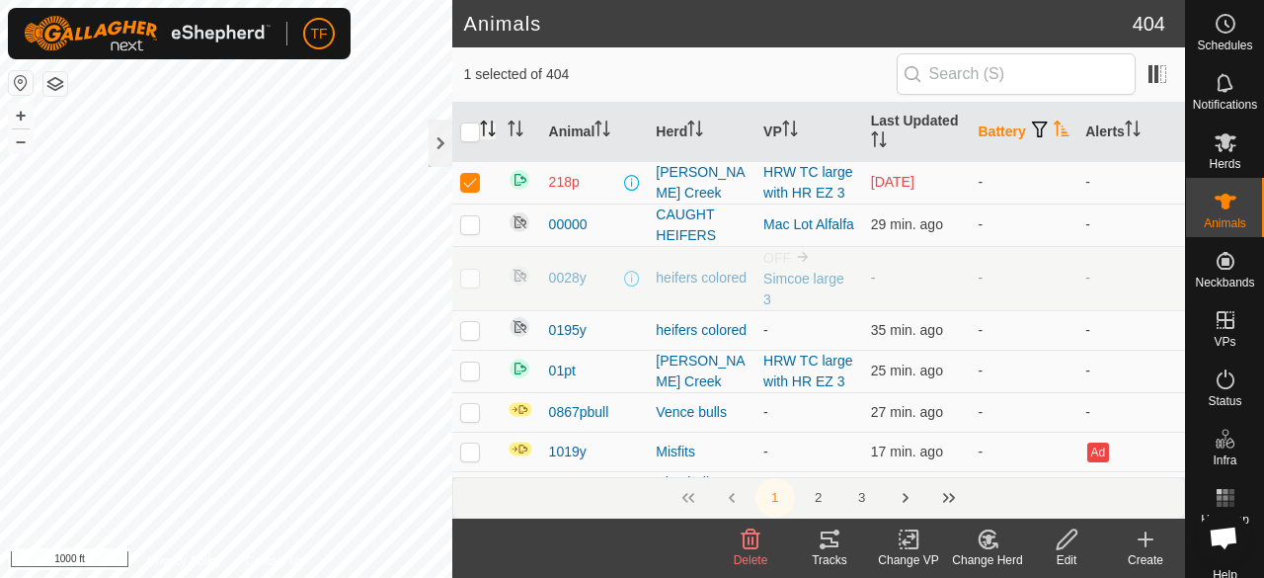
click at [1054, 129] on icon "Activate to sort" at bounding box center [1062, 128] width 16 height 16
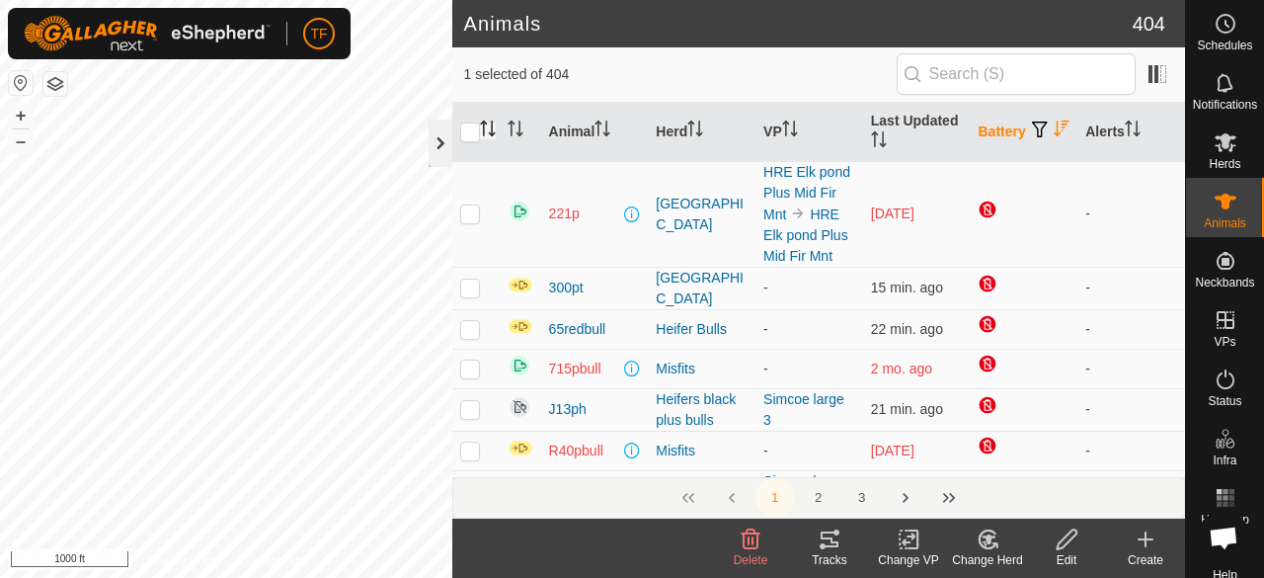
click at [442, 144] on div at bounding box center [441, 143] width 24 height 47
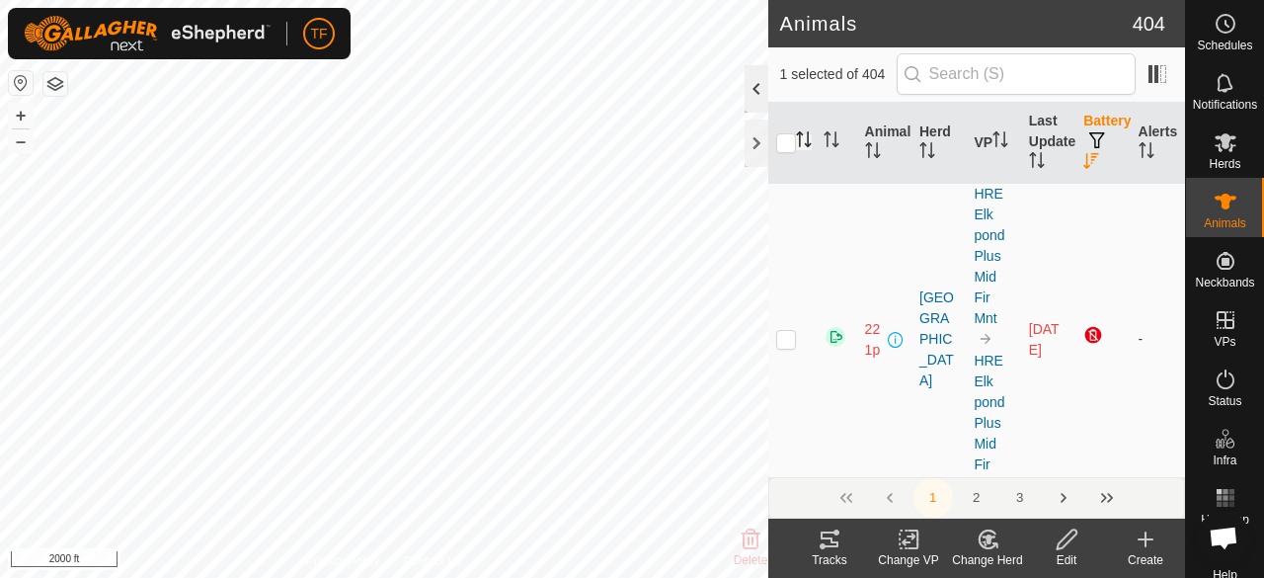
click at [759, 73] on div at bounding box center [757, 88] width 24 height 47
click at [780, 73] on span "1 selected of 404" at bounding box center [838, 74] width 117 height 21
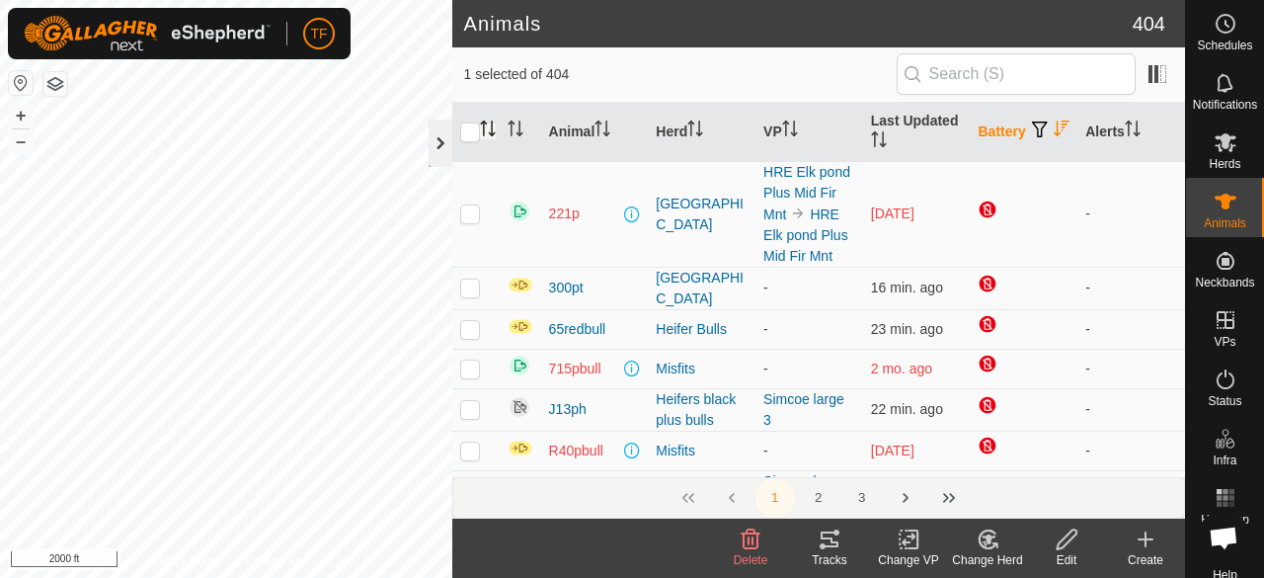
click at [440, 137] on div at bounding box center [441, 143] width 24 height 47
